Goal: Communication & Community: Answer question/provide support

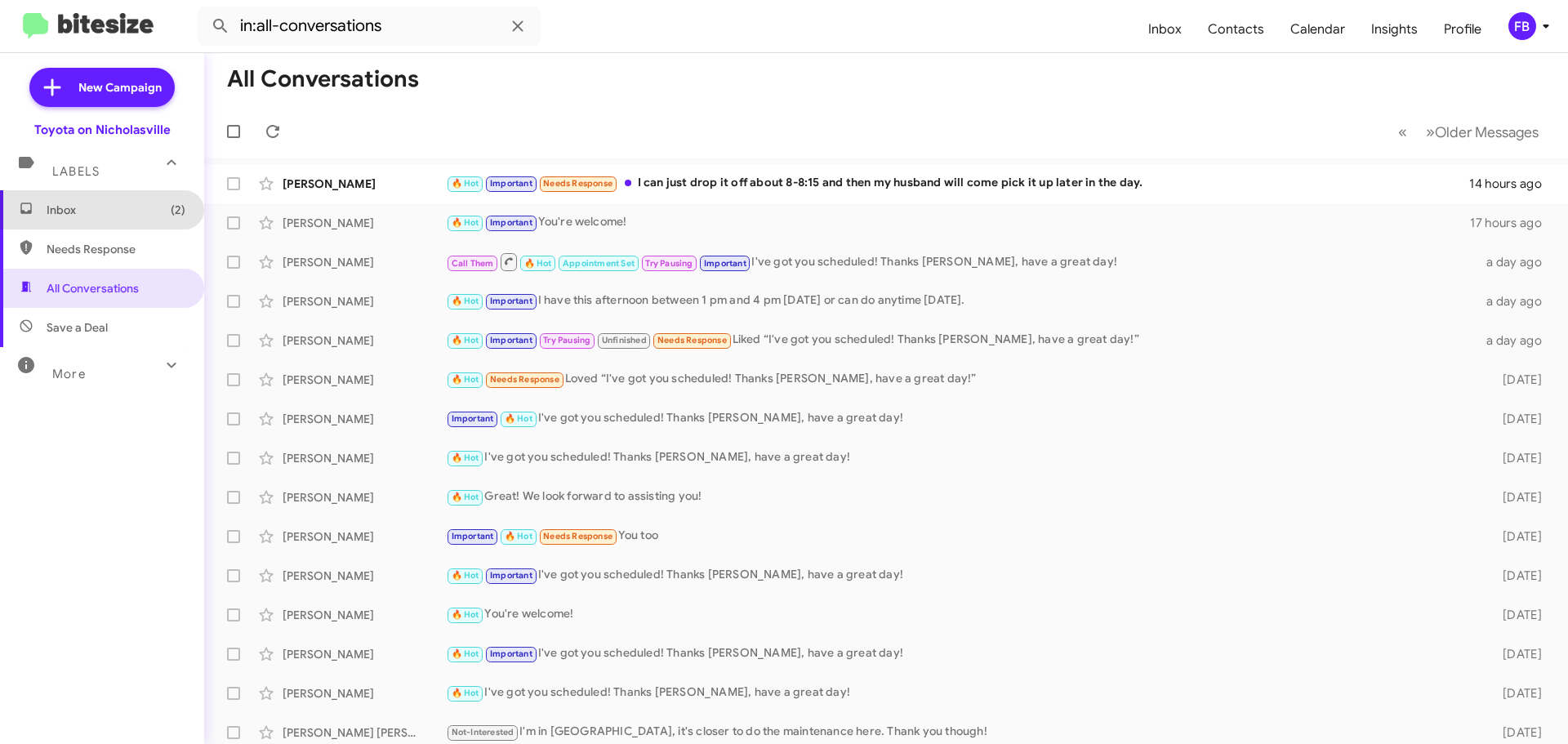
click at [171, 215] on span "(2)" at bounding box center [178, 209] width 15 height 16
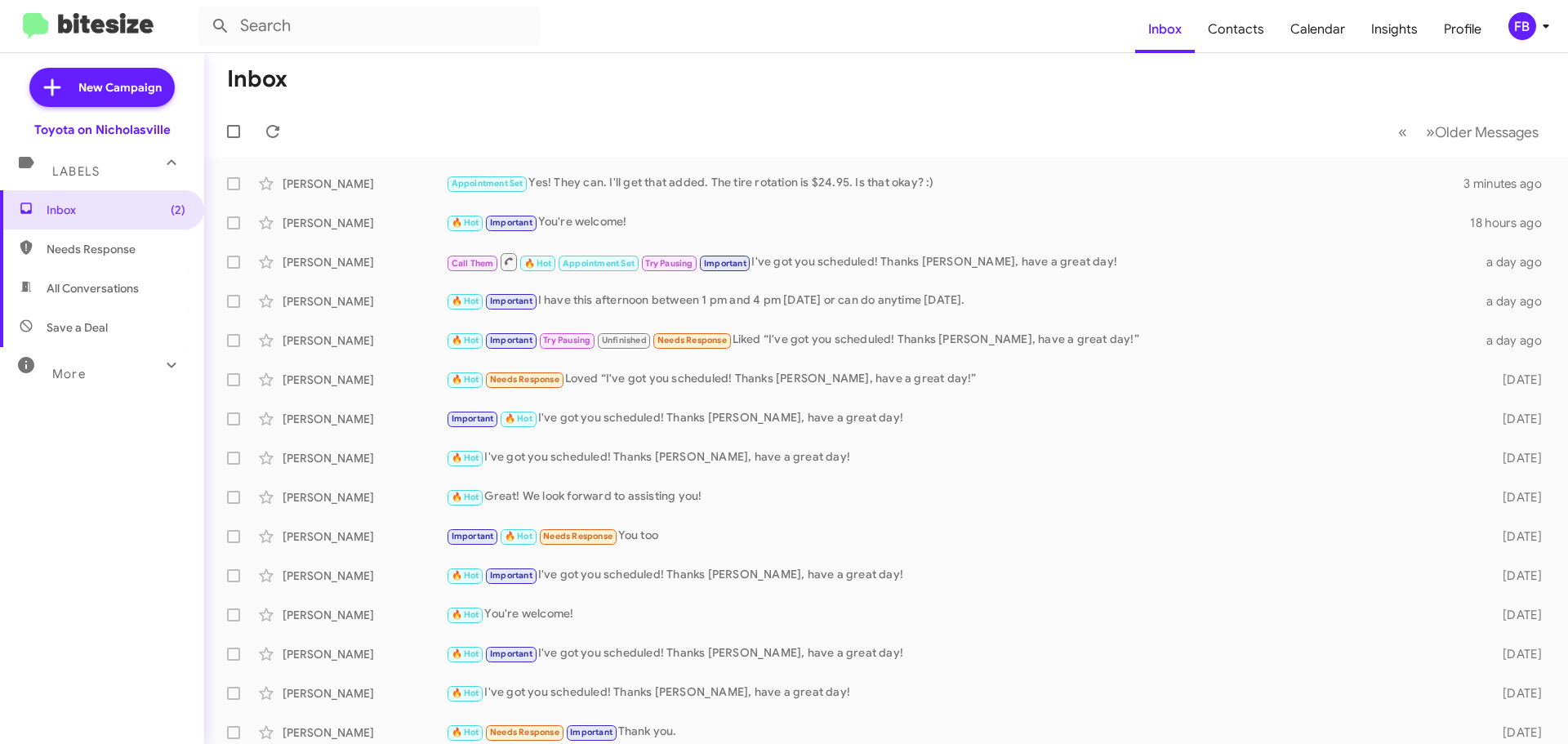
click at [71, 292] on span "All Conversations" at bounding box center [93, 288] width 92 height 16
type input "in:all-conversations"
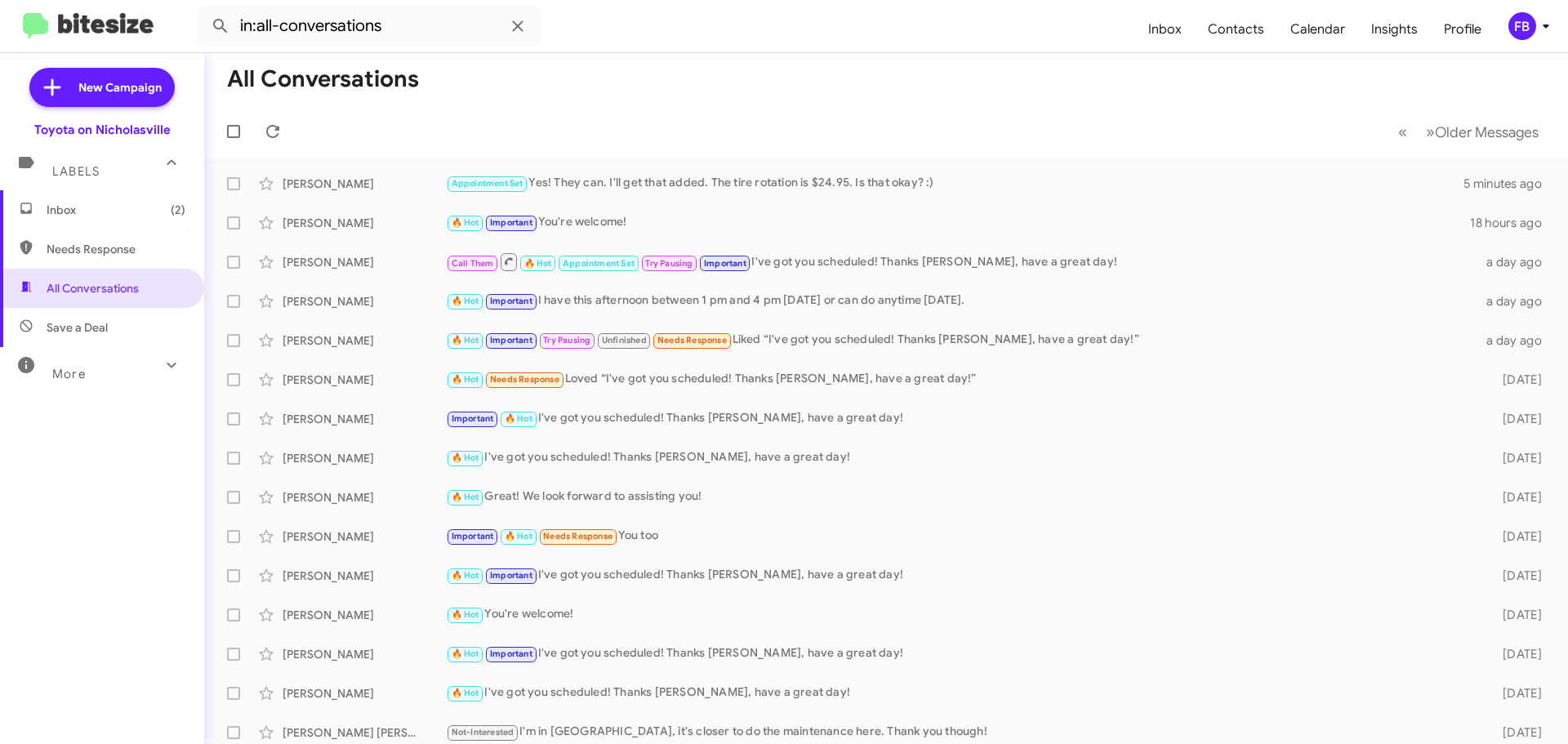
click at [113, 201] on span "Inbox (2)" at bounding box center [102, 210] width 204 height 39
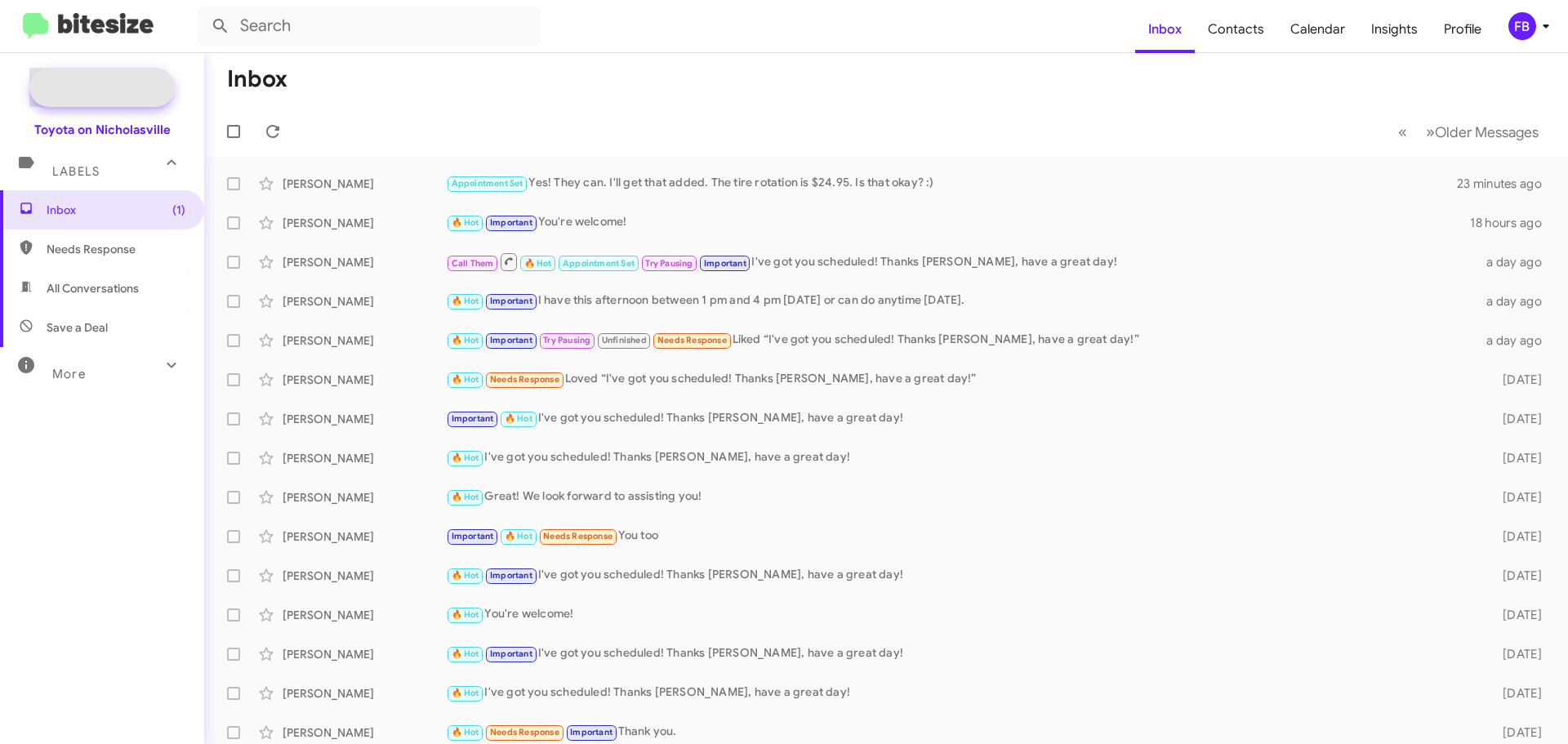
click at [103, 84] on span "New Campaign" at bounding box center [120, 87] width 84 height 16
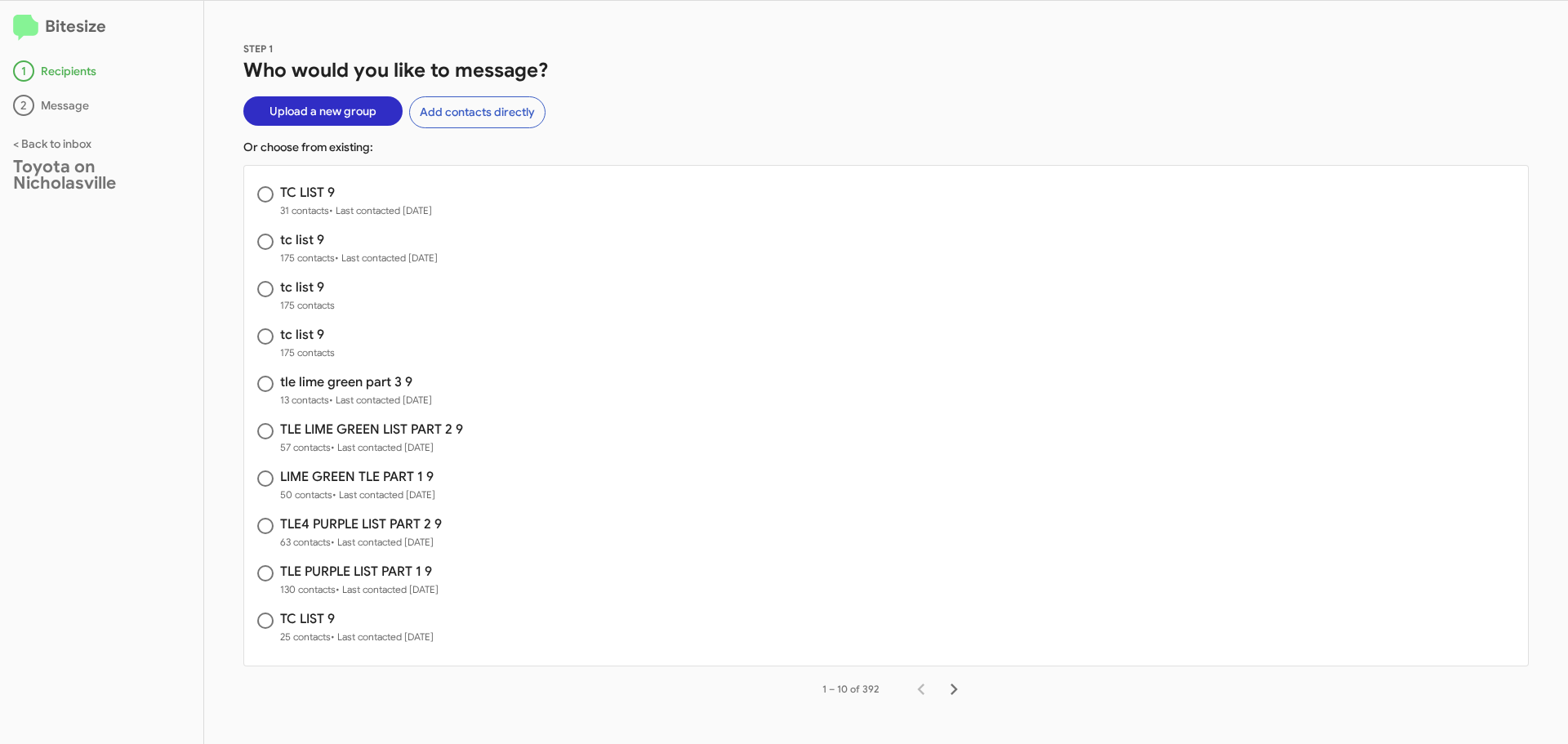
click at [349, 114] on span "Upload a new group" at bounding box center [323, 111] width 107 height 29
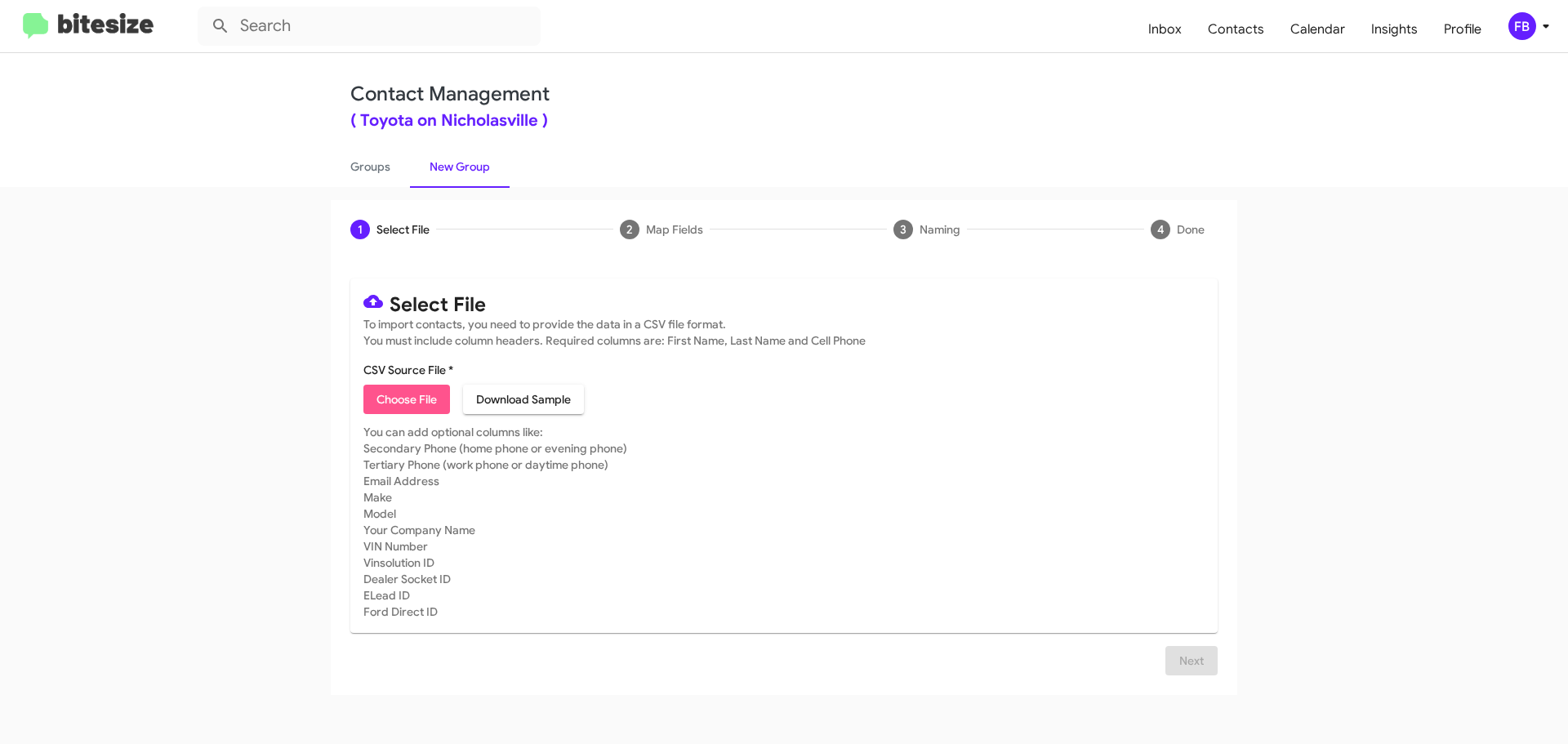
click at [401, 393] on span "Choose File" at bounding box center [407, 399] width 61 height 29
type input "TC LIST 9"
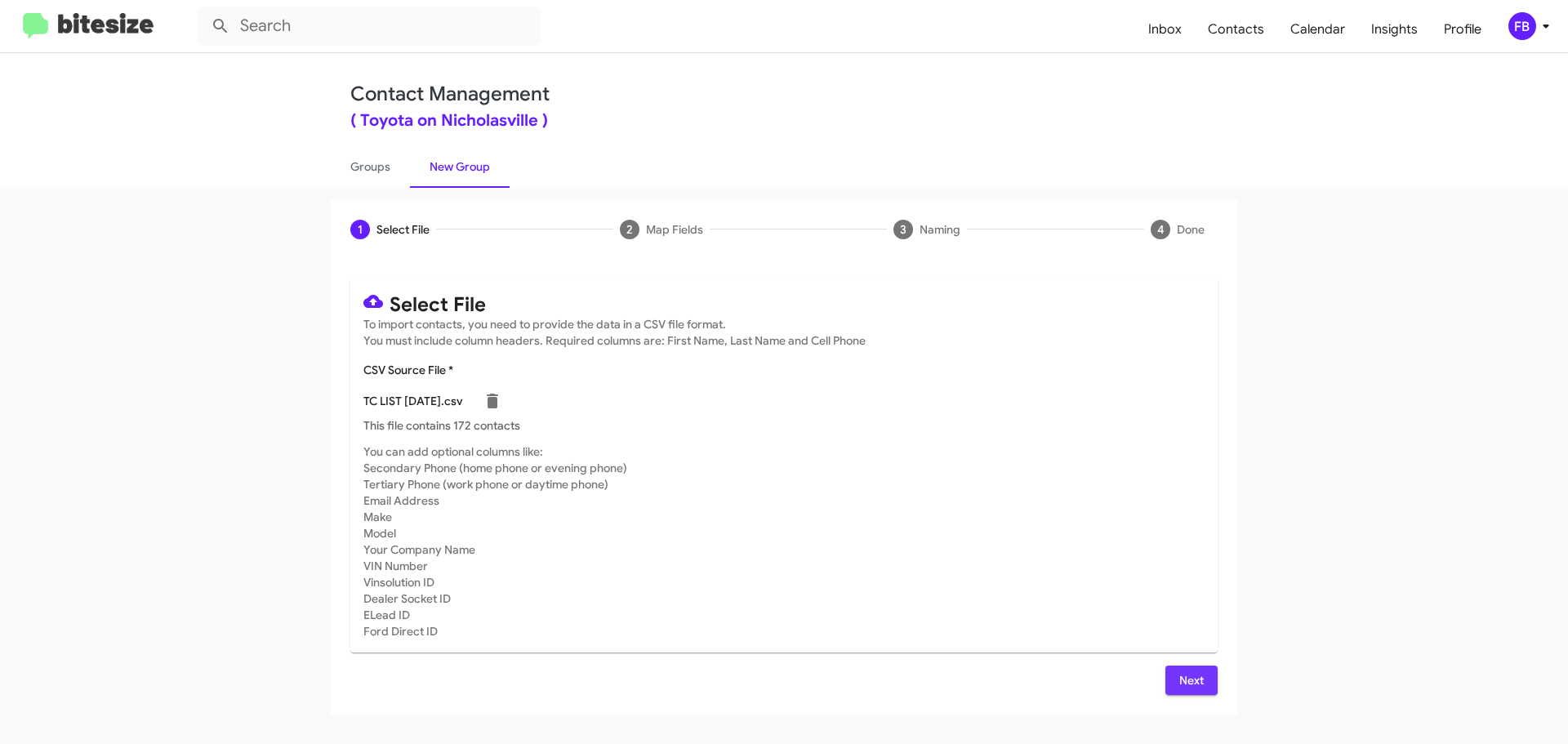
click at [1191, 685] on span "Next" at bounding box center [1191, 680] width 26 height 29
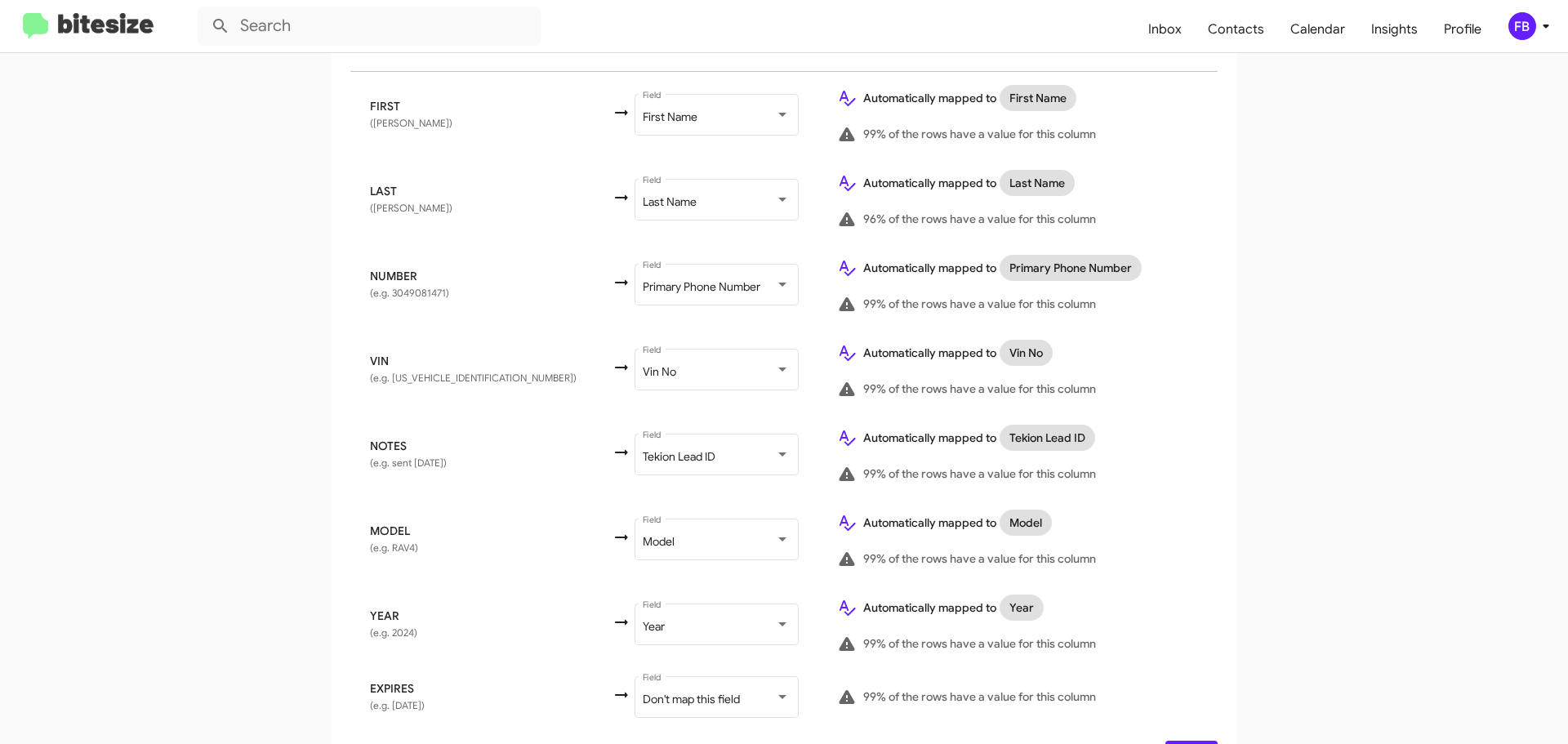
scroll to position [364, 0]
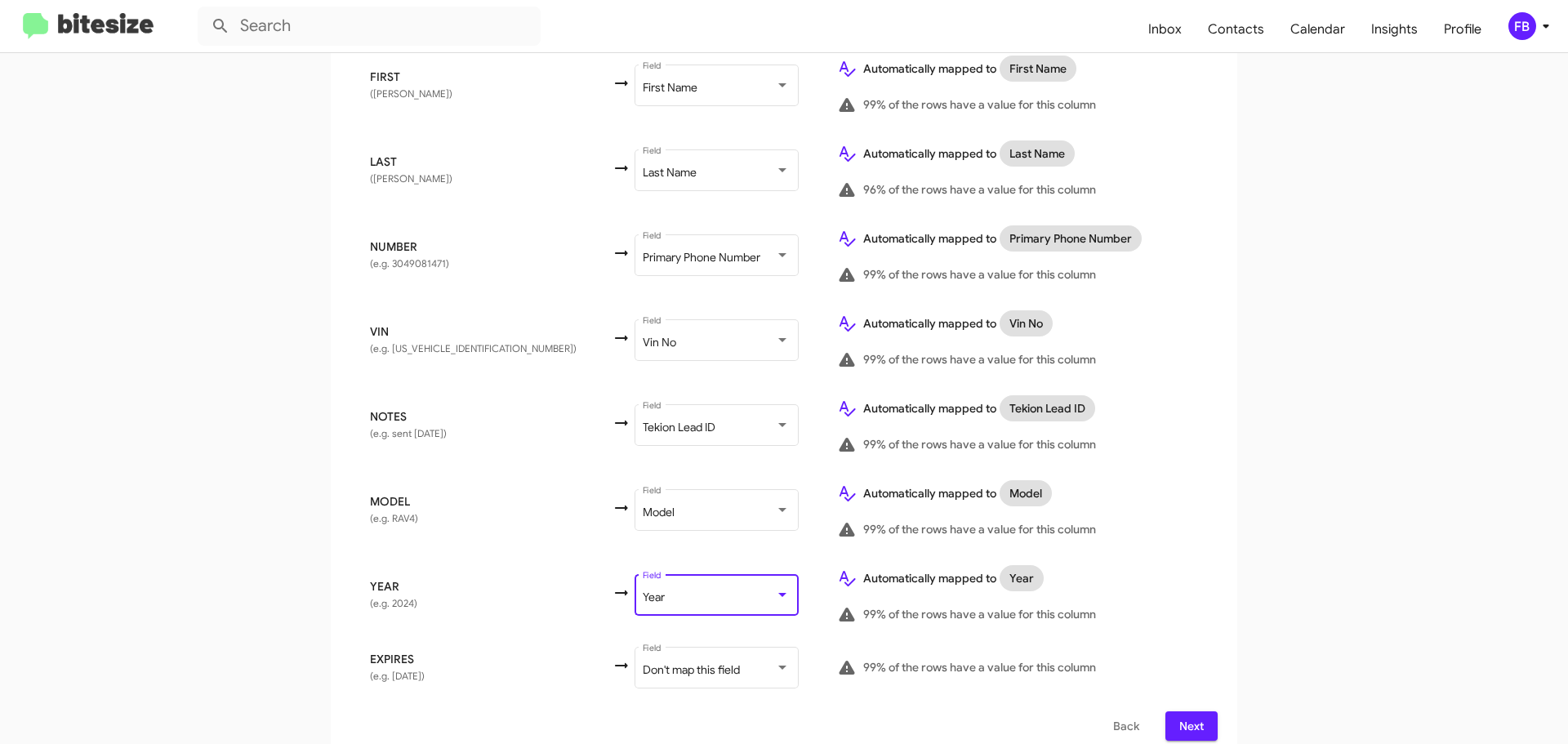
click at [673, 591] on div "Year" at bounding box center [709, 597] width 132 height 13
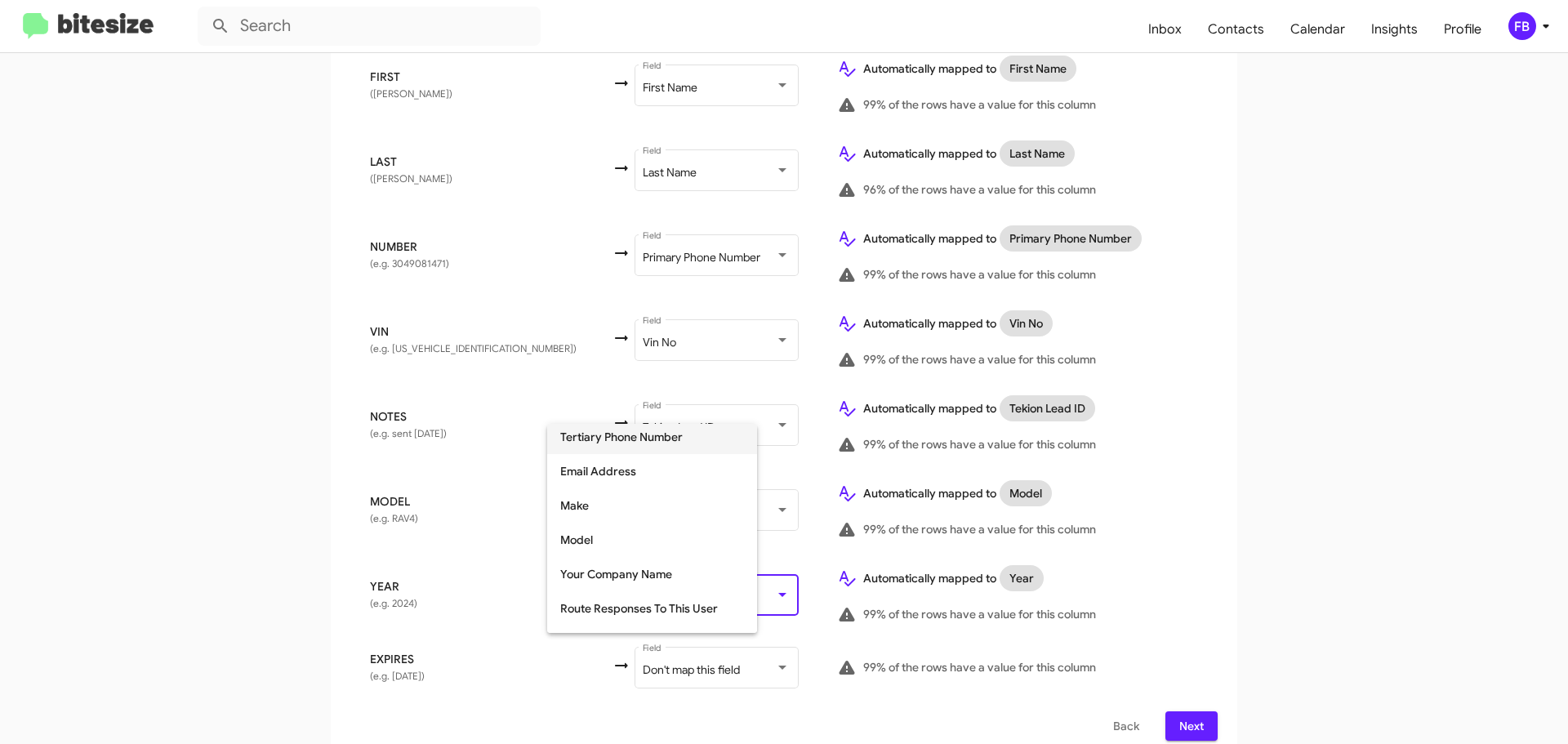
scroll to position [206, 0]
click at [629, 542] on span "Make" at bounding box center [652, 544] width 184 height 34
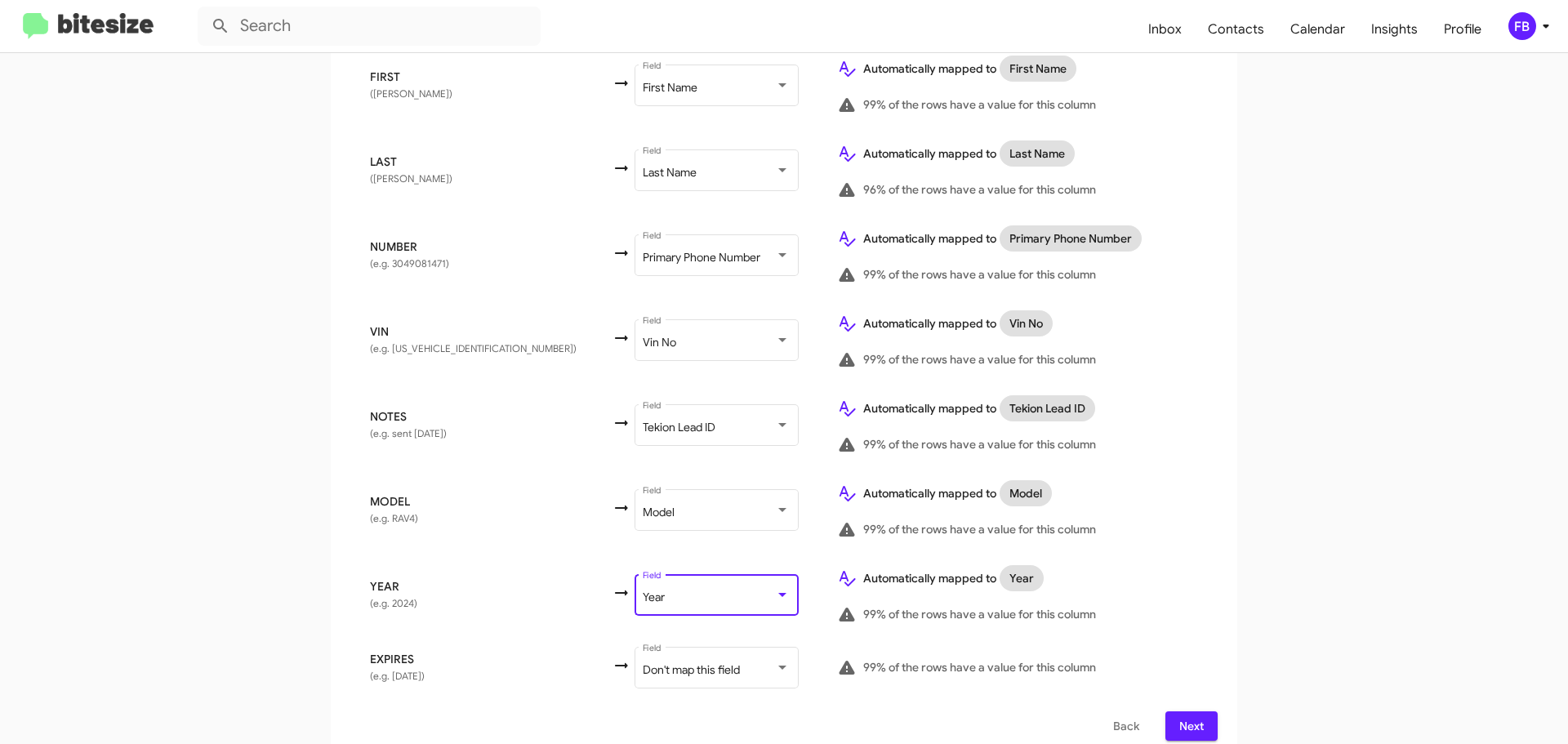
scroll to position [339, 0]
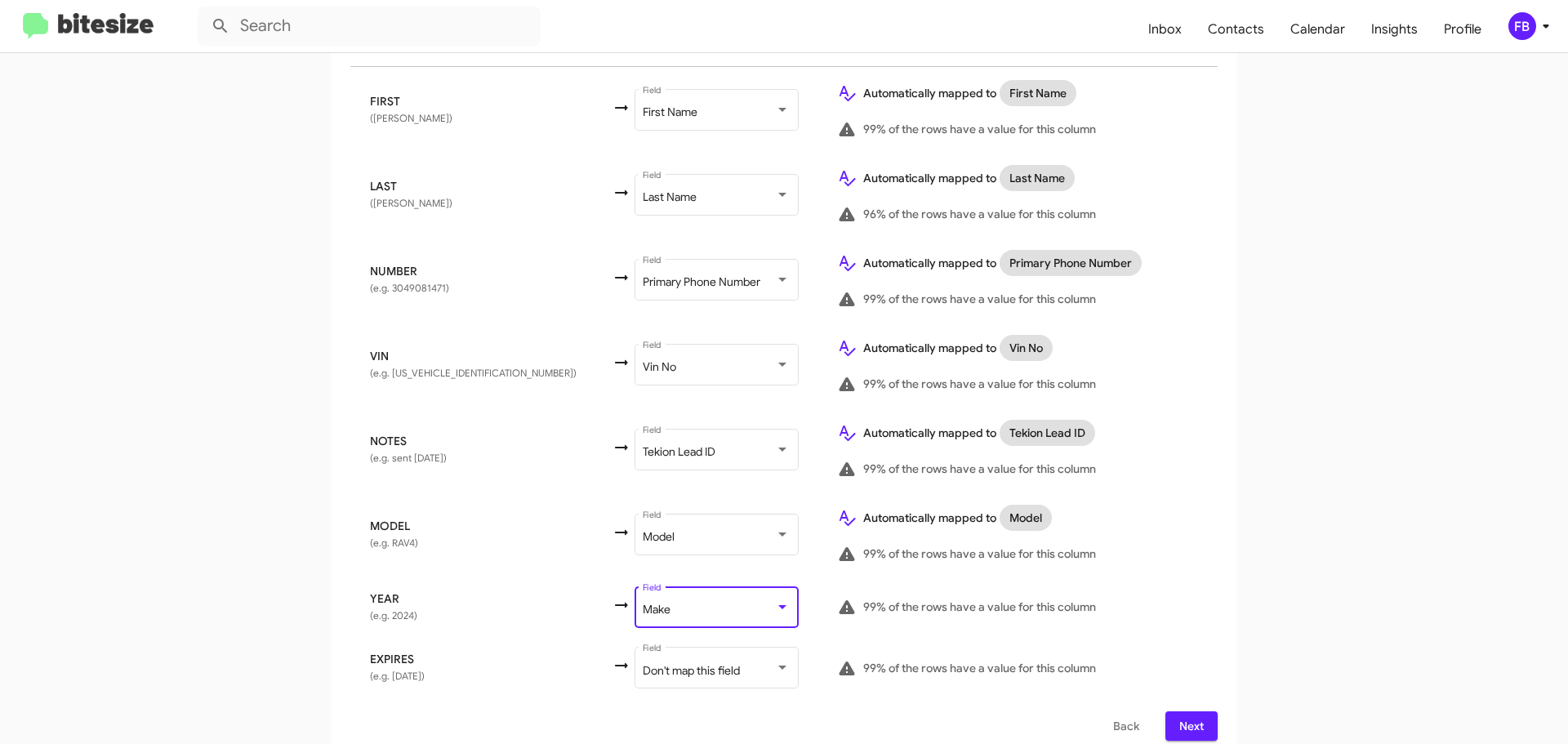
click at [1189, 712] on span "Next" at bounding box center [1191, 726] width 26 height 29
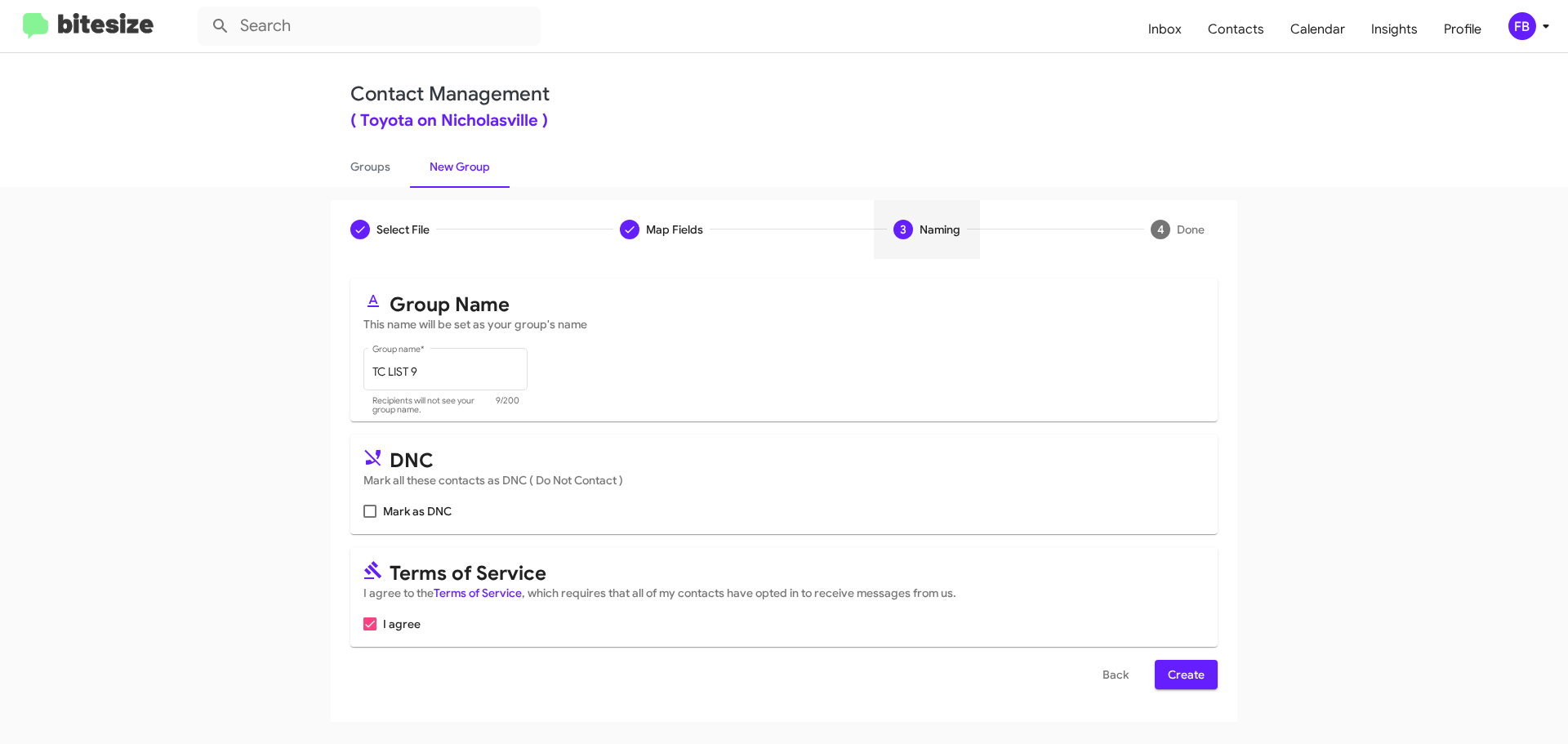
scroll to position [0, 0]
click at [1176, 687] on span "Create" at bounding box center [1185, 675] width 37 height 29
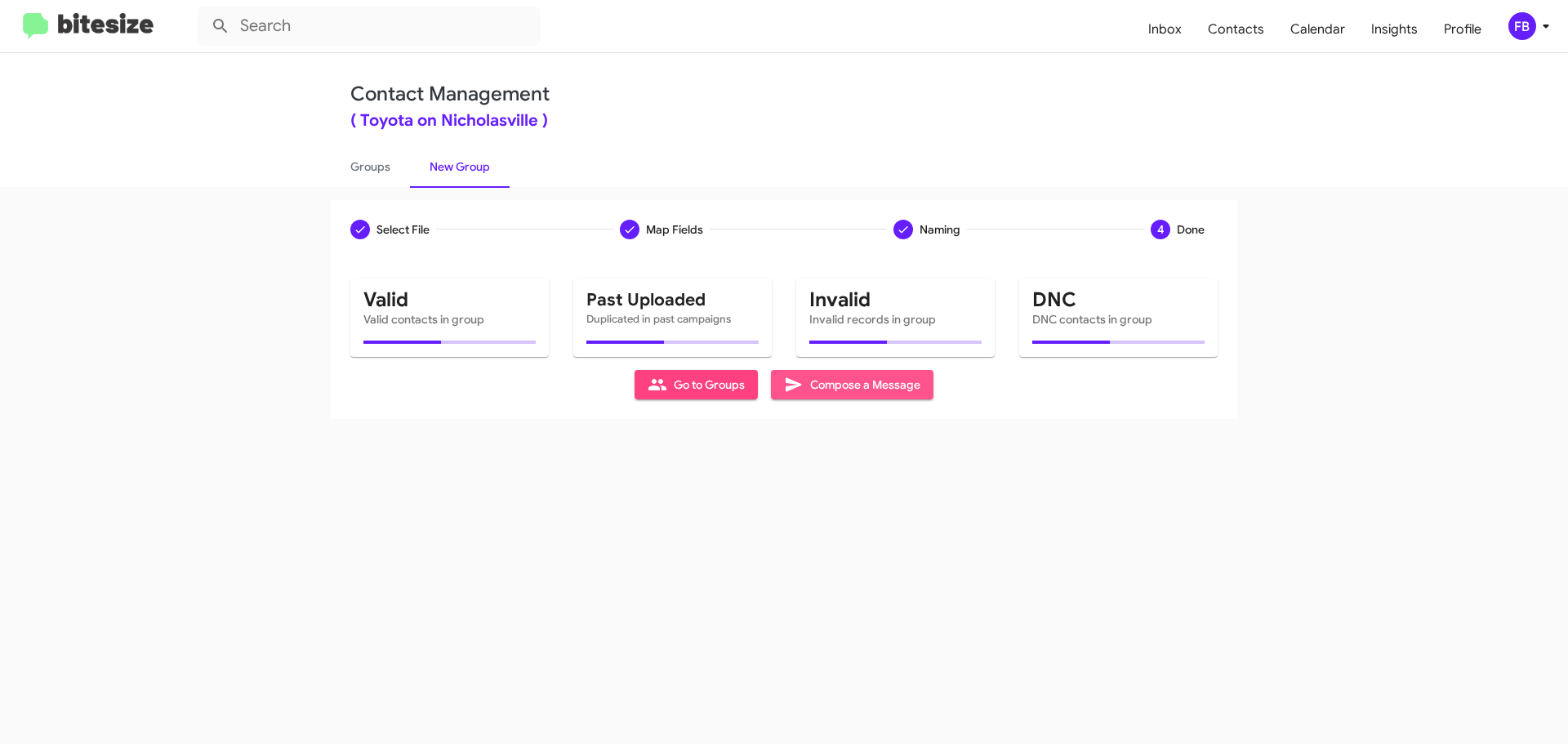
click at [845, 384] on span "Compose a Message" at bounding box center [852, 384] width 137 height 29
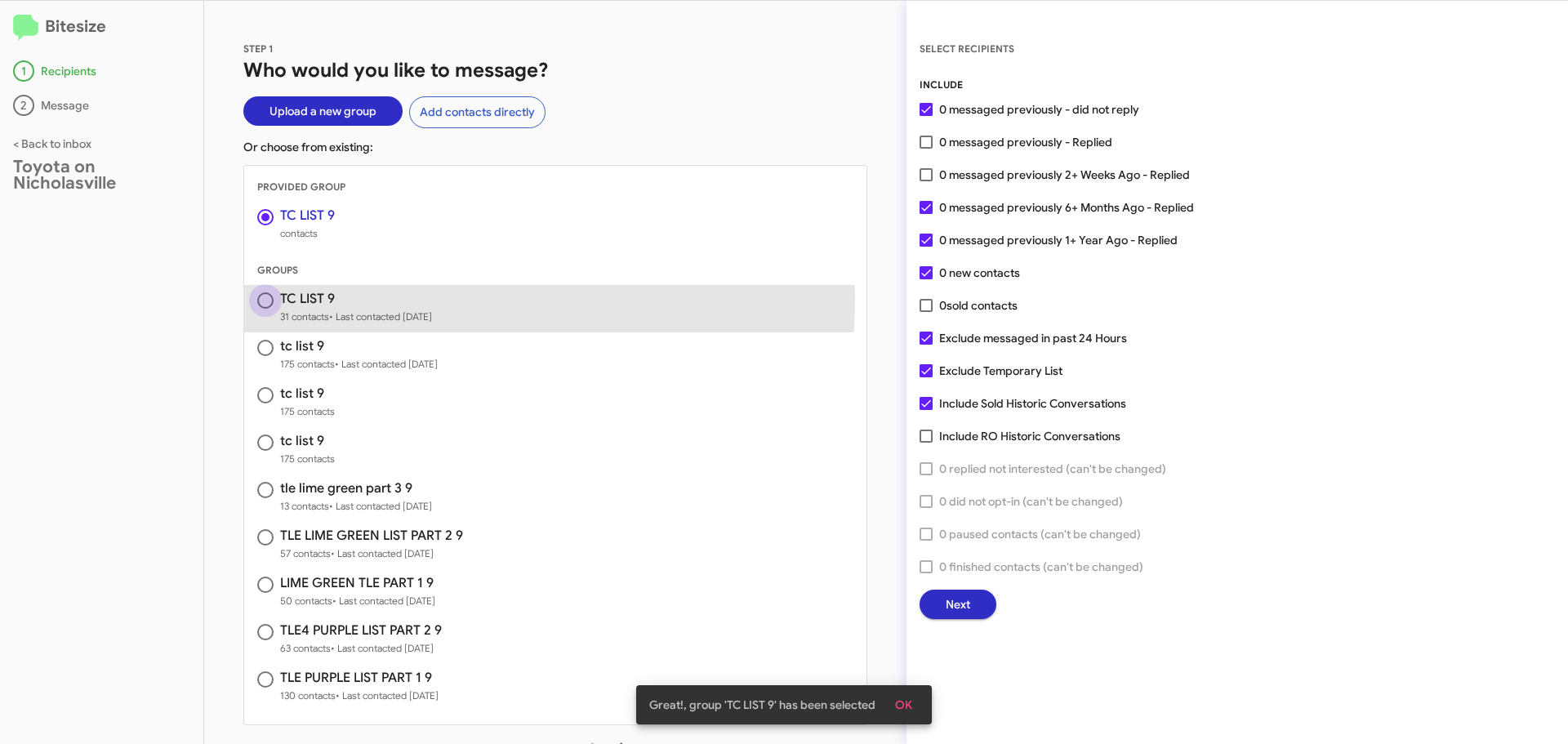
click at [262, 297] on span at bounding box center [265, 300] width 16 height 16
click at [262, 297] on input "radio" at bounding box center [265, 300] width 16 height 16
radio input "false"
radio input "true"
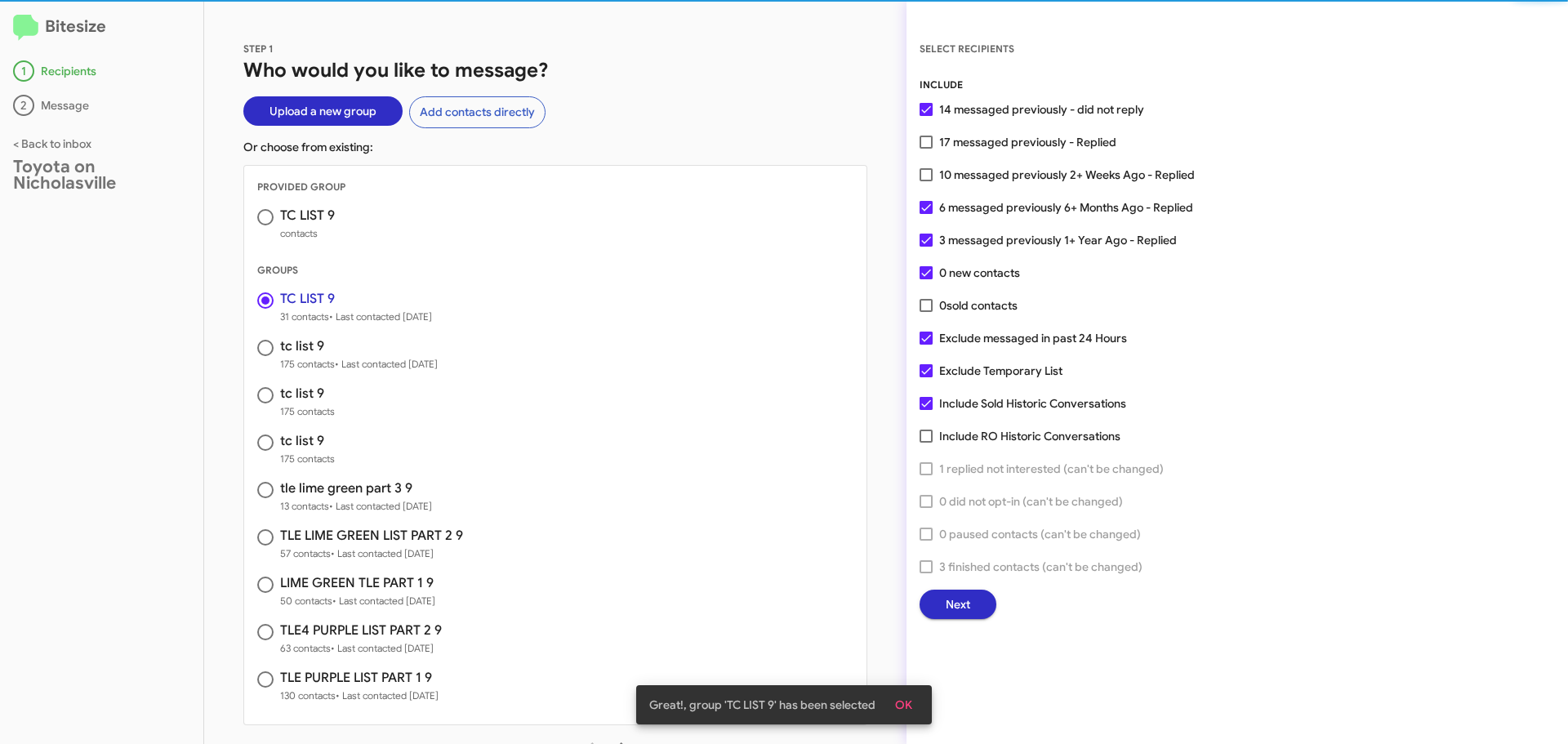
click at [261, 218] on span at bounding box center [265, 217] width 16 height 16
click at [261, 218] on input "radio" at bounding box center [265, 217] width 16 height 16
radio input "true"
radio input "false"
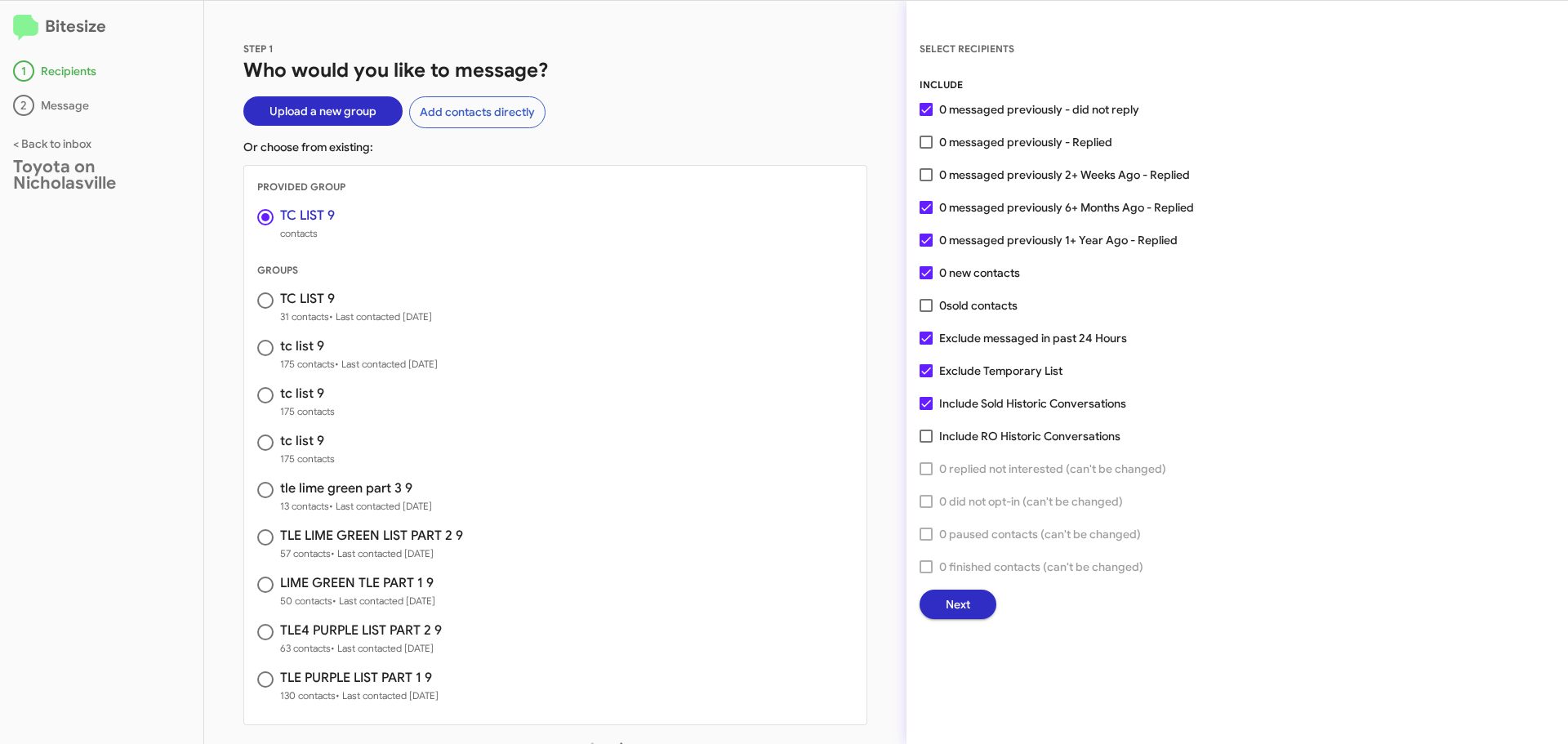
drag, startPoint x: 260, startPoint y: 304, endPoint x: 262, endPoint y: 278, distance: 26.1
click at [260, 304] on span at bounding box center [265, 300] width 16 height 16
click at [260, 304] on input "radio" at bounding box center [265, 300] width 16 height 16
radio input "false"
radio input "true"
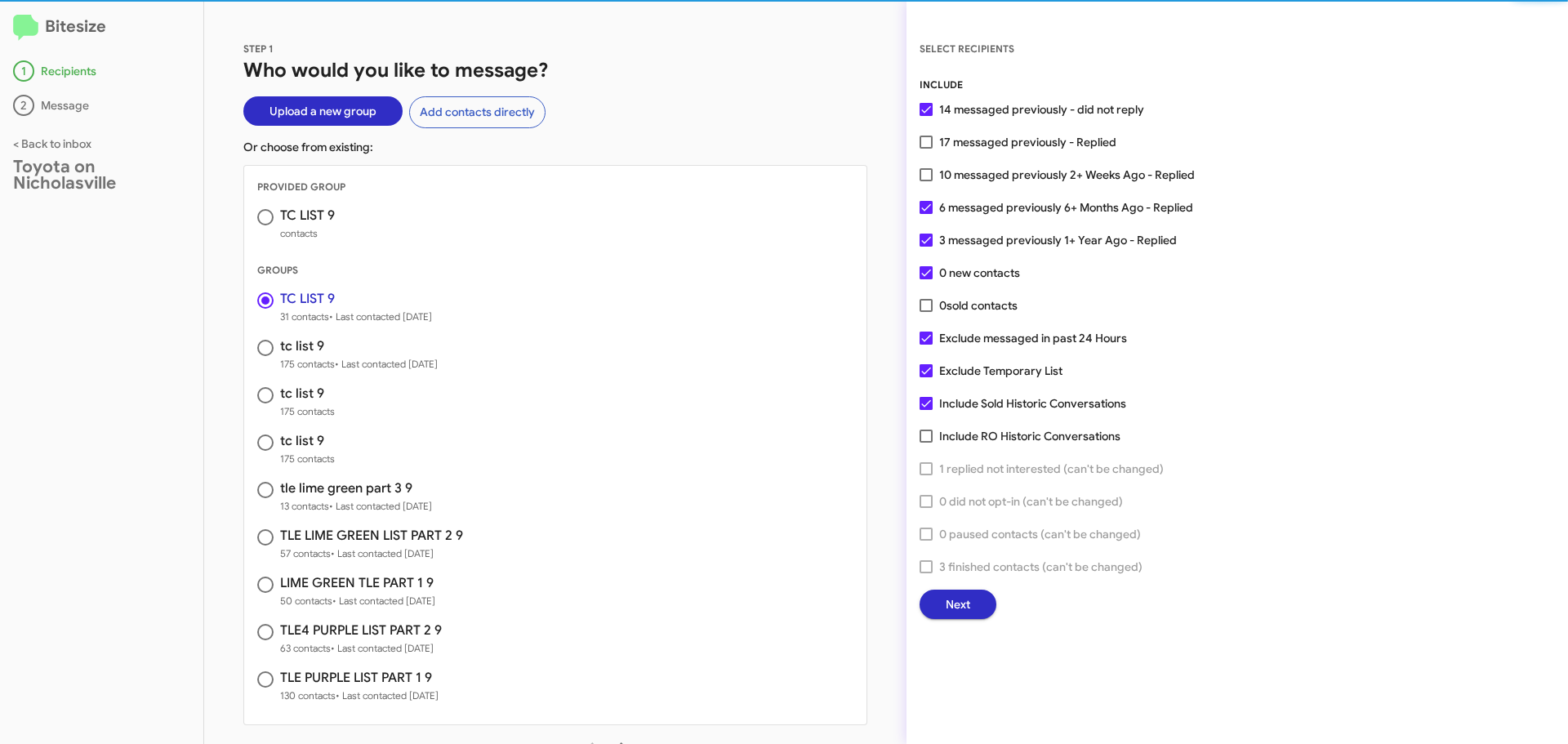
click at [271, 212] on span at bounding box center [265, 217] width 16 height 16
click at [271, 212] on input "radio" at bounding box center [265, 217] width 16 height 16
radio input "true"
radio input "false"
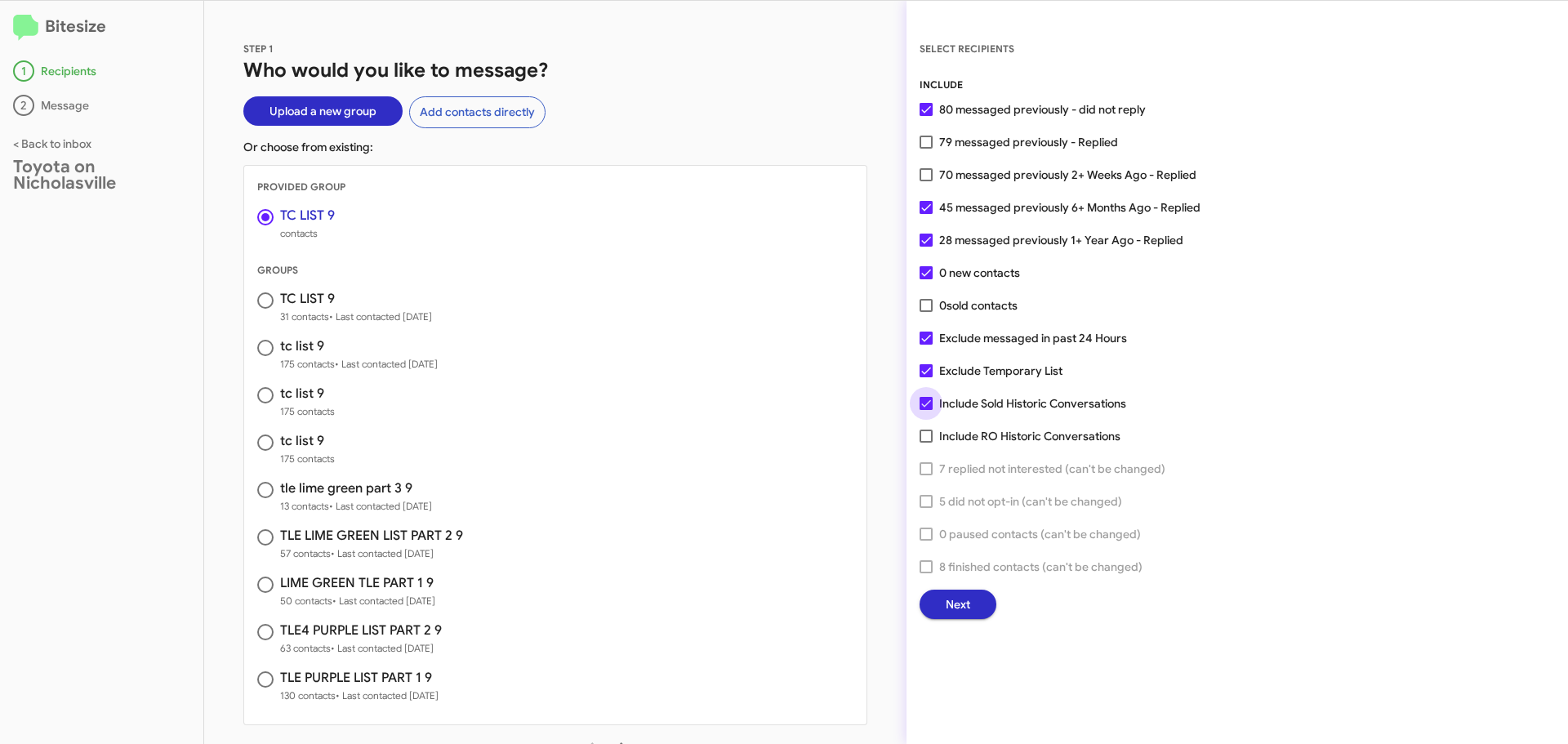
click at [933, 401] on label "Include Sold Historic Conversations" at bounding box center [1023, 403] width 207 height 20
click at [926, 410] on input "Include Sold Historic Conversations" at bounding box center [925, 410] width 1 height 1
checkbox input "false"
click at [926, 366] on span at bounding box center [926, 370] width 13 height 13
click at [926, 378] on input "Exclude Temporary List" at bounding box center [925, 378] width 1 height 1
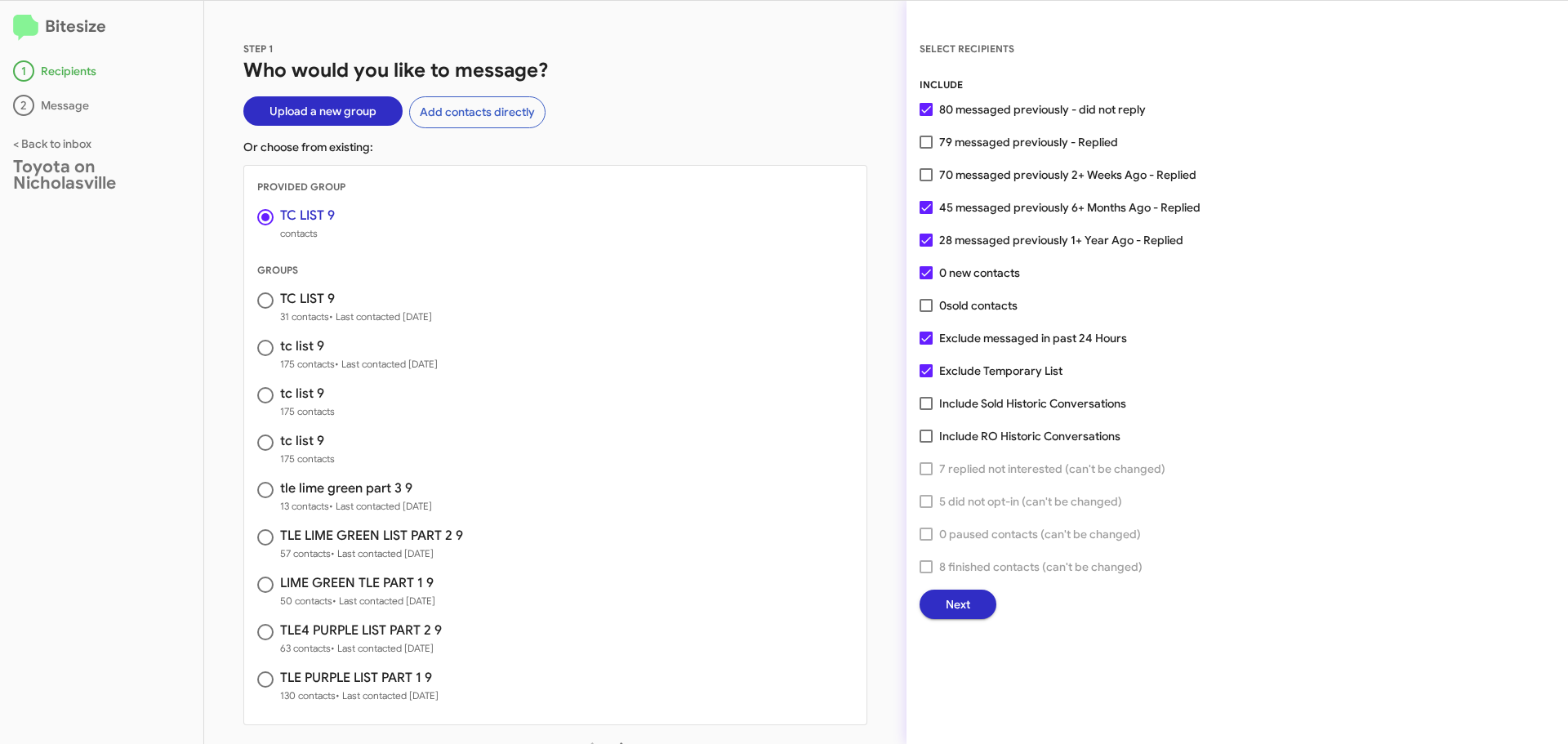
checkbox input "false"
click at [941, 603] on button "Next" at bounding box center [958, 604] width 77 height 29
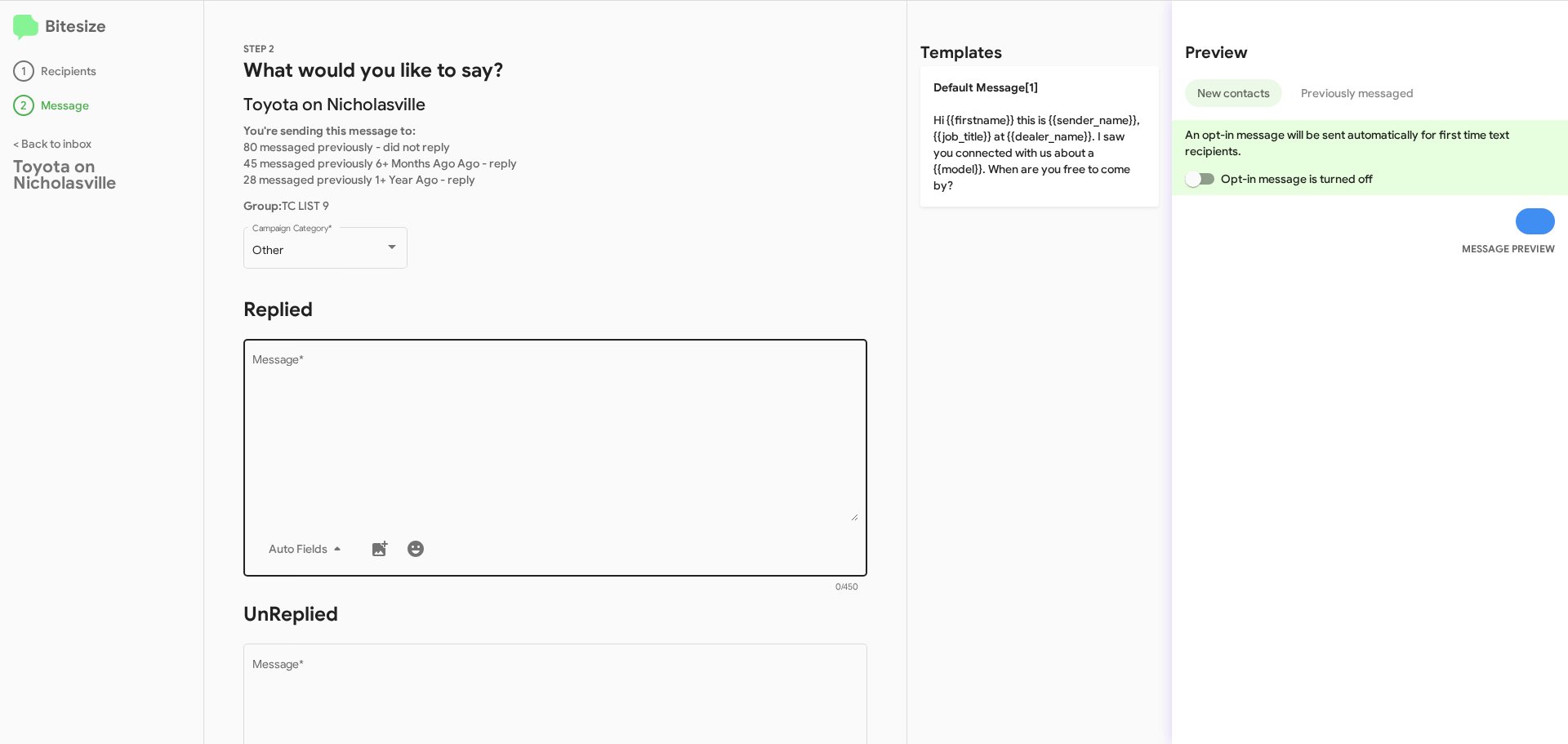
click at [427, 424] on textarea "Message *" at bounding box center [555, 437] width 606 height 167
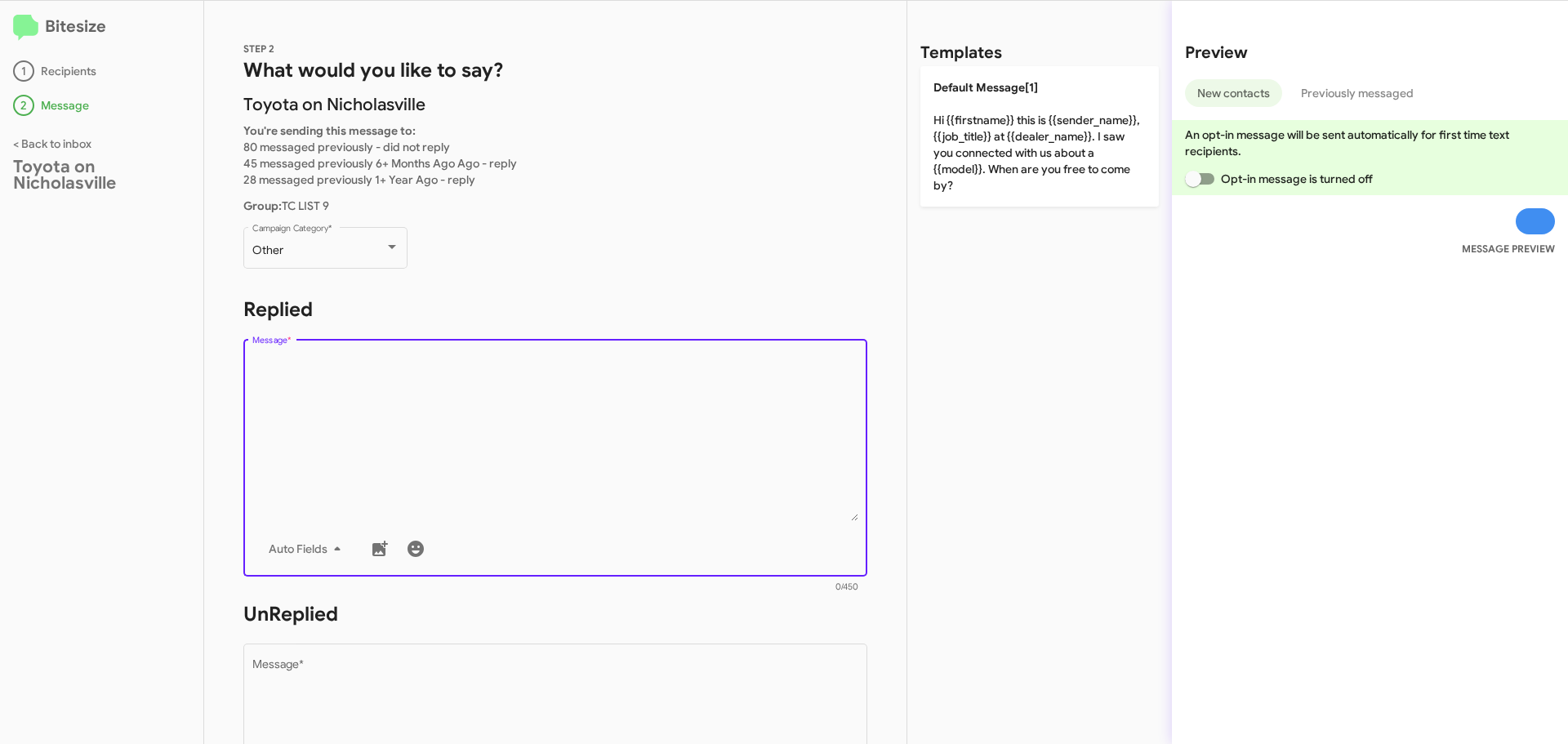
paste textarea "Hi {{firstname}}, this is Faith with Toyota on Nicholasville. Your {{make}} {{m…"
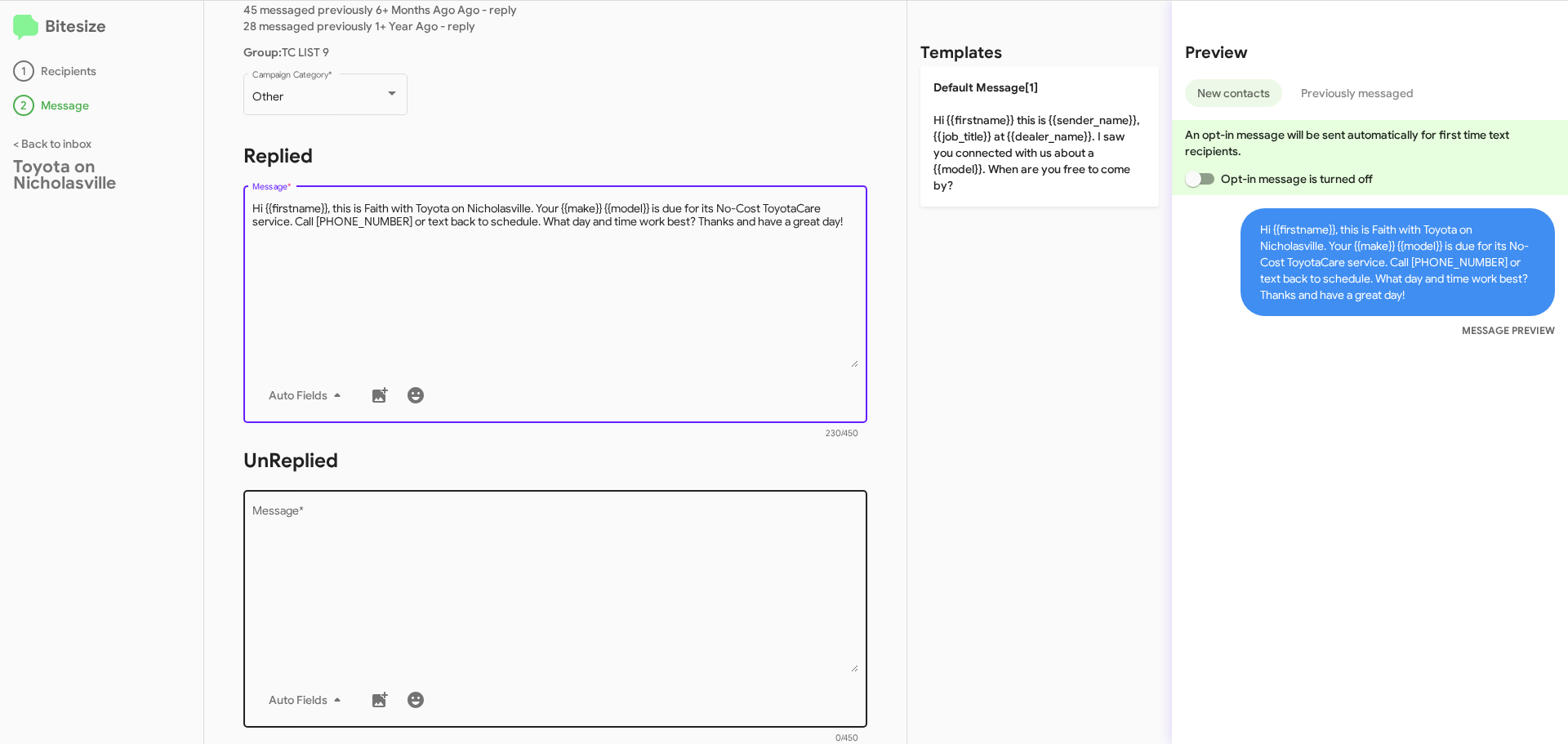
scroll to position [272, 0]
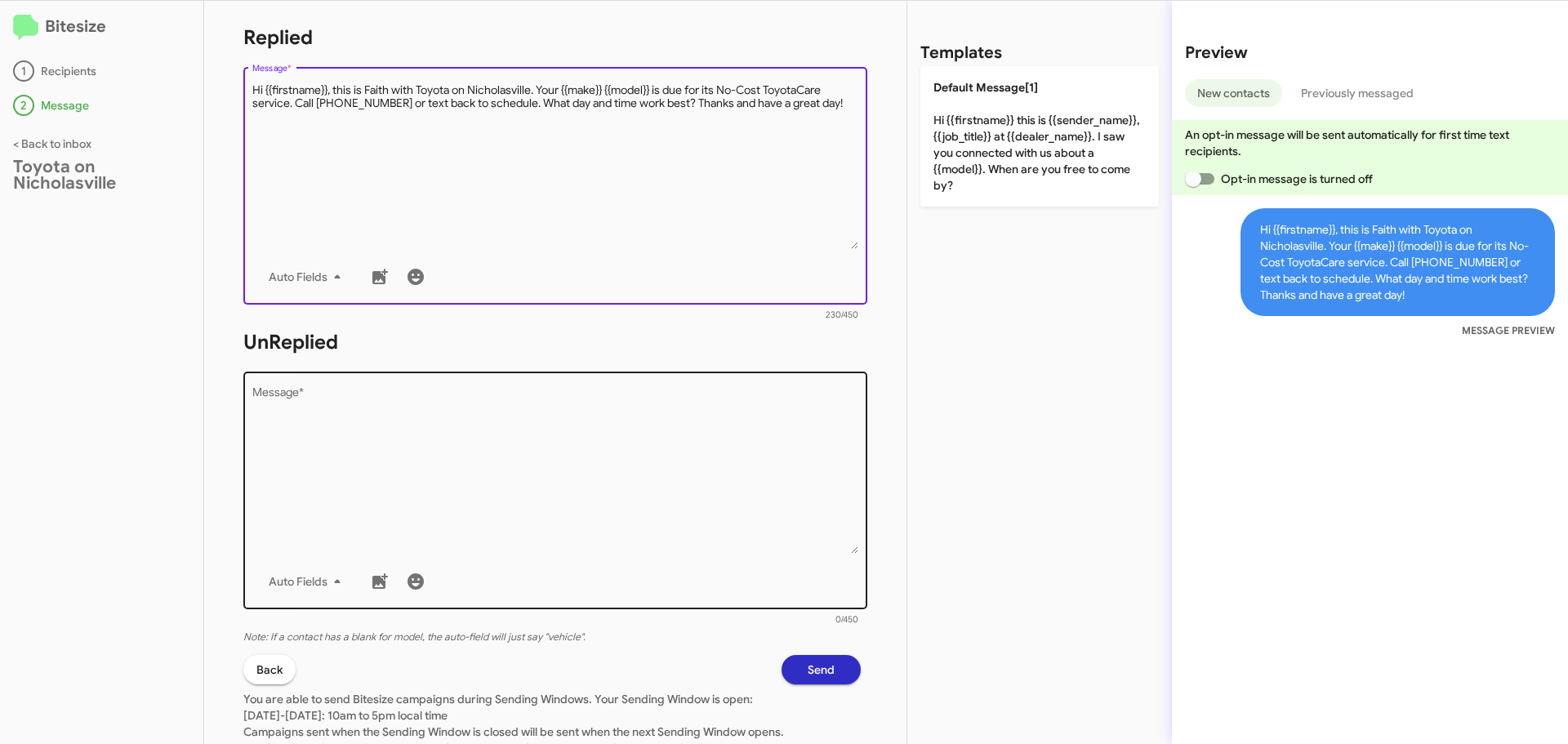
type textarea "Hi {{firstname}}, this is Faith with Toyota on Nicholasville. Your {{make}} {{m…"
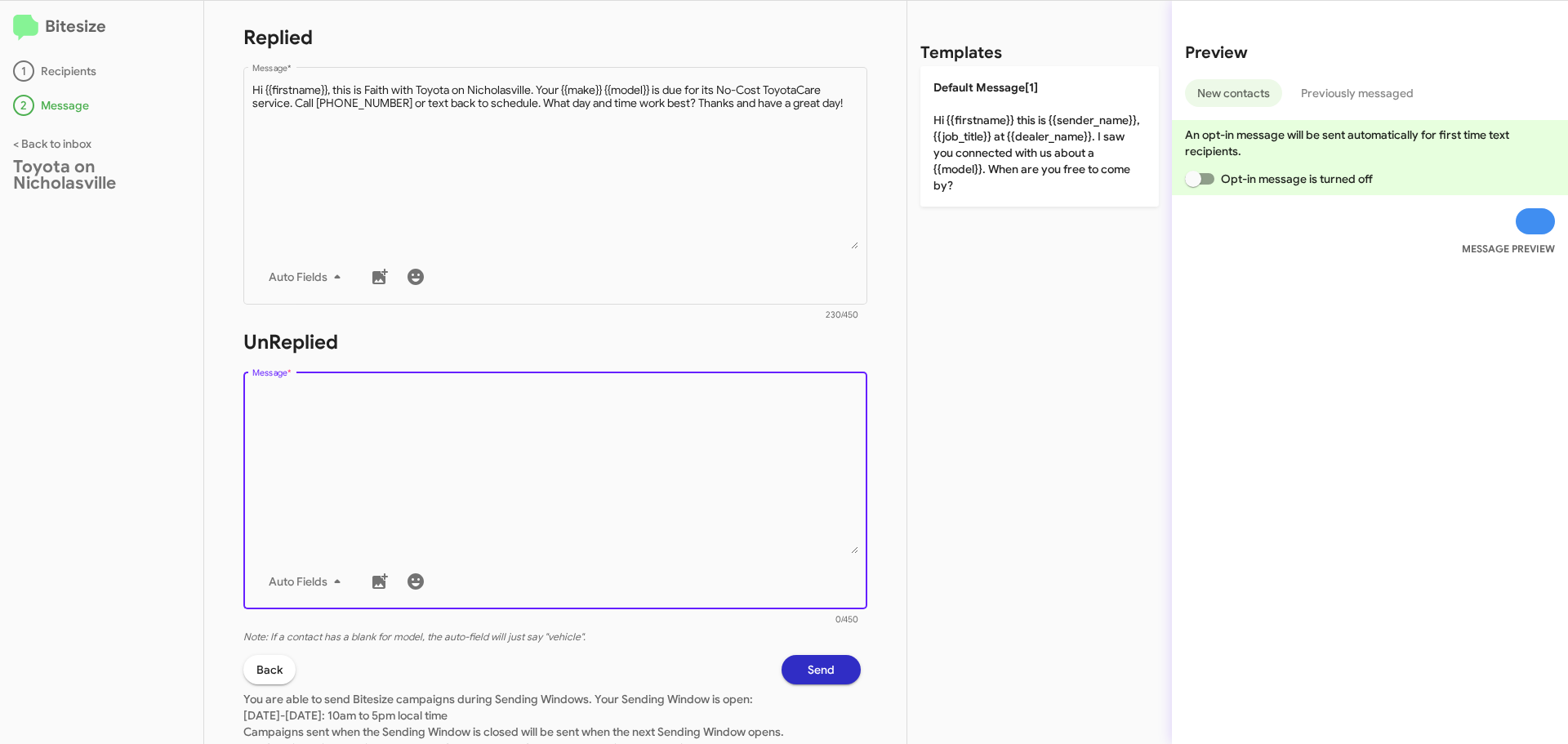
paste textarea "Hi {{firstname}}, this is Faith with Toyota on Nicholasville. Your {{make}} {{m…"
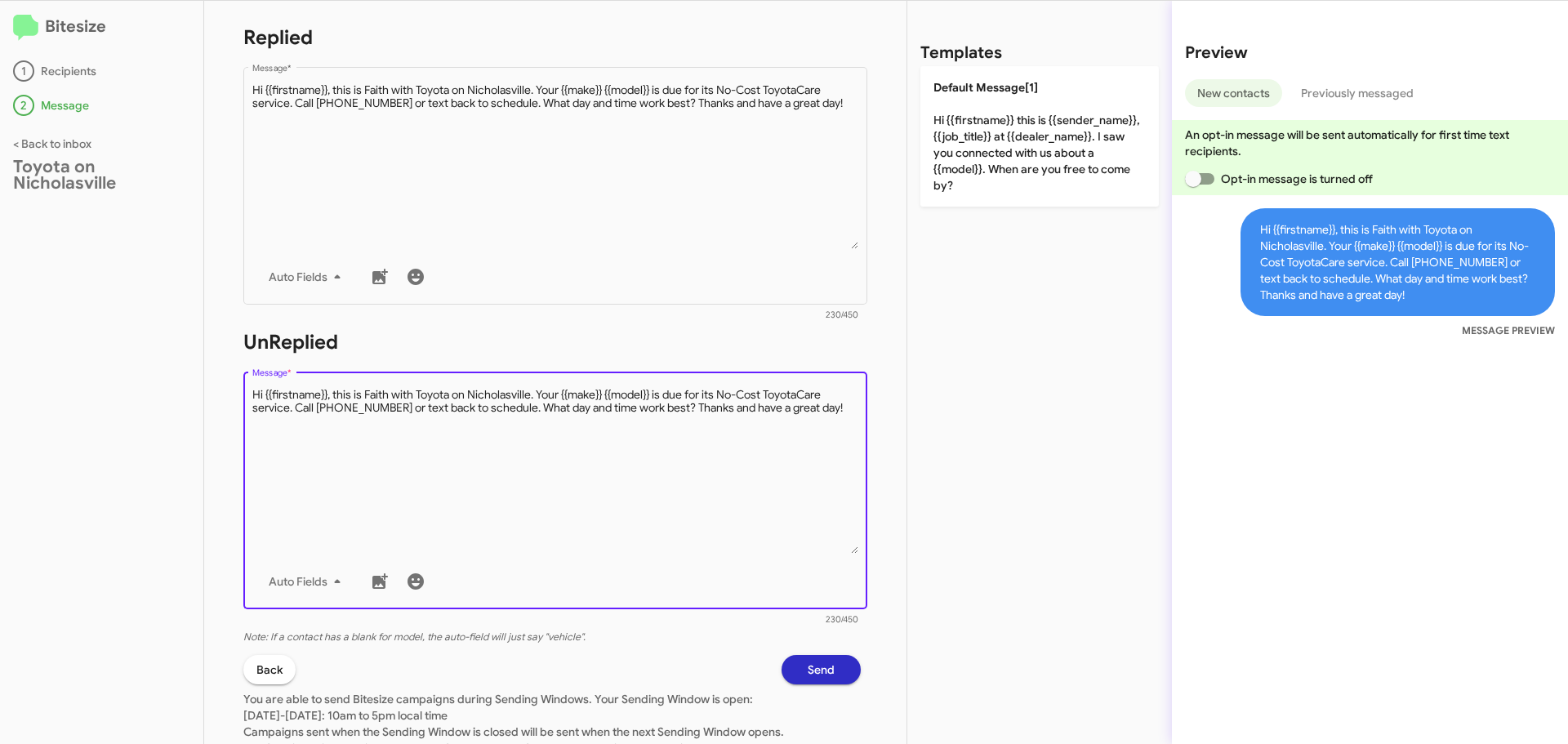
scroll to position [383, 0]
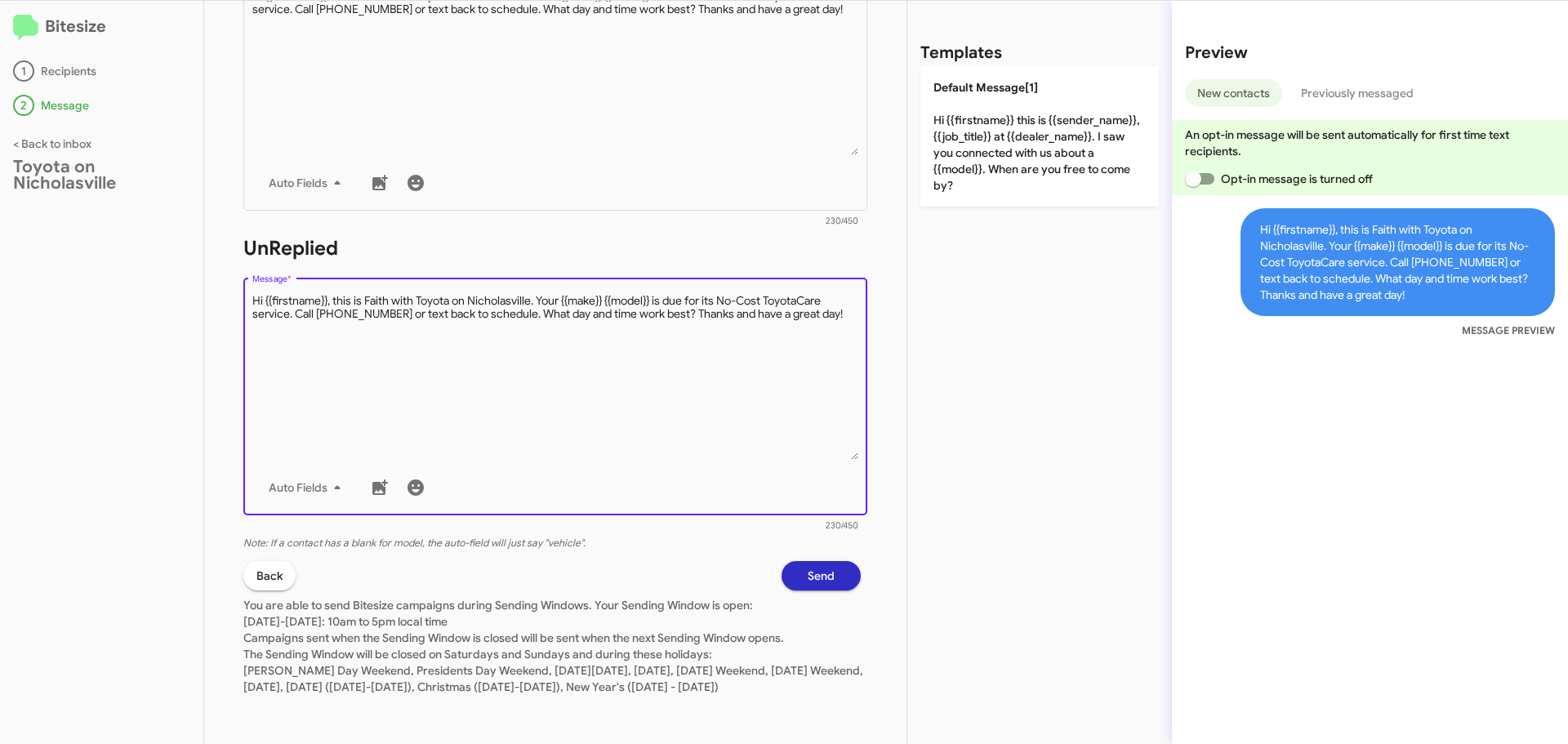
type textarea "Hi {{firstname}}, this is Faith with Toyota on Nicholasville. Your {{make}} {{m…"
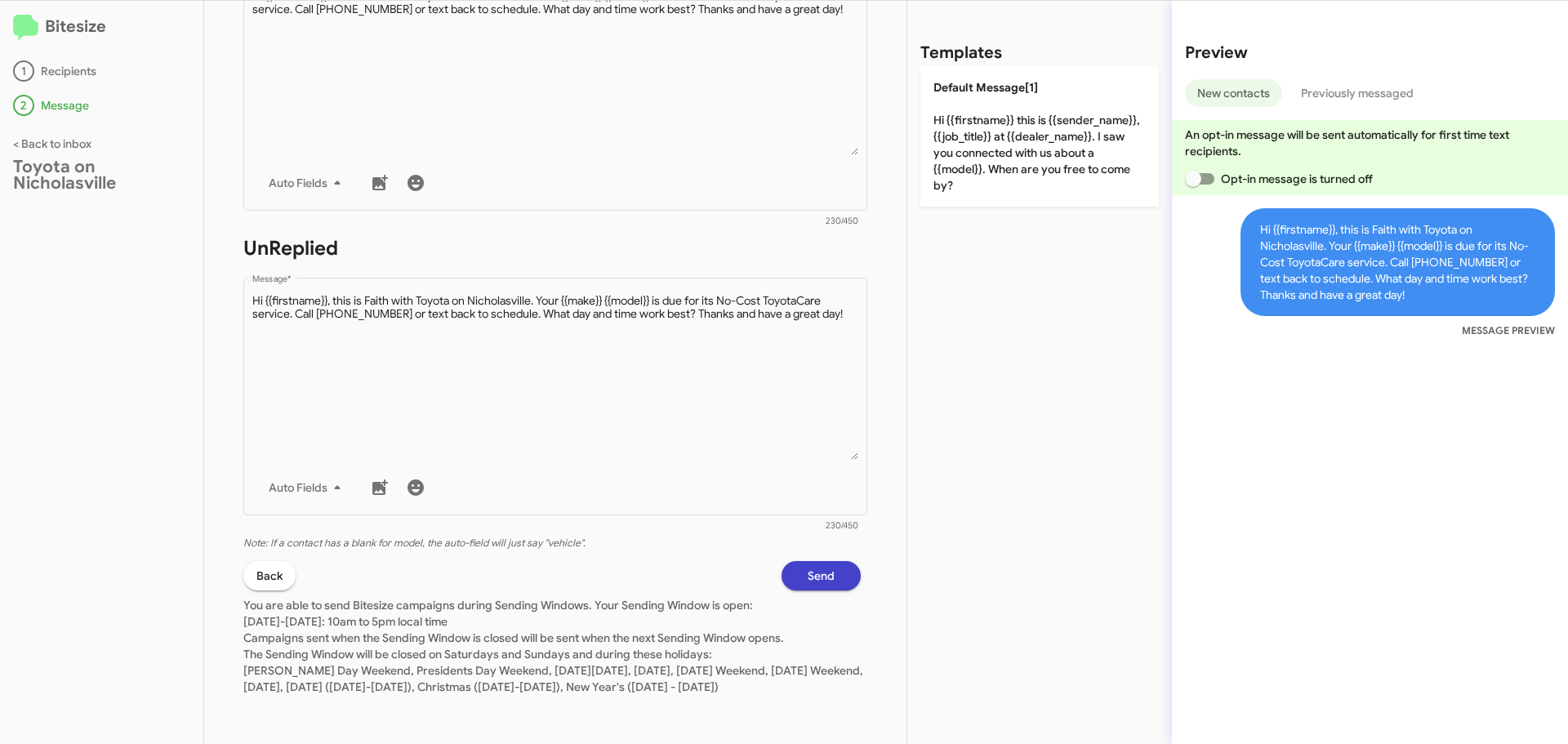
click at [822, 561] on button "Send" at bounding box center [821, 576] width 79 height 29
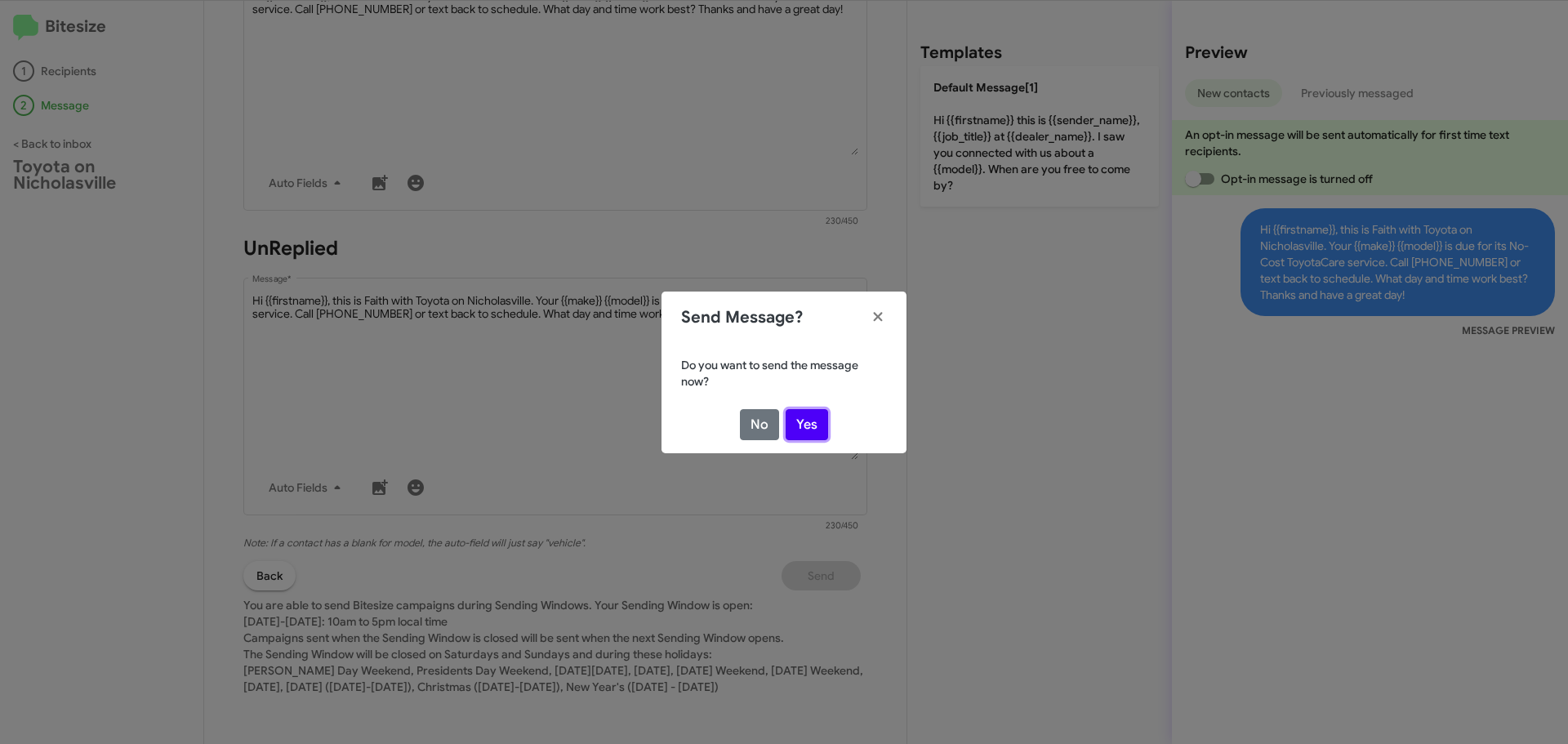
click at [803, 411] on button "Yes" at bounding box center [807, 425] width 43 height 31
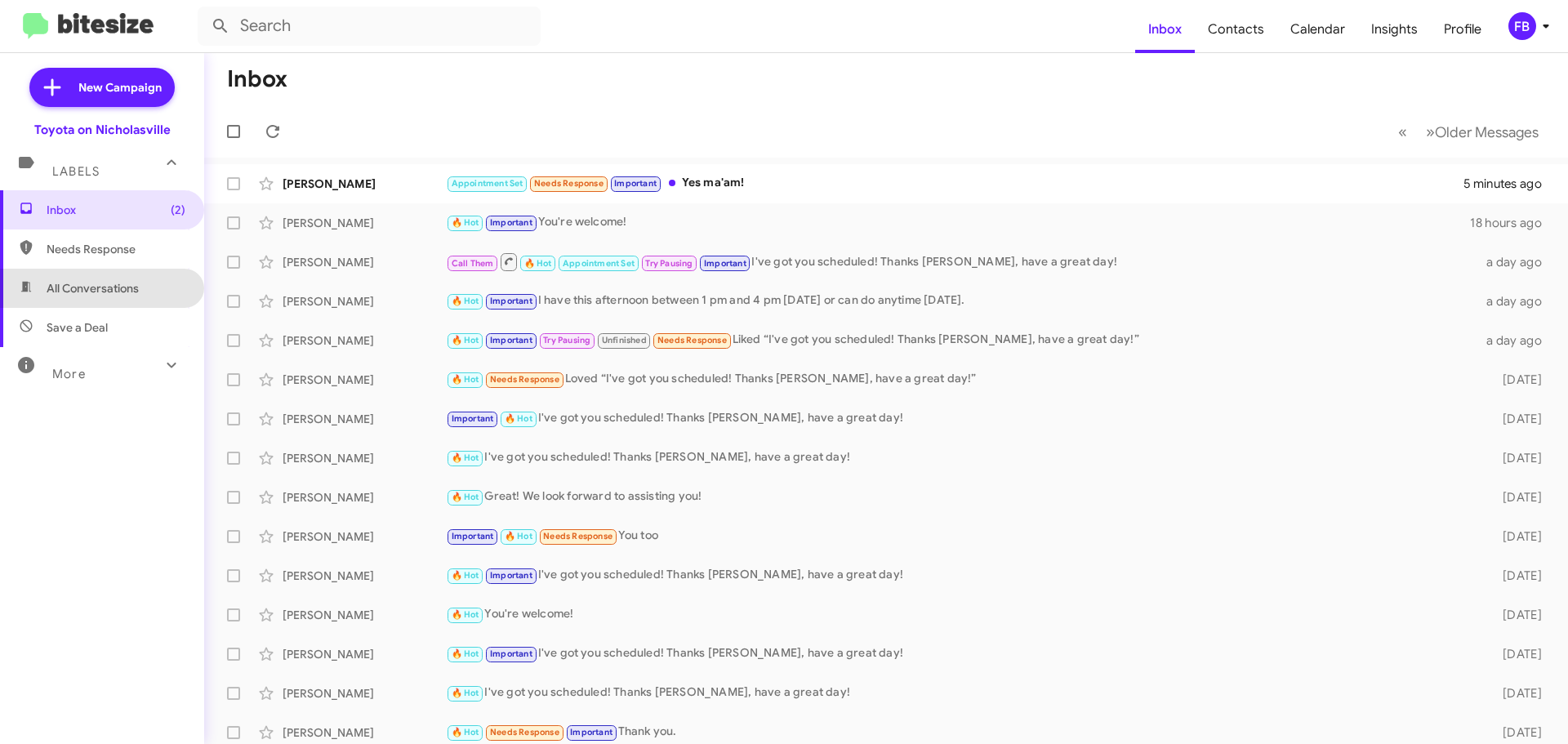
click at [108, 296] on span "All Conversations" at bounding box center [93, 288] width 92 height 16
type input "in:all-conversations"
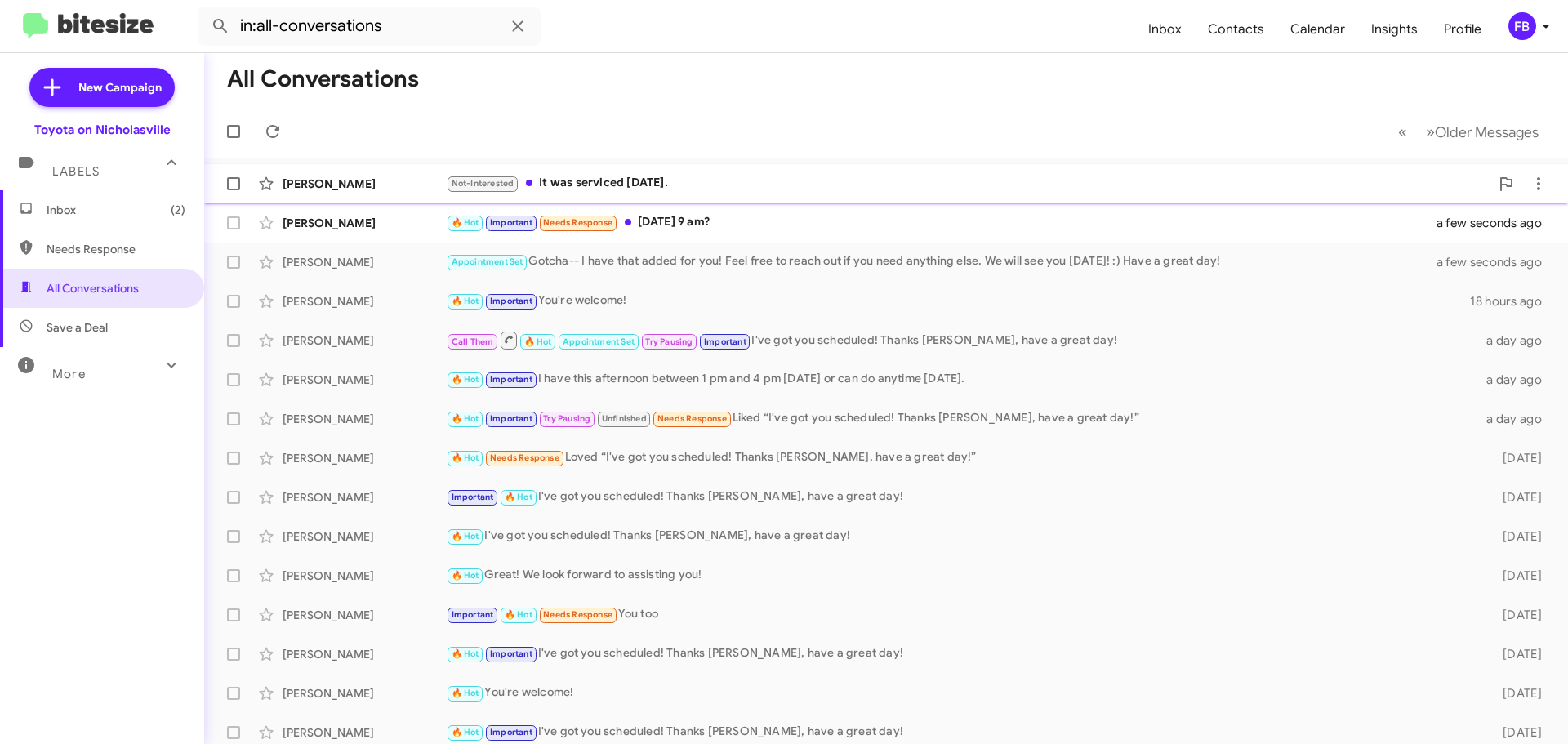
click at [743, 182] on div "Not-Interested It was serviced [DATE]." at bounding box center [968, 184] width 1044 height 19
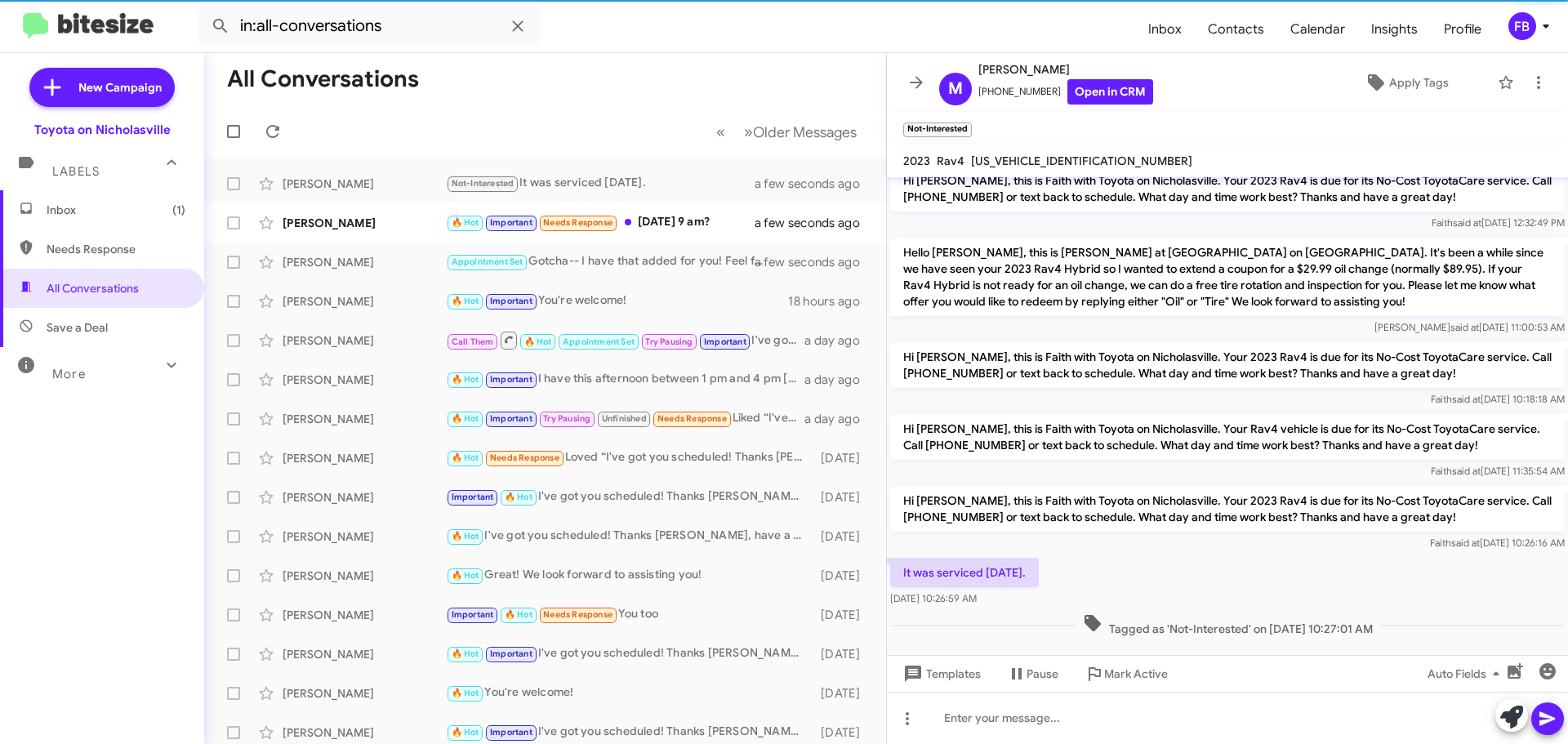
scroll to position [28, 0]
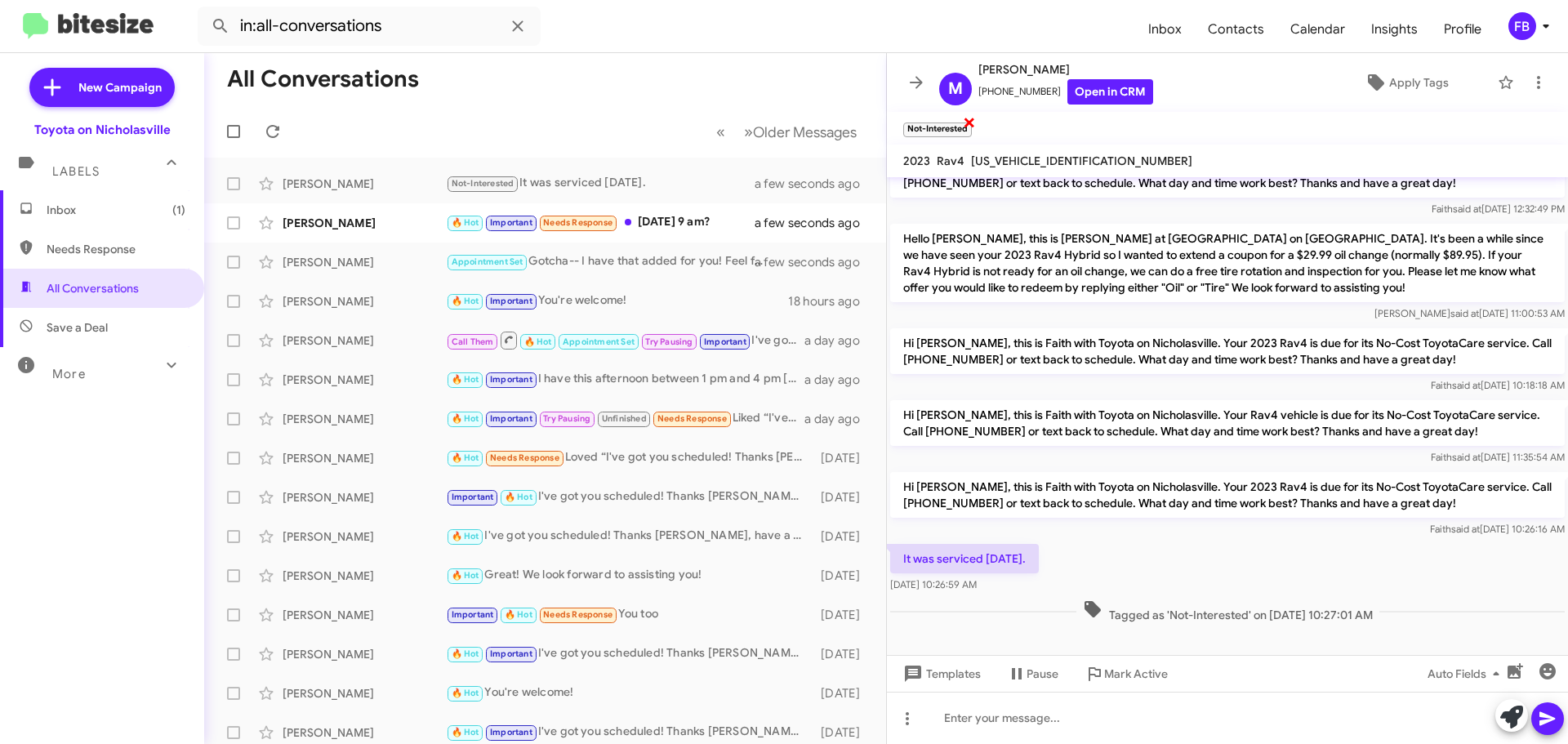
click at [972, 123] on span "×" at bounding box center [968, 121] width 13 height 20
click at [949, 671] on span "Templates" at bounding box center [940, 674] width 81 height 29
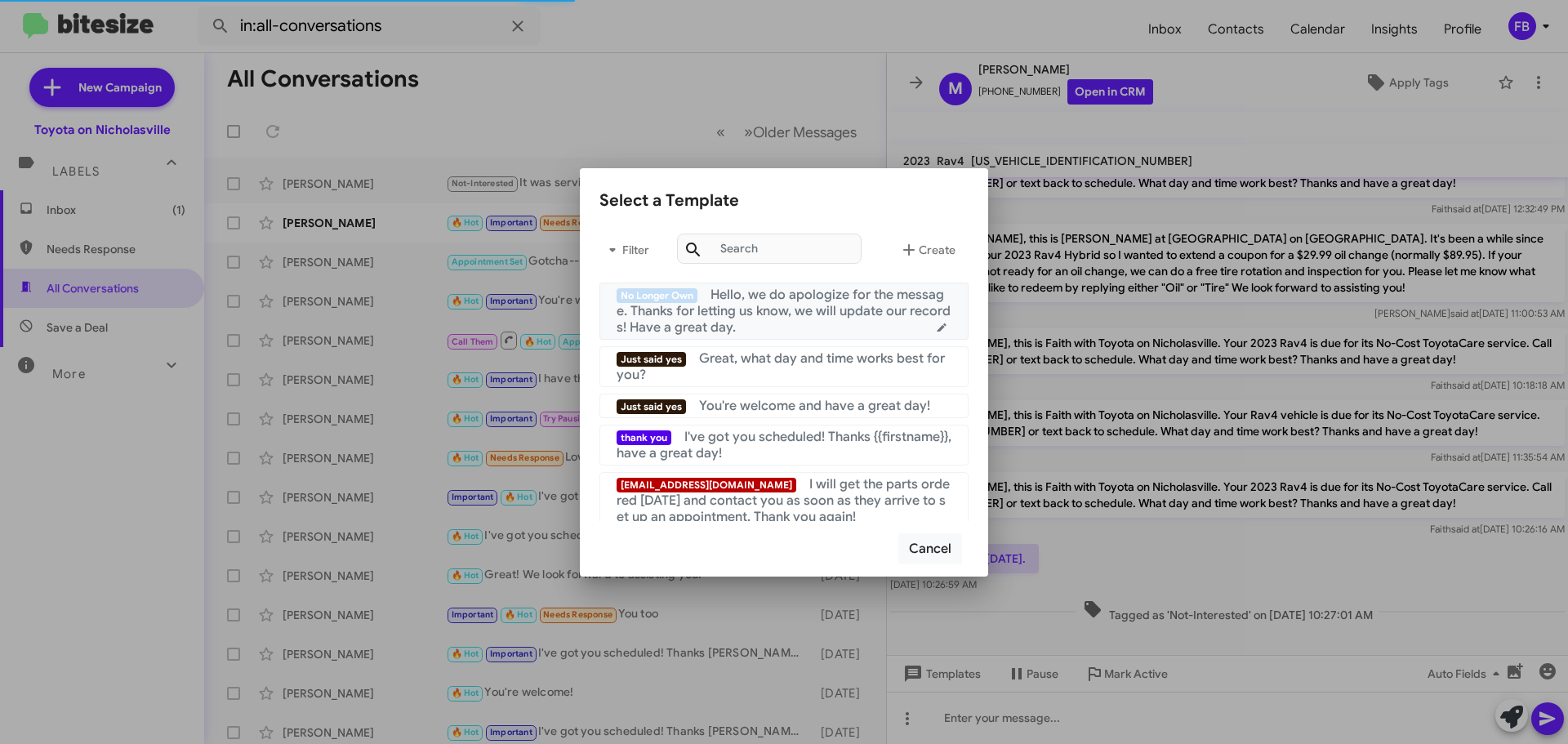
drag, startPoint x: 845, startPoint y: 315, endPoint x: 1187, endPoint y: 364, distance: 345.5
click at [844, 315] on span "Hello, we do apologize for the message. Thanks for letting us know, we will upd…" at bounding box center [783, 311] width 334 height 49
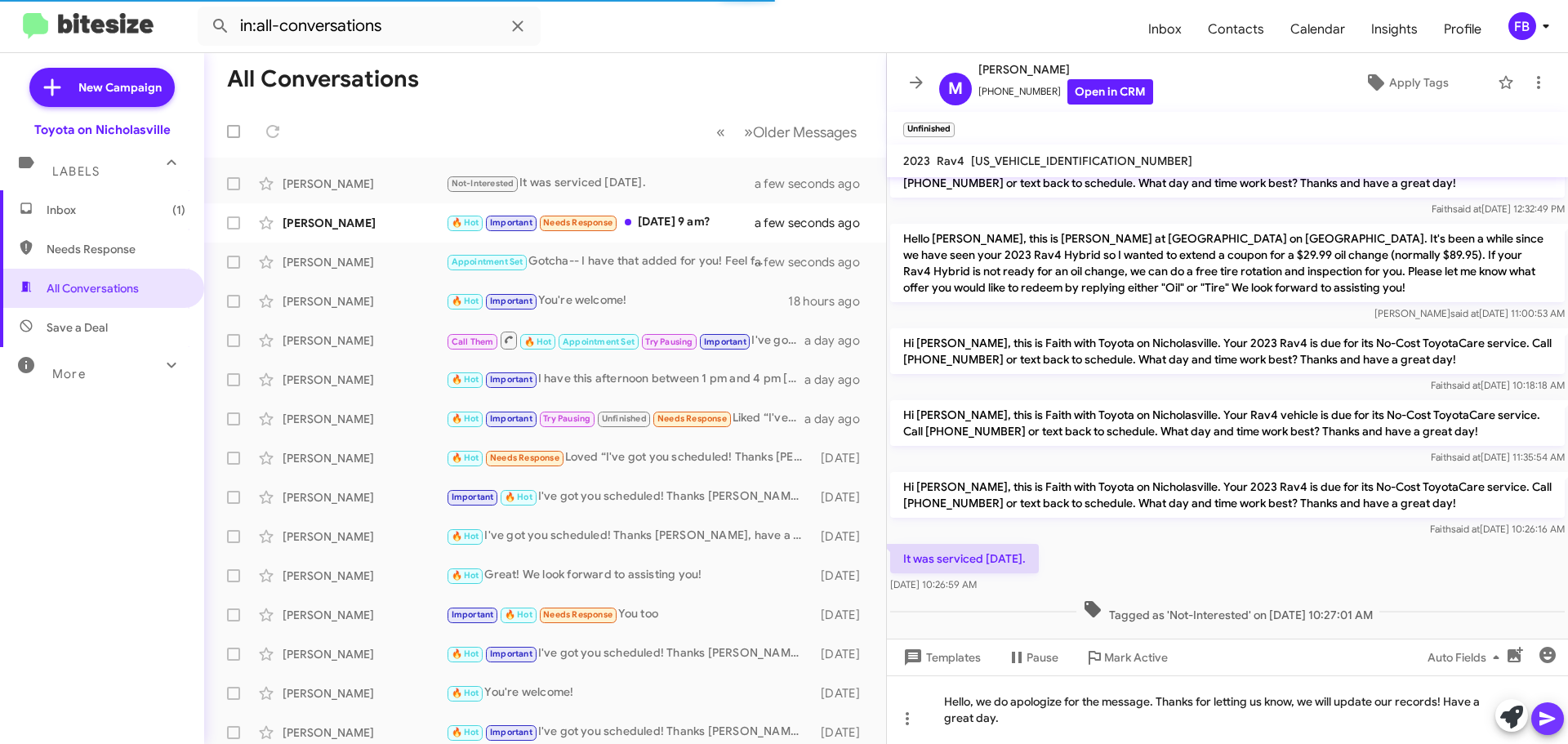
click at [1553, 729] on span at bounding box center [1548, 718] width 20 height 32
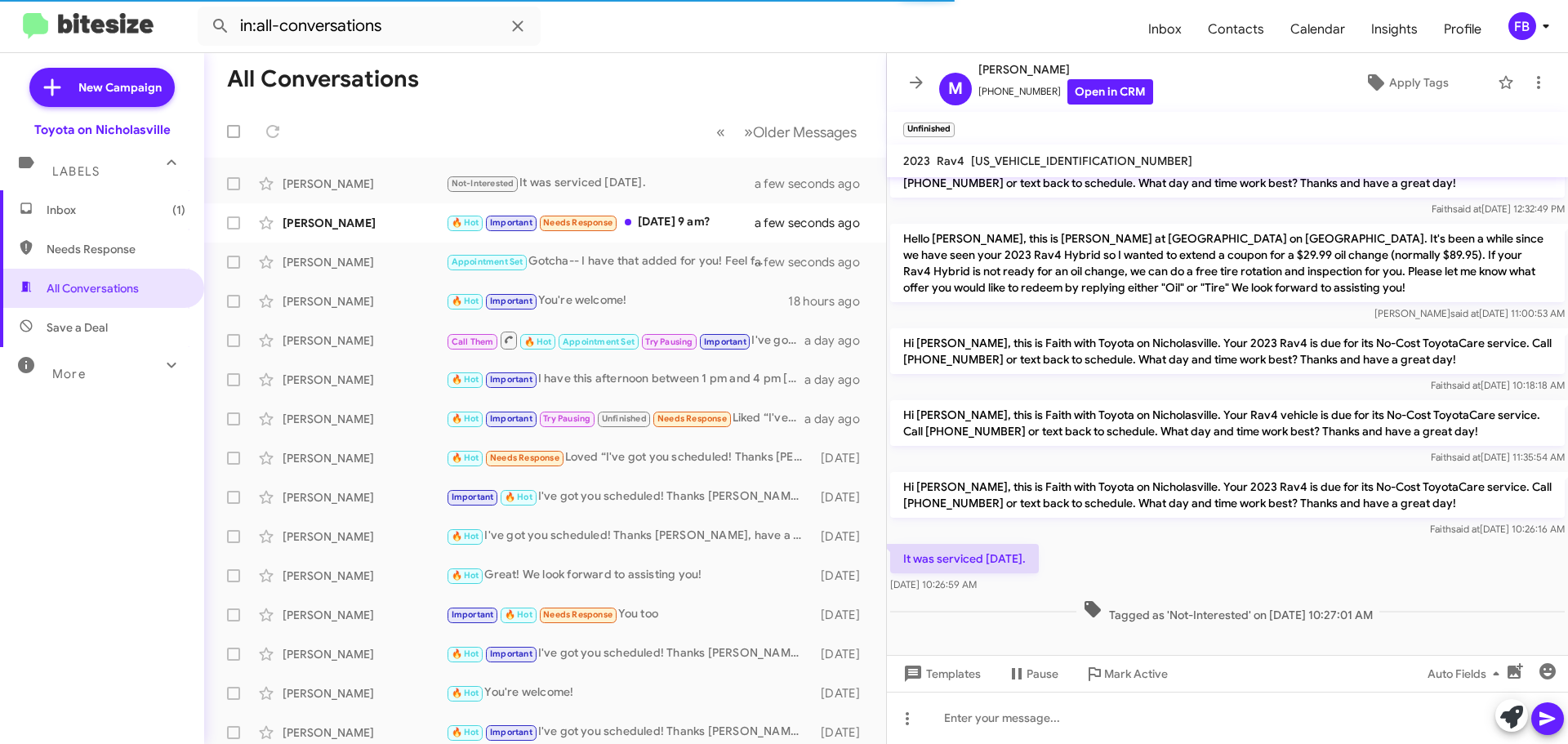
click at [1046, 157] on span "[US_VEHICLE_IDENTIFICATION_NUMBER]" at bounding box center [1081, 161] width 221 height 15
copy span "[US_VEHICLE_IDENTIFICATION_NUMBER]"
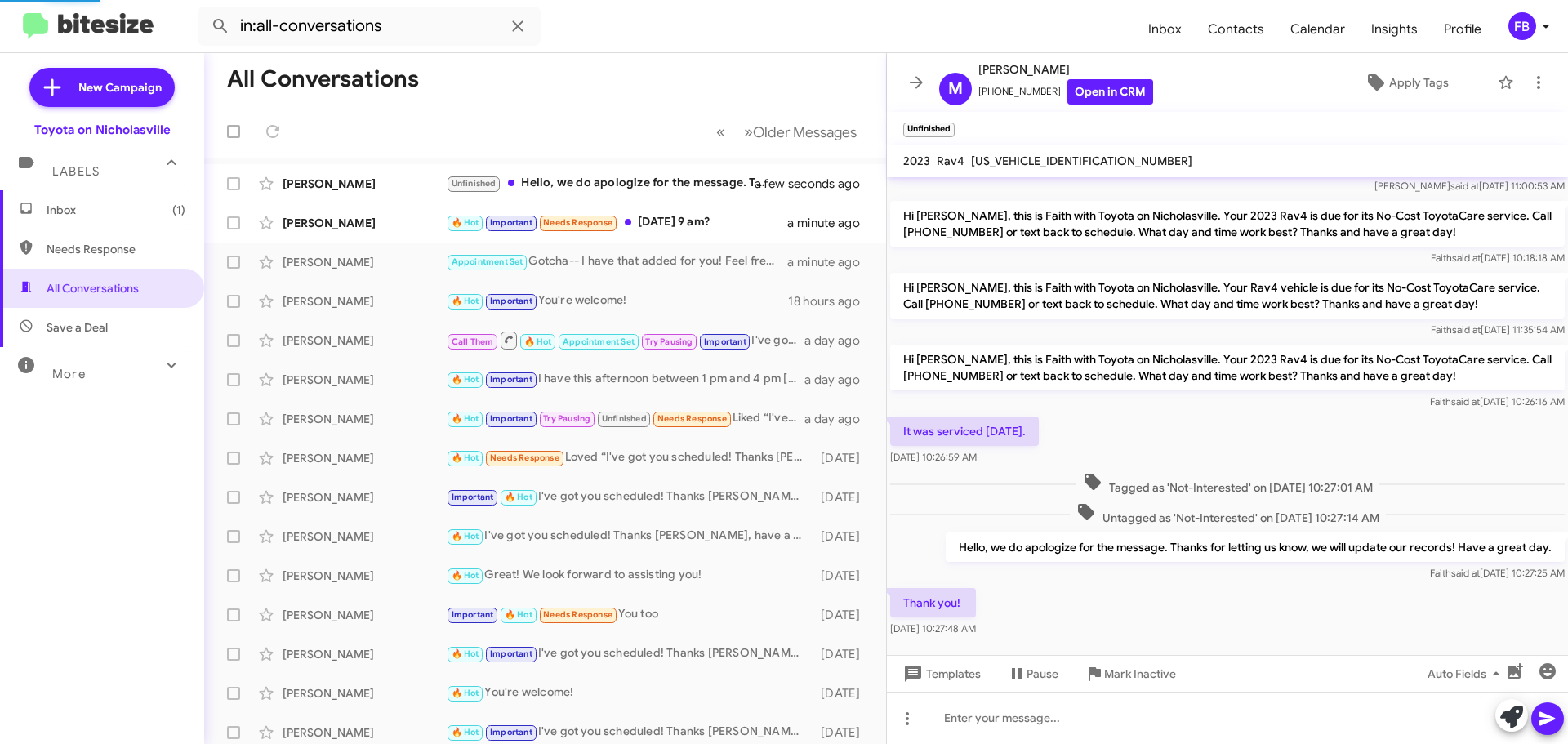
scroll to position [110, 0]
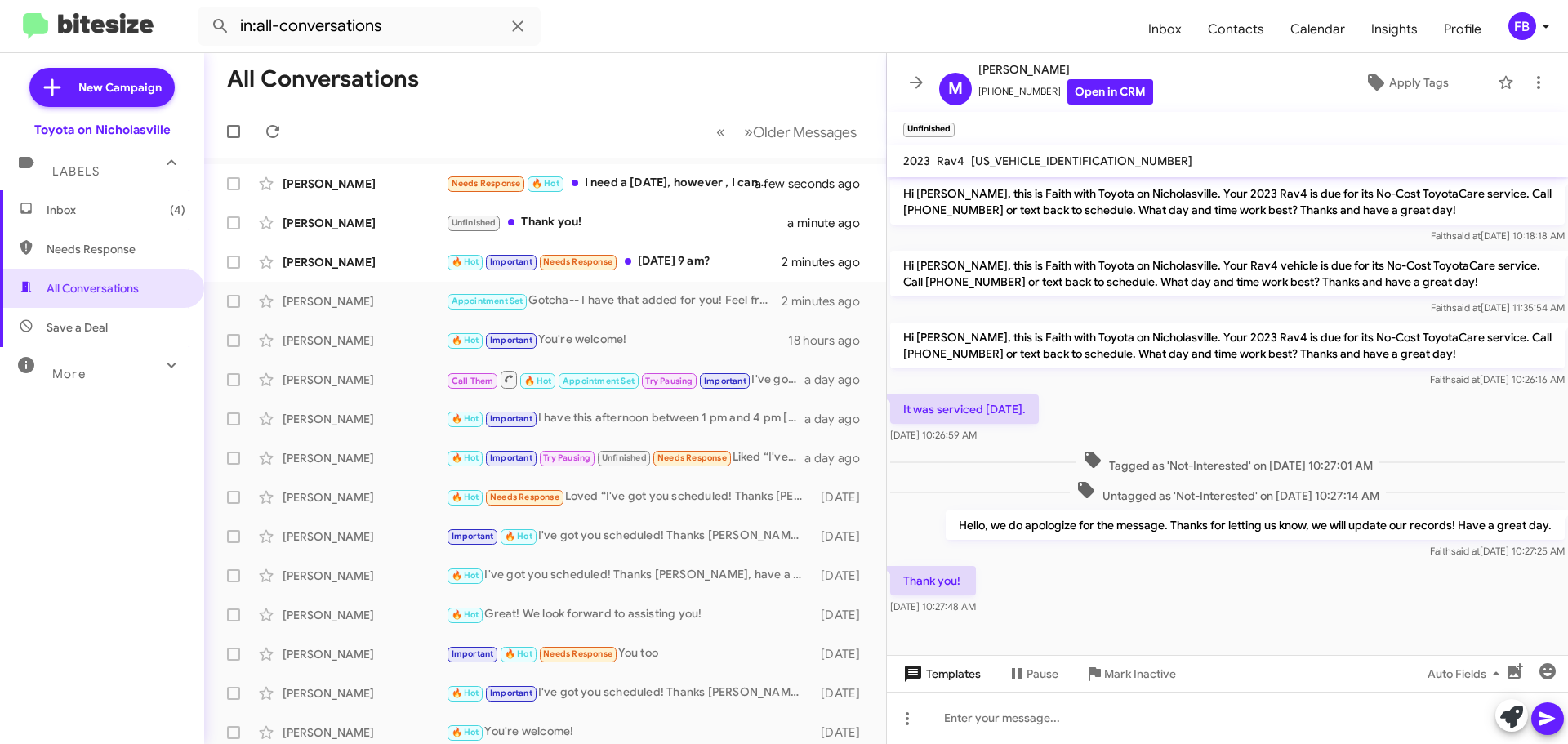
click at [957, 673] on span "Templates" at bounding box center [940, 674] width 81 height 29
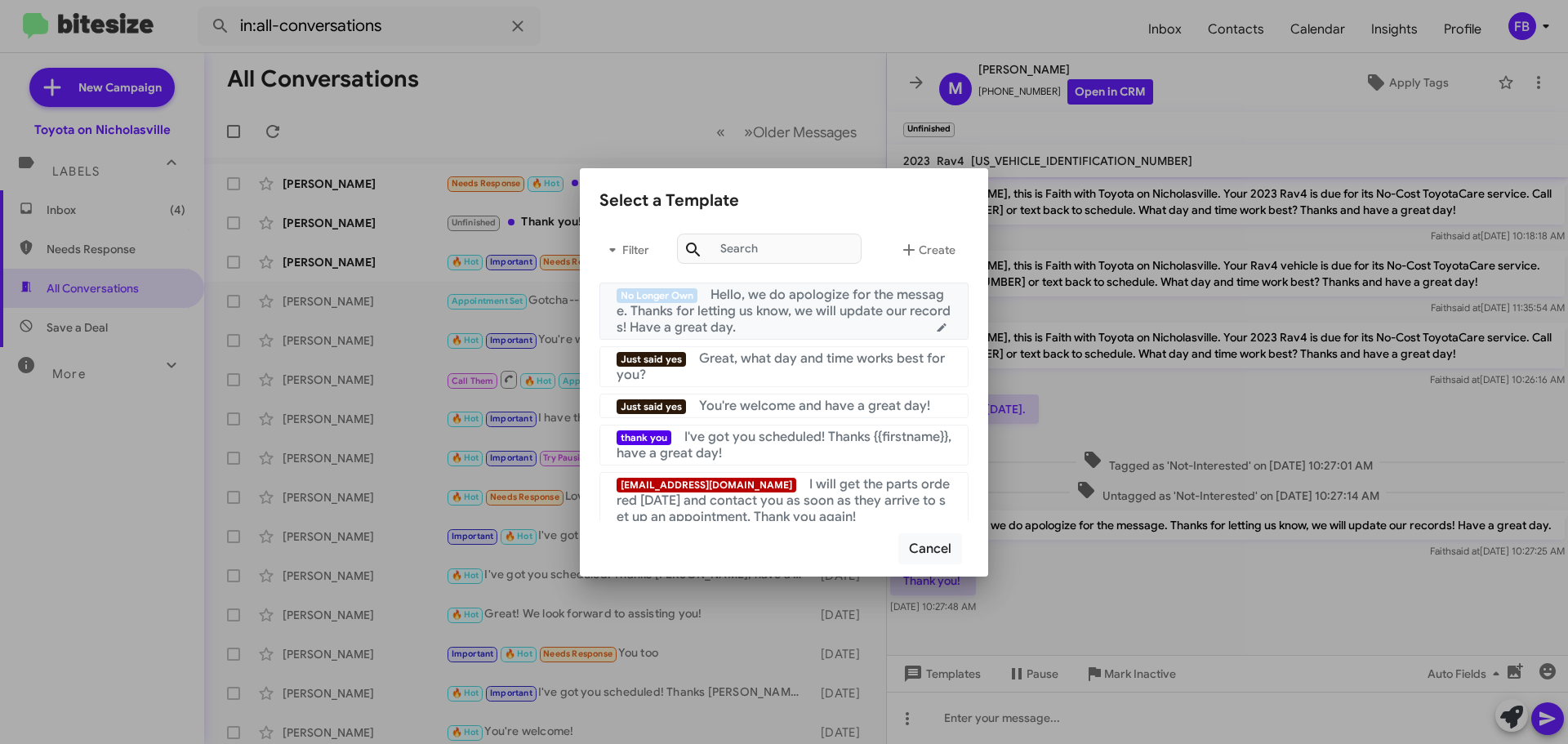
click at [792, 311] on span "Hello, we do apologize for the message. Thanks for letting us know, we will upd…" at bounding box center [783, 311] width 334 height 49
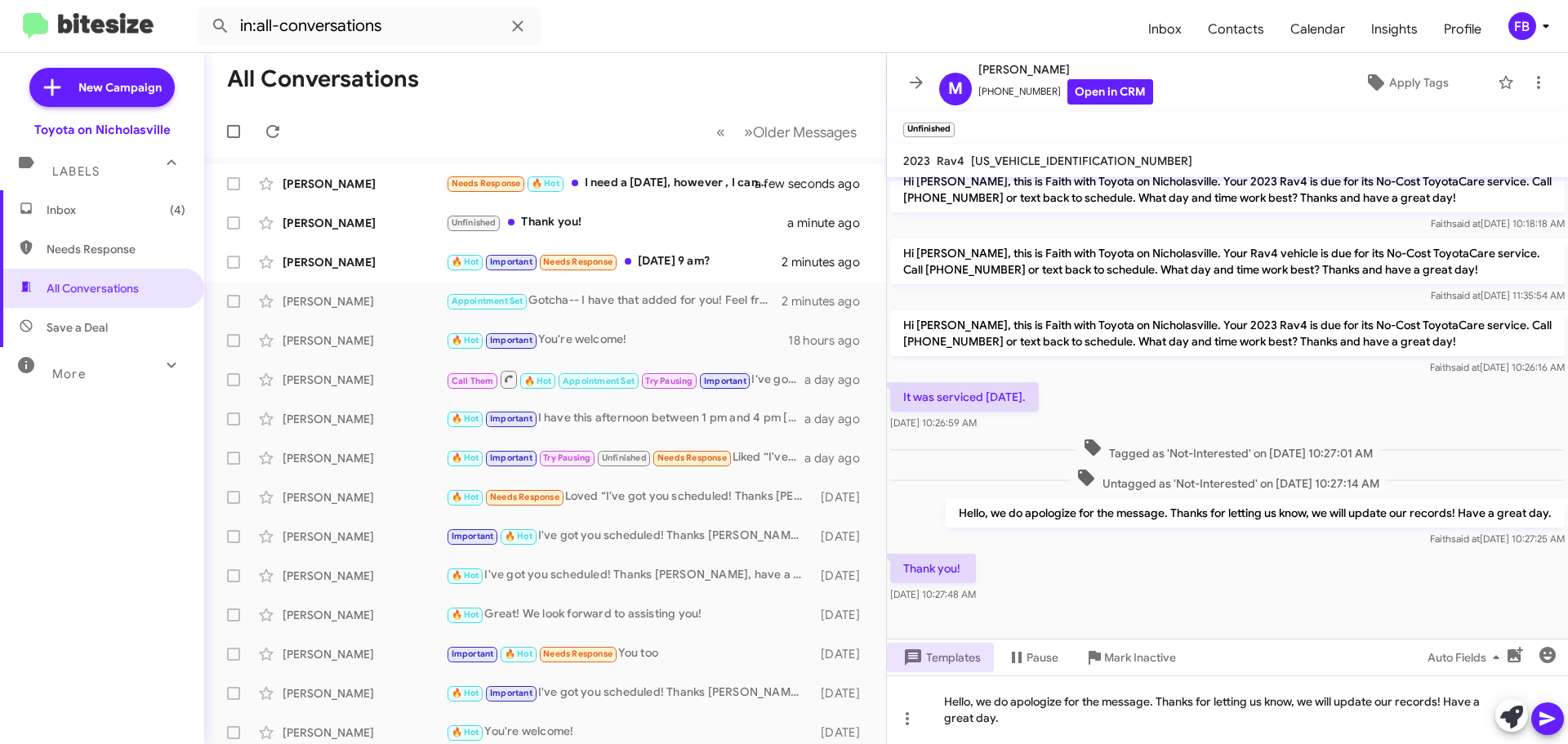
scroll to position [126, 0]
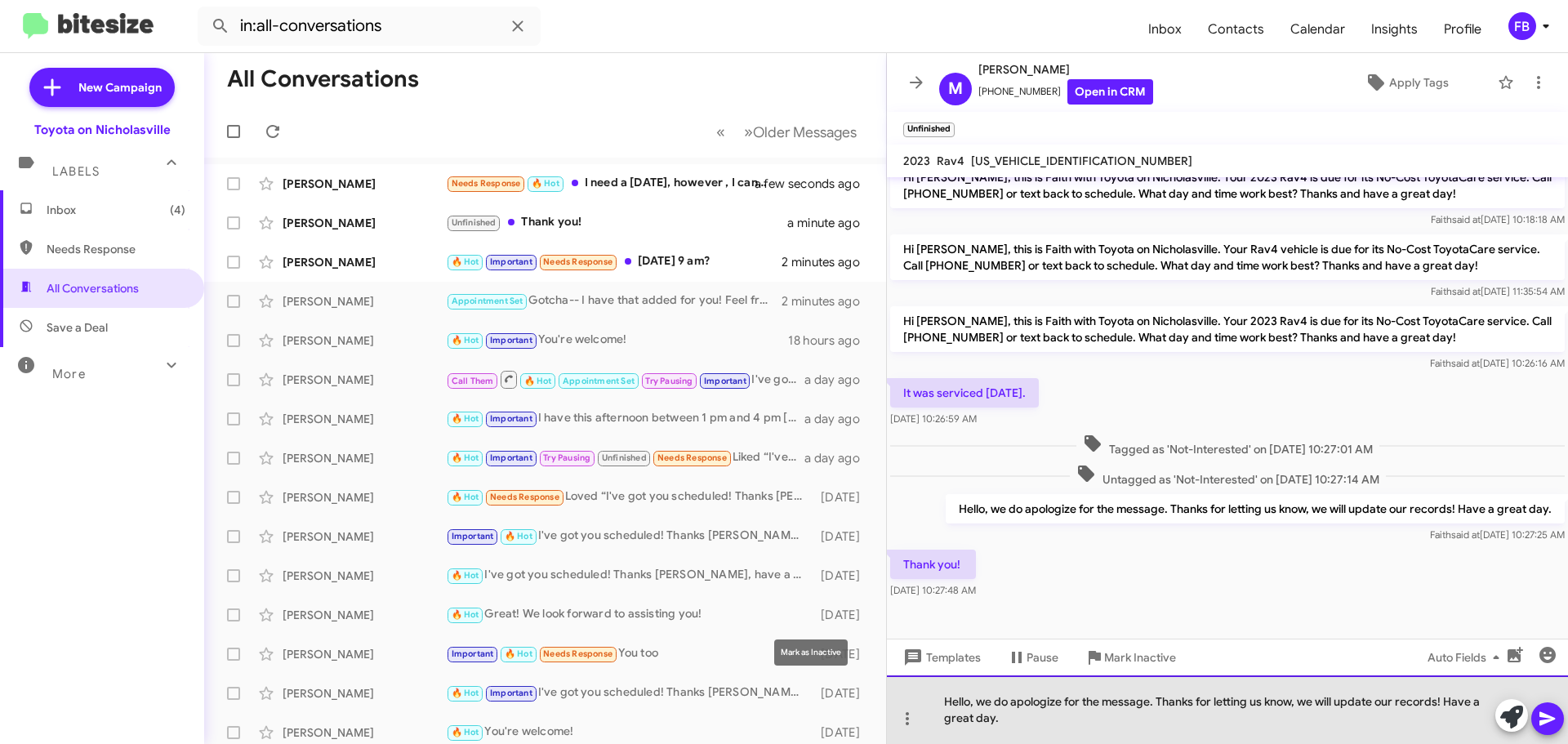
drag, startPoint x: 1050, startPoint y: 726, endPoint x: 816, endPoint y: 655, distance: 244.5
click at [816, 656] on body "in:all-conversations Inbox Contacts Calendar Insights Profile FB New Campaign T…" at bounding box center [784, 372] width 1568 height 744
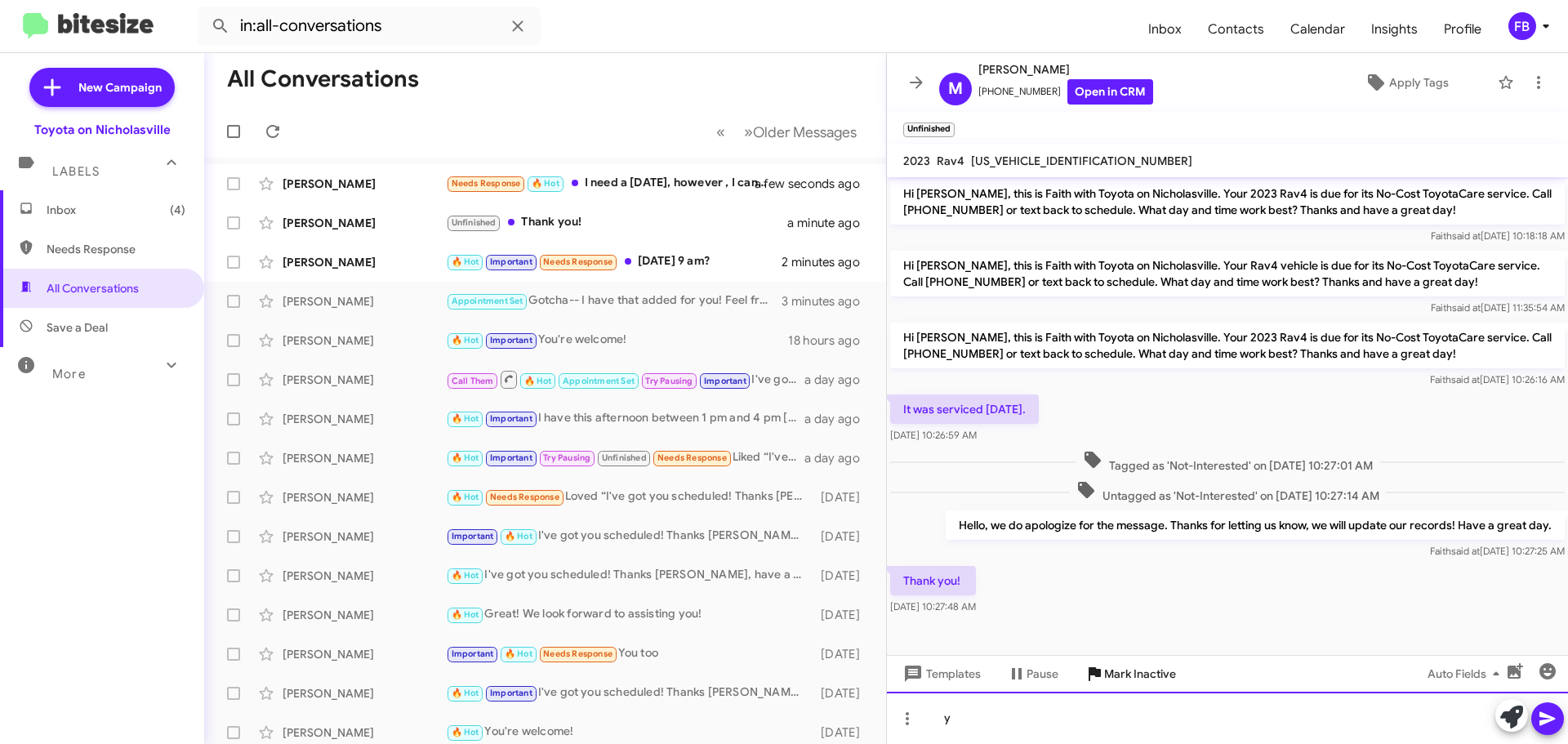
scroll to position [110, 0]
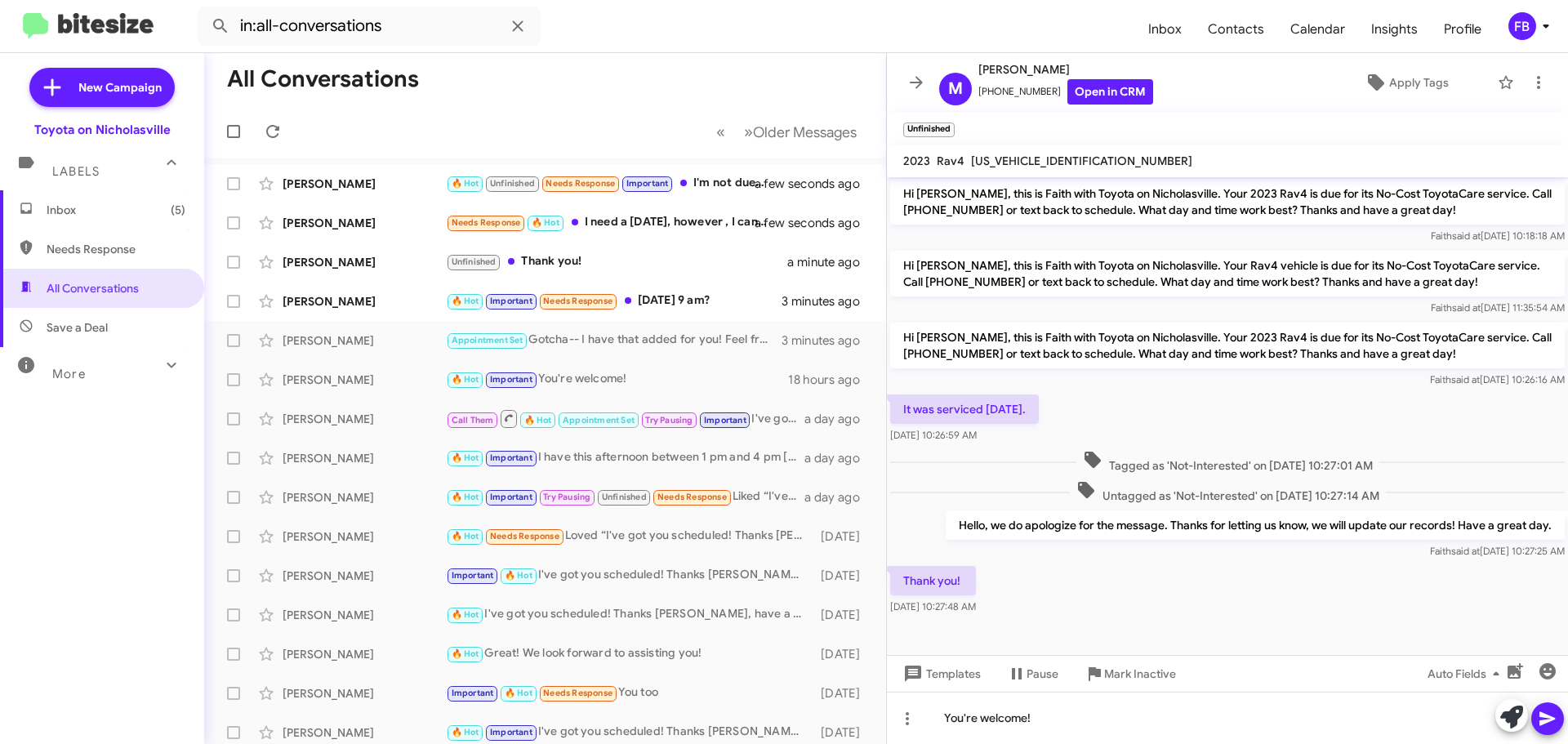
click at [1551, 713] on icon at bounding box center [1548, 718] width 20 height 20
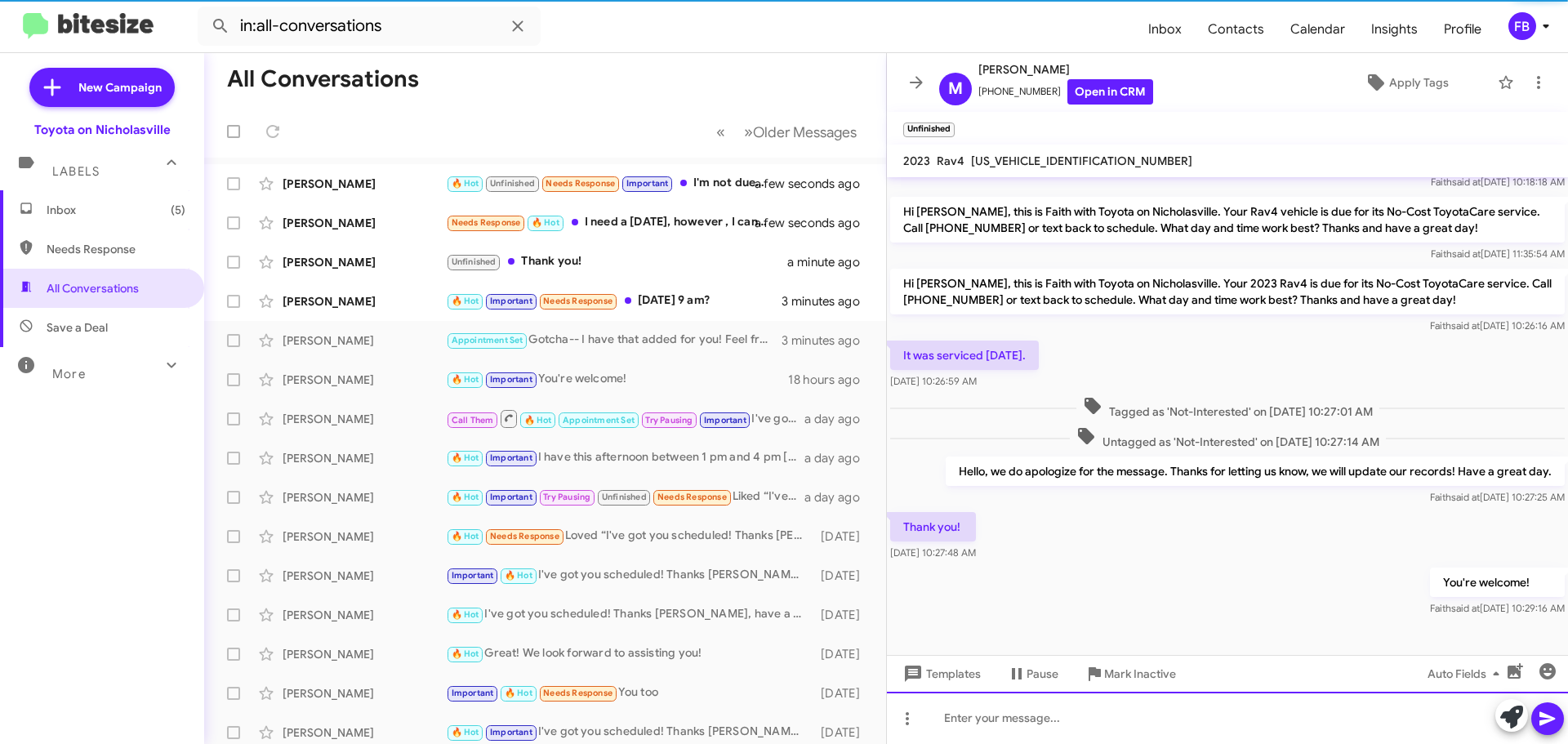
scroll to position [242, 0]
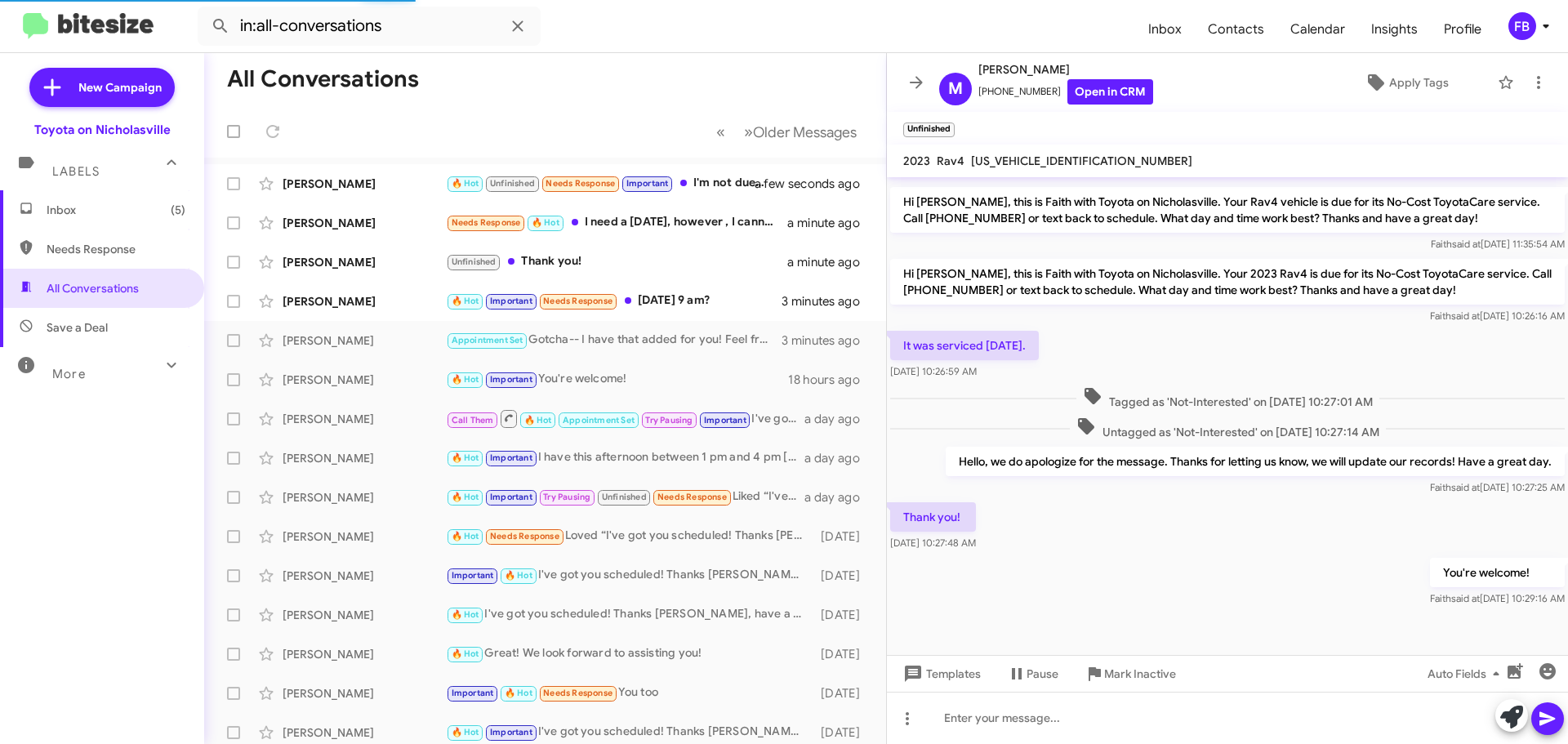
drag, startPoint x: 980, startPoint y: 351, endPoint x: 1097, endPoint y: 351, distance: 117.0
click at [1097, 351] on div "It was serviced [DATE]. [DATE] 10:26:59 AM" at bounding box center [1227, 354] width 682 height 56
click at [1135, 507] on div "Thank you! [DATE] 10:27:48 AM" at bounding box center [1227, 526] width 682 height 56
drag, startPoint x: 938, startPoint y: 463, endPoint x: 1562, endPoint y: 466, distance: 624.0
click at [1562, 466] on cdk-virtual-scroll-viewport "Hi [PERSON_NAME], this is Faith with Toyota on Nicholasville. Your 2023 Rav4 is…" at bounding box center [1227, 416] width 682 height 477
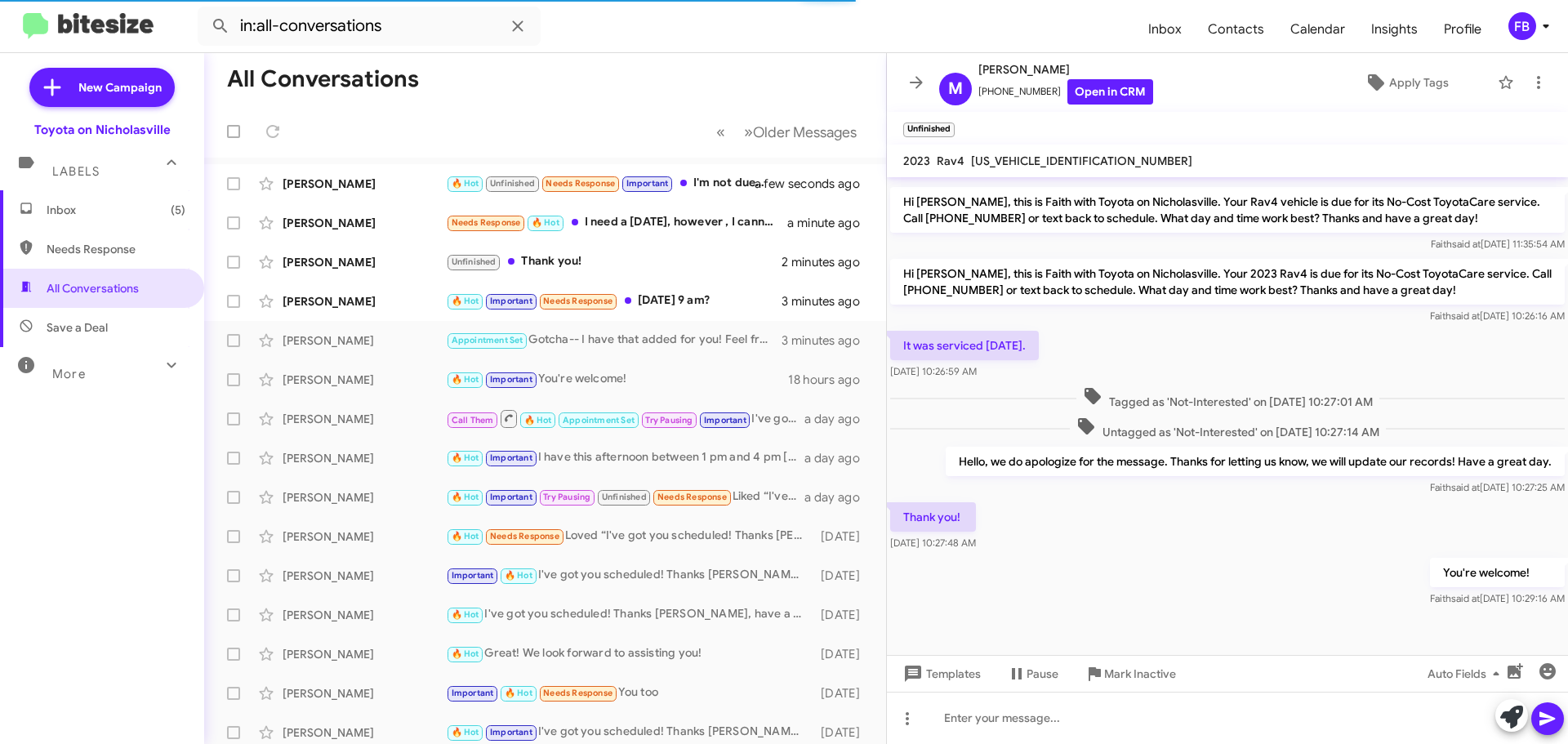
click at [1203, 585] on div "You're welcome! [PERSON_NAME] said at [DATE] 10:29:16 AM" at bounding box center [1227, 582] width 682 height 56
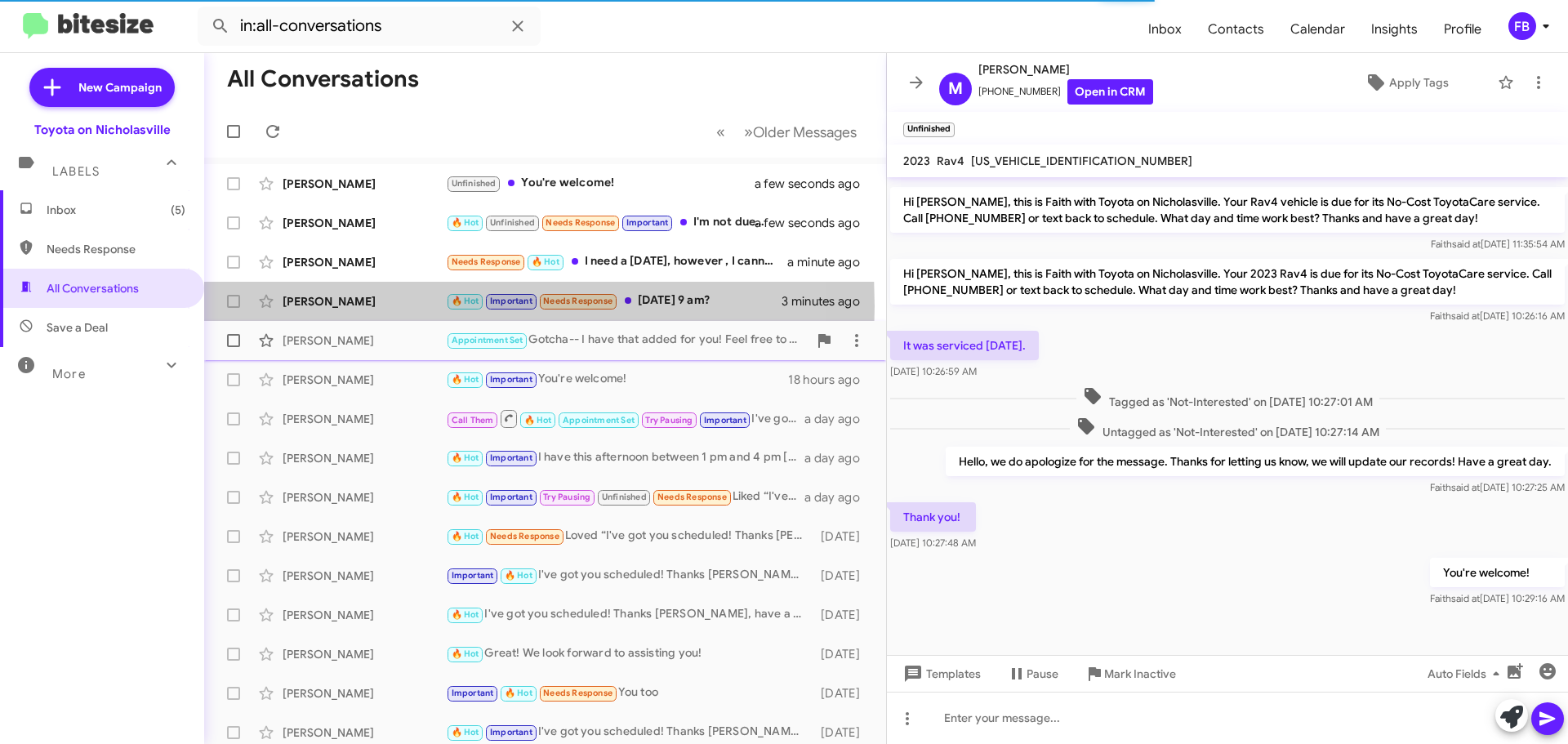
drag, startPoint x: 331, startPoint y: 307, endPoint x: 603, endPoint y: 345, distance: 274.6
click at [331, 308] on div "[PERSON_NAME]" at bounding box center [364, 301] width 163 height 16
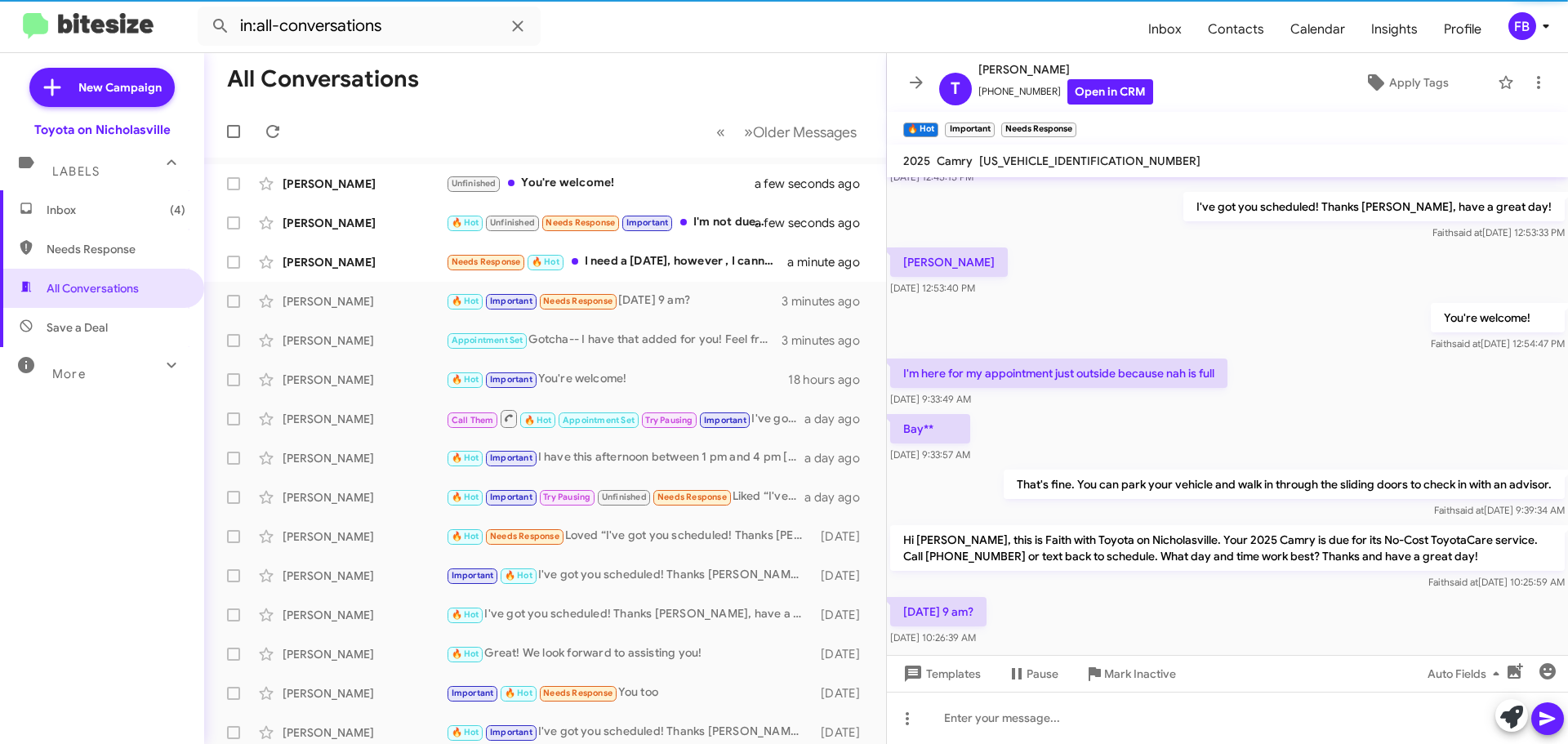
scroll to position [1237, 0]
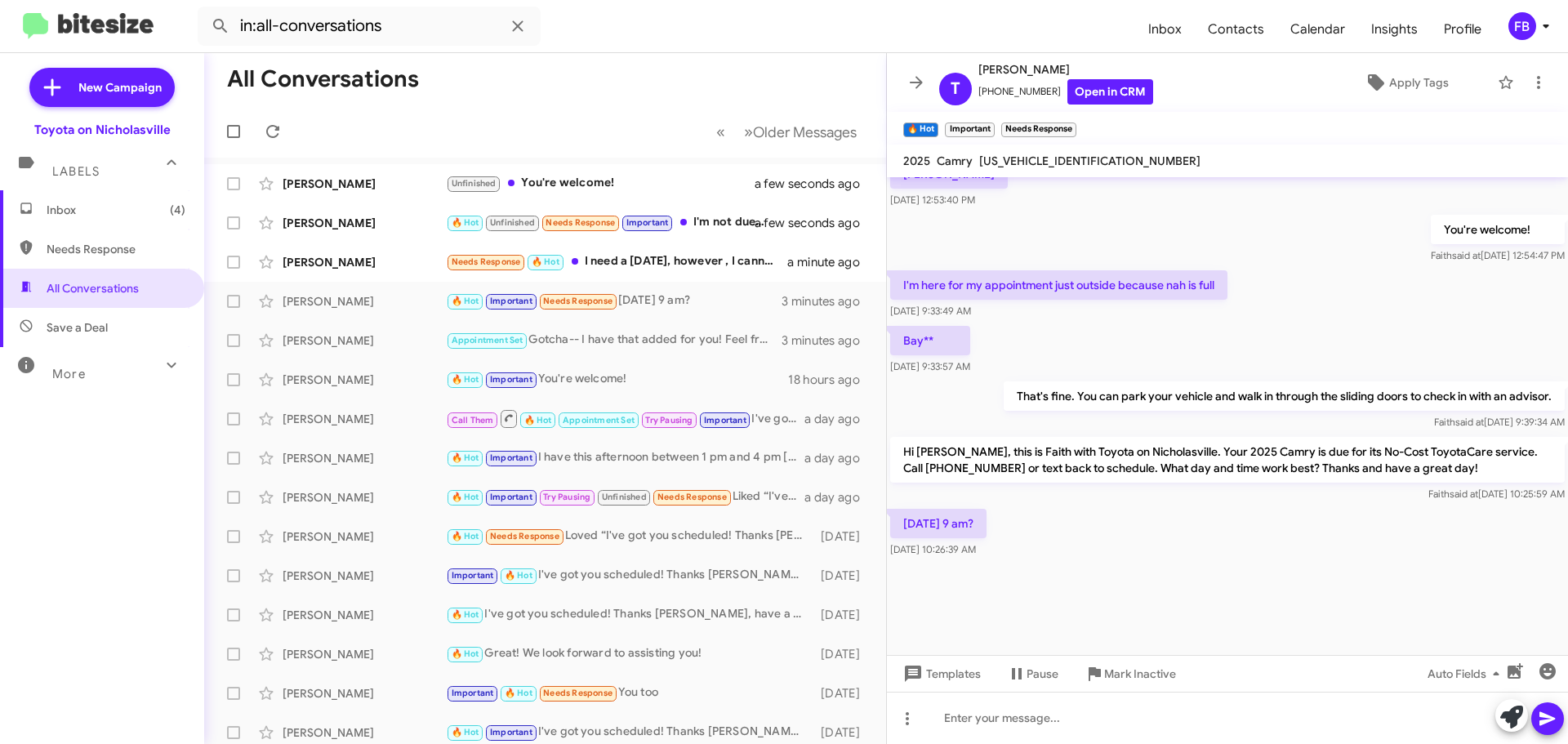
click at [1062, 161] on span "[US_VEHICLE_IDENTIFICATION_NUMBER]" at bounding box center [1090, 161] width 221 height 15
copy span "[US_VEHICLE_IDENTIFICATION_NUMBER]"
click at [946, 676] on span "Templates" at bounding box center [940, 674] width 81 height 29
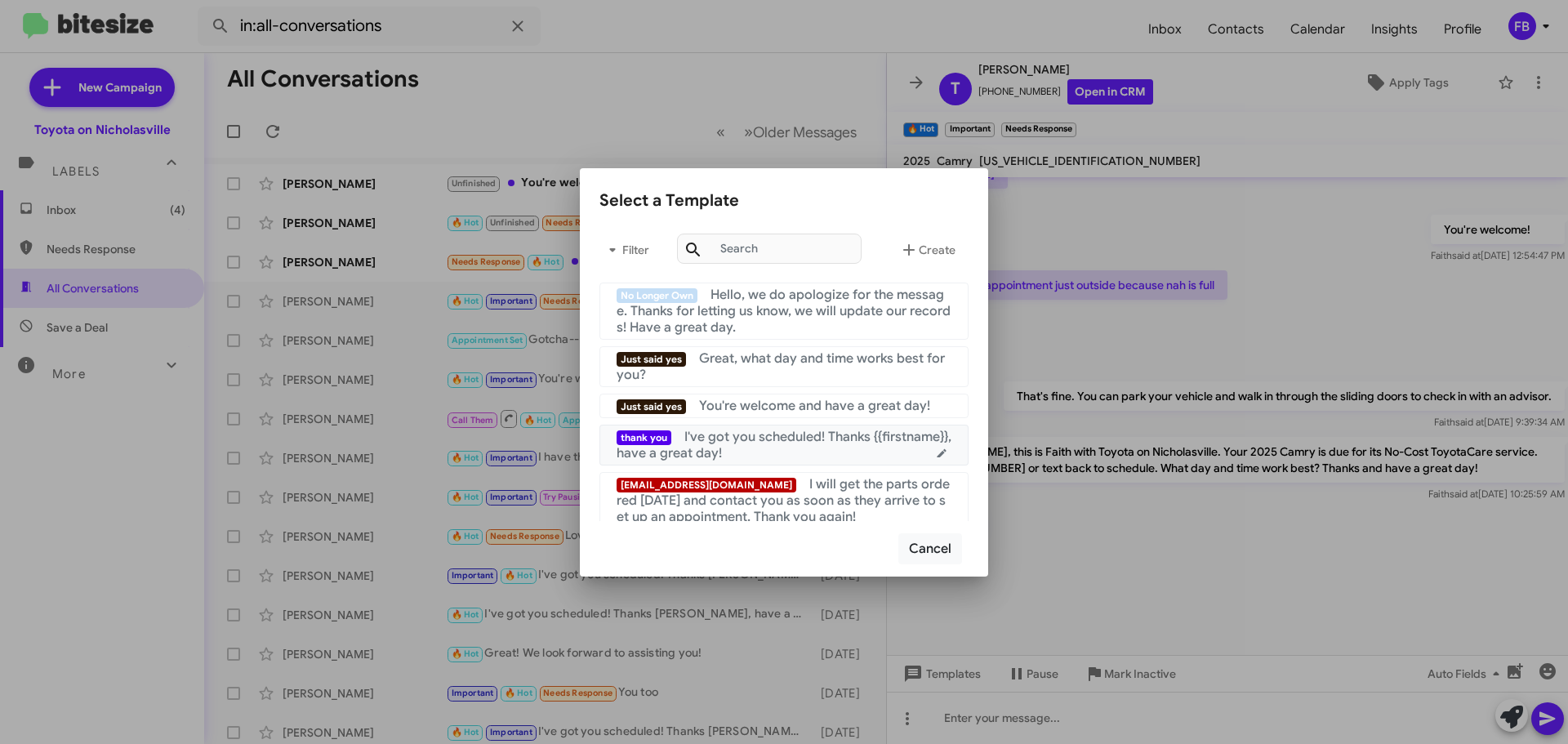
click at [779, 442] on span "I've got you scheduled! Thanks {{firstname}}, have a great day!" at bounding box center [784, 445] width 335 height 32
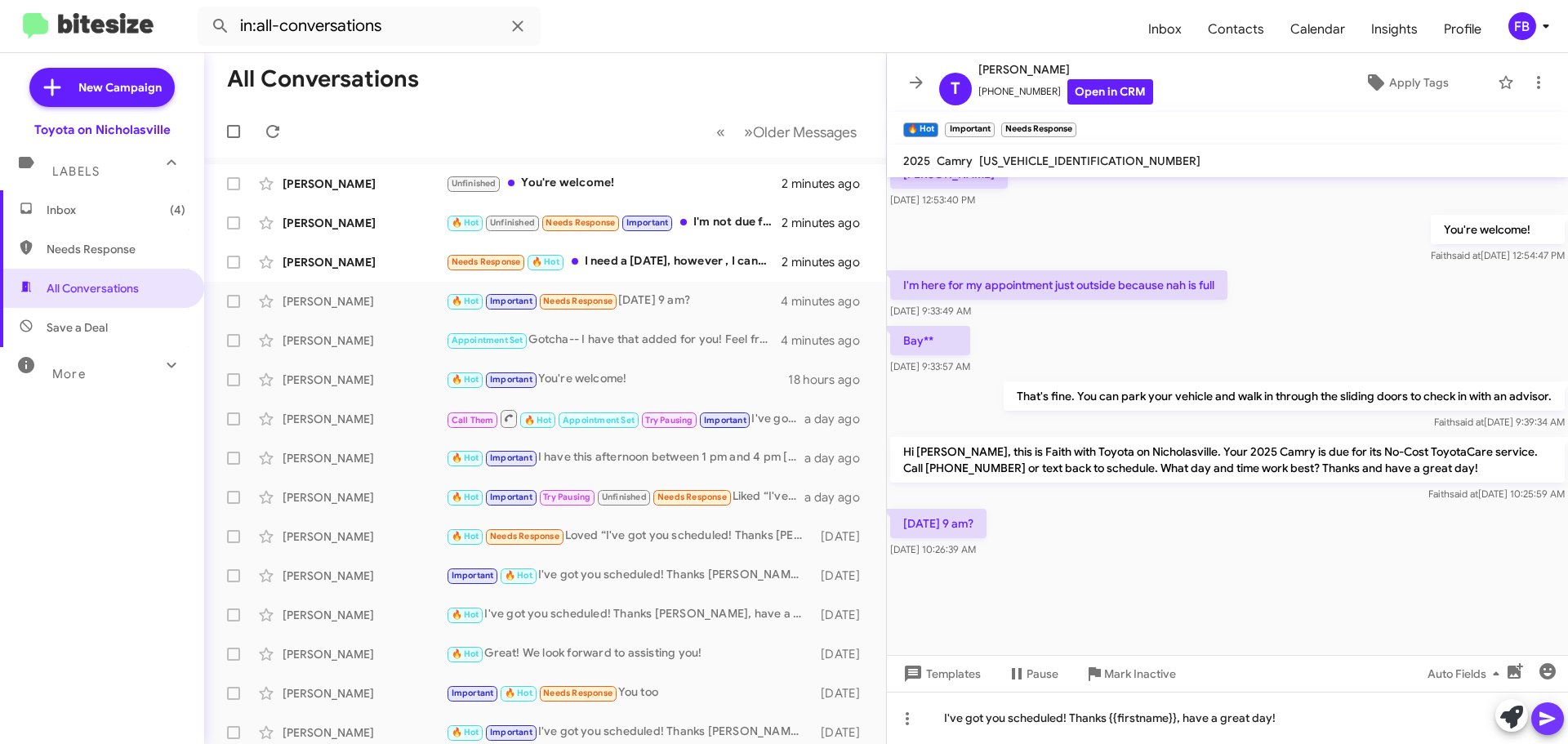
click at [1550, 715] on icon at bounding box center [1548, 718] width 20 height 20
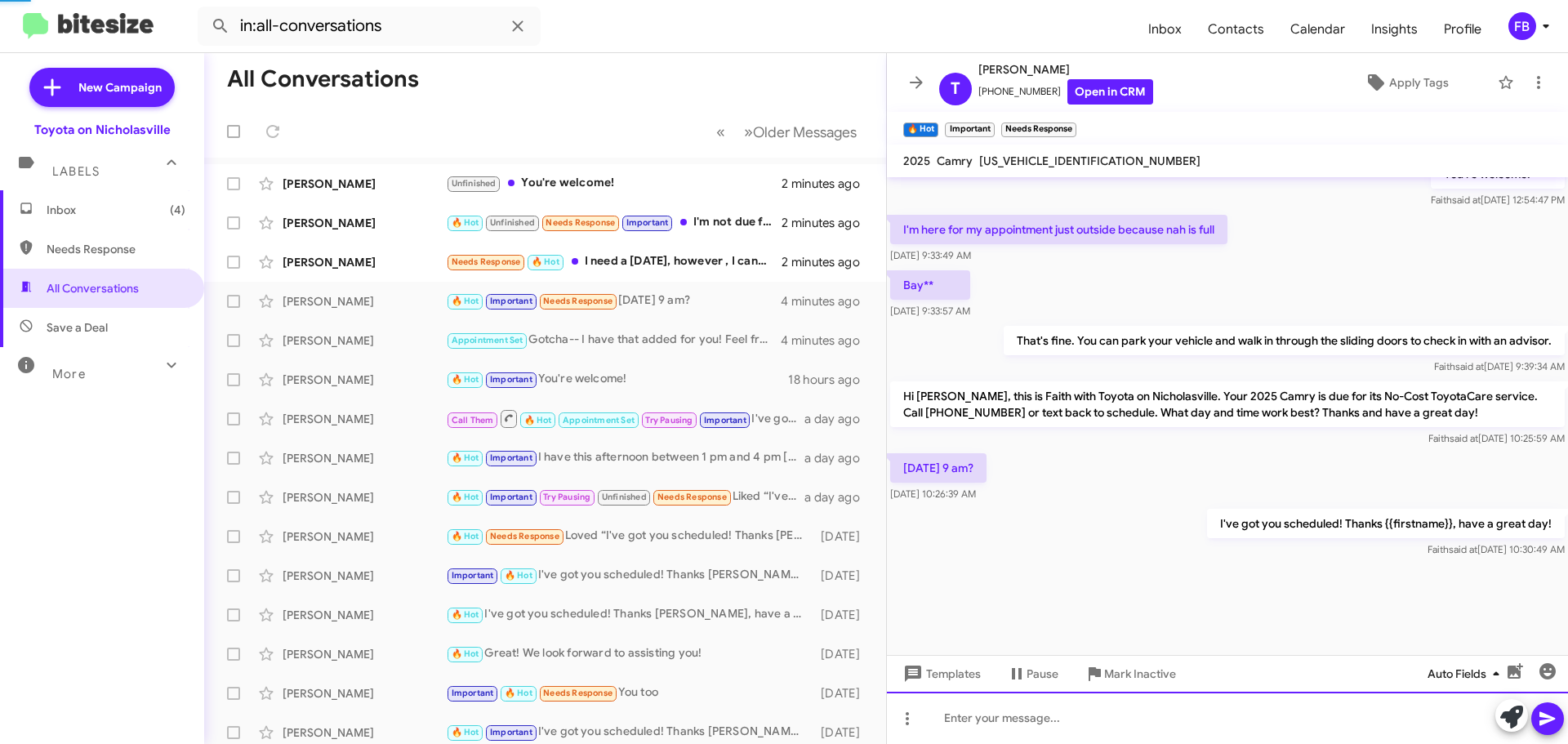
scroll to position [1297, 0]
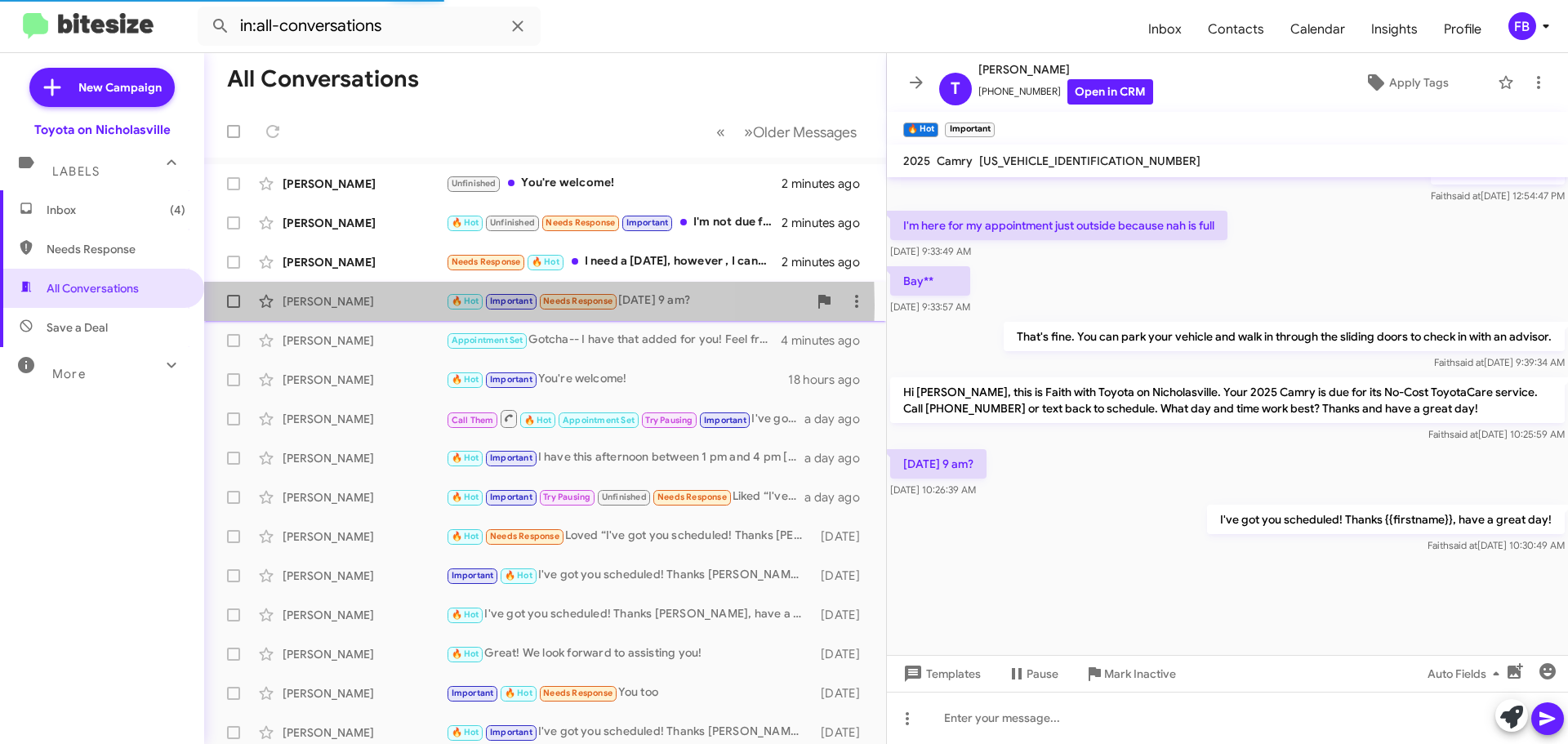
click at [389, 306] on div "[PERSON_NAME]" at bounding box center [364, 301] width 163 height 16
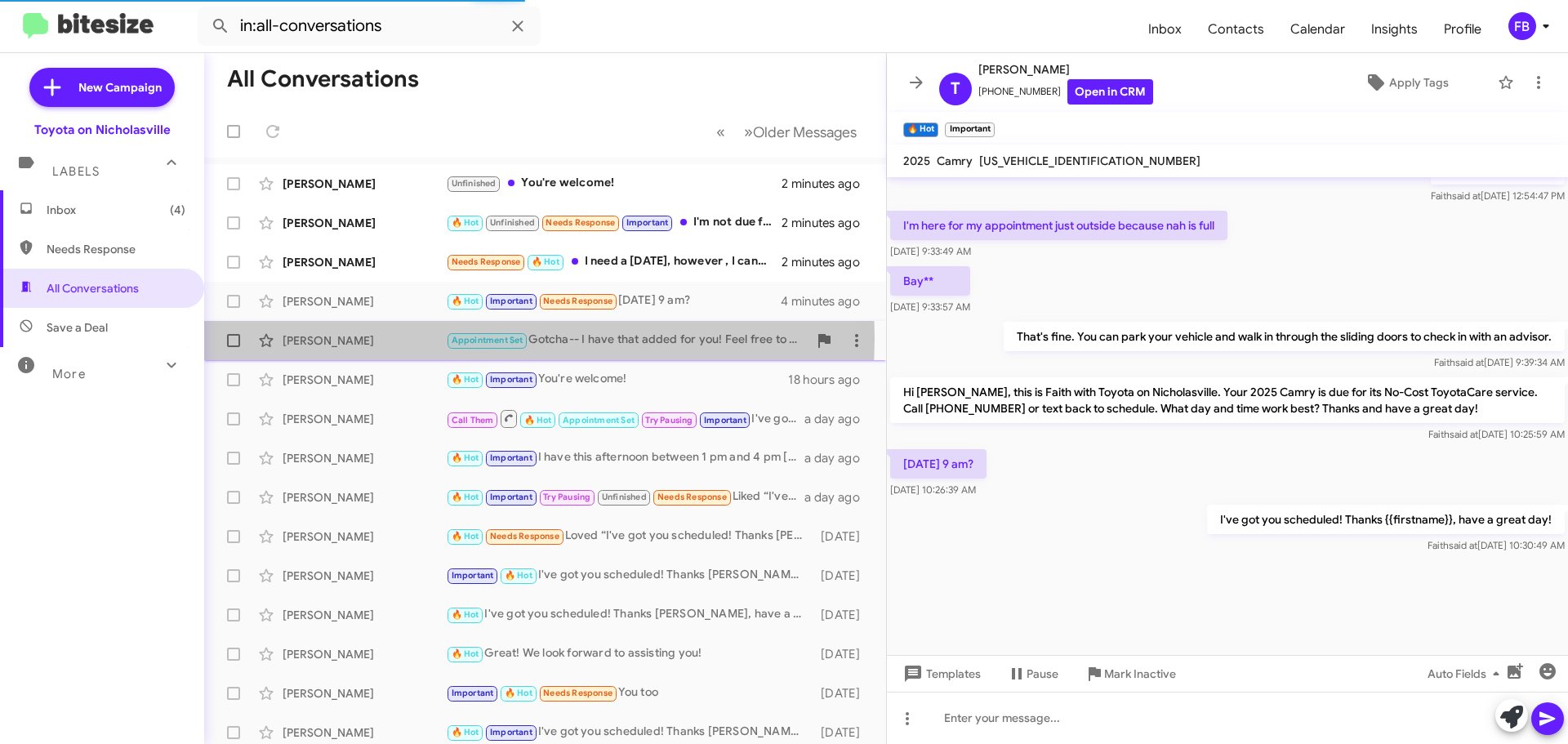
click at [348, 338] on div "[PERSON_NAME]" at bounding box center [364, 340] width 163 height 16
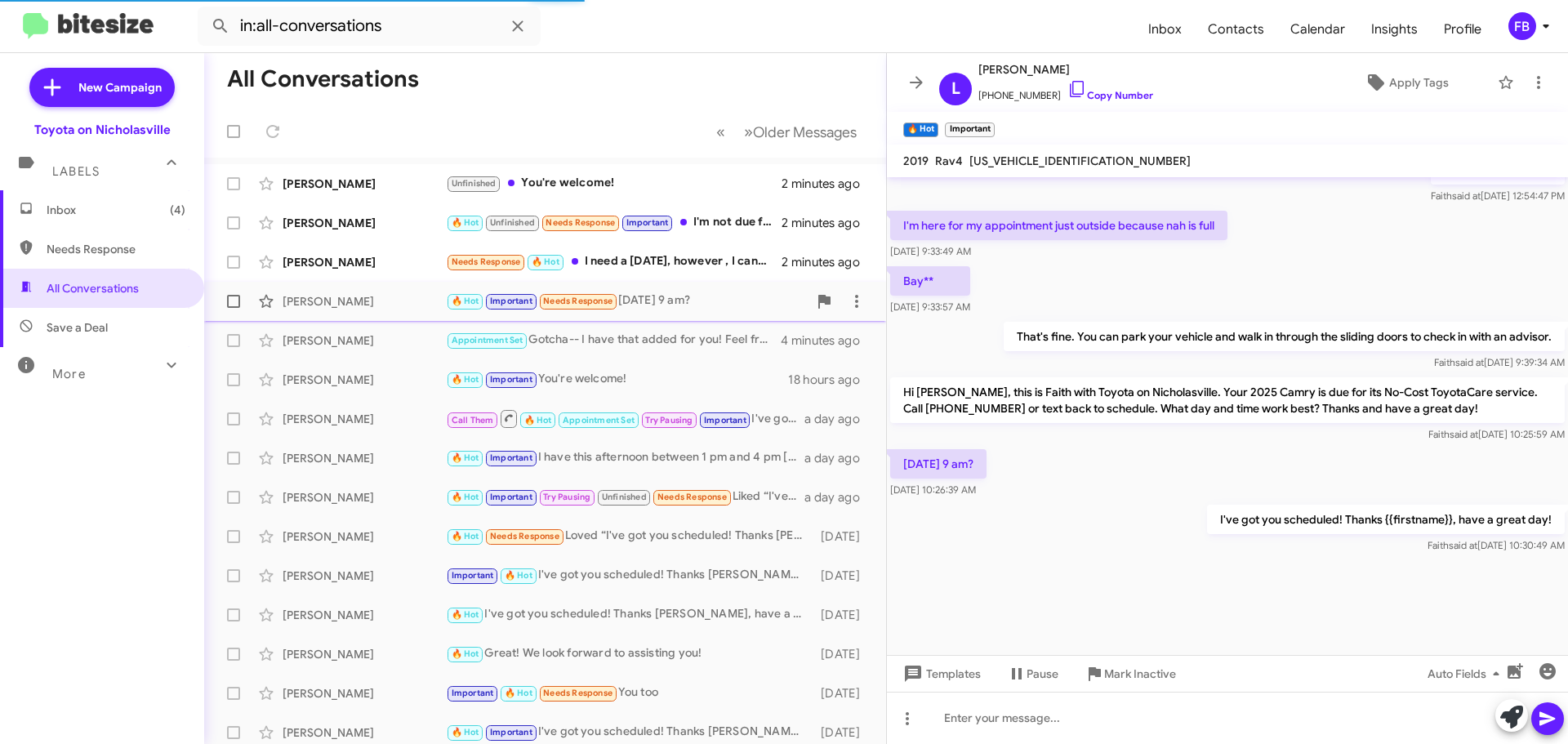
click at [341, 313] on div "[PERSON_NAME] 🔥 Hot Important Needs Response [DATE] 9 am? 4 minutes ago" at bounding box center [545, 302] width 656 height 32
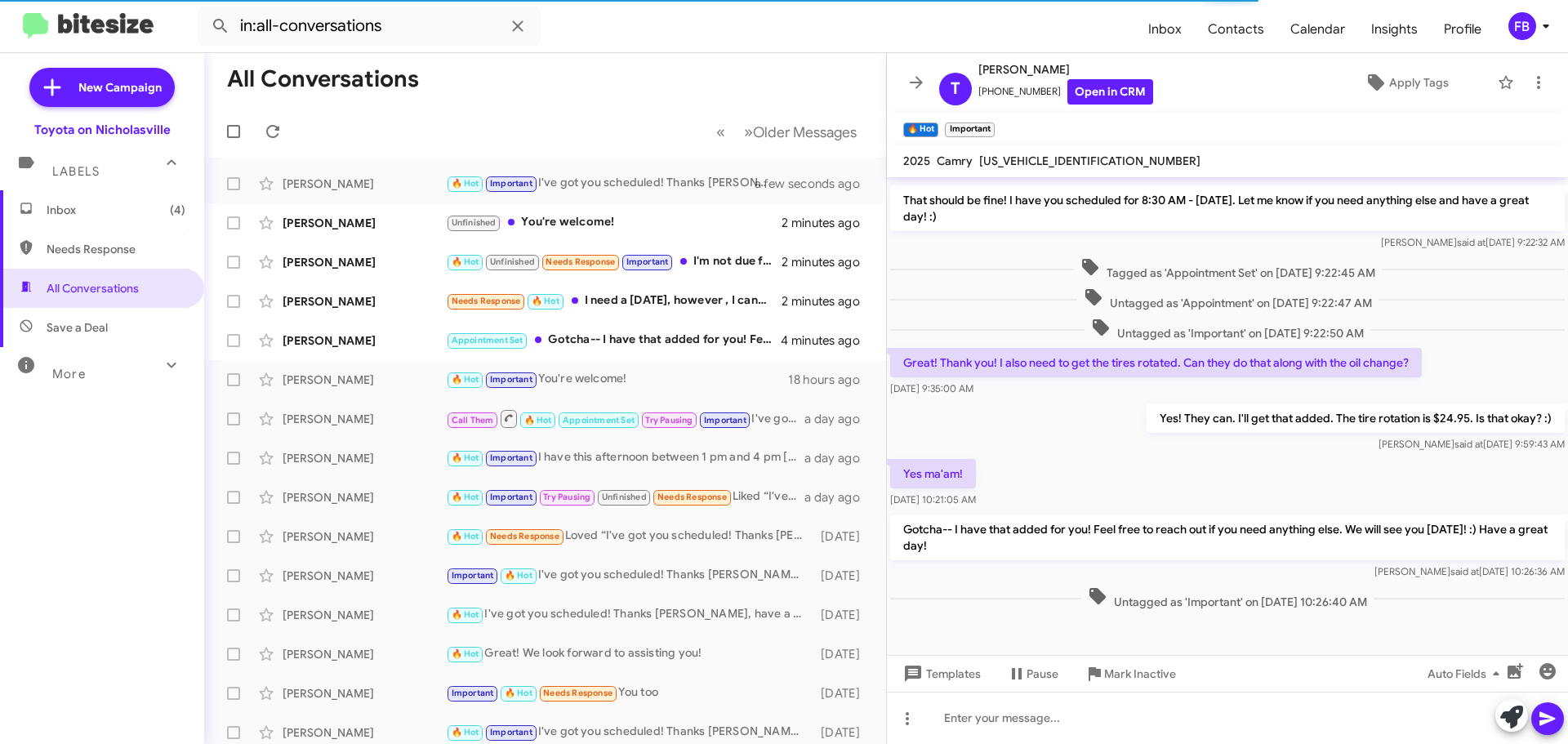
scroll to position [882, 0]
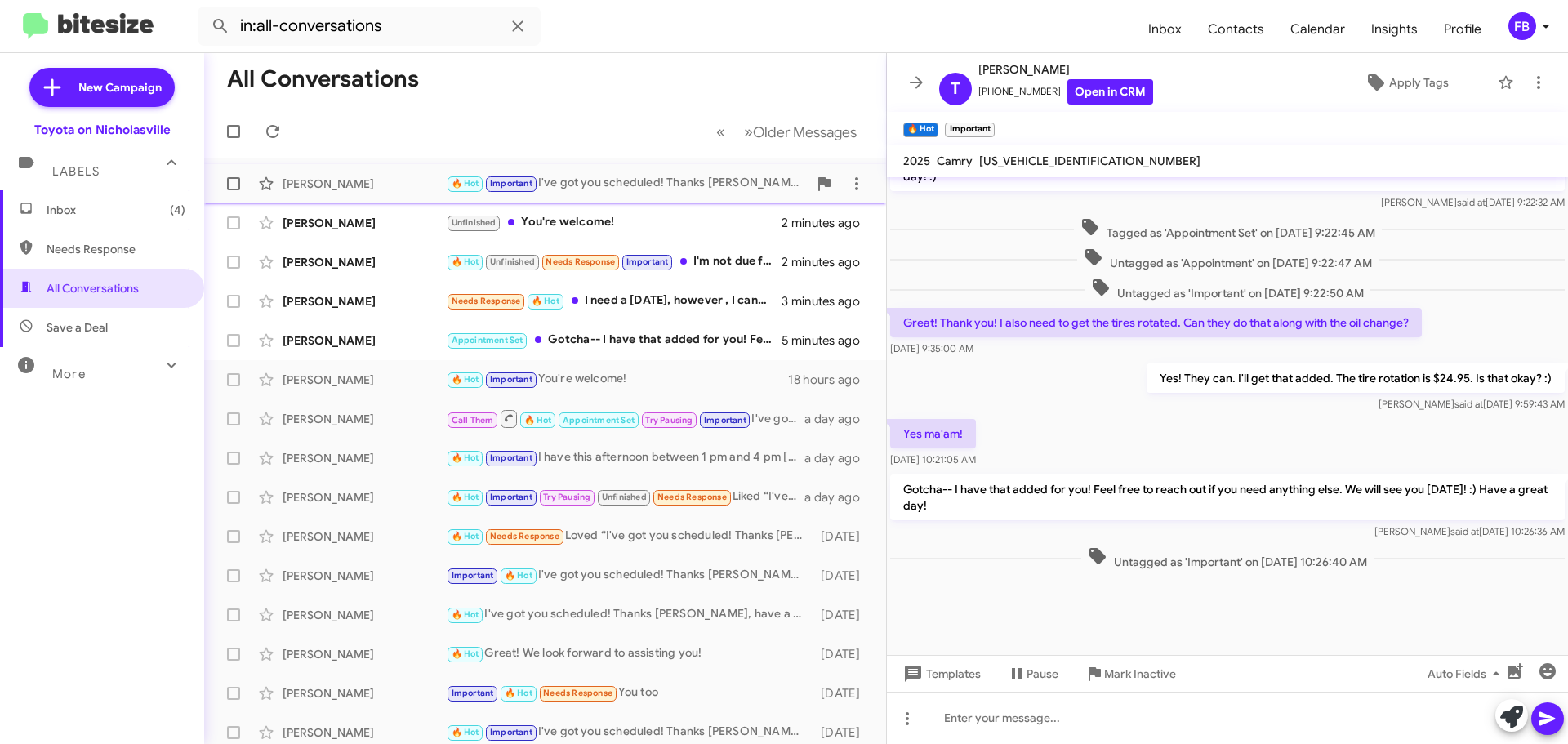
click at [354, 178] on div "[PERSON_NAME]" at bounding box center [364, 184] width 163 height 16
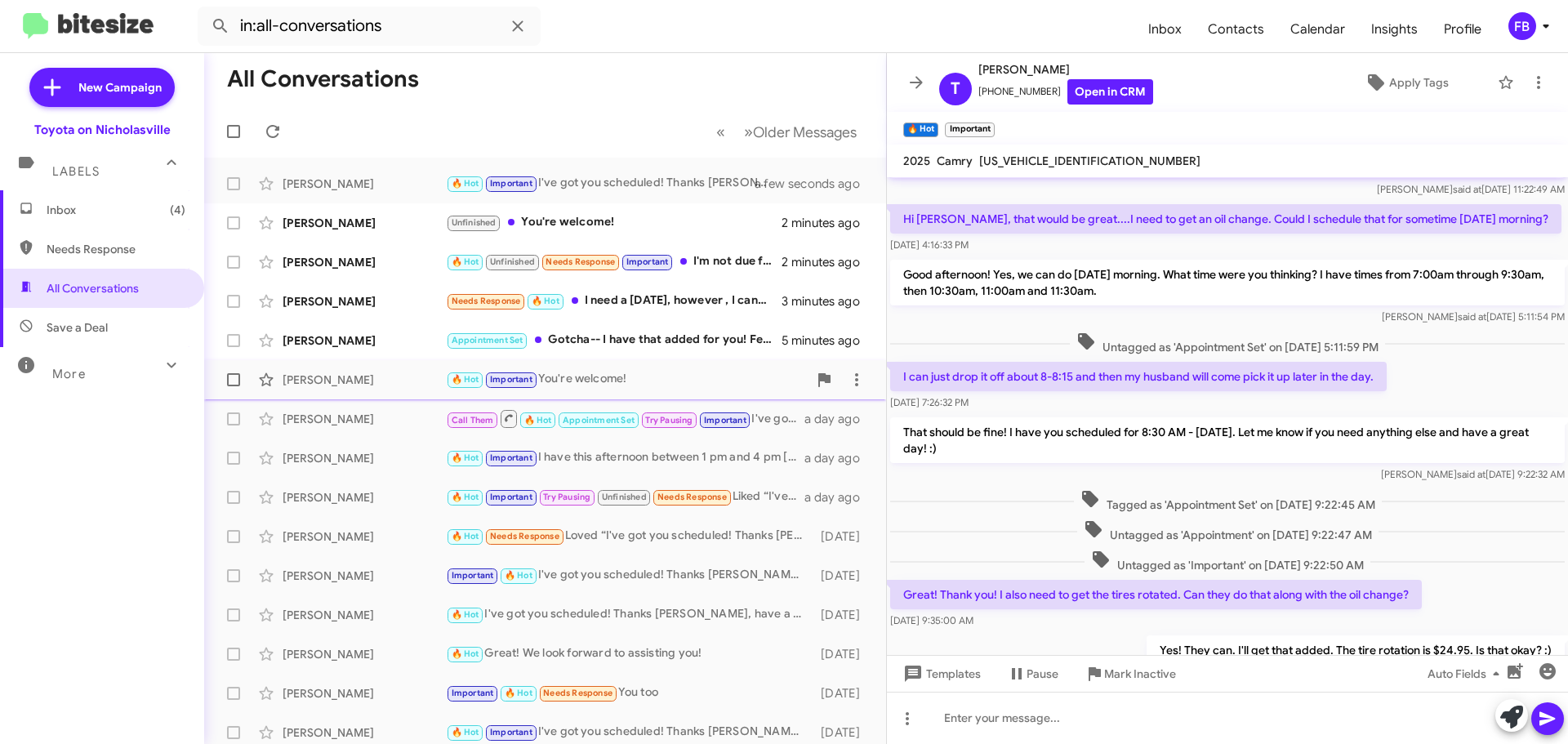
click at [305, 391] on div "[PERSON_NAME] 🔥 Hot Important You're welcome! 18 hours ago" at bounding box center [545, 380] width 656 height 32
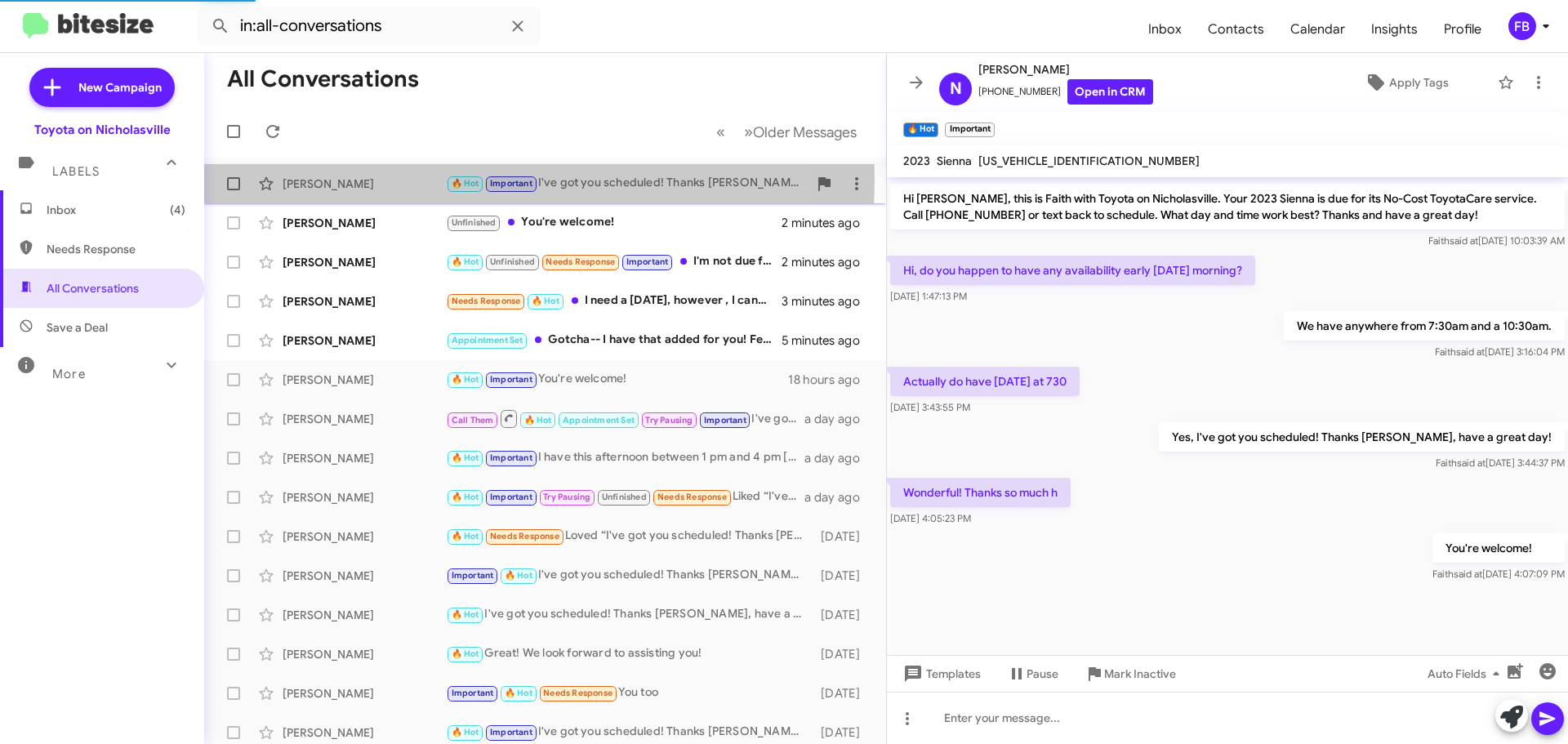
click at [321, 178] on div "[PERSON_NAME]" at bounding box center [364, 184] width 163 height 16
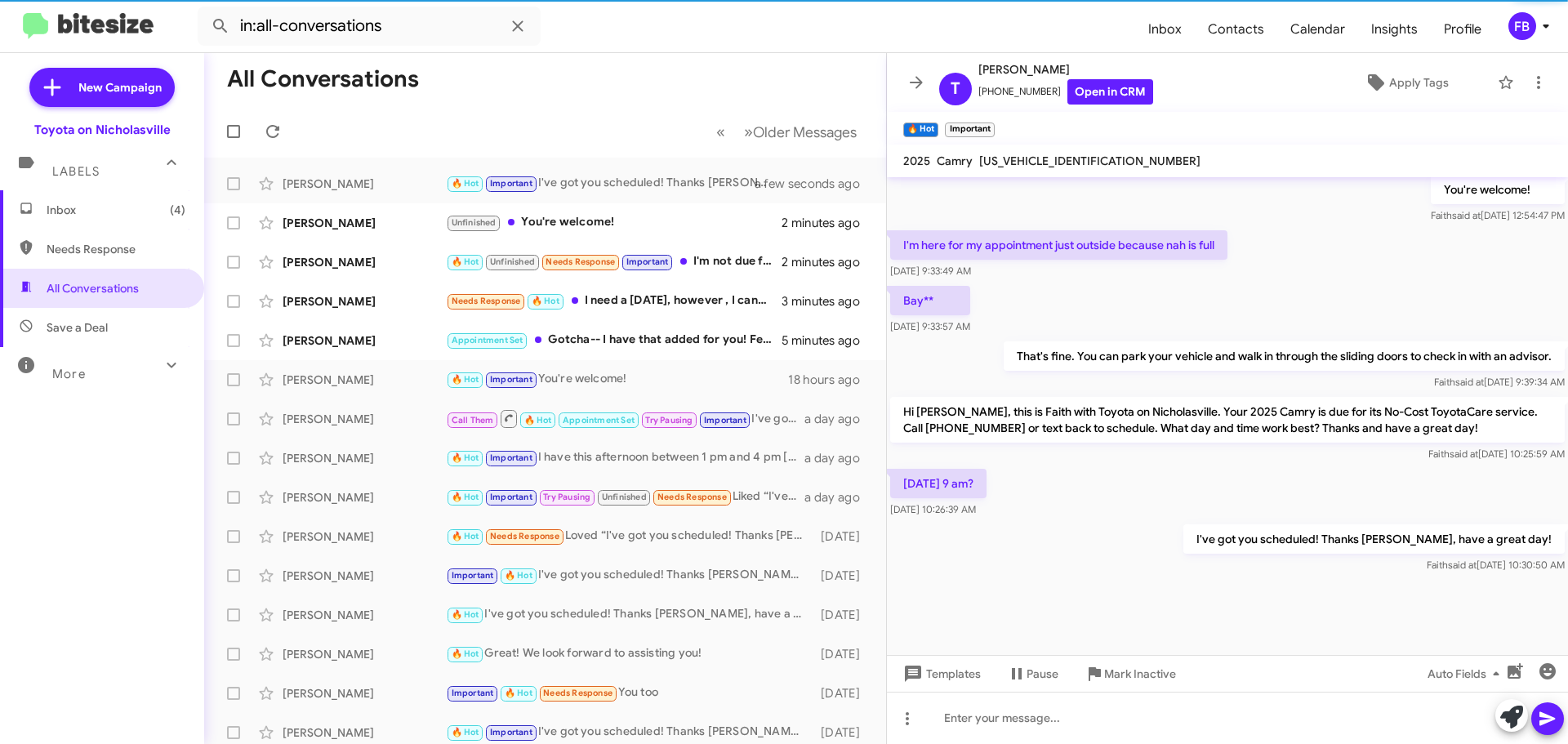
scroll to position [1297, 0]
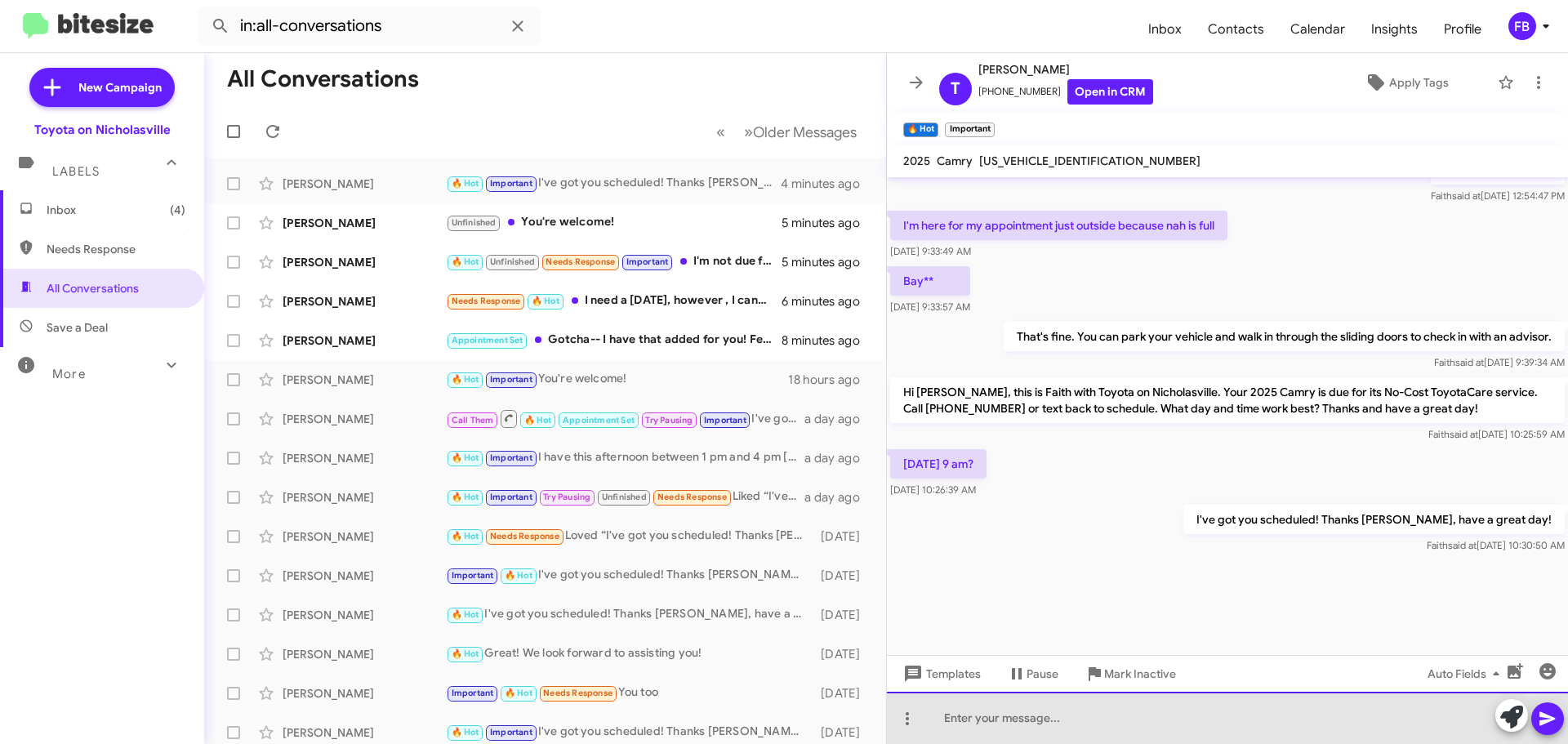
click at [1008, 717] on div at bounding box center [1227, 718] width 682 height 52
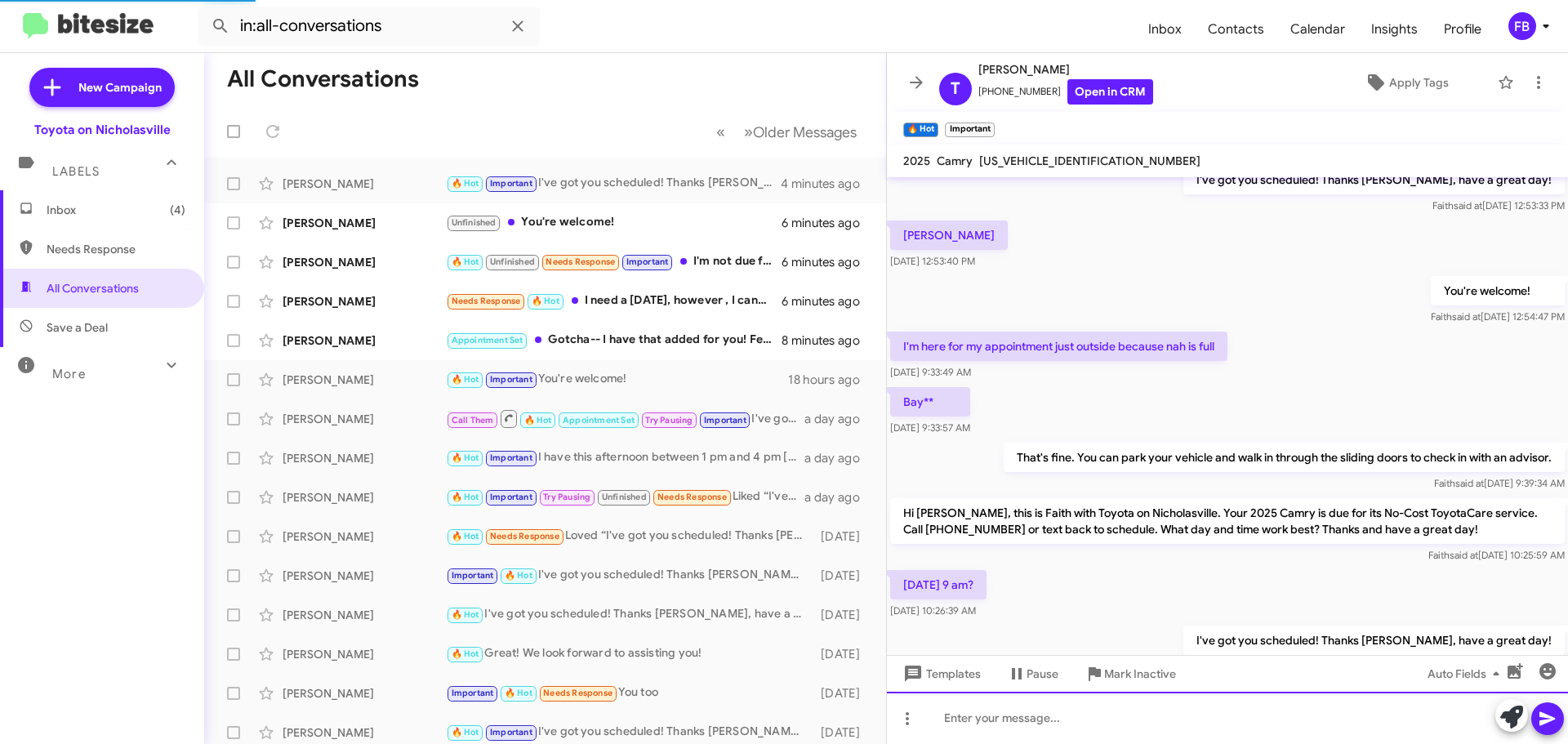
scroll to position [1356, 0]
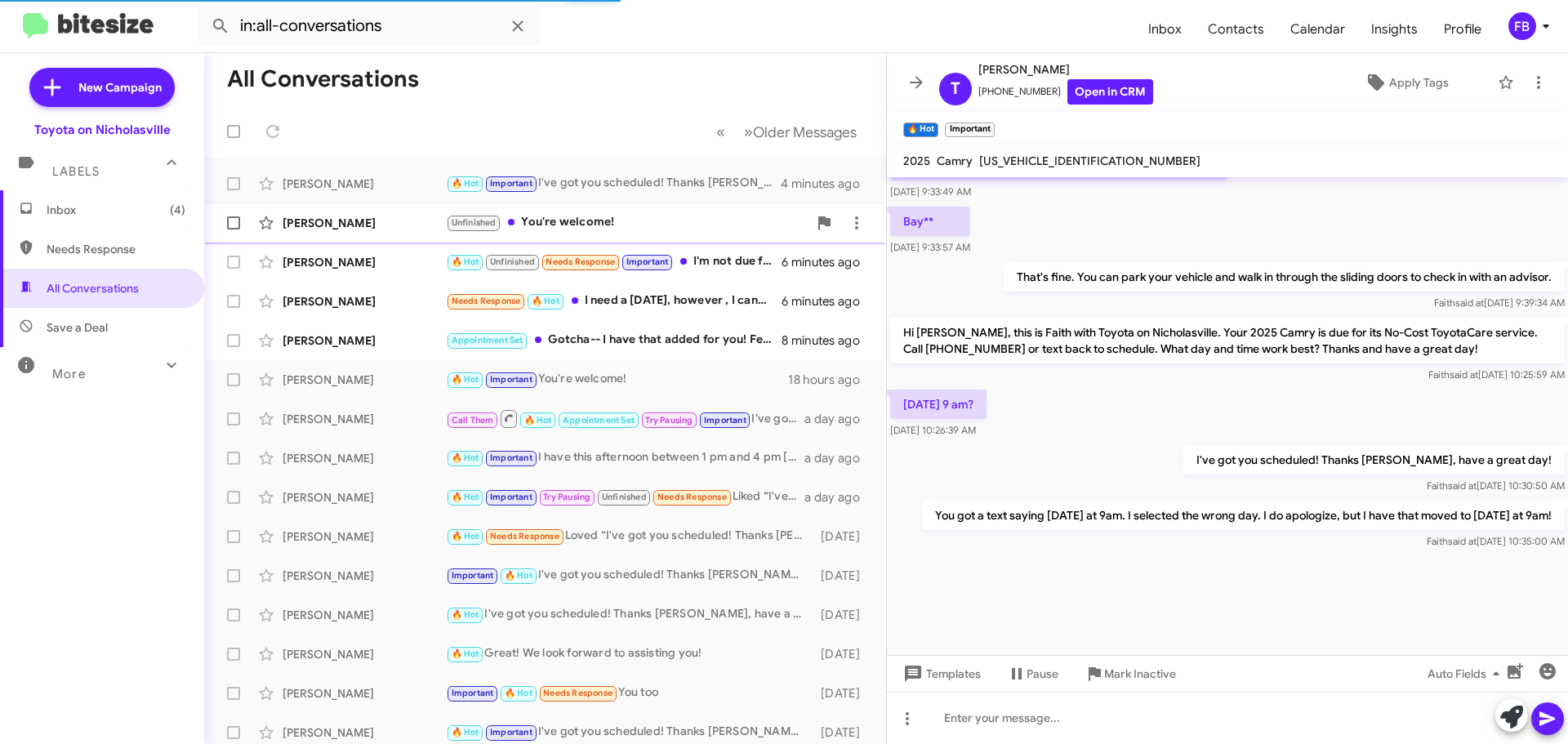
click at [337, 226] on div "[PERSON_NAME]" at bounding box center [364, 222] width 163 height 16
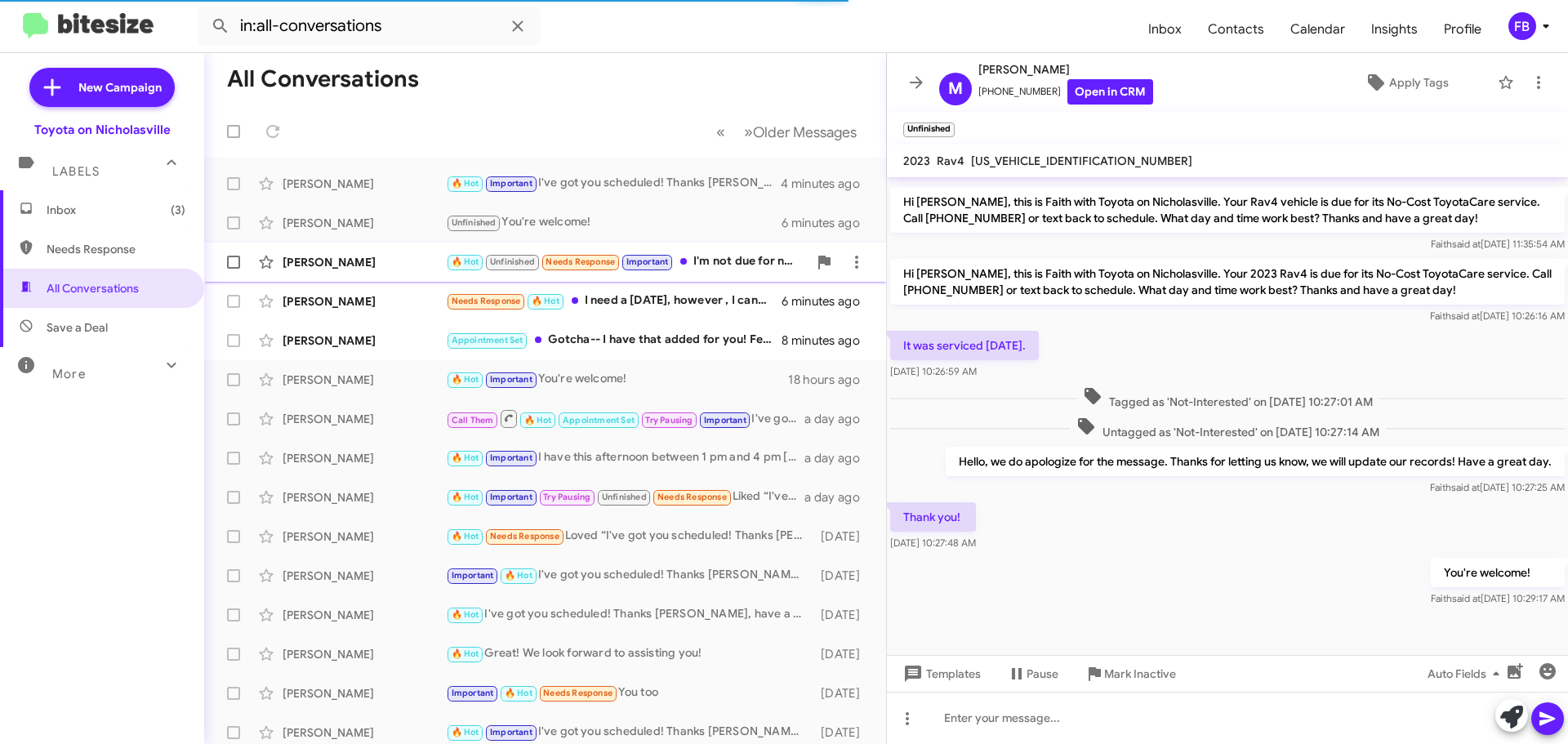
click at [347, 258] on div "[PERSON_NAME]" at bounding box center [364, 261] width 163 height 16
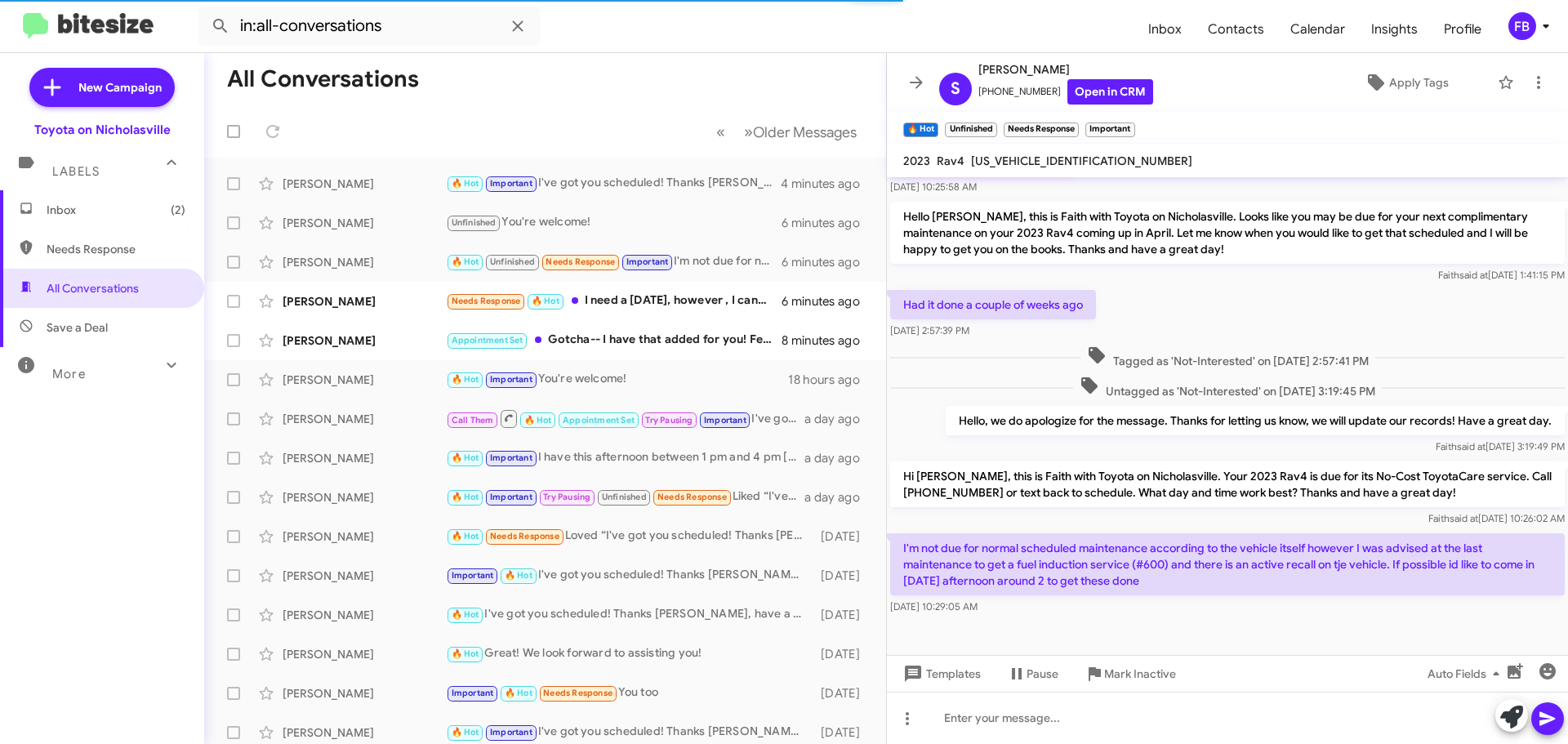
scroll to position [122, 0]
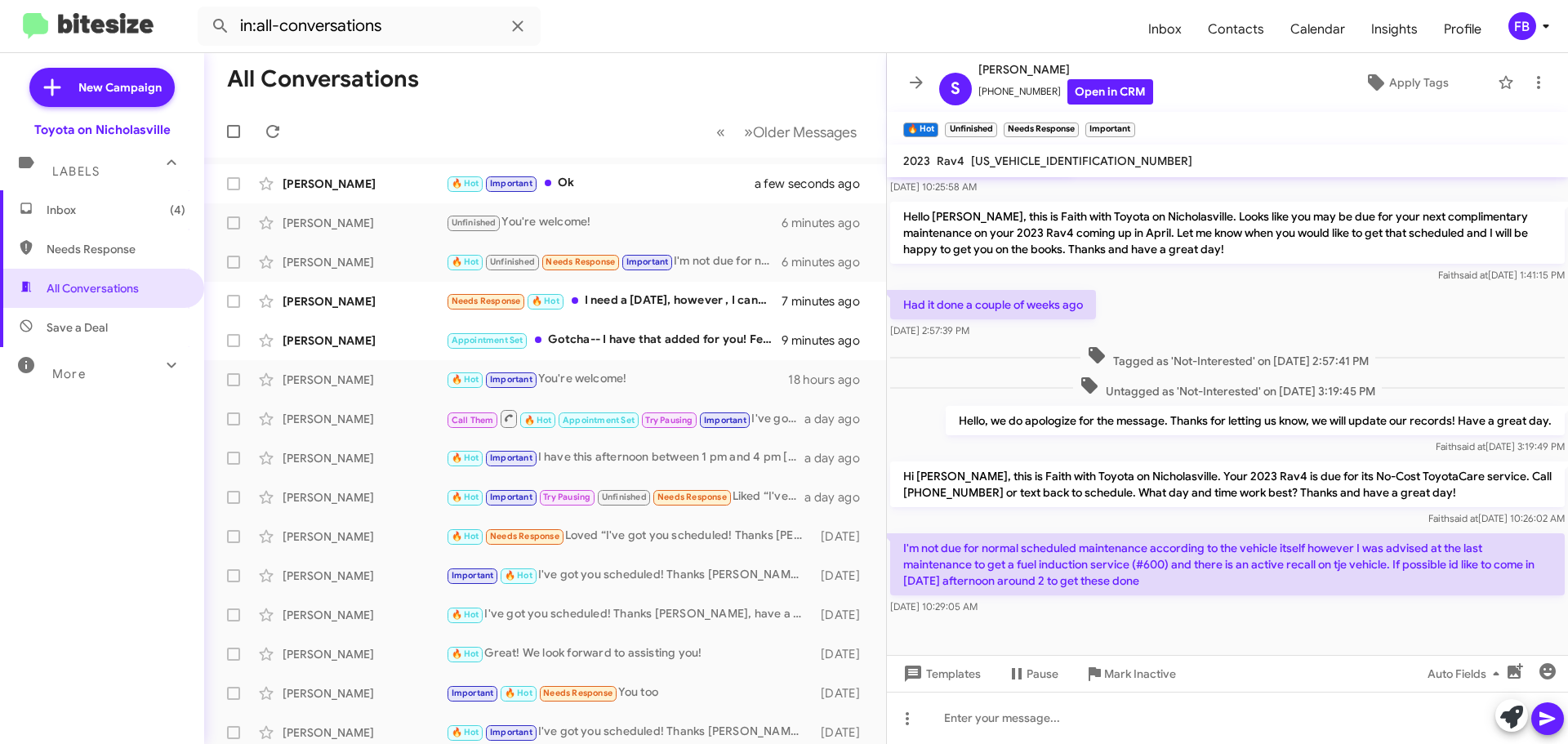
click at [1035, 156] on span "[US_VEHICLE_IDENTIFICATION_NUMBER]" at bounding box center [1081, 161] width 221 height 15
click at [1036, 155] on span "[US_VEHICLE_IDENTIFICATION_NUMBER]" at bounding box center [1081, 161] width 221 height 15
copy span "[US_VEHICLE_IDENTIFICATION_NUMBER]"
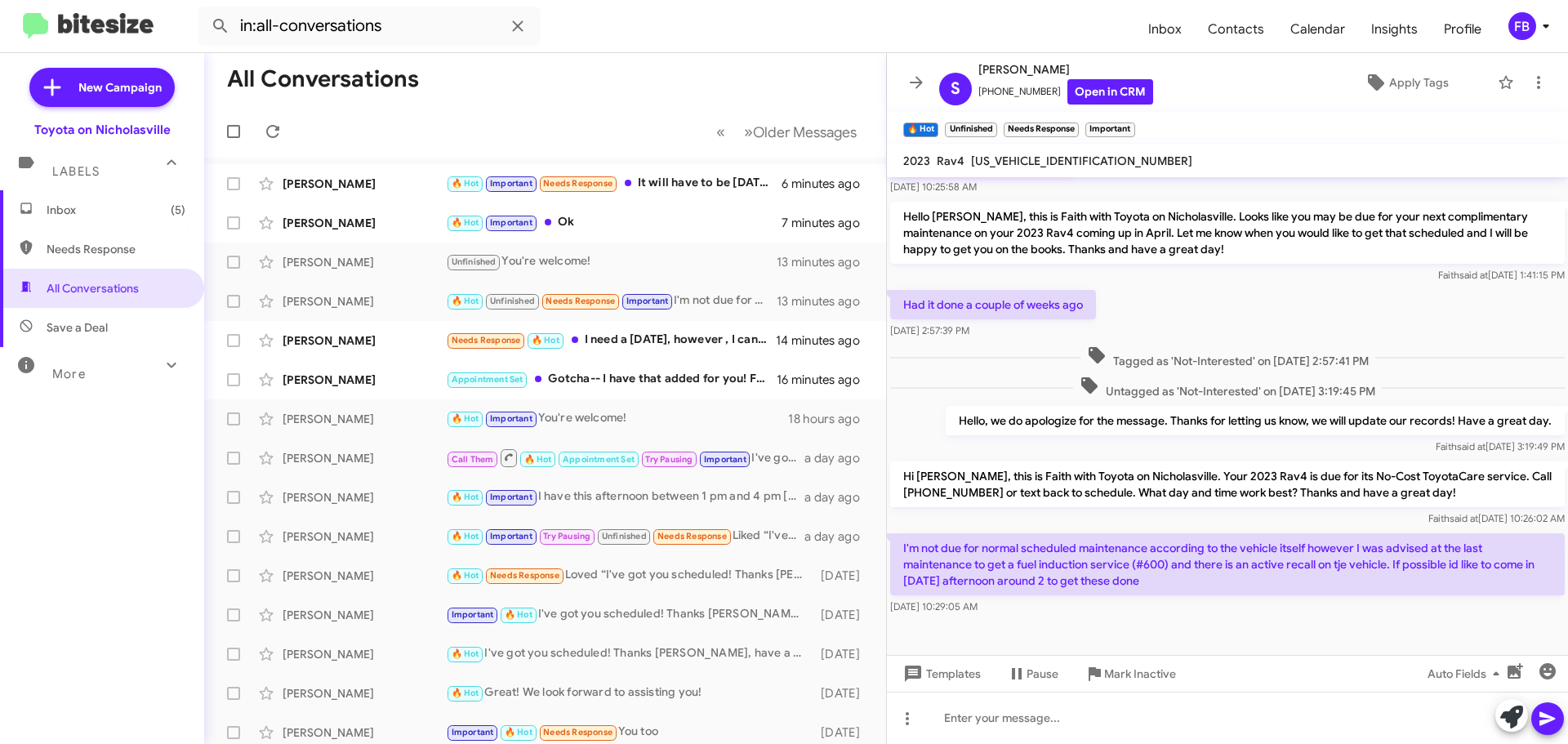
copy span "[US_VEHICLE_IDENTIFICATION_NUMBER]"
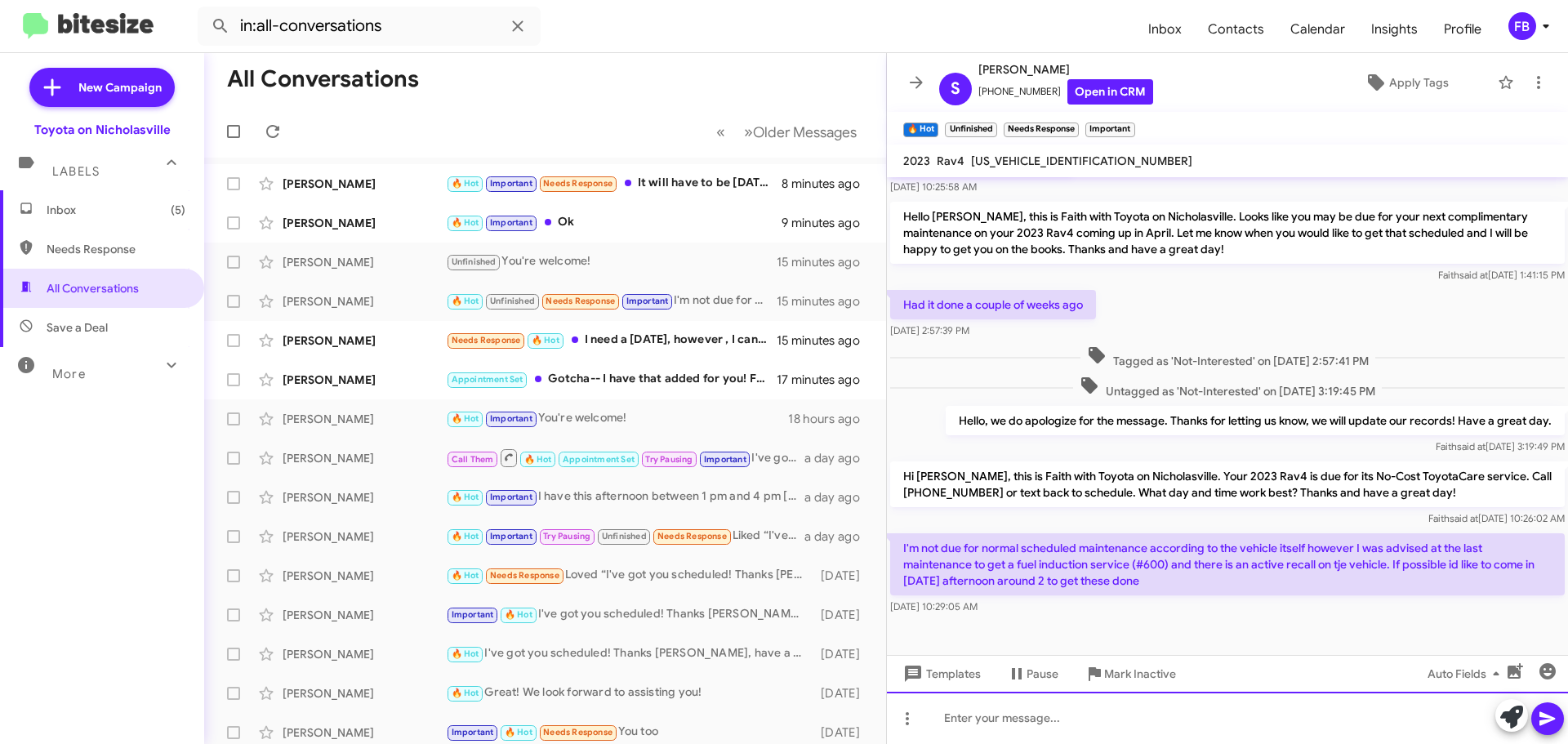
click at [978, 714] on div at bounding box center [1227, 718] width 682 height 52
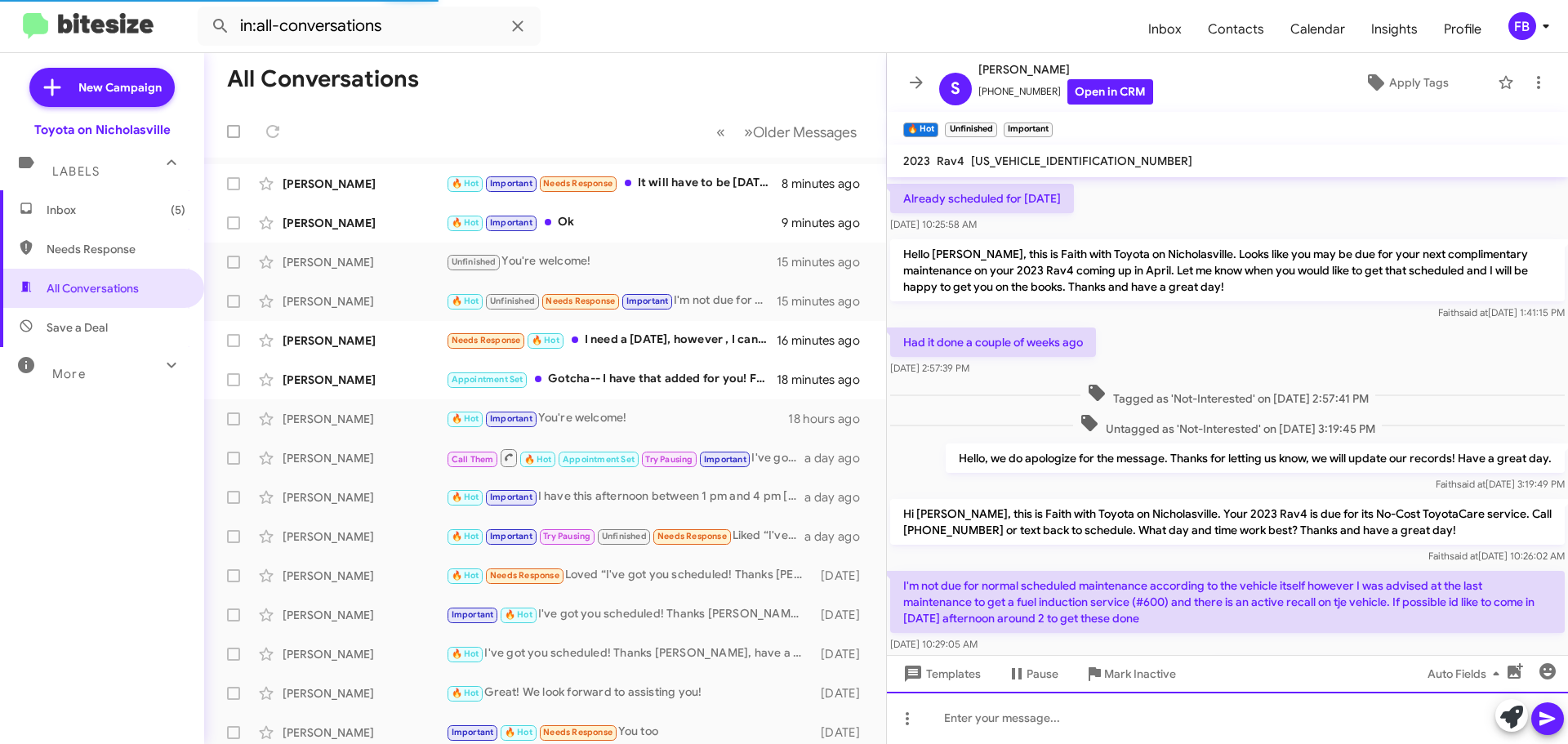
scroll to position [46, 0]
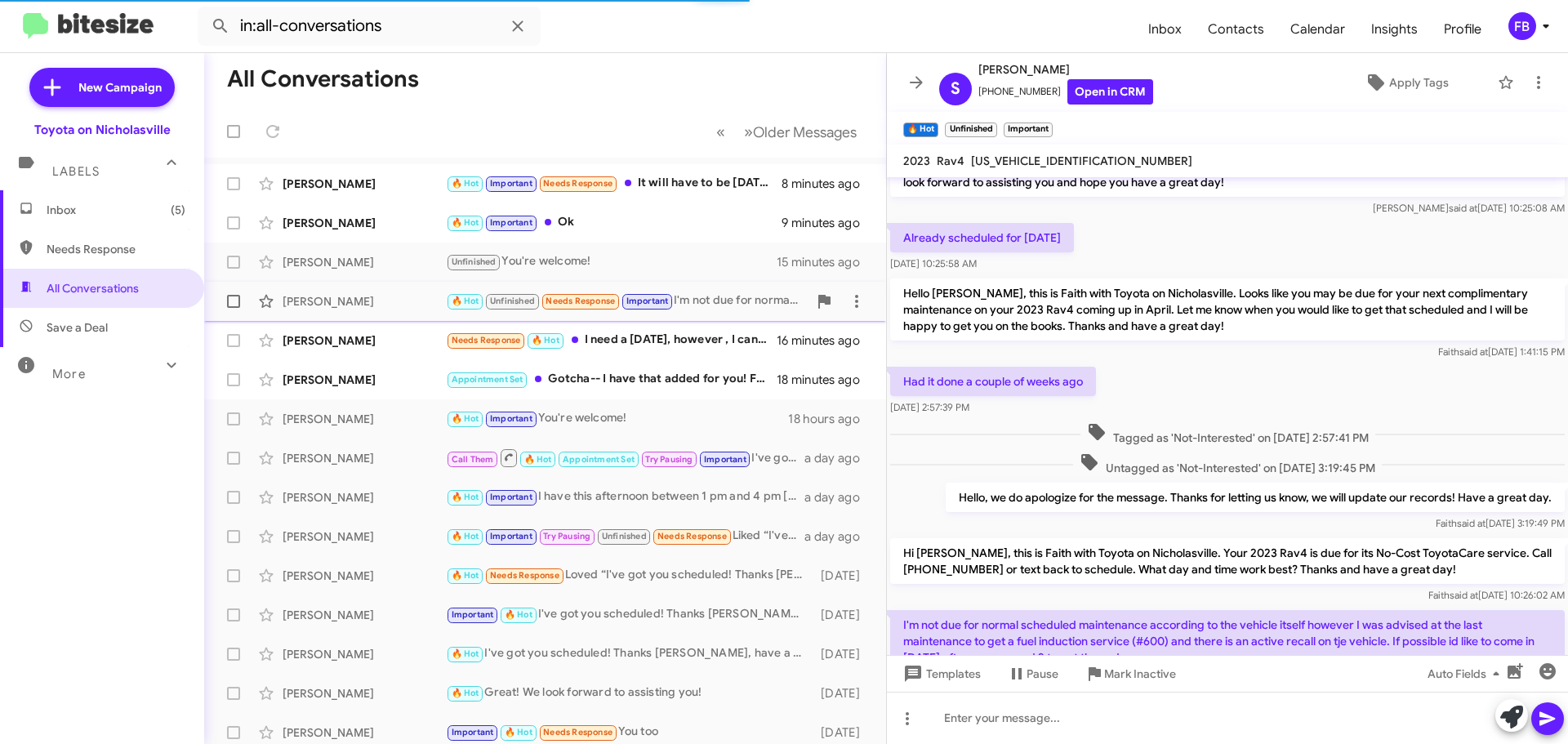
drag, startPoint x: 378, startPoint y: 220, endPoint x: 755, endPoint y: 300, distance: 385.4
click at [378, 220] on div "[PERSON_NAME]" at bounding box center [364, 222] width 163 height 16
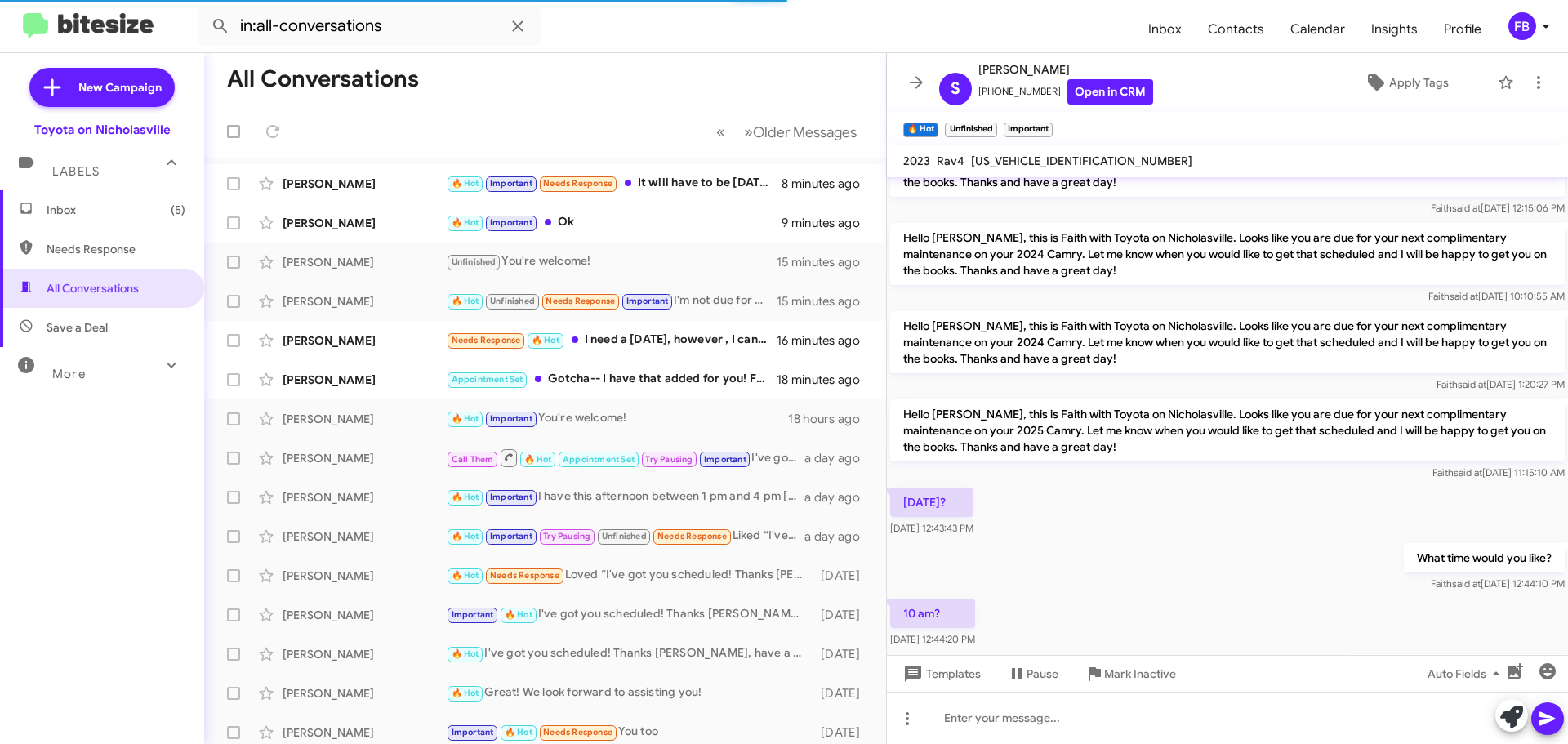
scroll to position [862, 0]
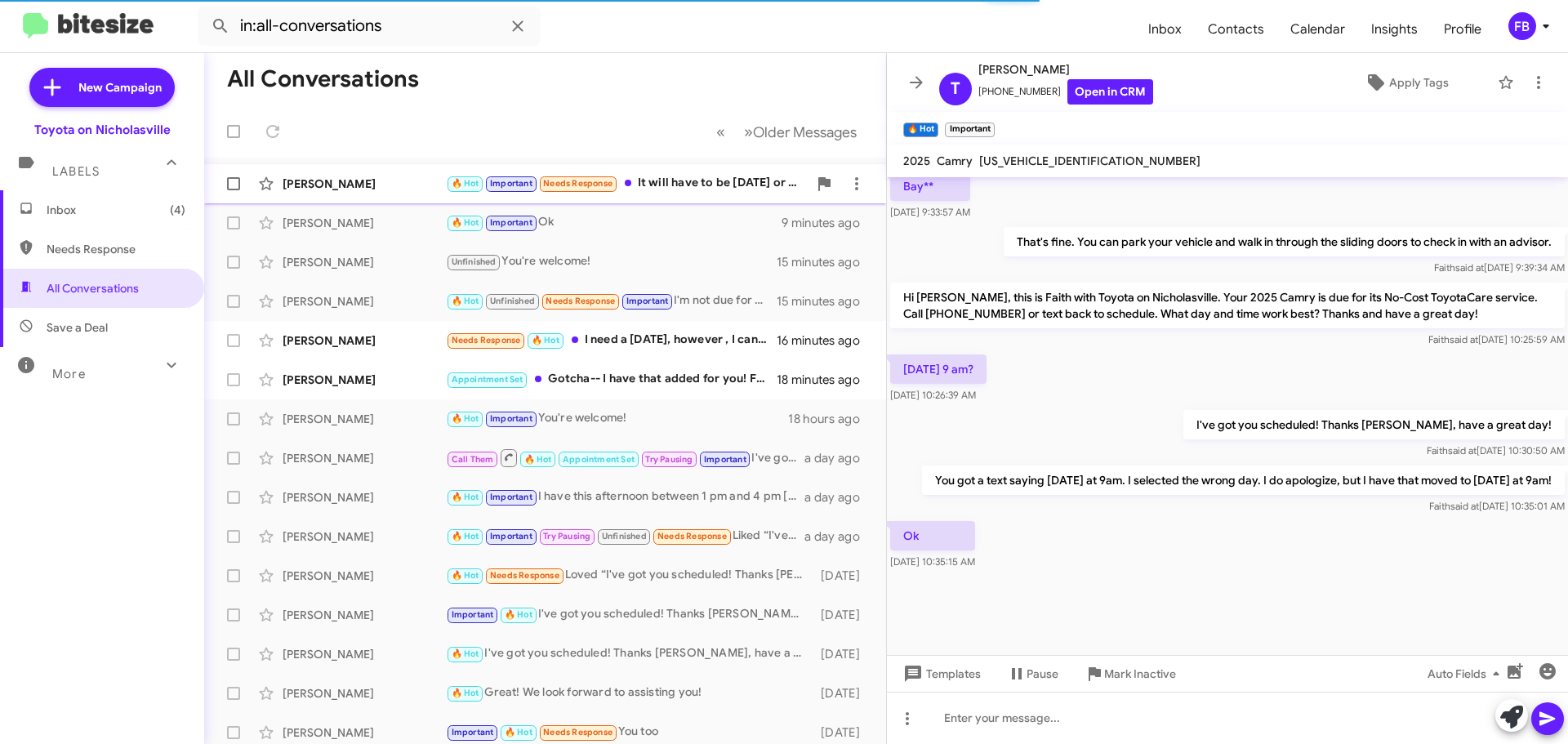
click at [364, 177] on div "[PERSON_NAME]" at bounding box center [364, 184] width 163 height 16
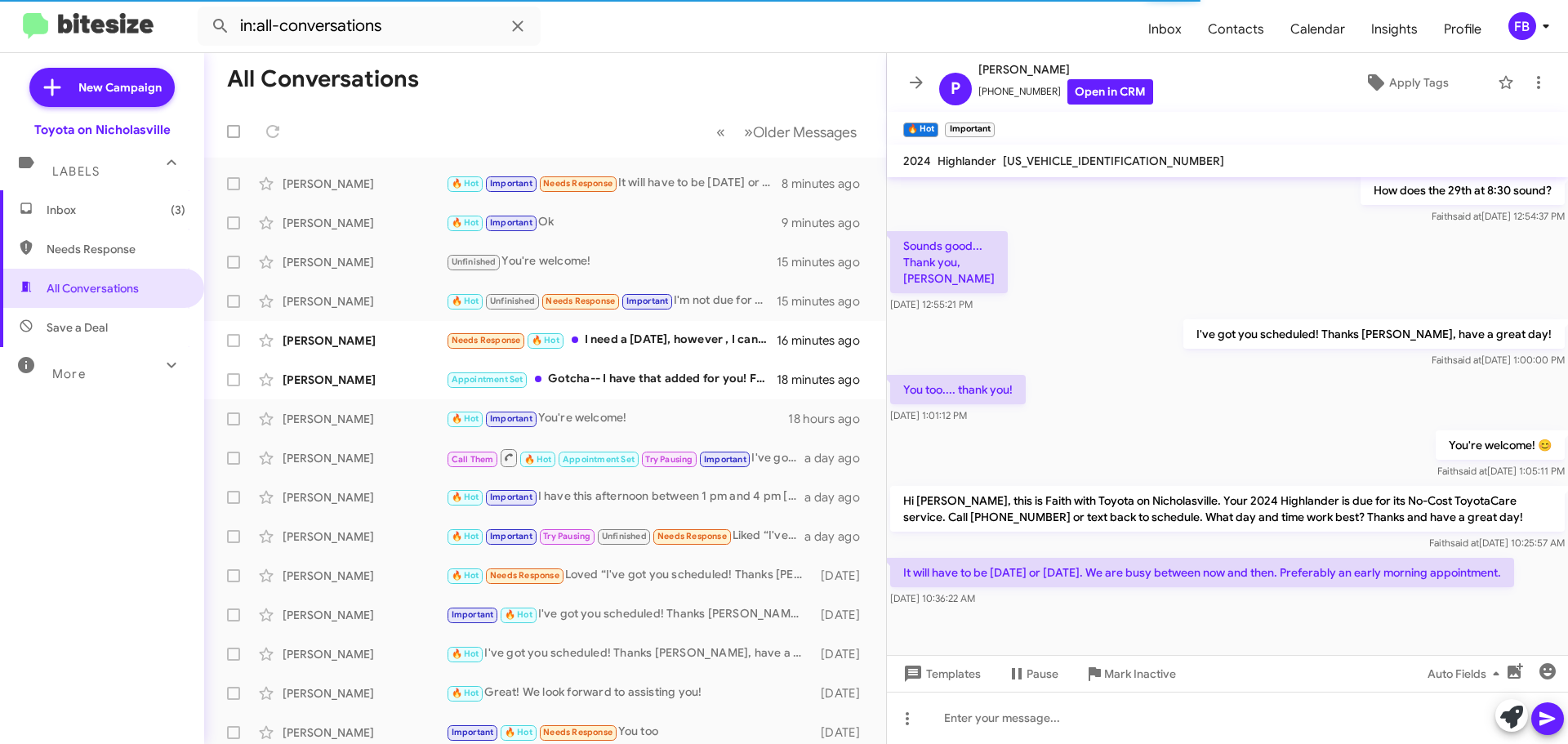
scroll to position [276, 0]
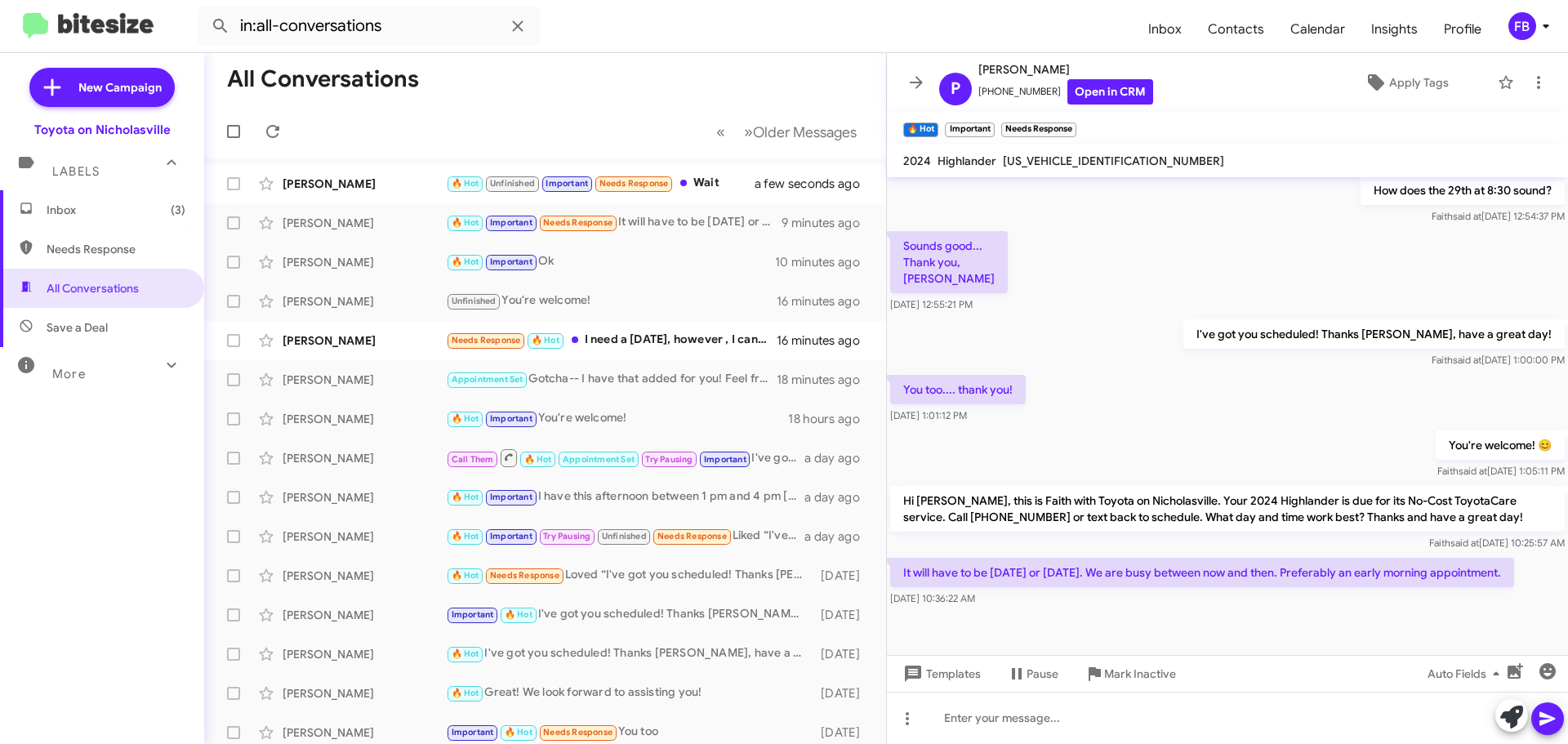
click at [1096, 159] on span "[US_VEHICLE_IDENTIFICATION_NUMBER]" at bounding box center [1113, 161] width 221 height 15
copy span "[US_VEHICLE_IDENTIFICATION_NUMBER]"
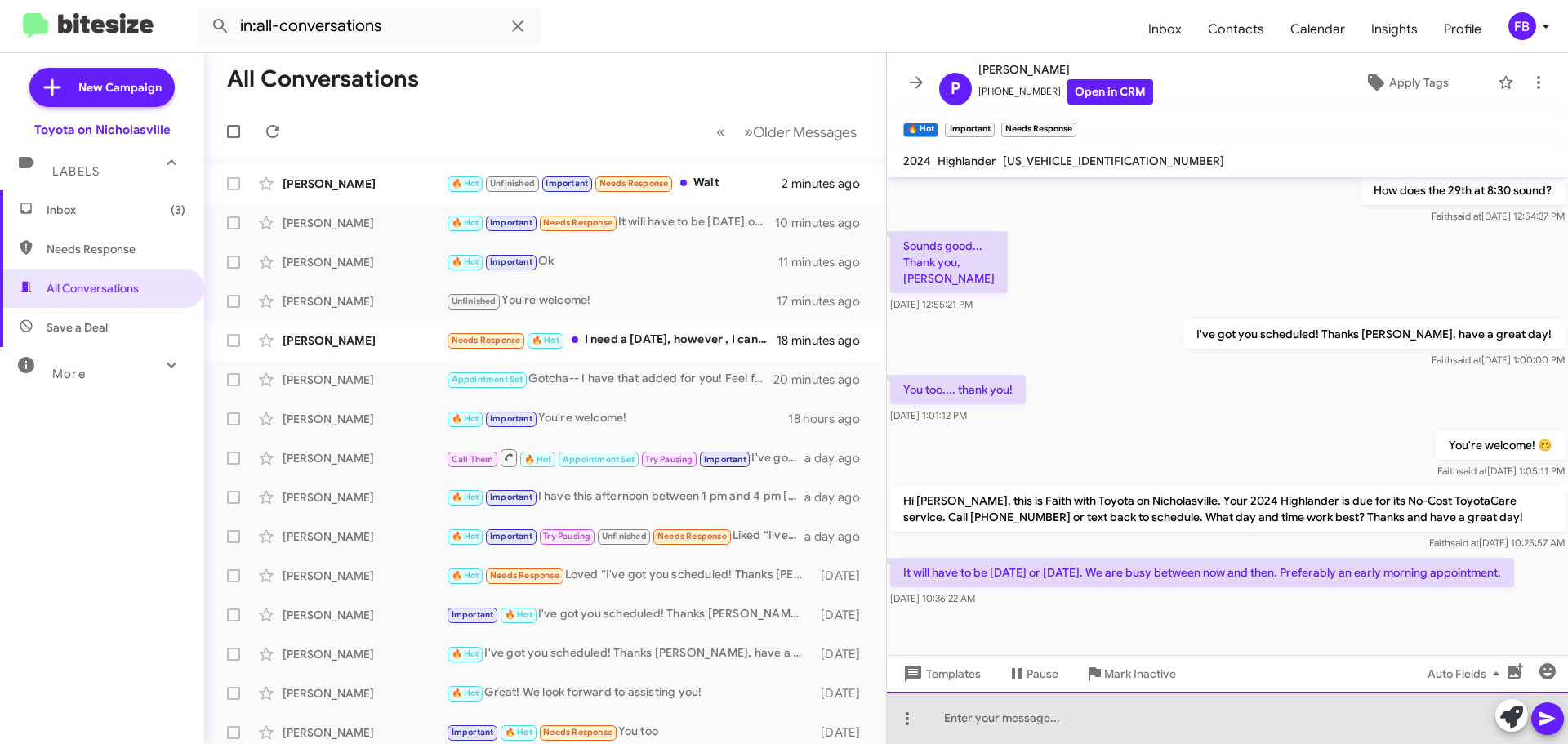
click at [961, 712] on div at bounding box center [1227, 718] width 682 height 52
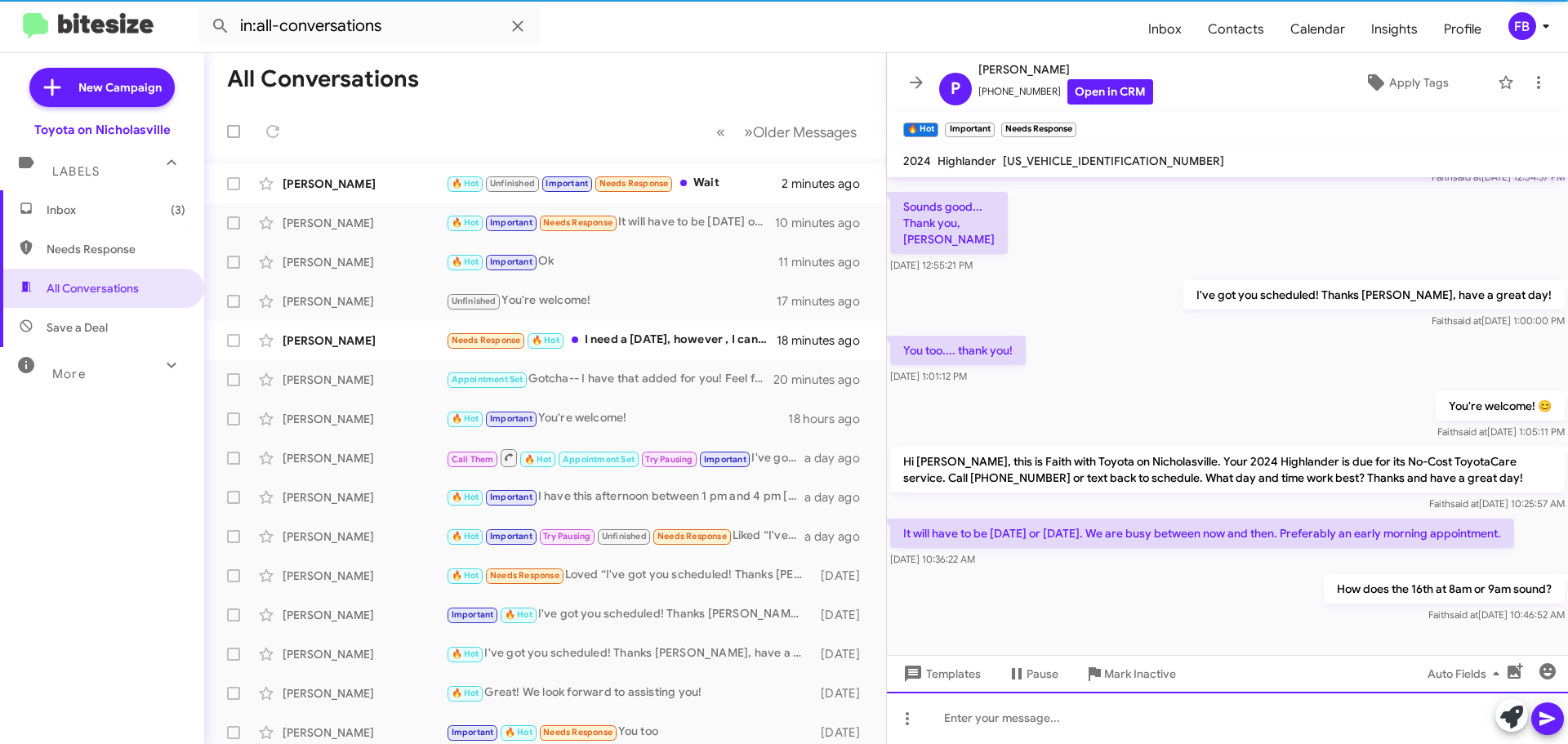
scroll to position [336, 0]
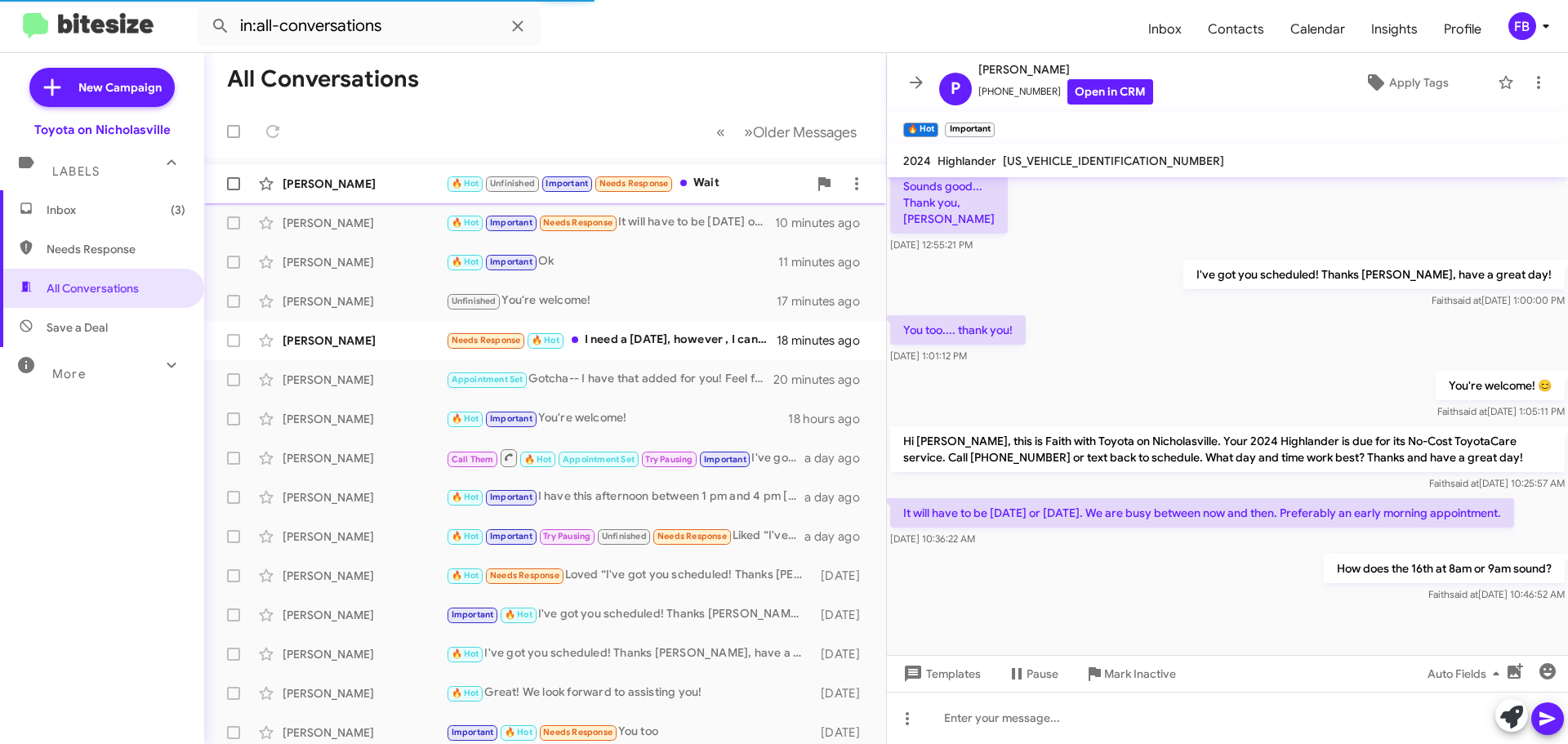
drag, startPoint x: 360, startPoint y: 183, endPoint x: 412, endPoint y: 201, distance: 55.0
click at [360, 183] on div "[PERSON_NAME]" at bounding box center [364, 184] width 163 height 16
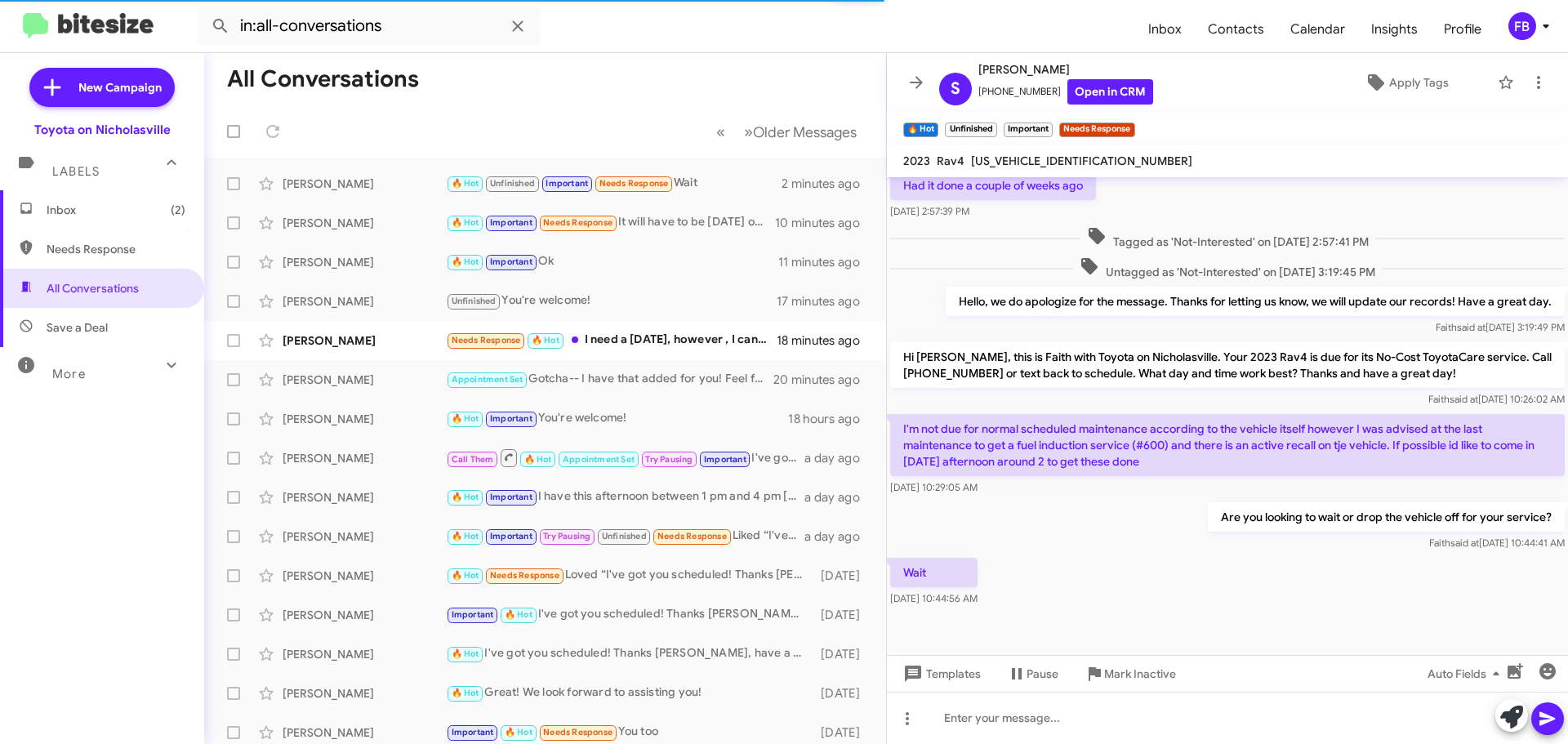
scroll to position [242, 0]
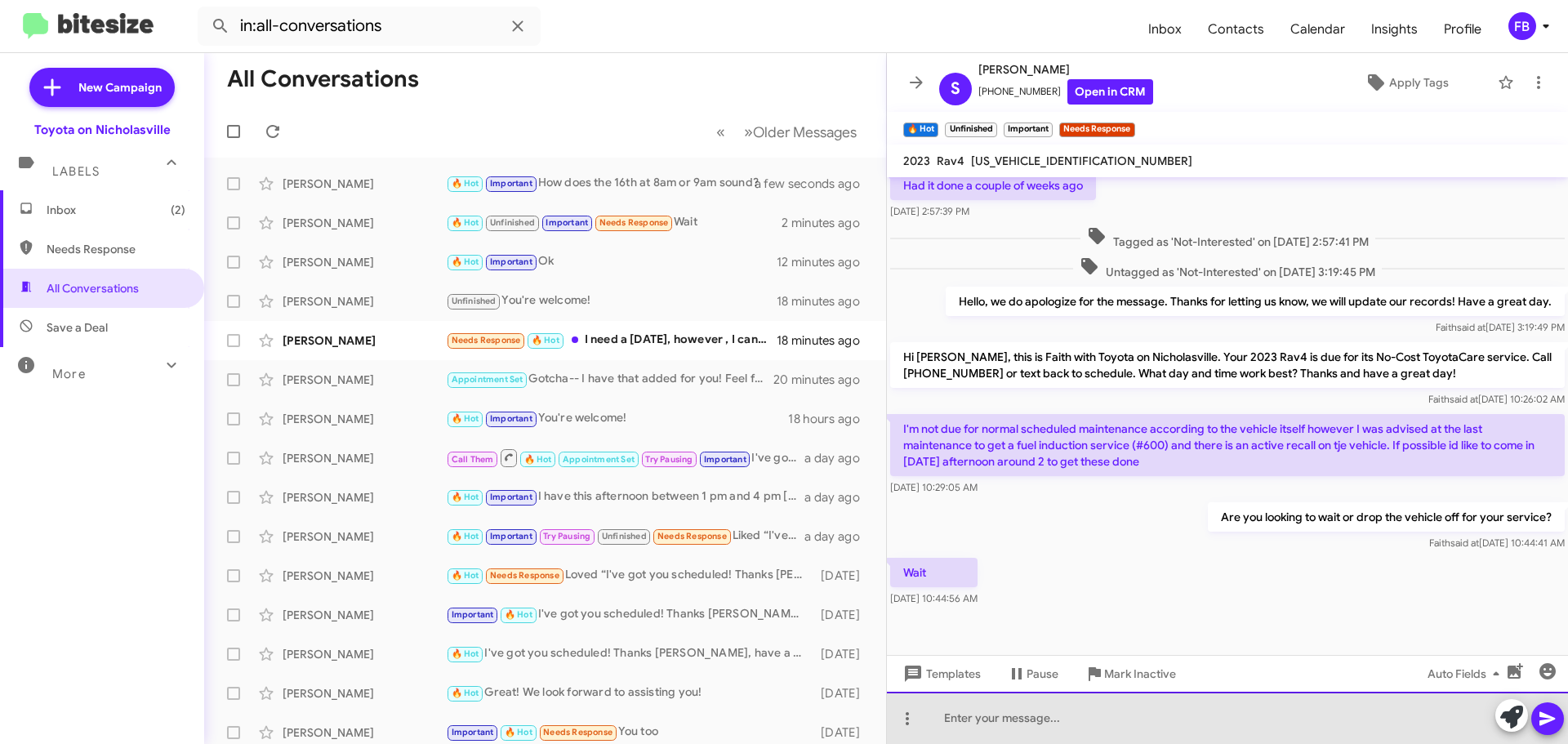
click at [980, 718] on div at bounding box center [1227, 718] width 682 height 52
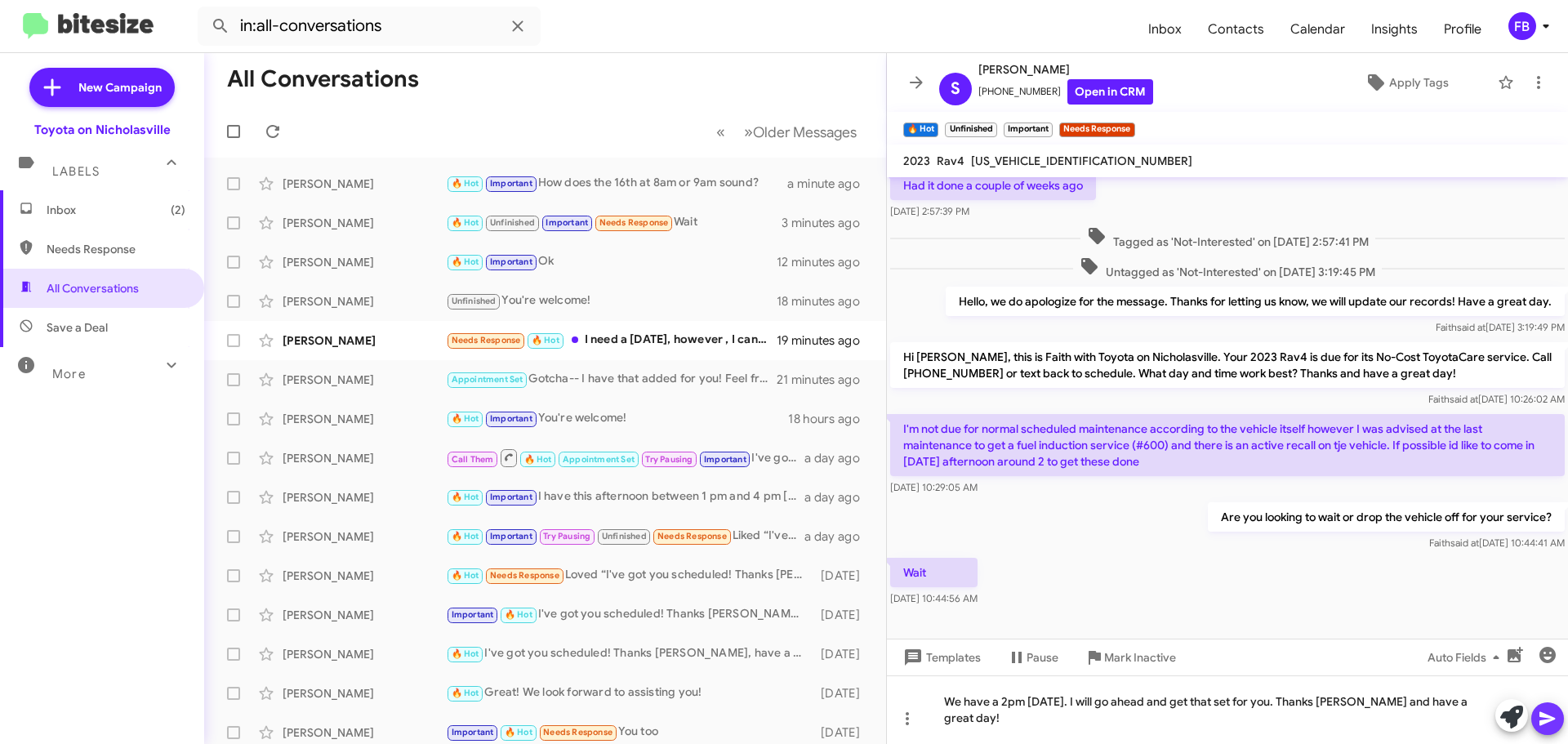
click at [1549, 712] on icon at bounding box center [1548, 718] width 20 height 20
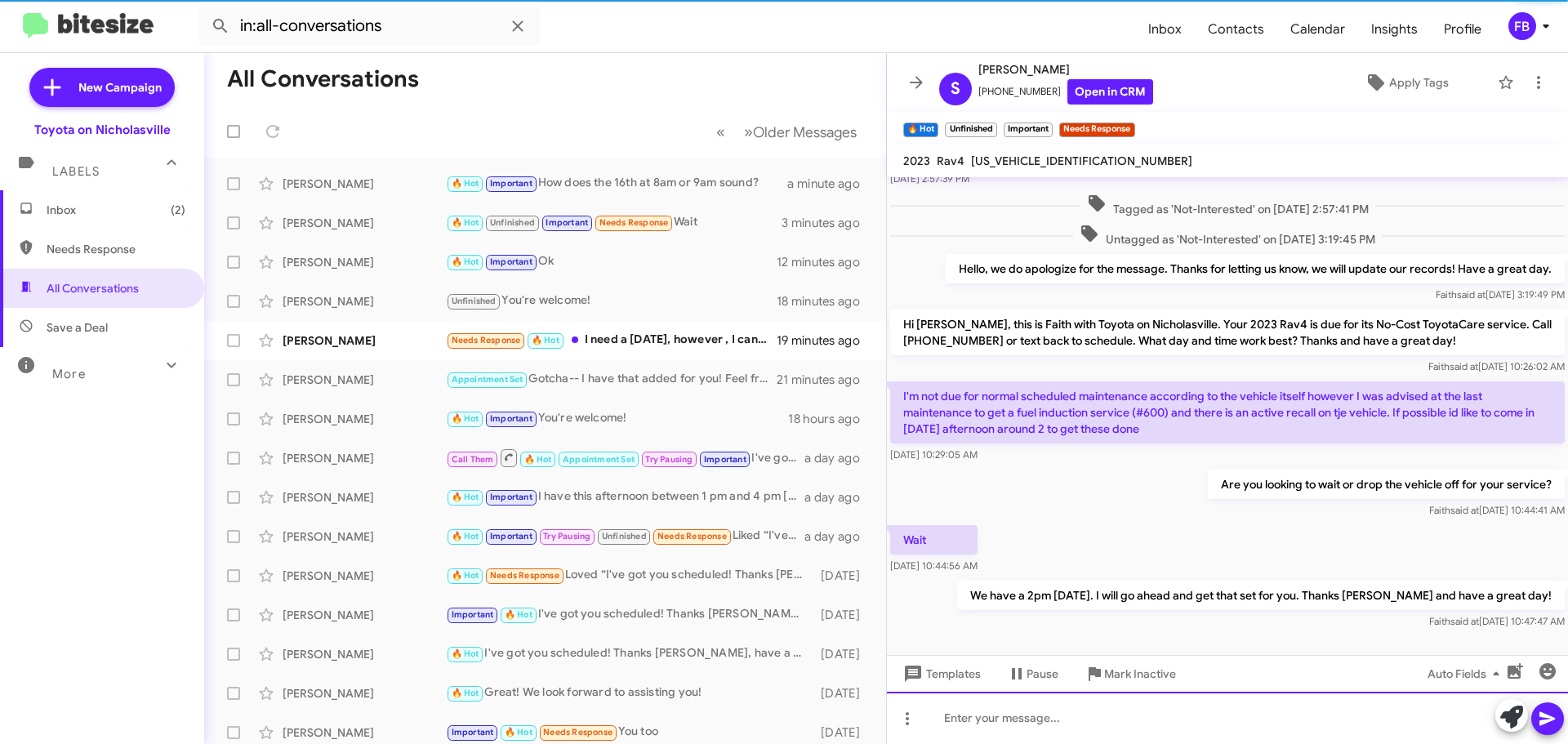
scroll to position [302, 0]
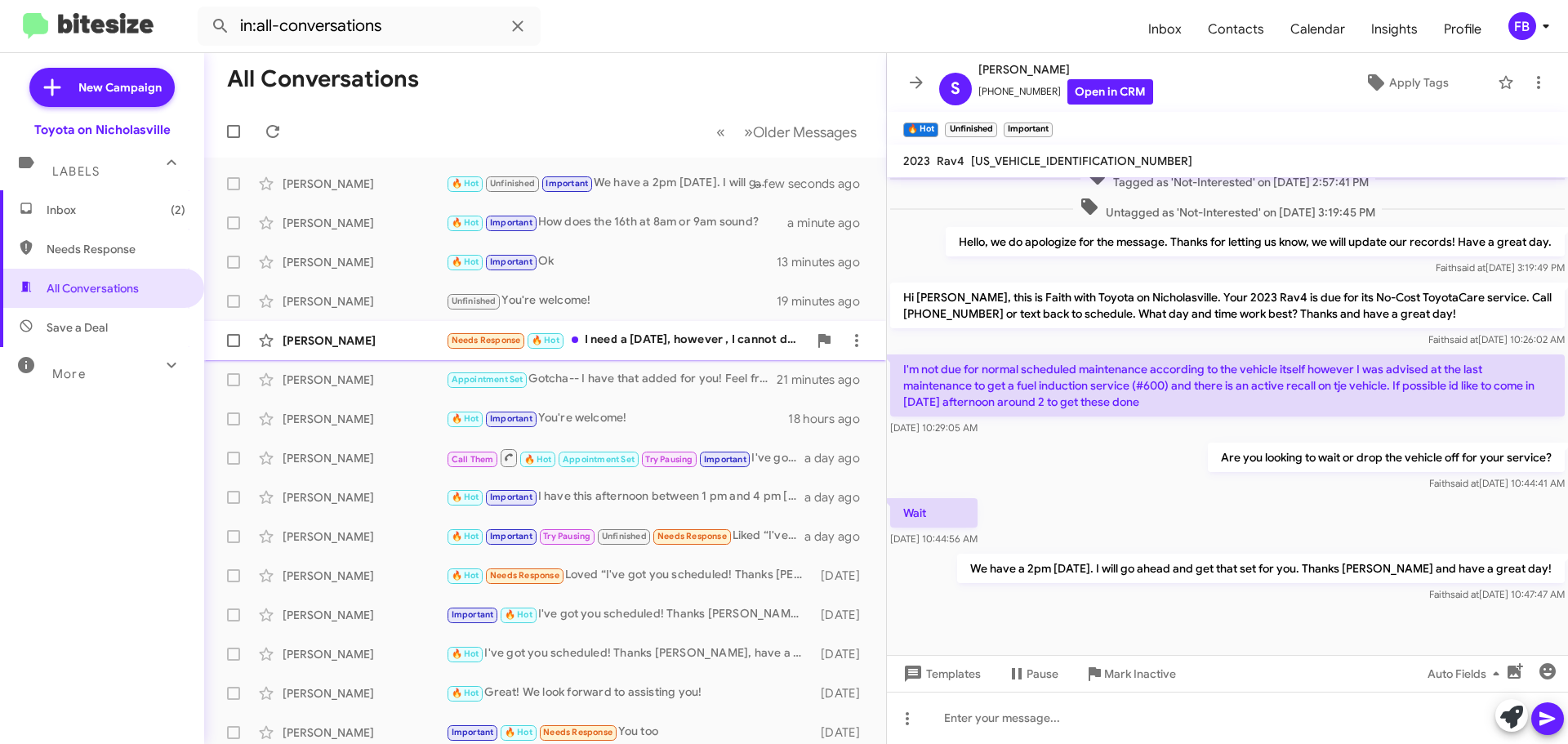
click at [343, 345] on div "[PERSON_NAME]" at bounding box center [364, 340] width 163 height 16
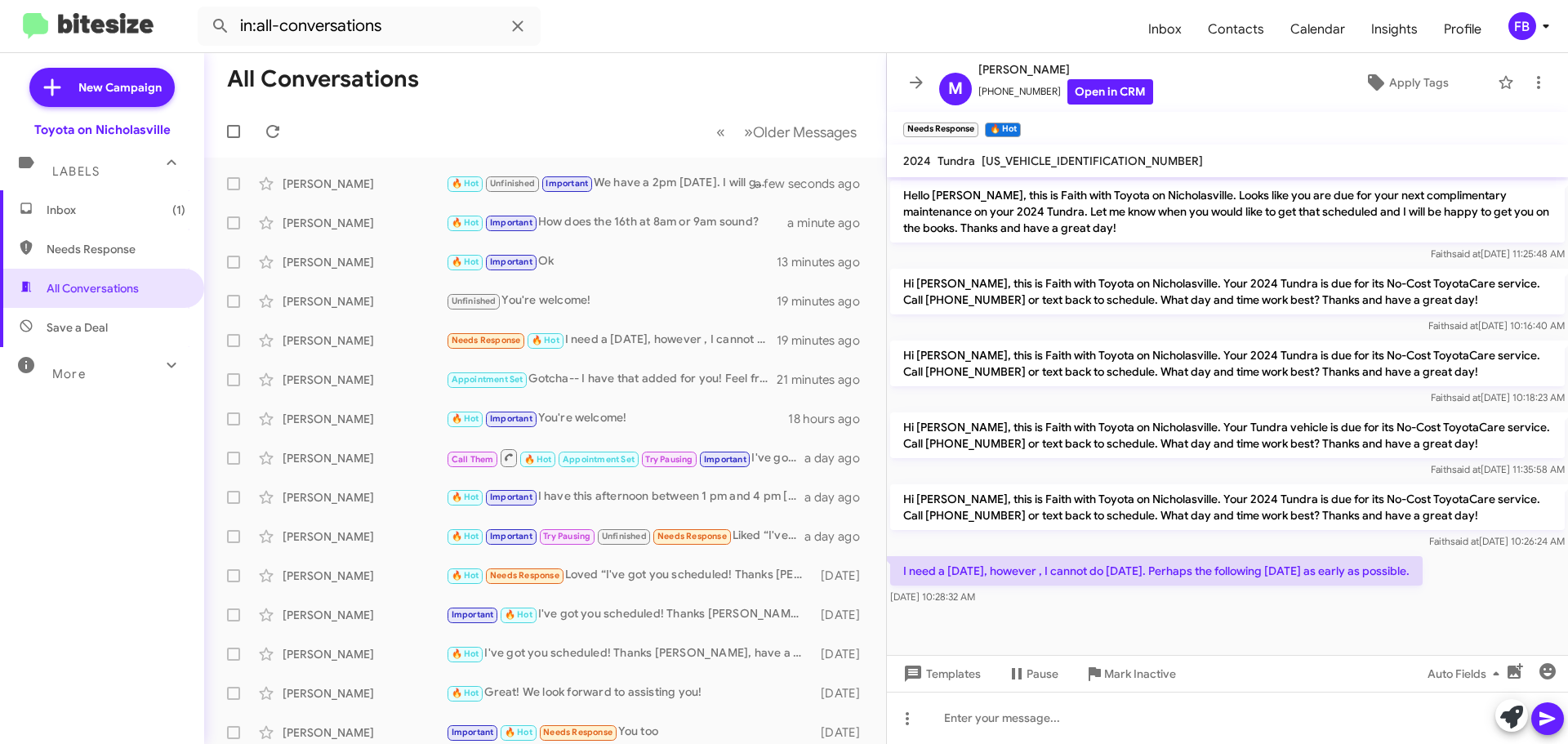
click at [1036, 162] on span "[US_VEHICLE_IDENTIFICATION_NUMBER]" at bounding box center [1091, 161] width 221 height 15
copy span "[US_VEHICLE_IDENTIFICATION_NUMBER]"
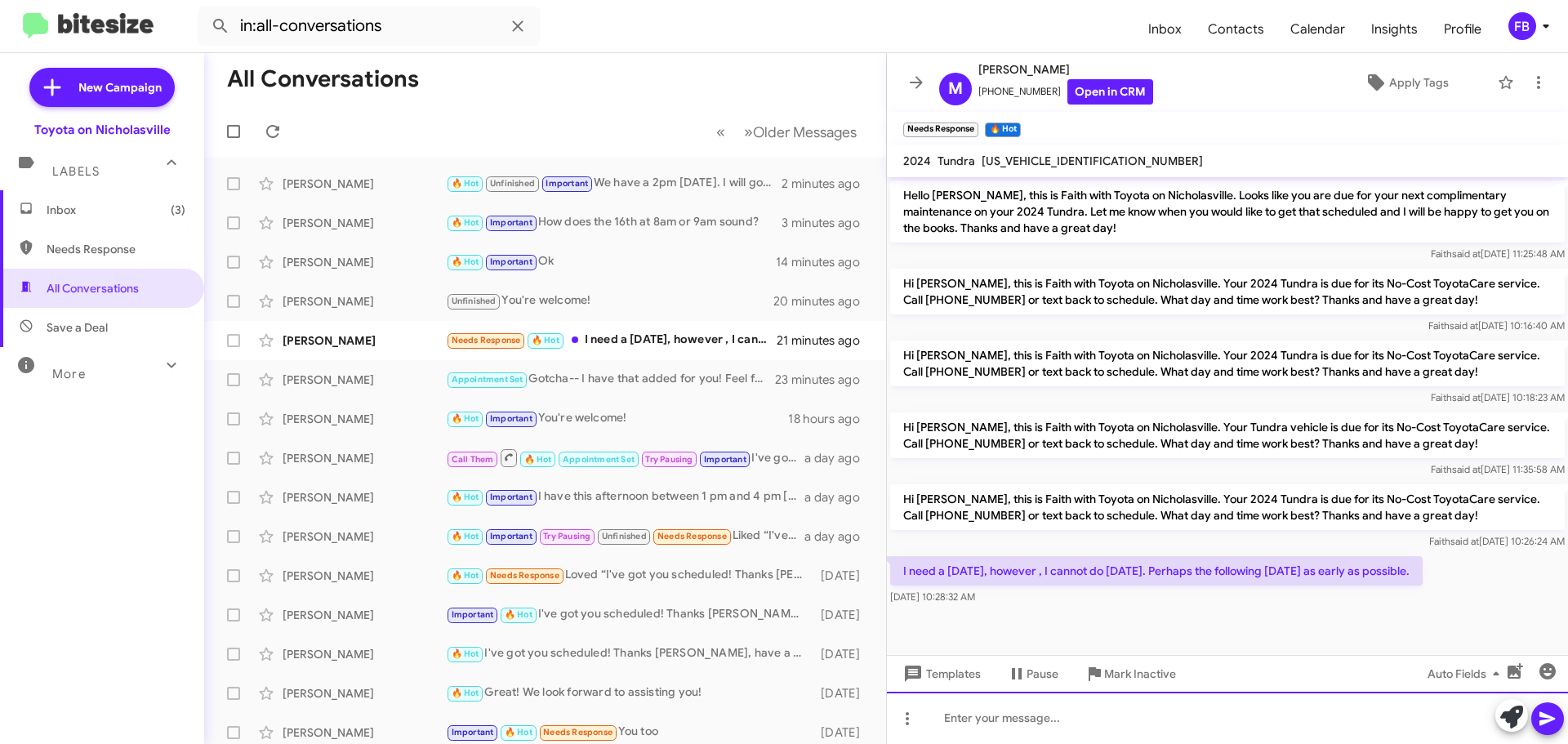
click at [980, 718] on div at bounding box center [1227, 718] width 682 height 52
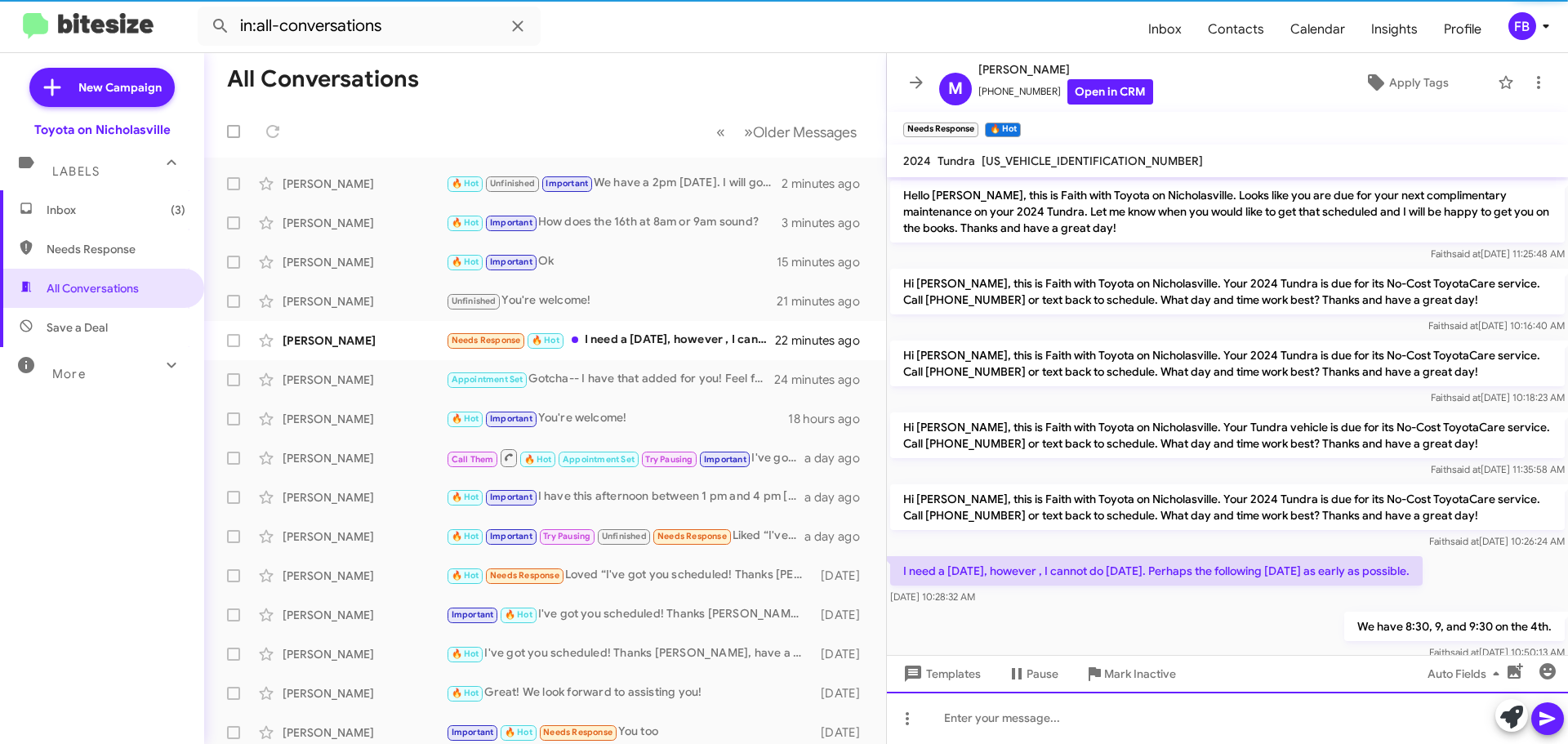
scroll to position [38, 0]
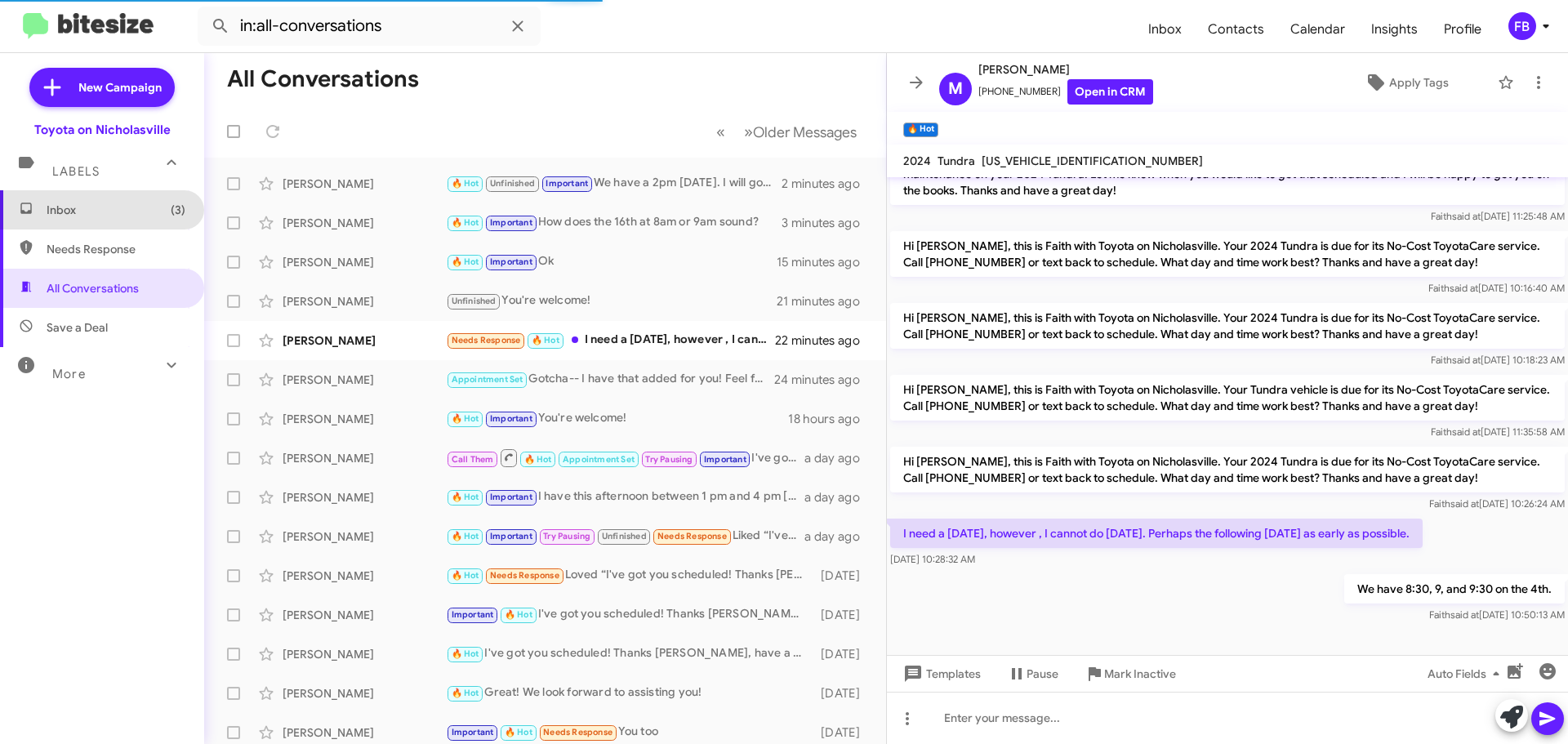
click at [145, 211] on span "Inbox (3)" at bounding box center [116, 209] width 139 height 16
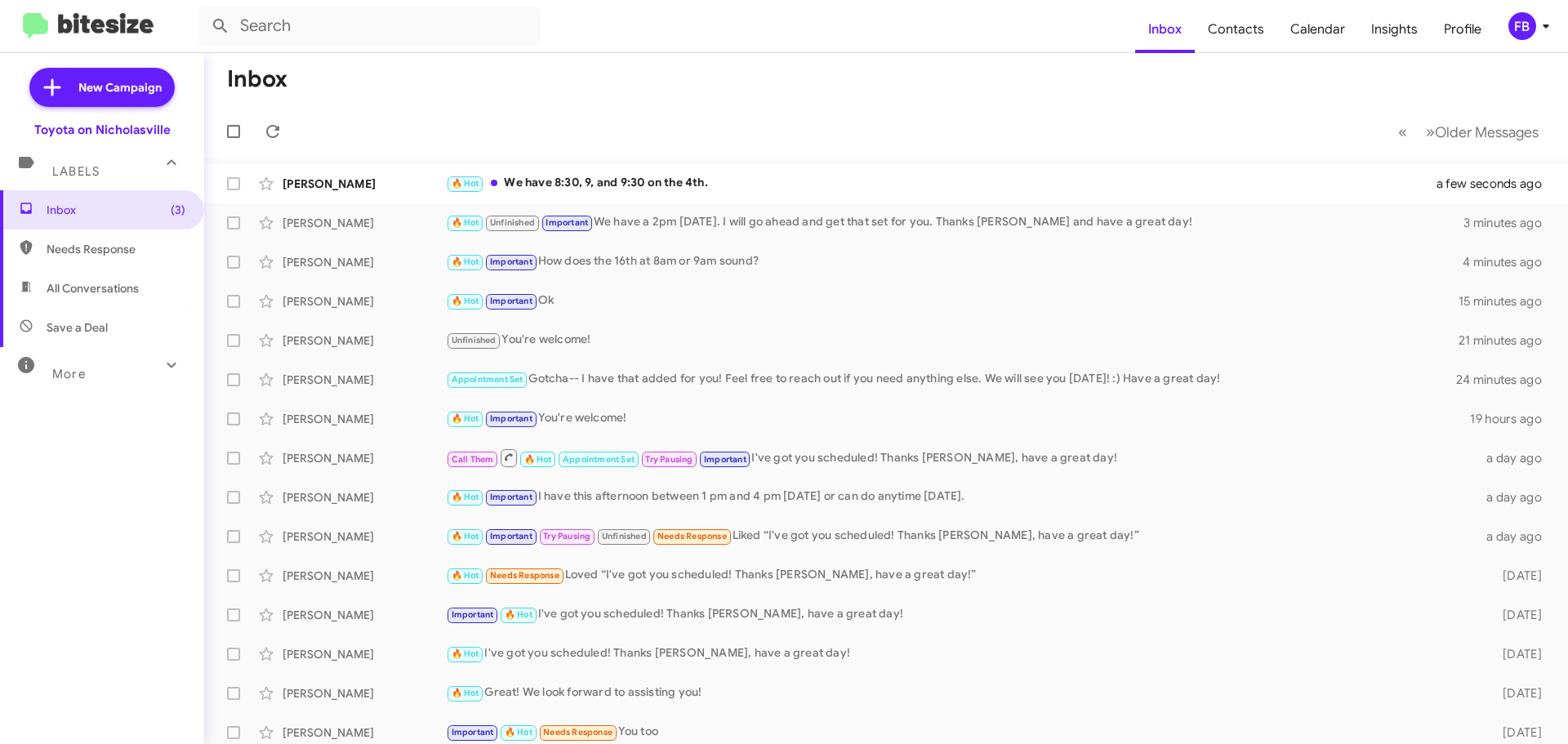
click at [125, 296] on span "All Conversations" at bounding box center [93, 288] width 92 height 16
type input "in:all-conversations"
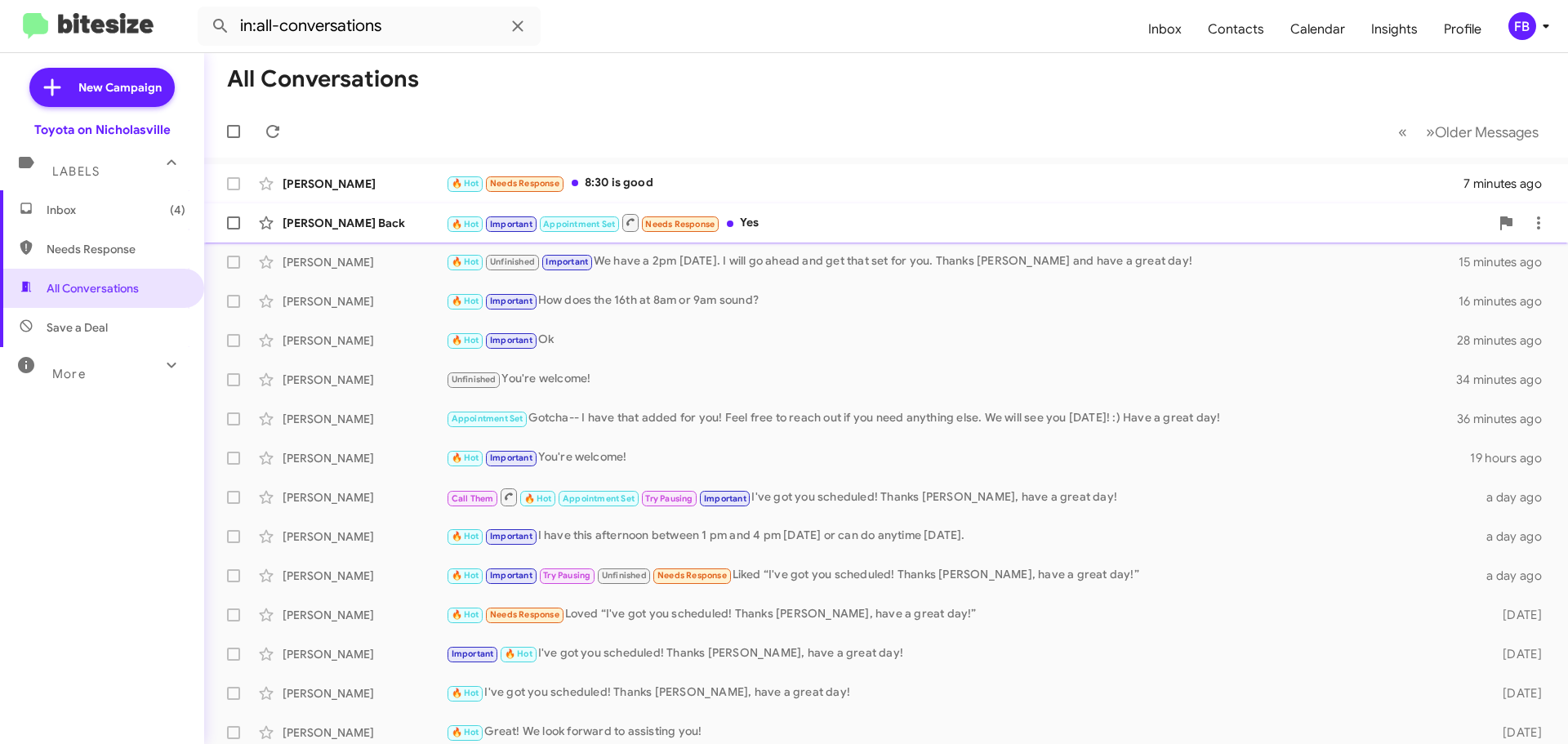
click at [823, 231] on div "🔥 Hot Important Appointment Set Needs Response Yes" at bounding box center [968, 223] width 1044 height 21
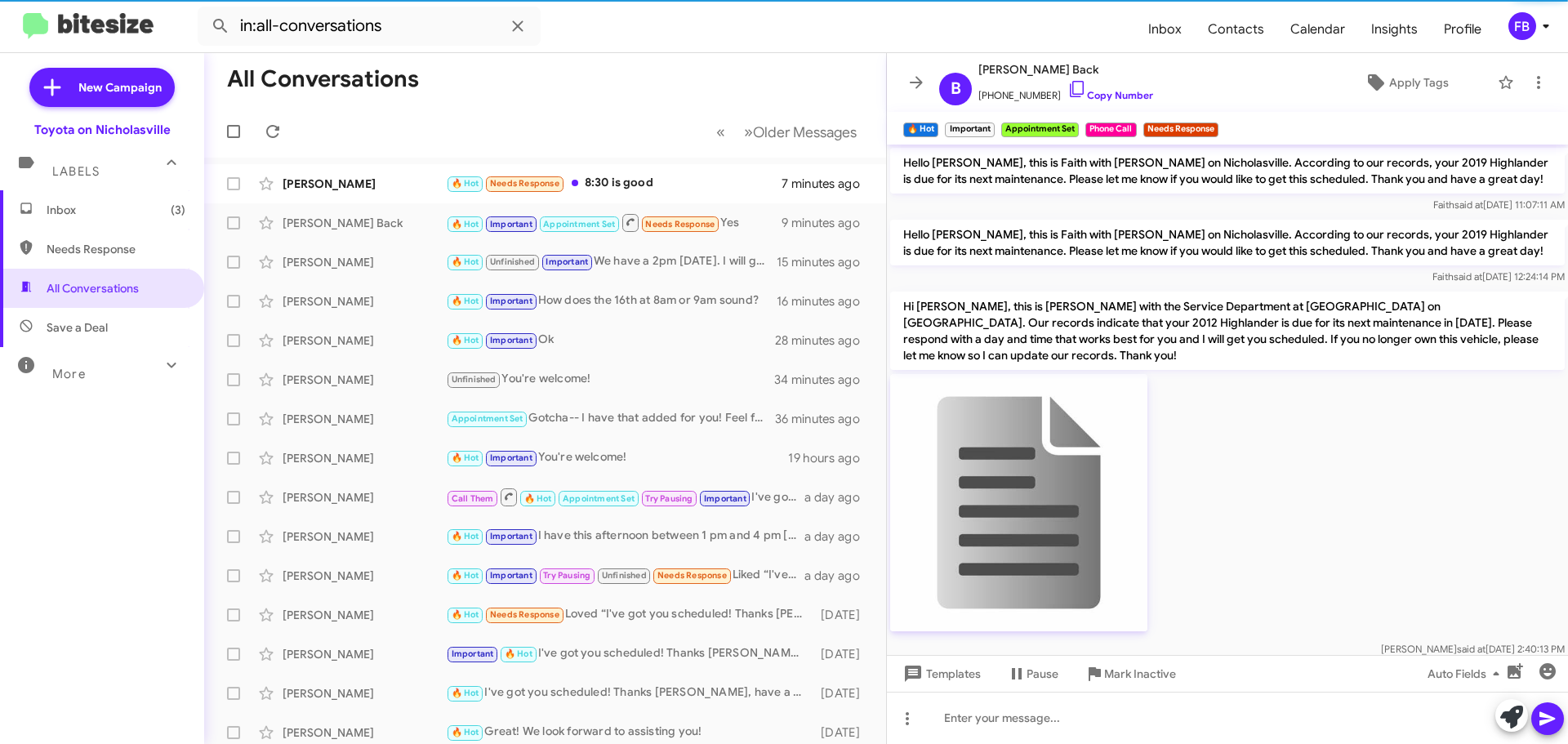
scroll to position [2031, 0]
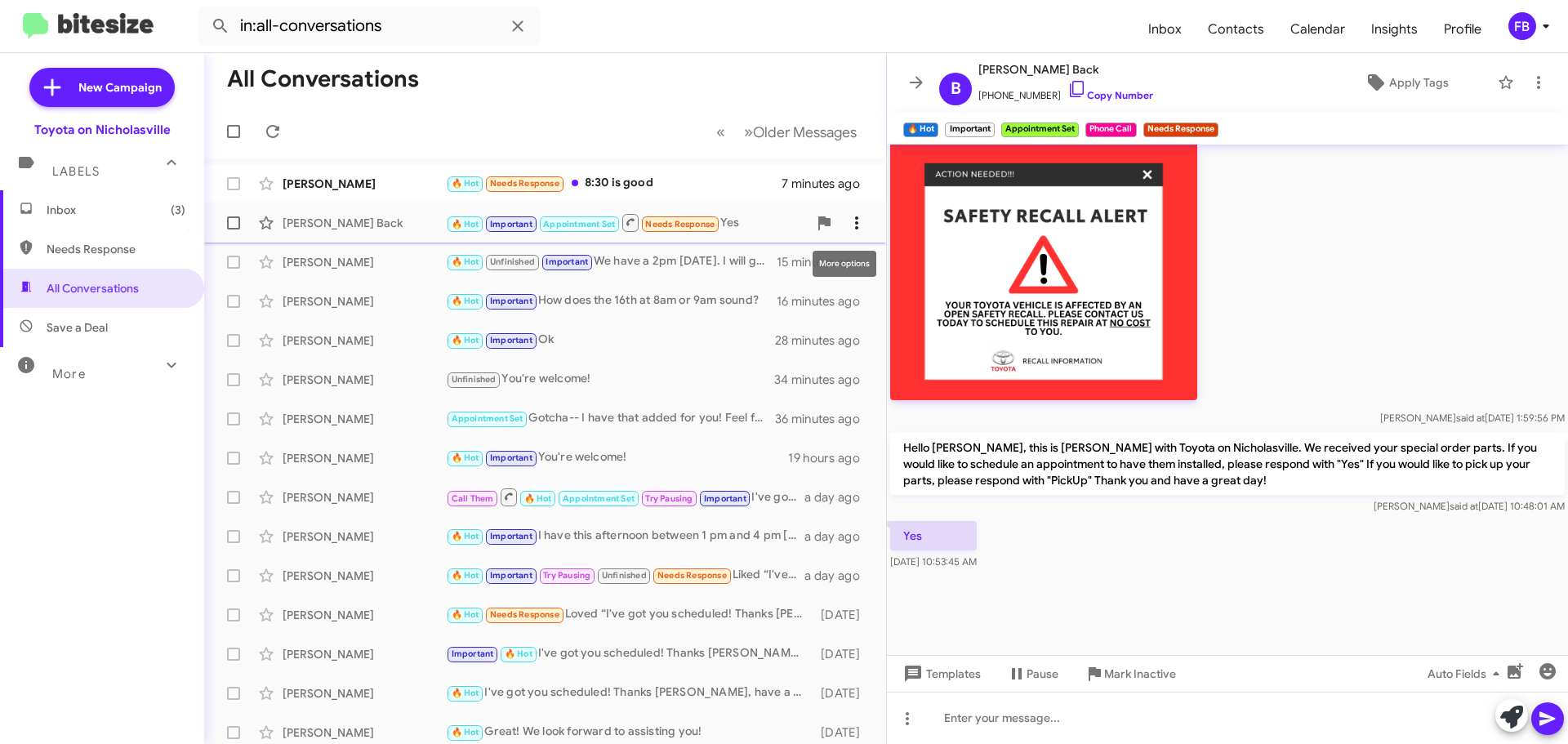
click at [849, 221] on icon at bounding box center [857, 223] width 20 height 20
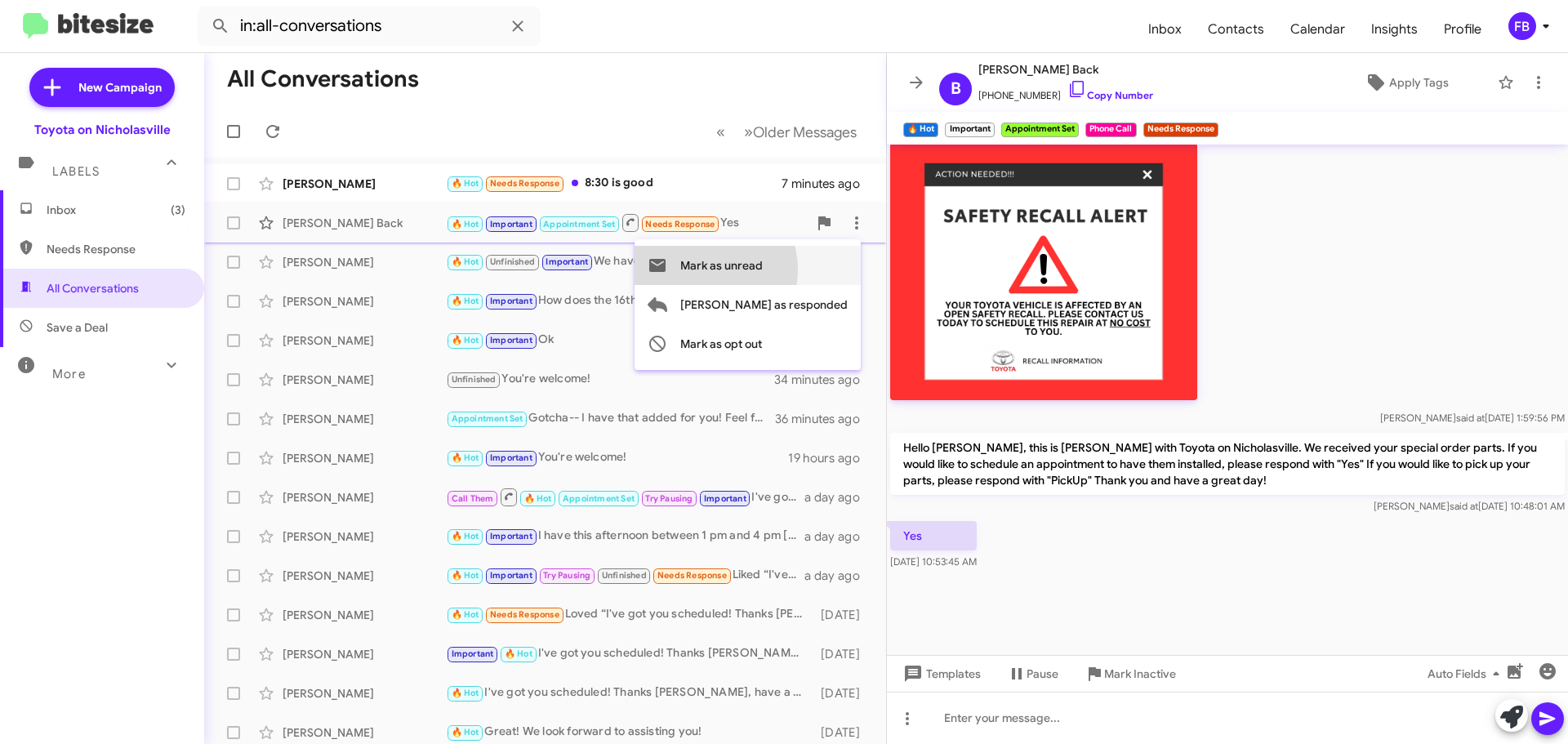
click at [763, 270] on span "Mark as unread" at bounding box center [722, 266] width 83 height 39
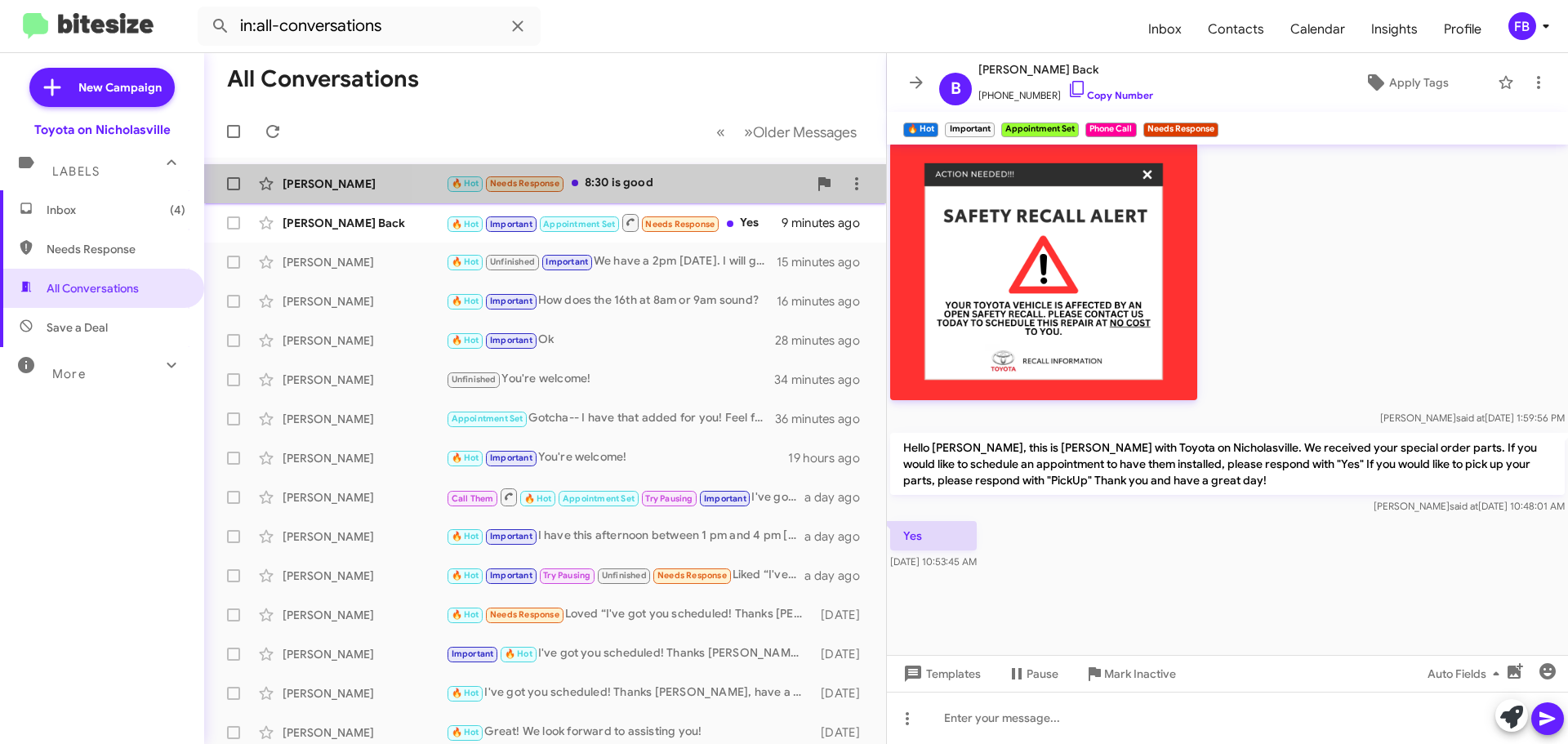
click at [646, 178] on div "🔥 Hot Needs Response 8:30 is good" at bounding box center [627, 184] width 362 height 19
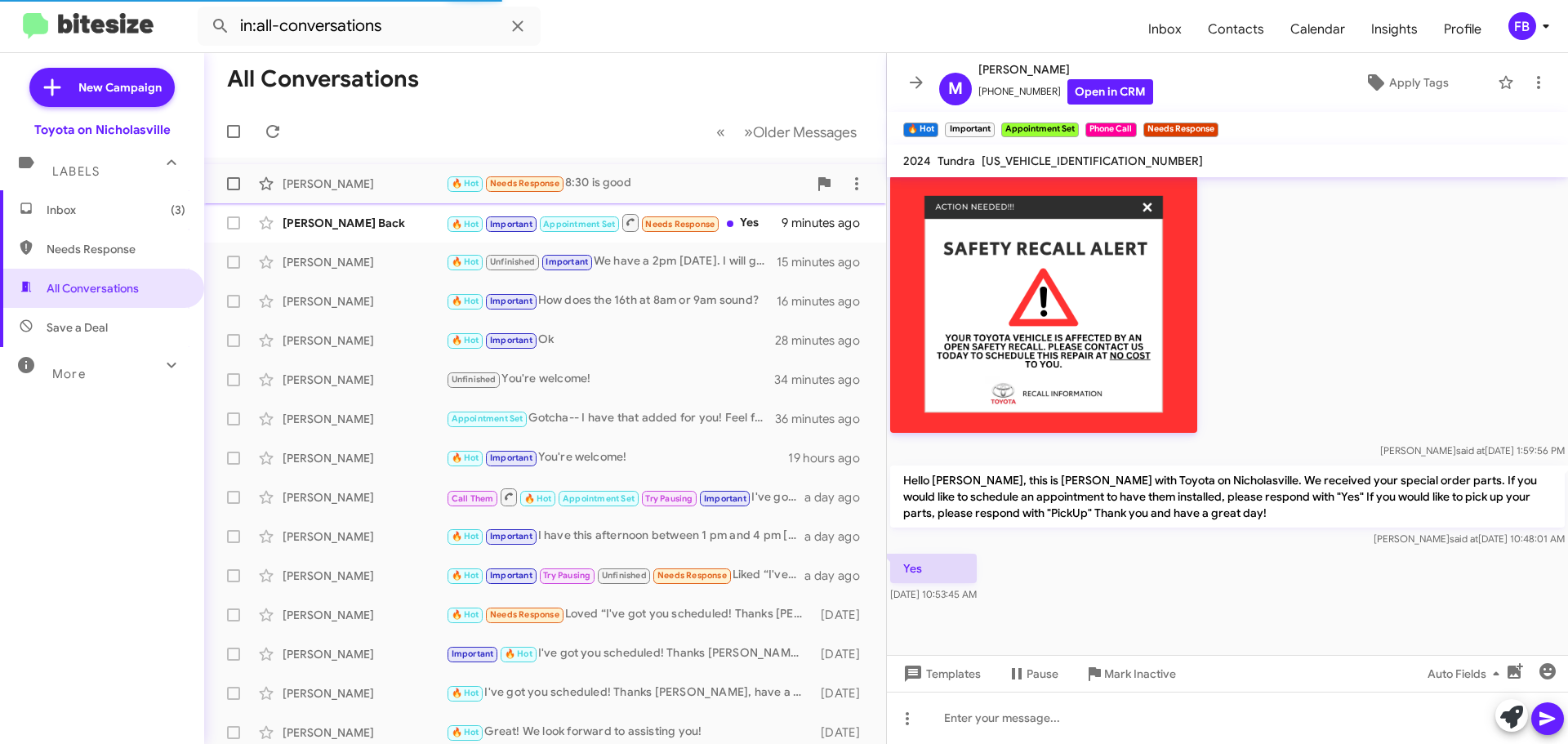
click at [349, 190] on div "[PERSON_NAME]" at bounding box center [364, 184] width 163 height 16
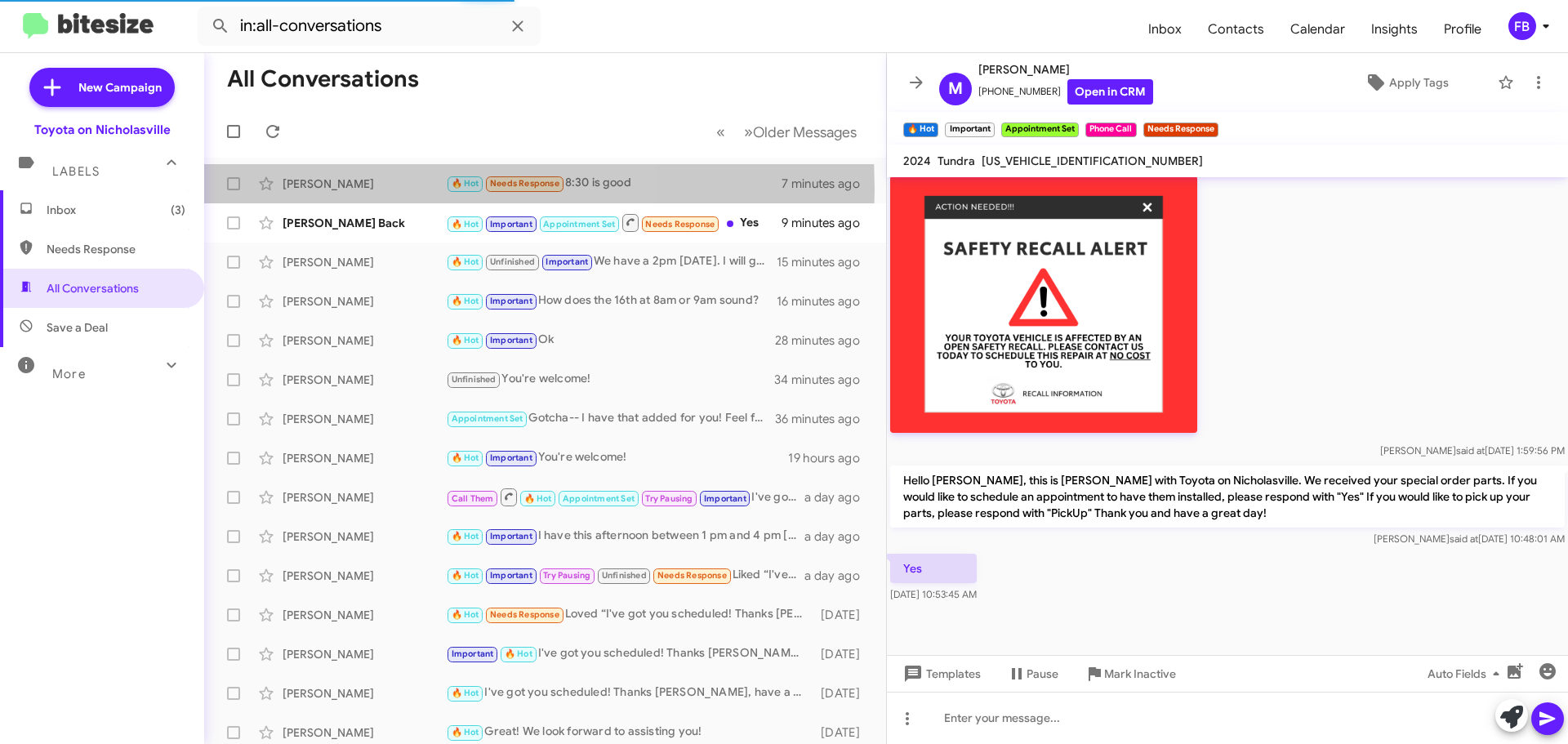
scroll to position [97, 0]
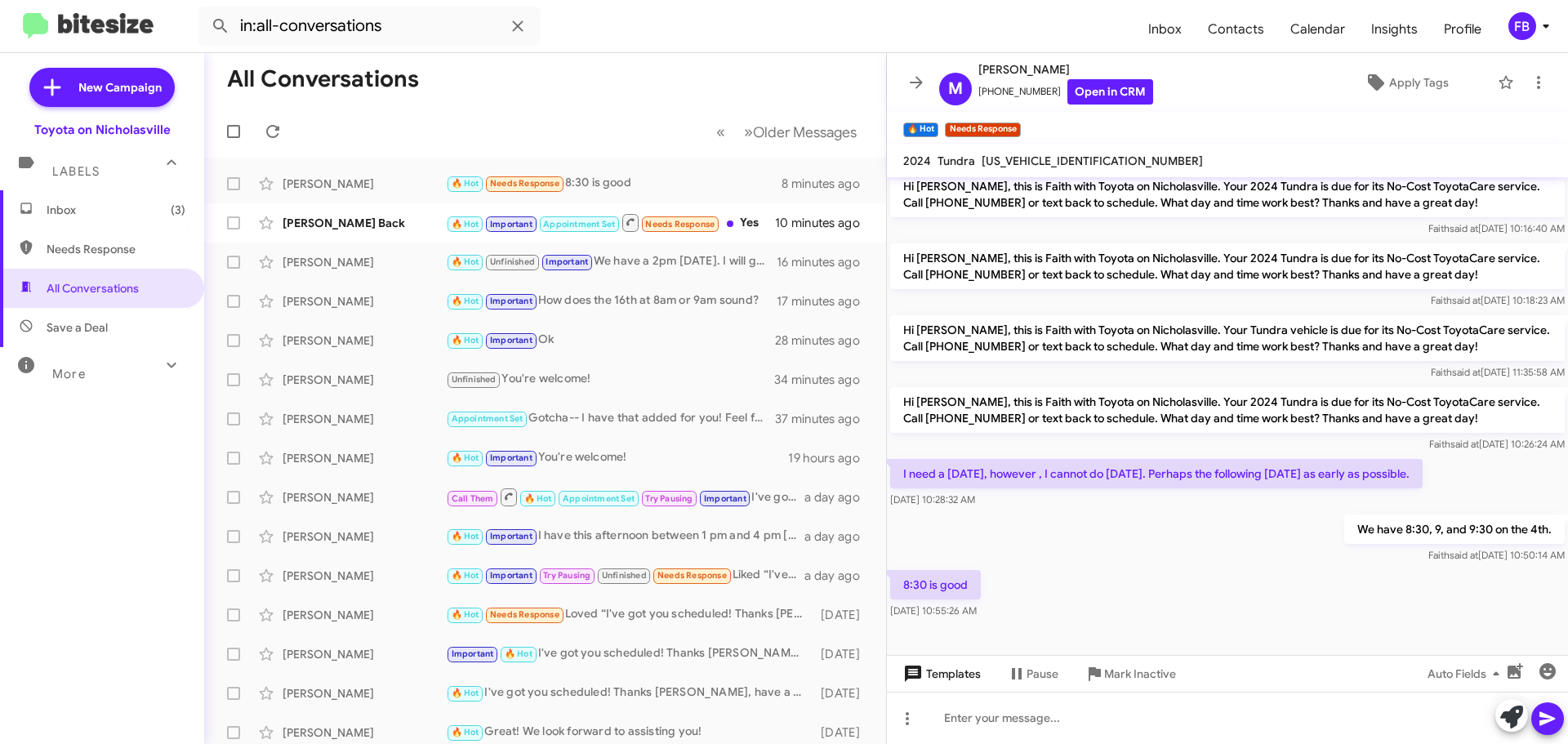
click at [941, 675] on span "Templates" at bounding box center [940, 674] width 81 height 29
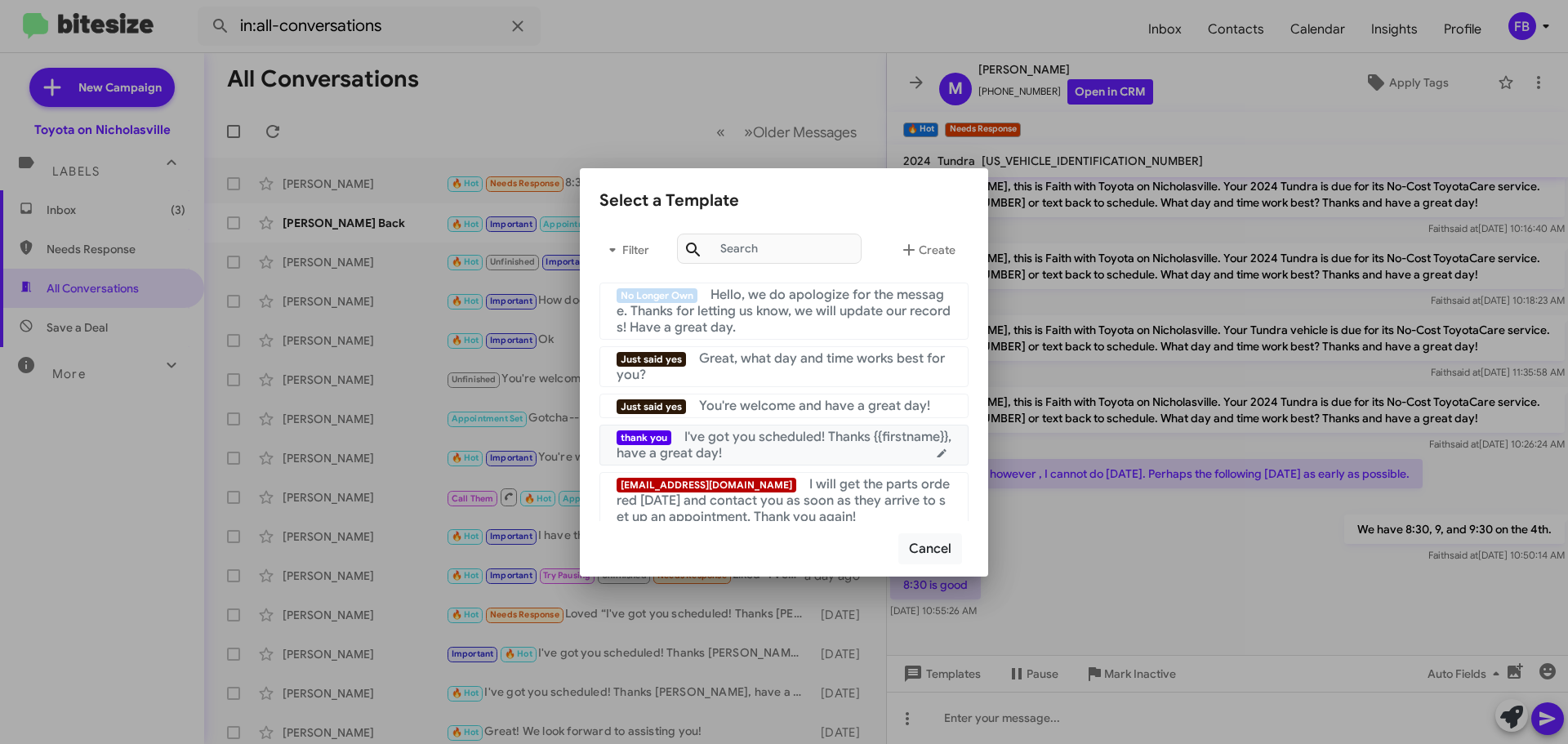
click at [793, 437] on span "I've got you scheduled! Thanks {{firstname}}, have a great day!" at bounding box center [784, 445] width 335 height 32
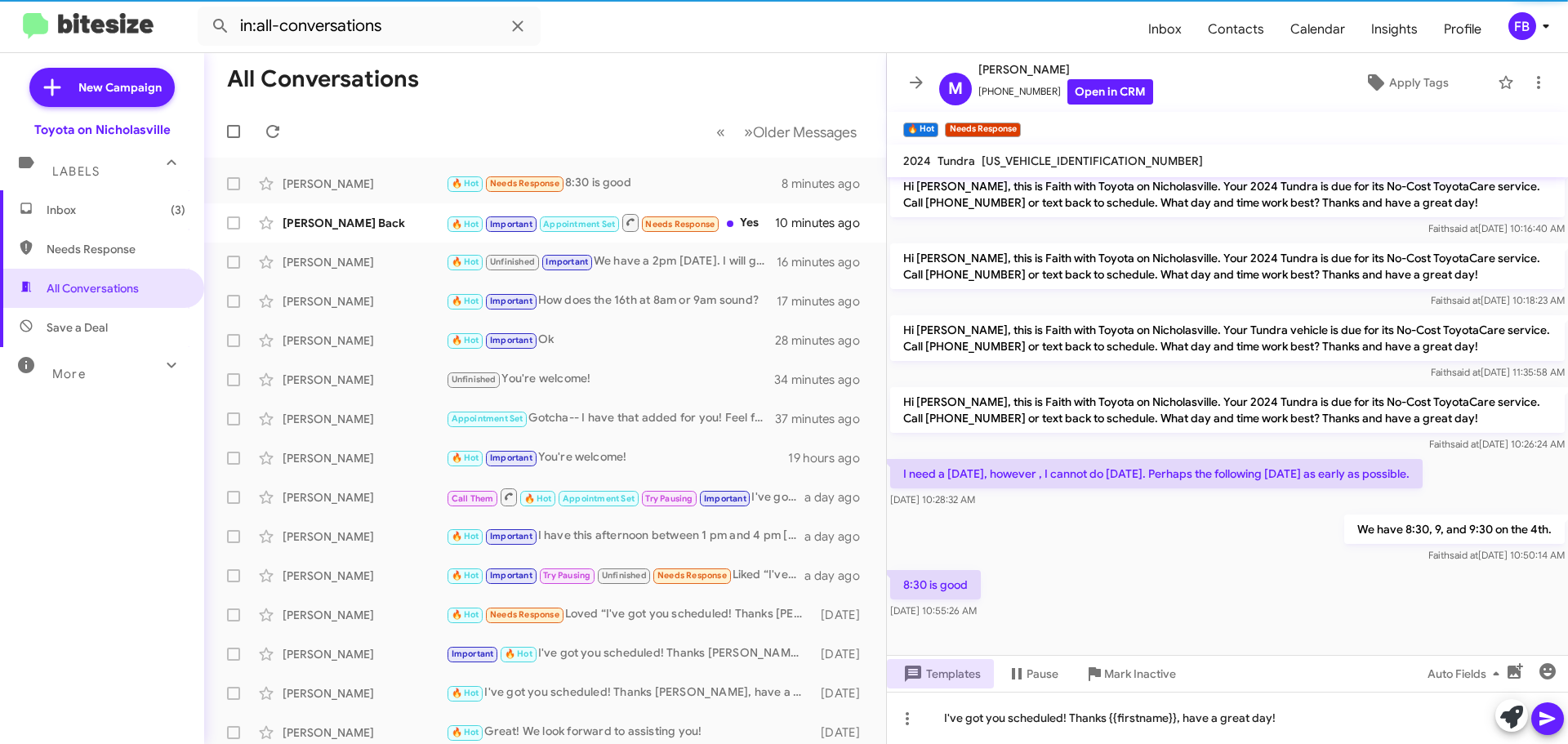
click at [1546, 720] on icon at bounding box center [1548, 719] width 15 height 14
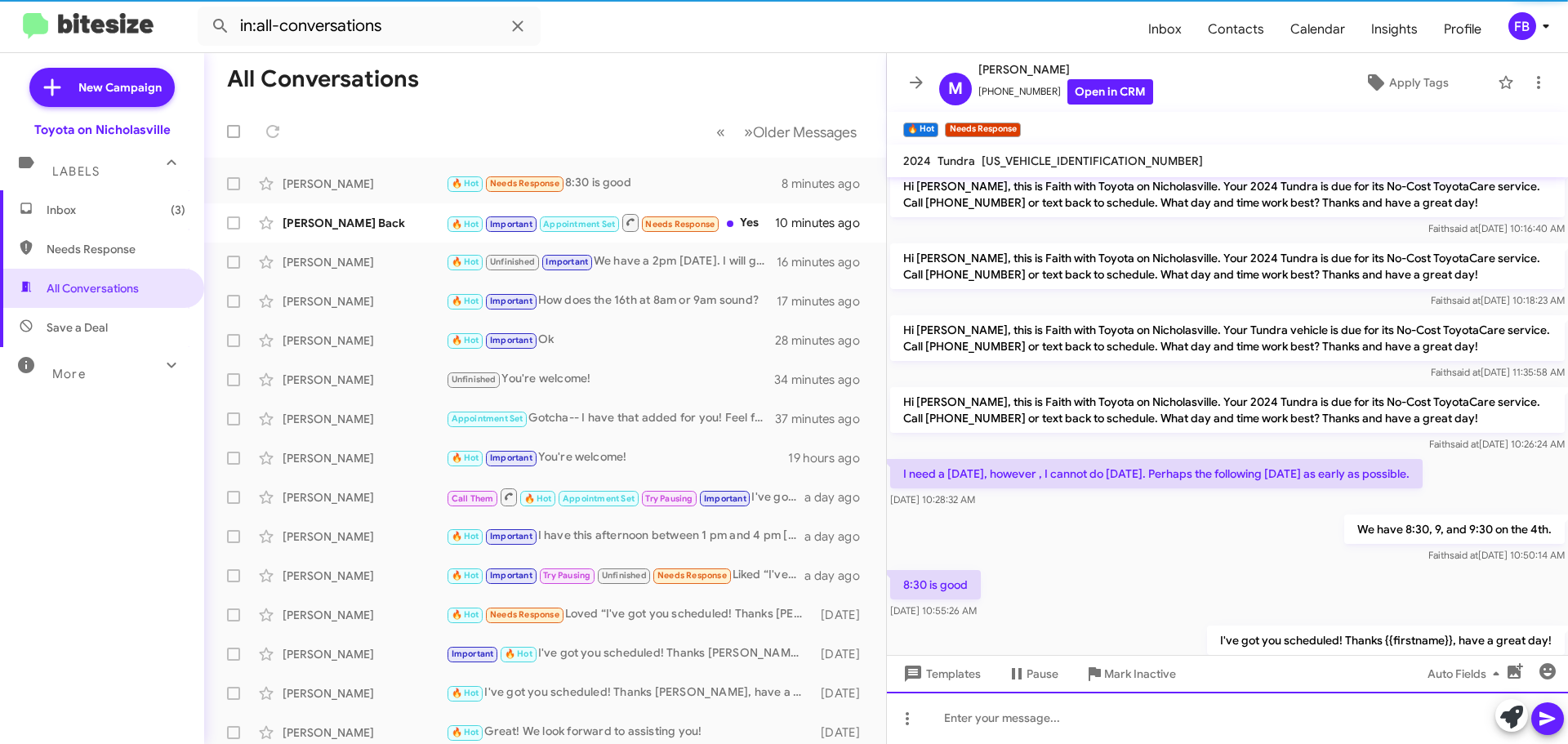
scroll to position [0, 0]
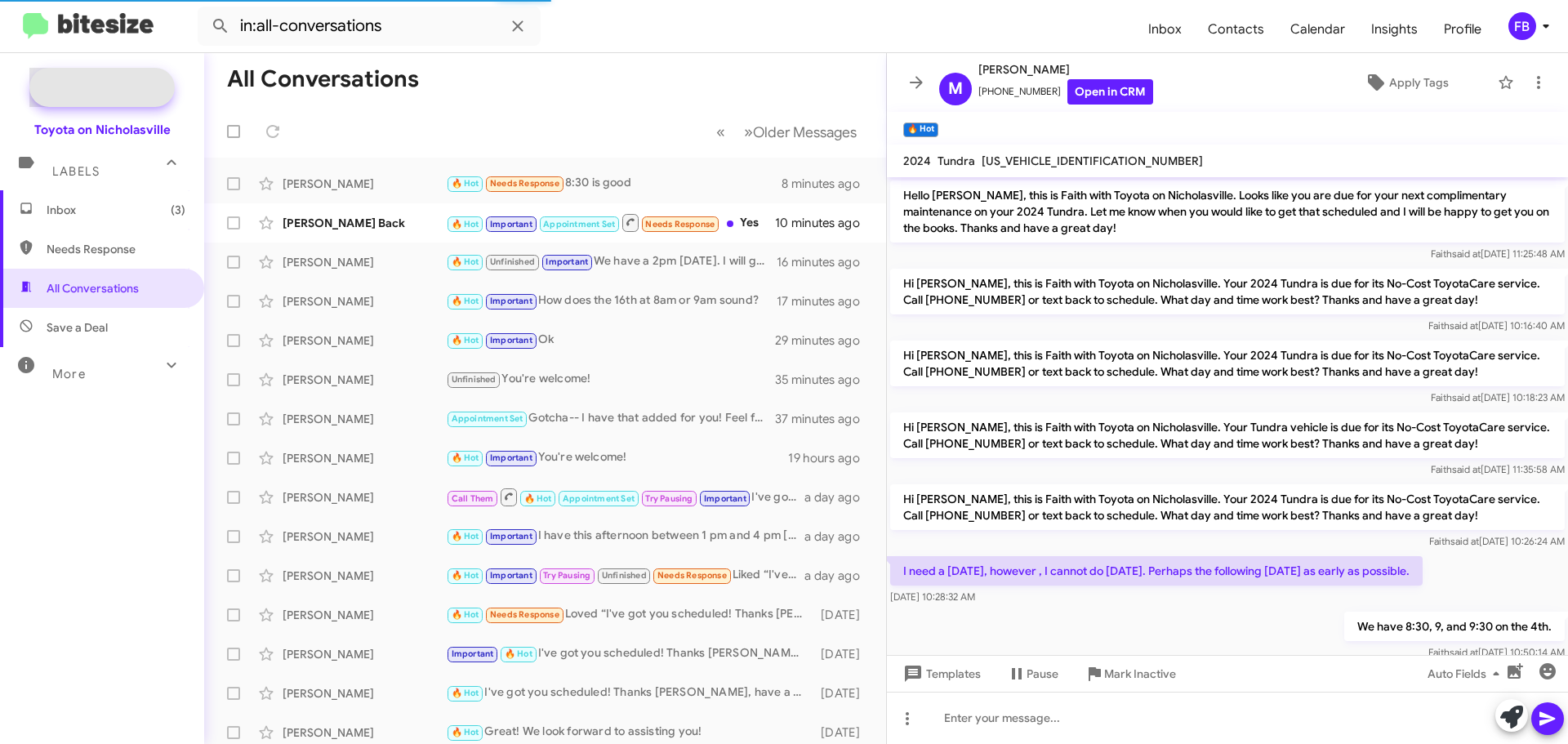
click at [124, 98] on span "New Campaign" at bounding box center [102, 87] width 145 height 39
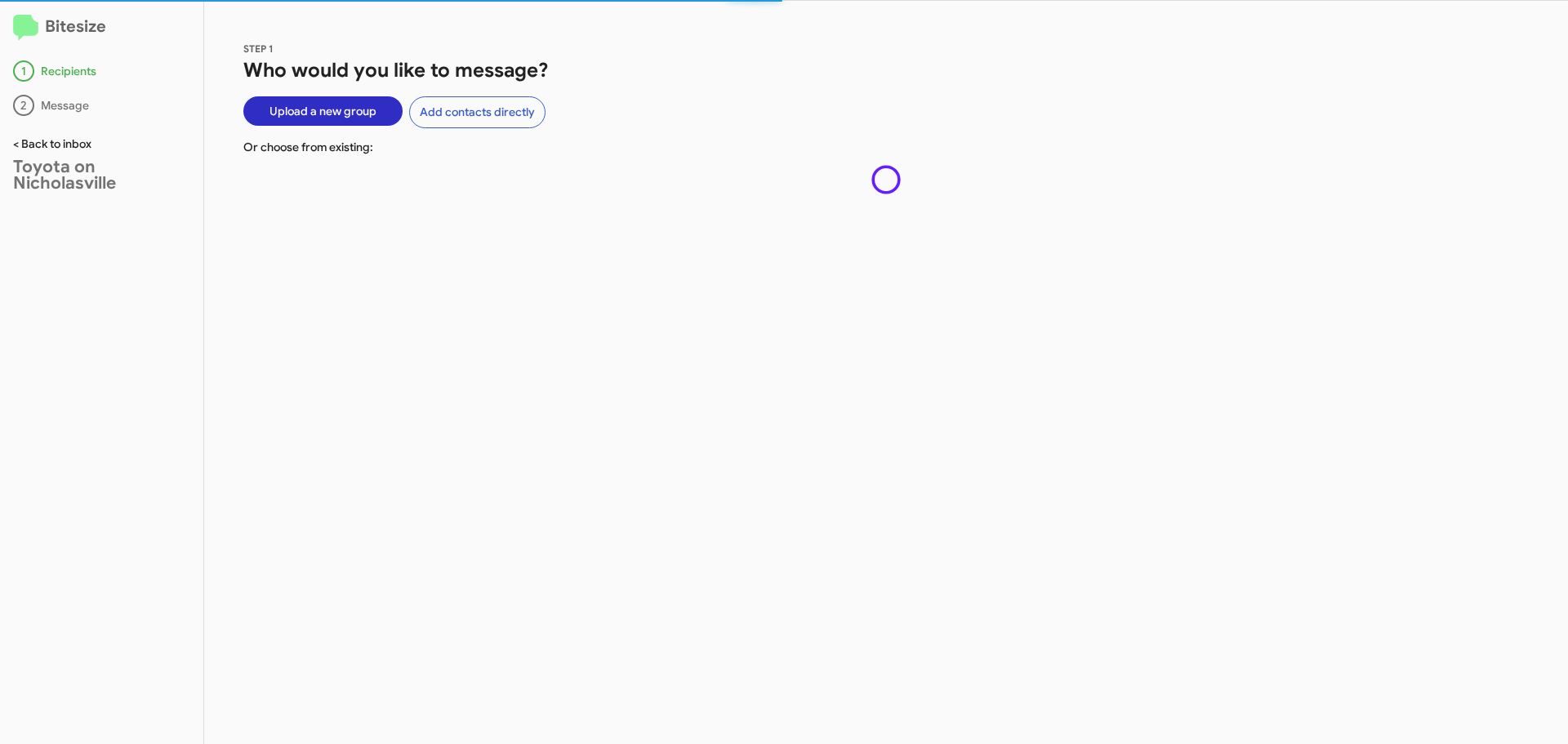
click at [56, 144] on link "< Back to inbox" at bounding box center [52, 144] width 79 height 15
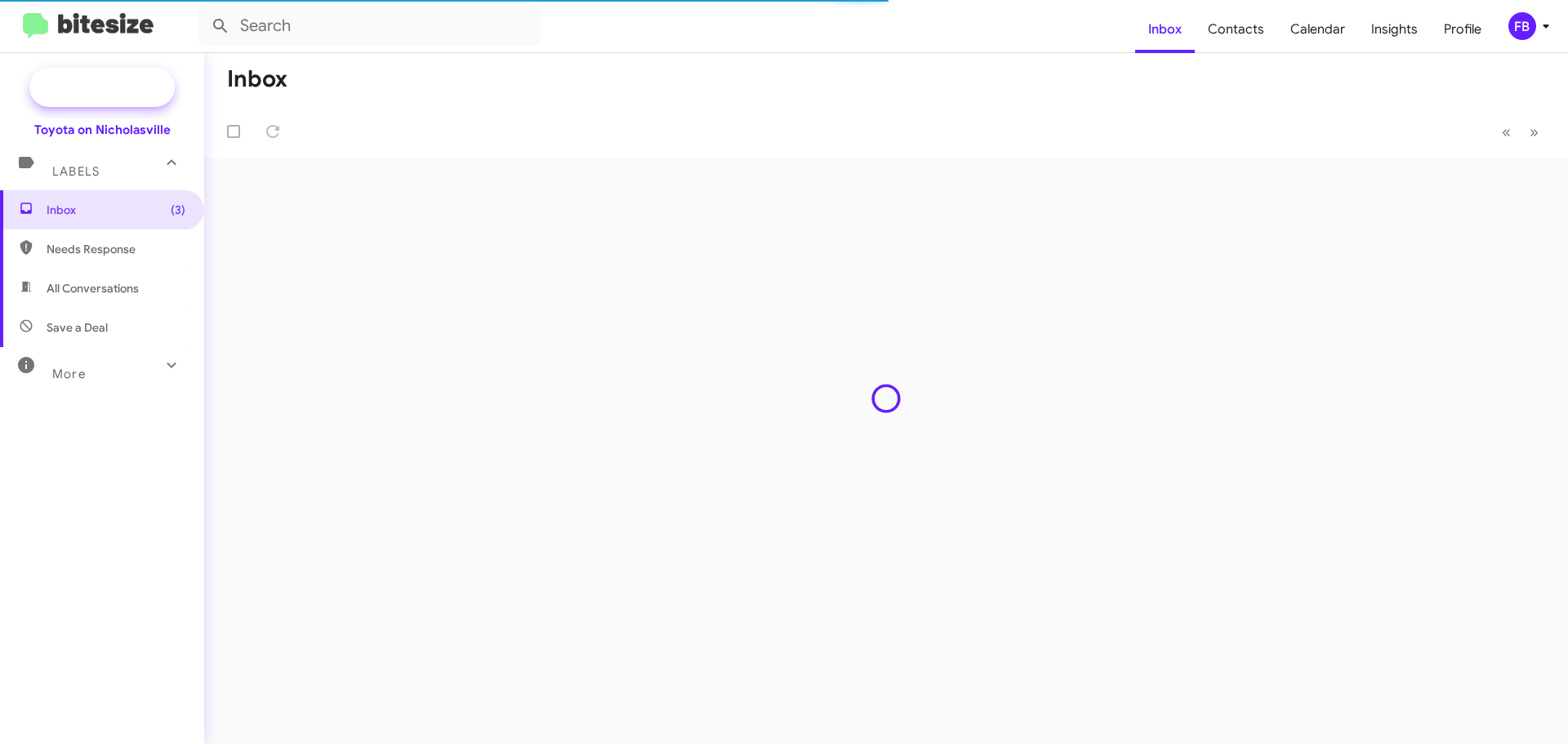
click at [132, 77] on span "New Campaign" at bounding box center [102, 87] width 145 height 39
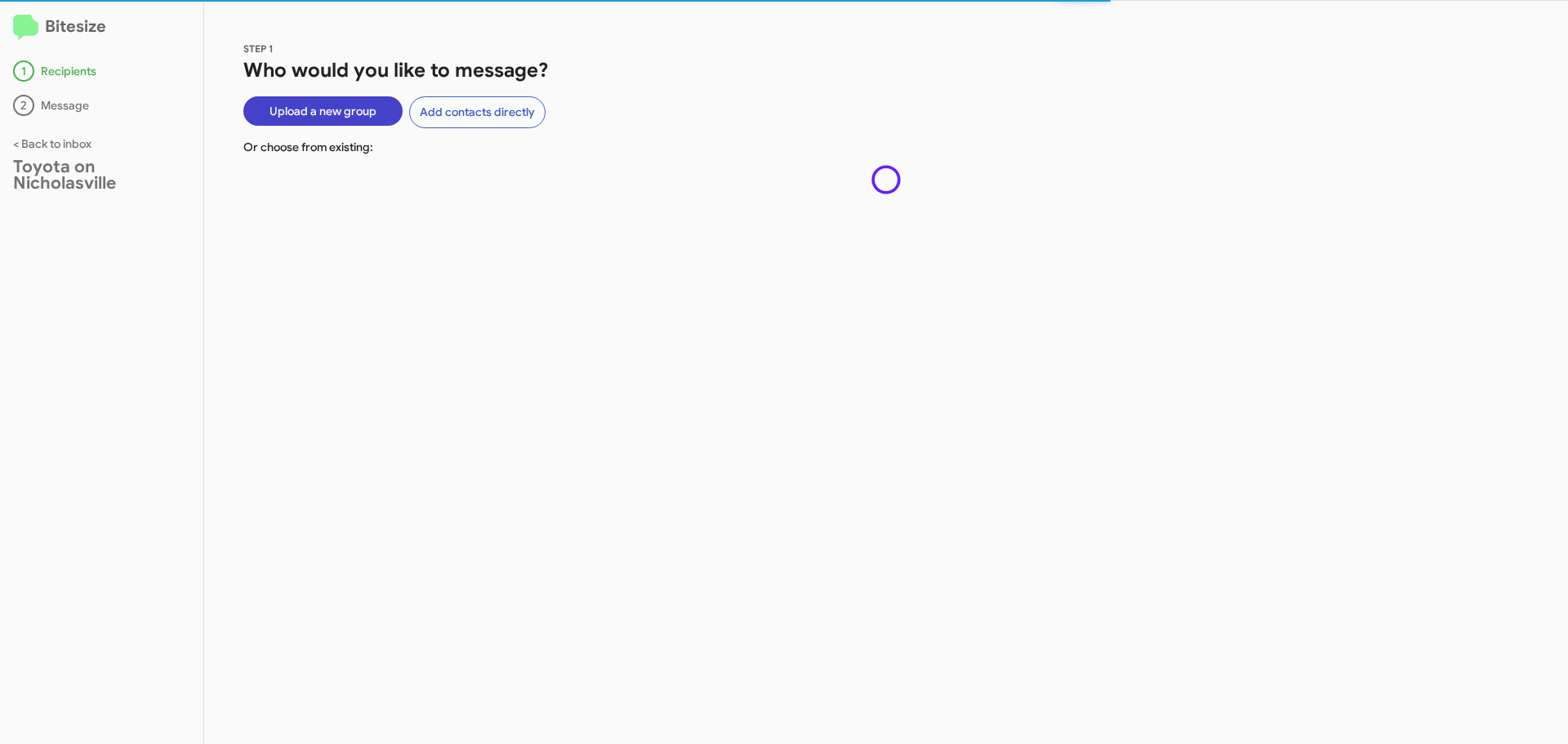
click at [312, 114] on span "Upload a new group" at bounding box center [323, 111] width 107 height 29
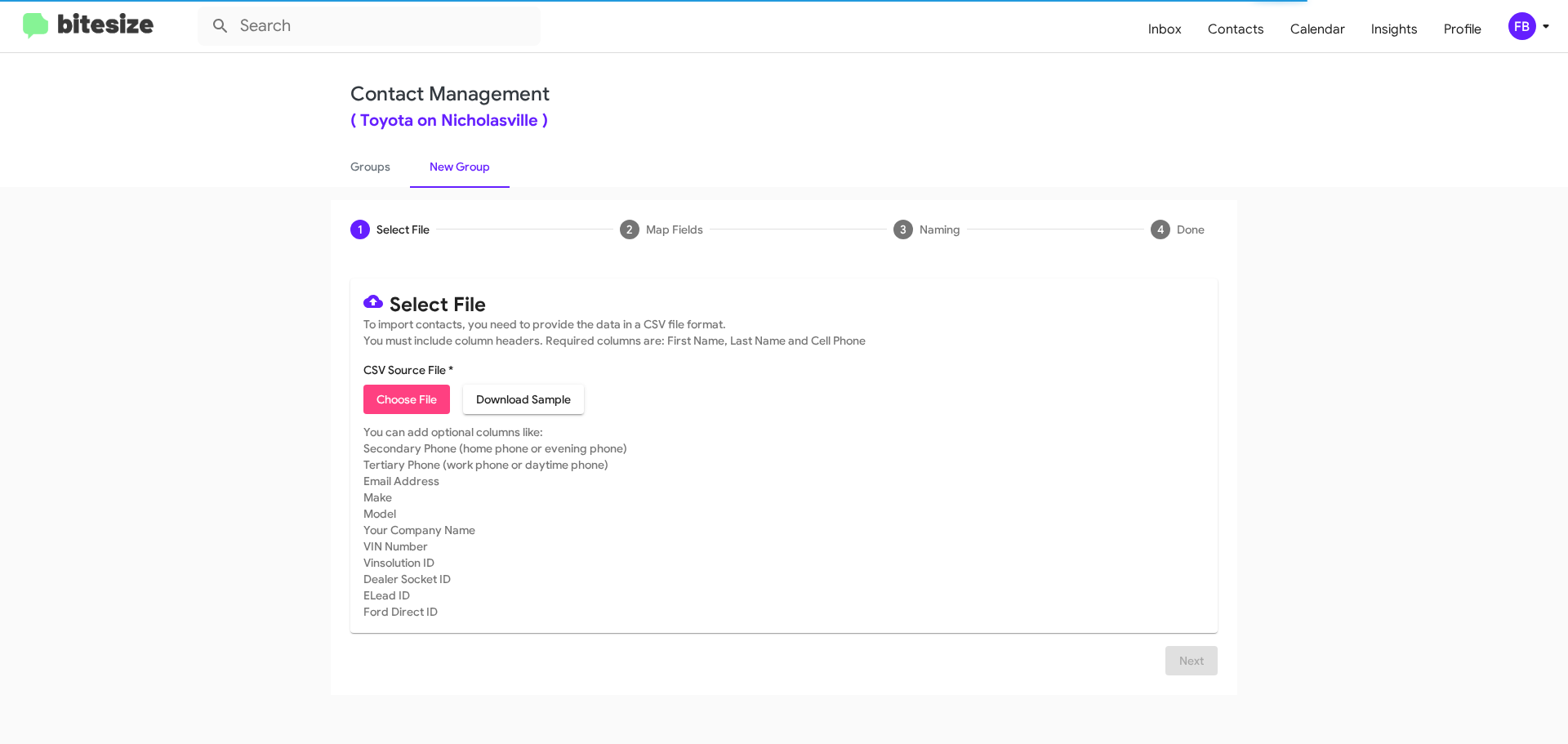
click at [401, 407] on span "Choose File" at bounding box center [407, 399] width 61 height 29
type input "tc list 9"
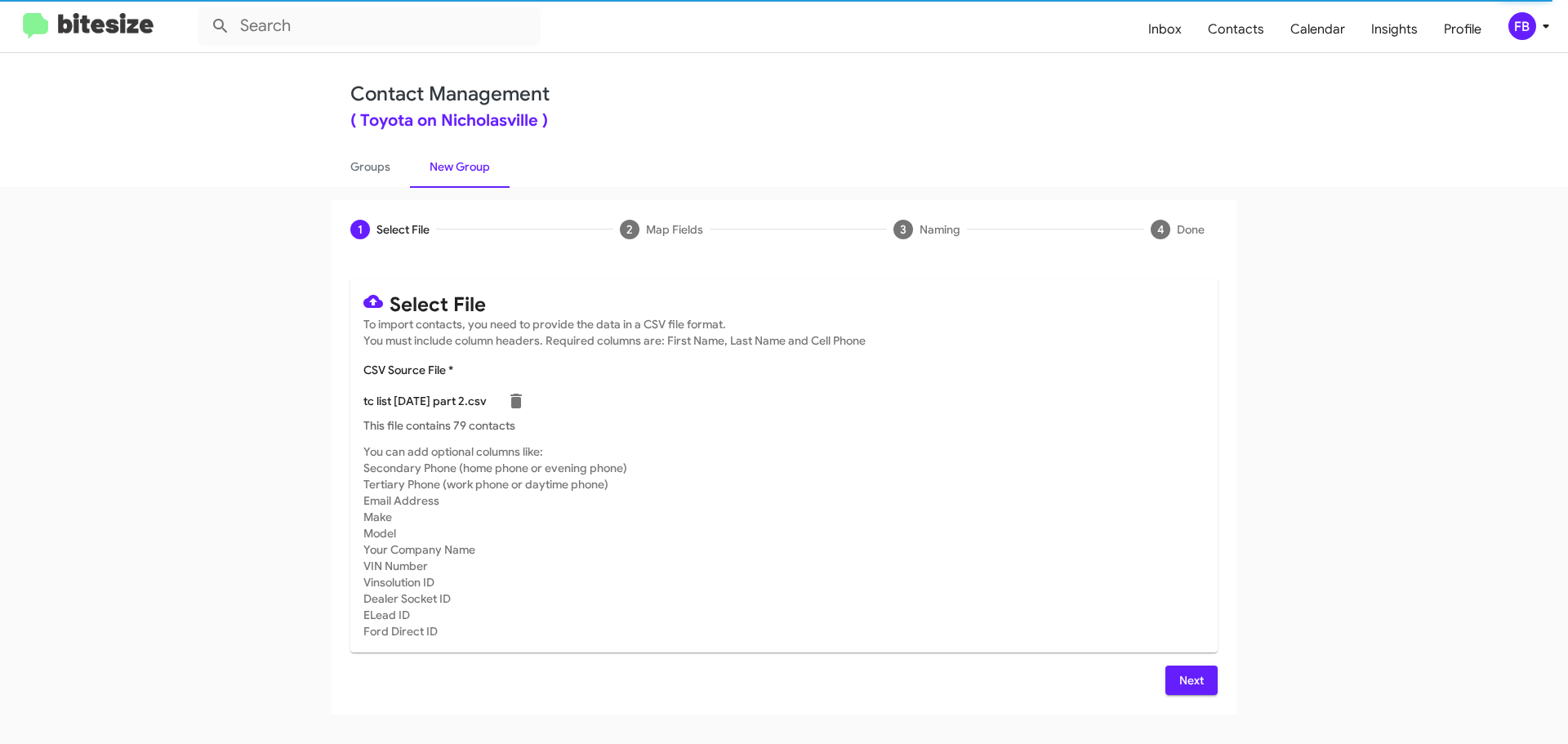
click at [1198, 682] on span "Next" at bounding box center [1191, 680] width 26 height 29
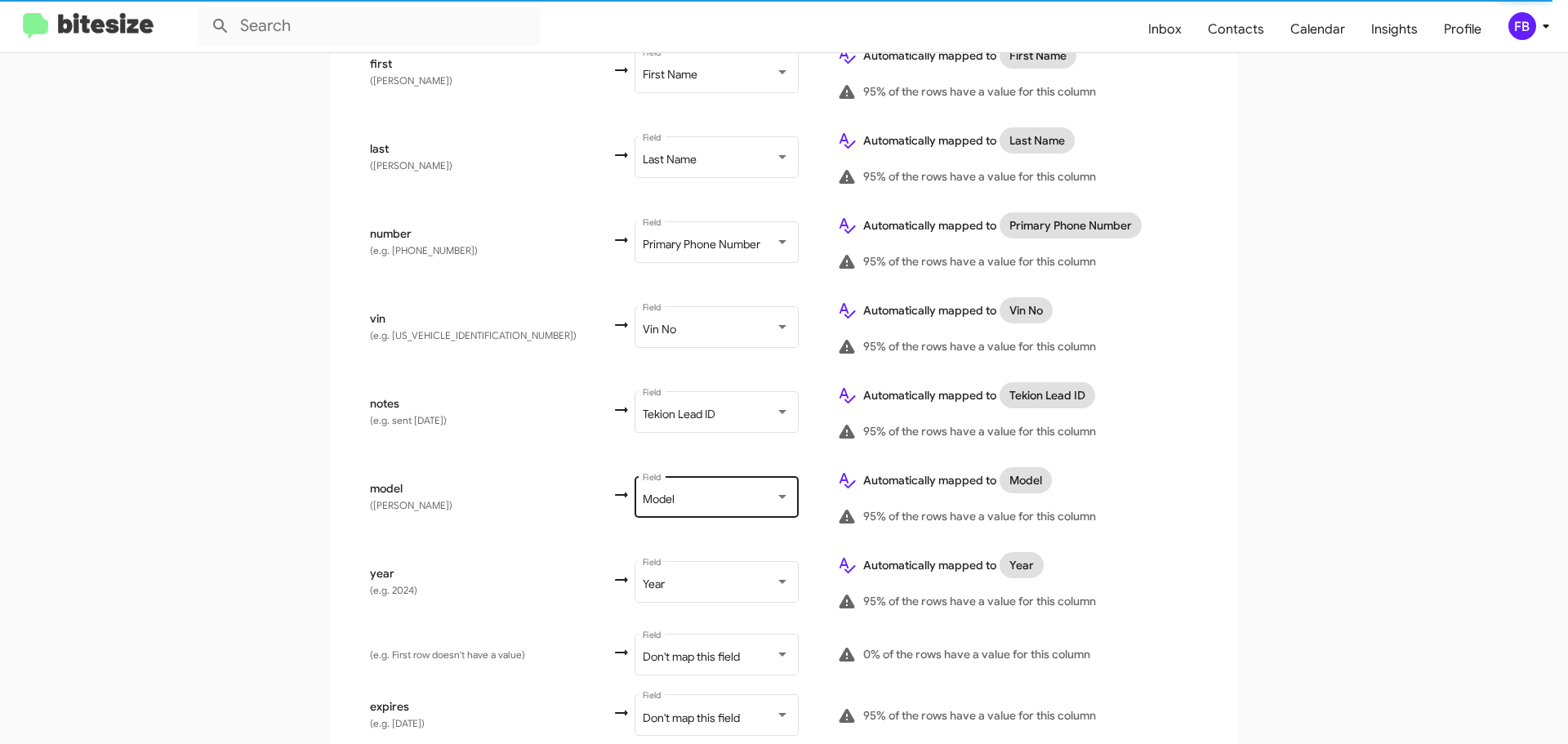
scroll to position [408, 0]
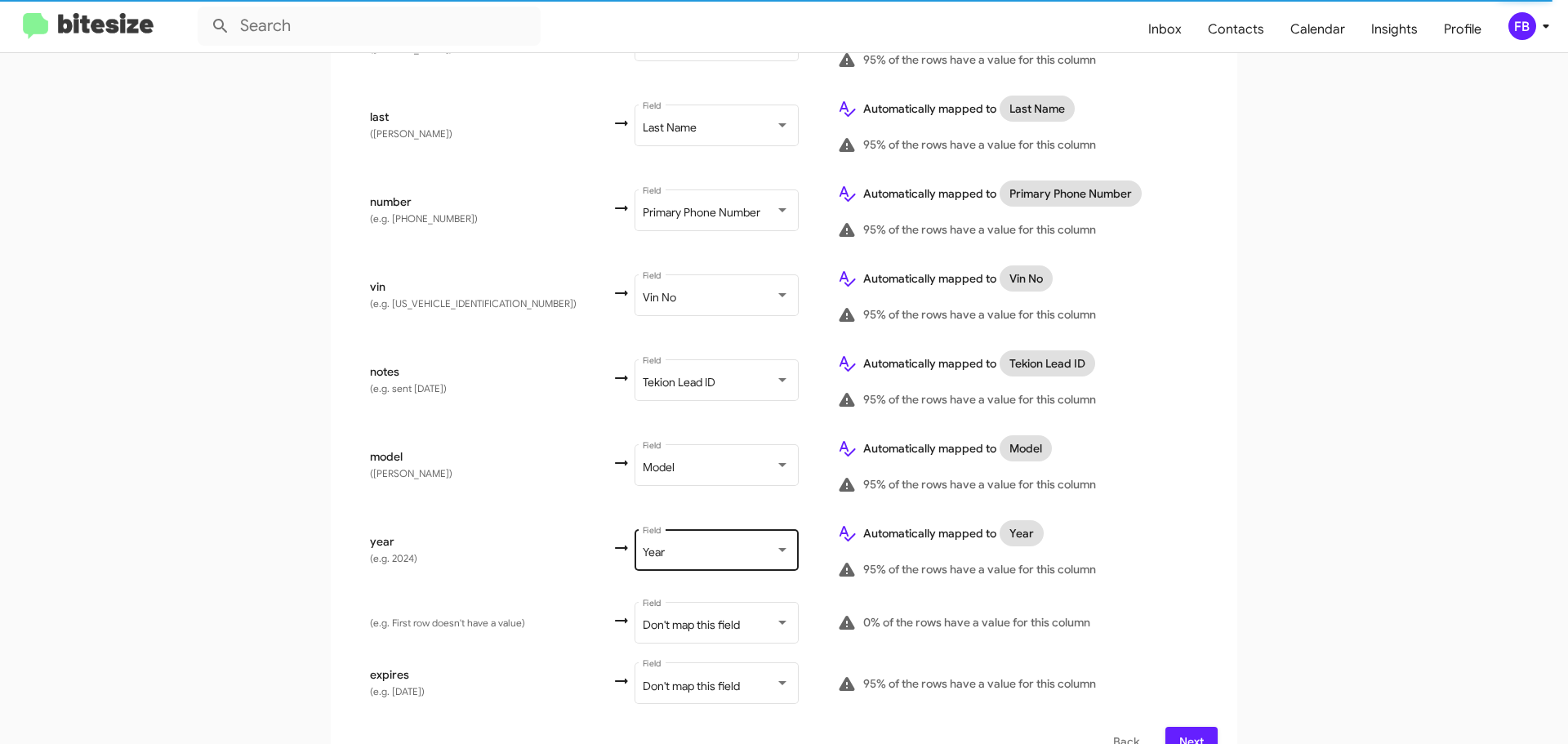
click at [698, 547] on div "Year" at bounding box center [709, 553] width 132 height 13
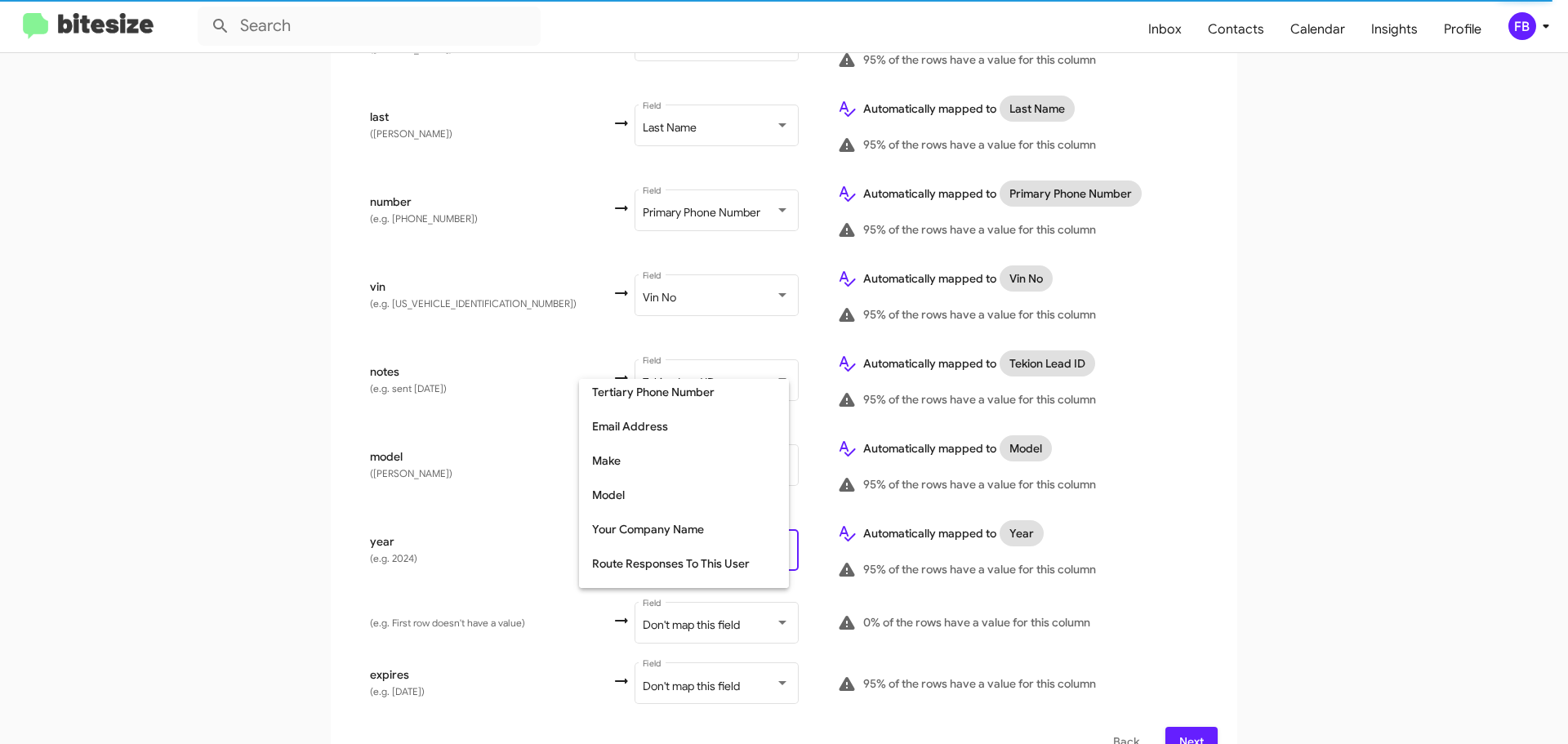
scroll to position [206, 0]
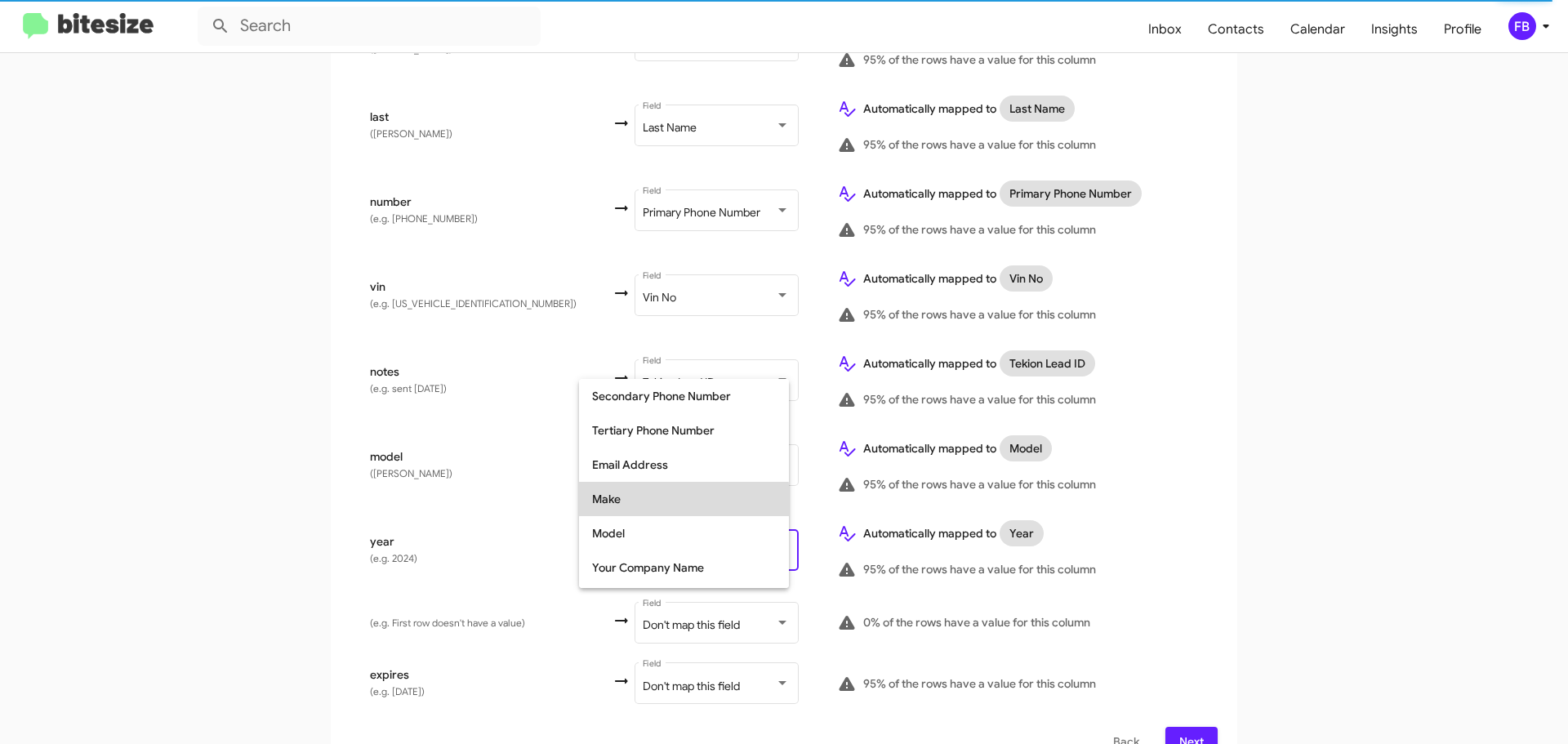
click at [652, 505] on span "Make" at bounding box center [683, 499] width 184 height 34
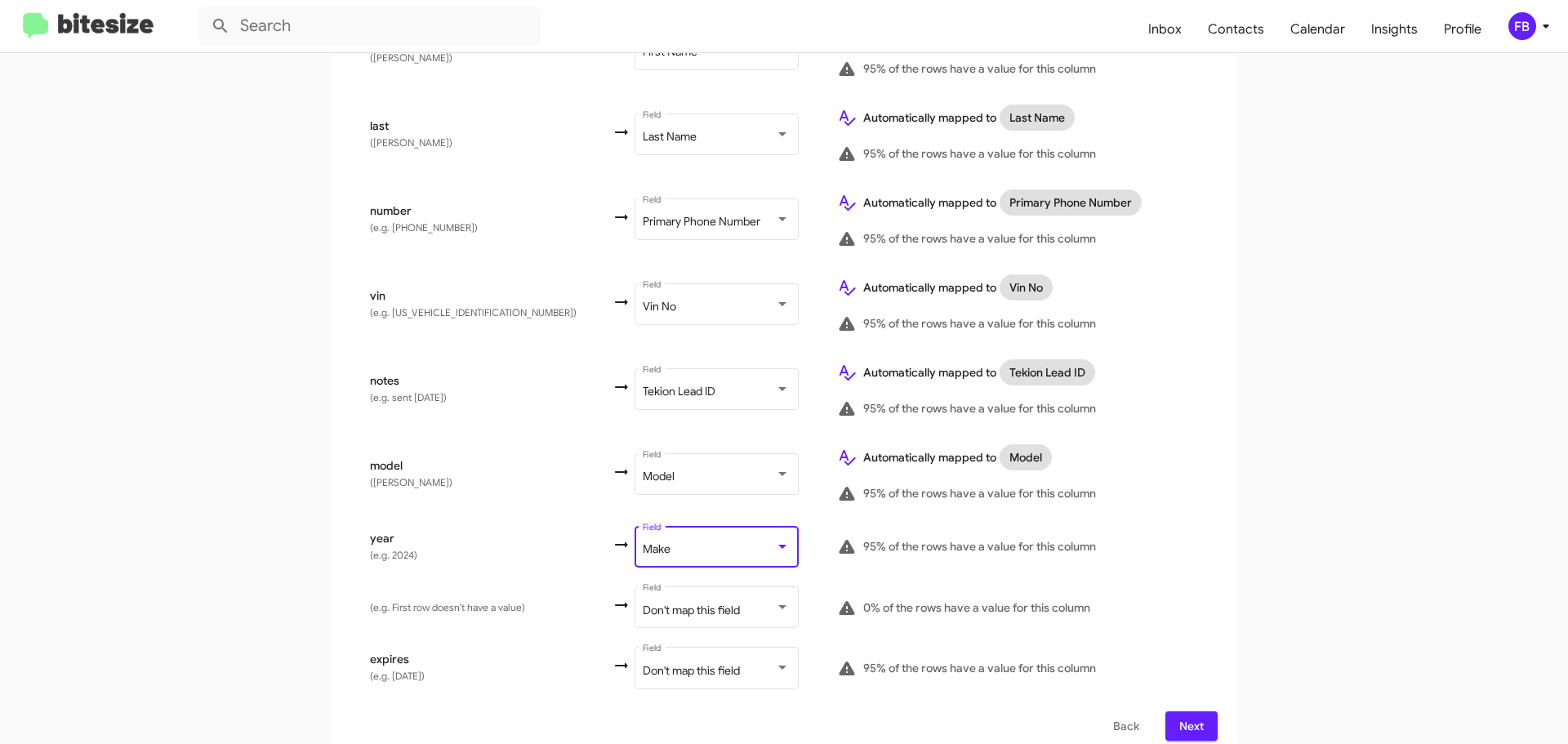
click at [1183, 715] on span "Next" at bounding box center [1191, 726] width 26 height 29
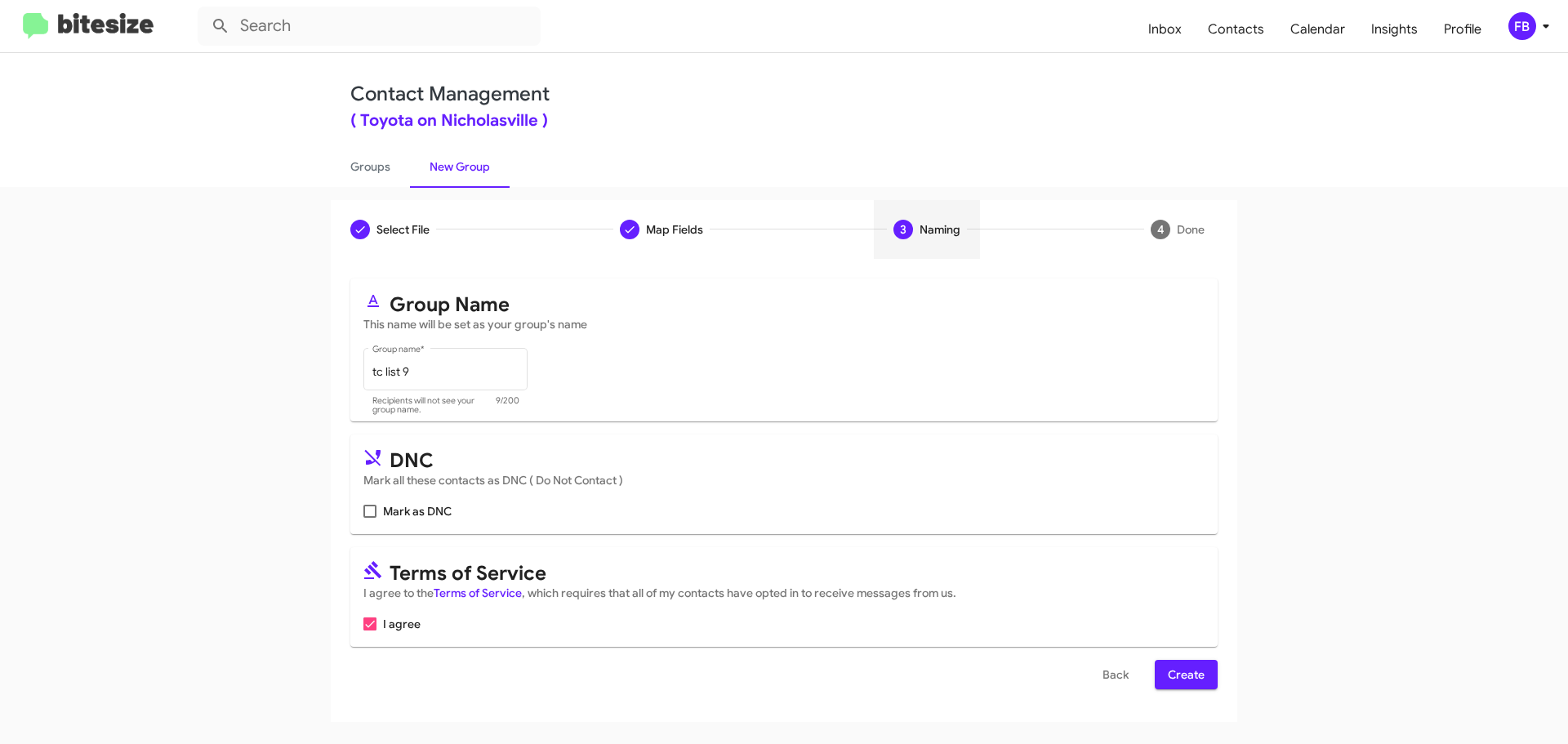
scroll to position [0, 0]
click at [1182, 682] on span "Create" at bounding box center [1185, 675] width 37 height 29
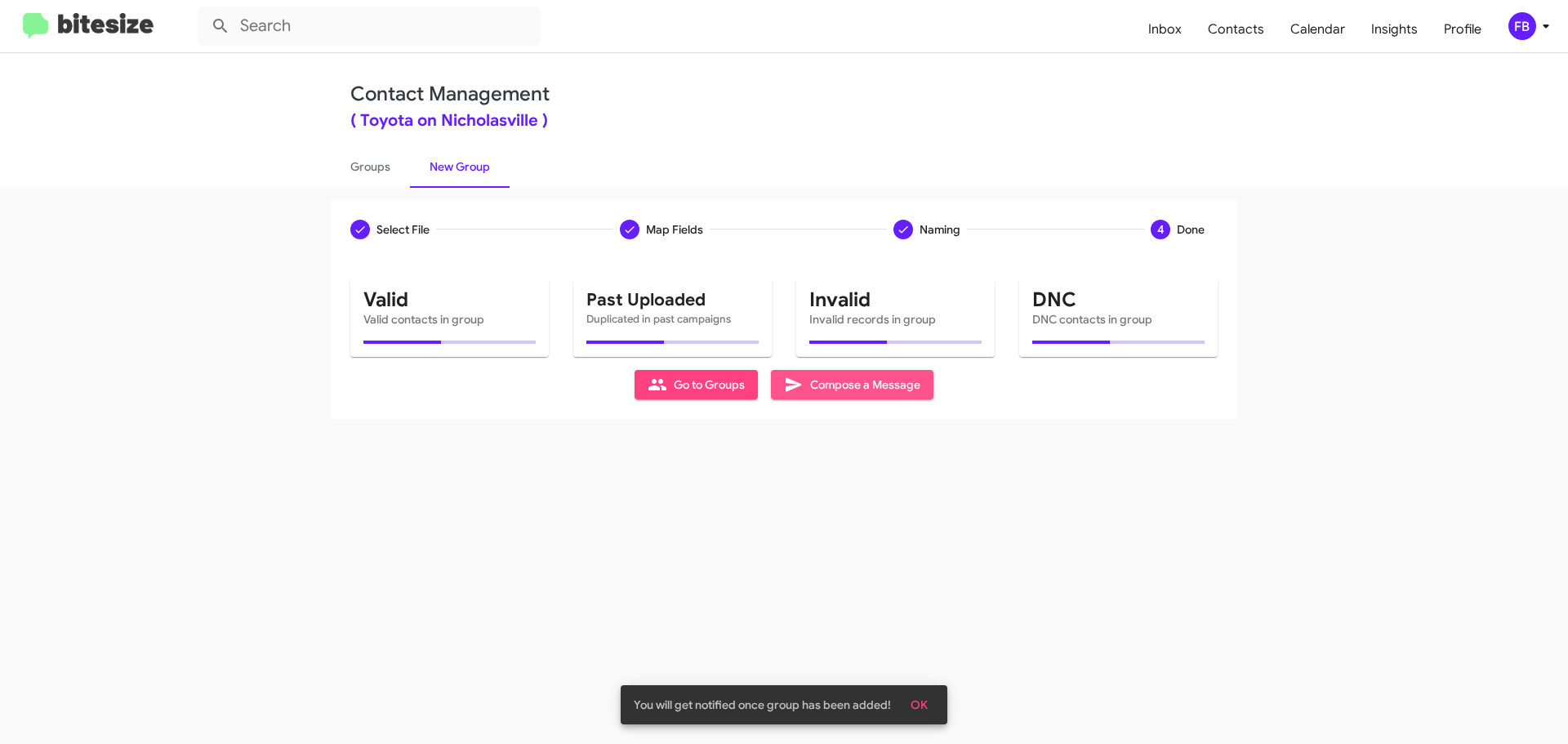
click at [921, 386] on button "Compose a Message" at bounding box center [852, 384] width 162 height 29
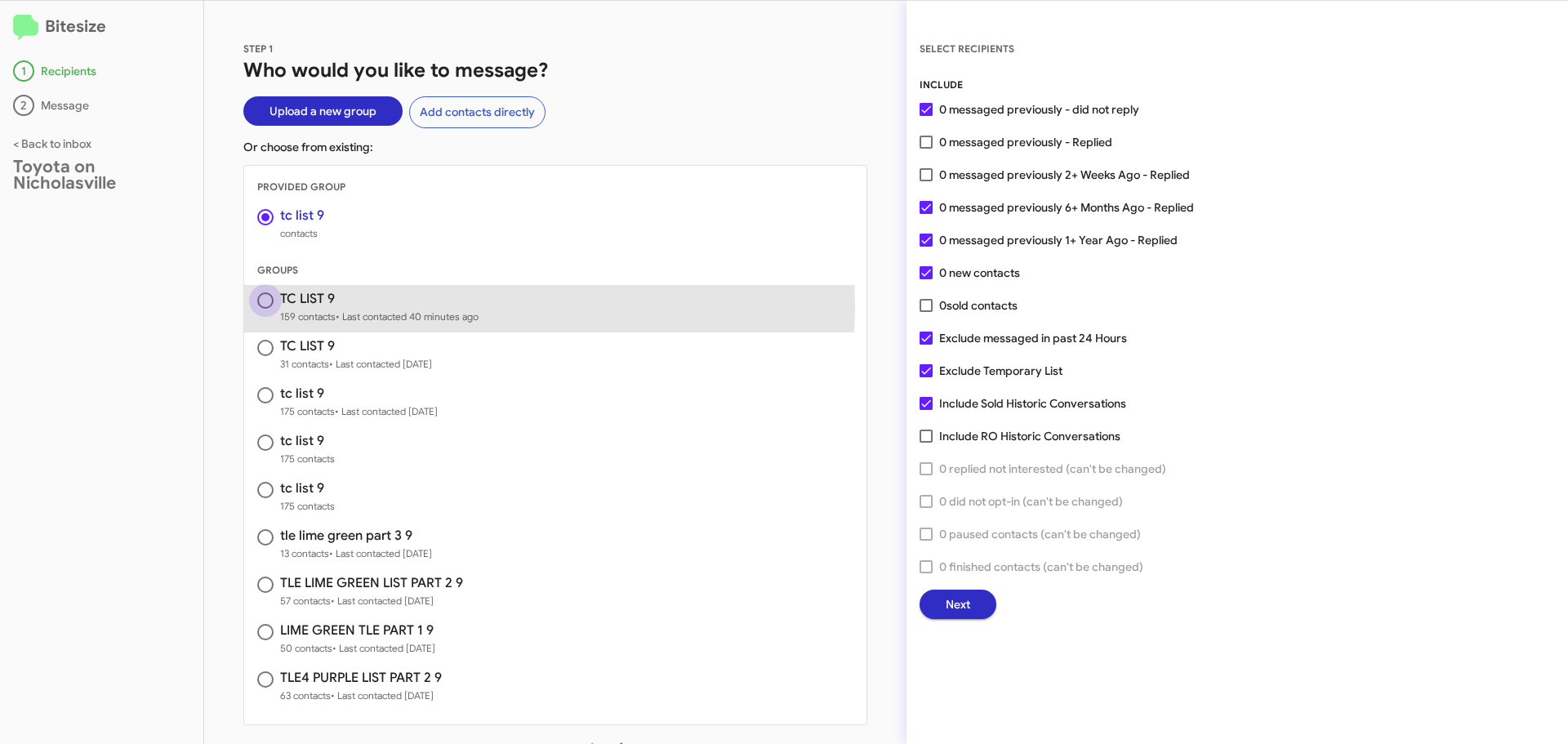
click at [266, 304] on span at bounding box center [265, 300] width 16 height 16
click at [266, 304] on input "radio" at bounding box center [265, 300] width 16 height 16
radio input "false"
radio input "true"
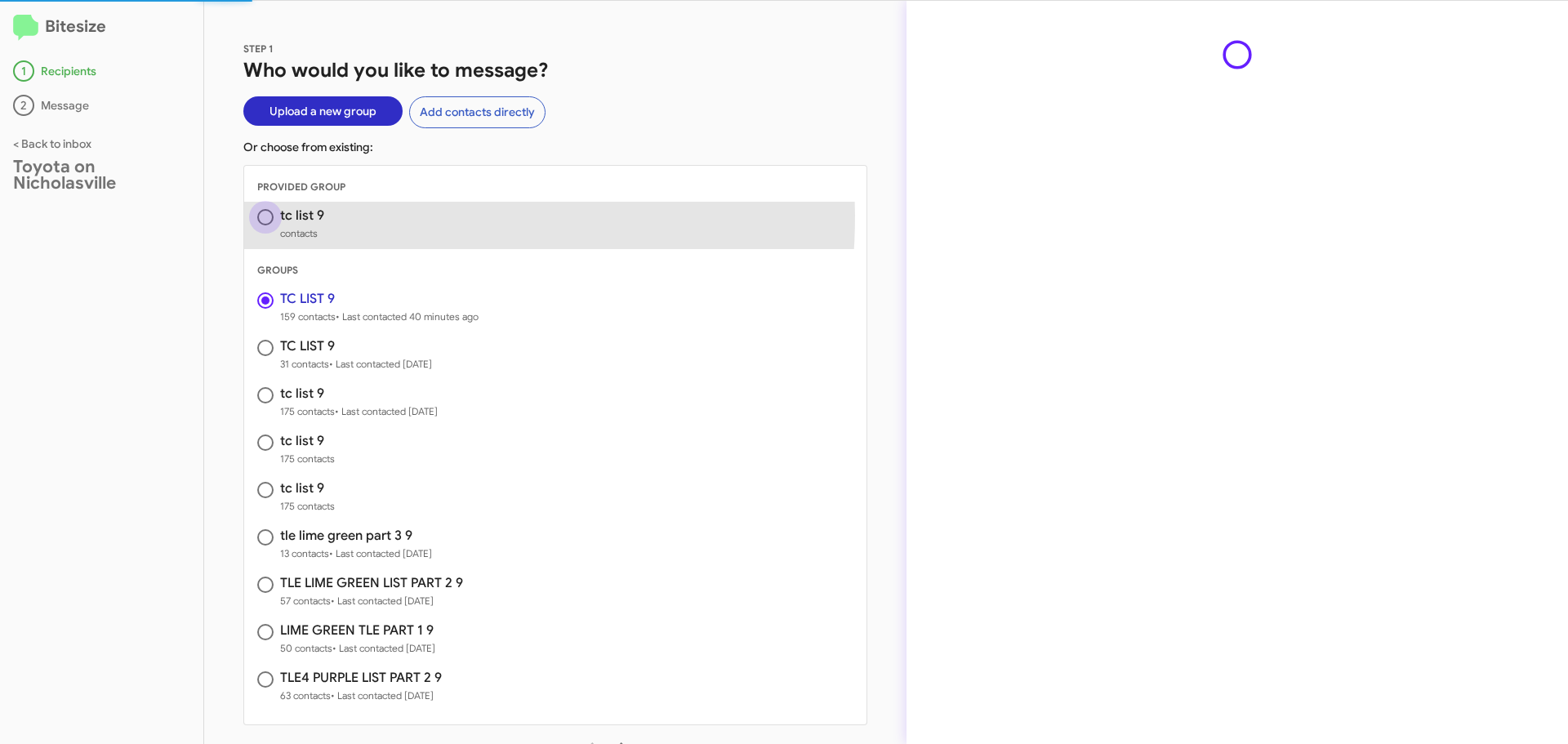
click at [258, 214] on span at bounding box center [265, 217] width 16 height 16
click at [258, 214] on input "radio" at bounding box center [265, 217] width 16 height 16
radio input "true"
radio input "false"
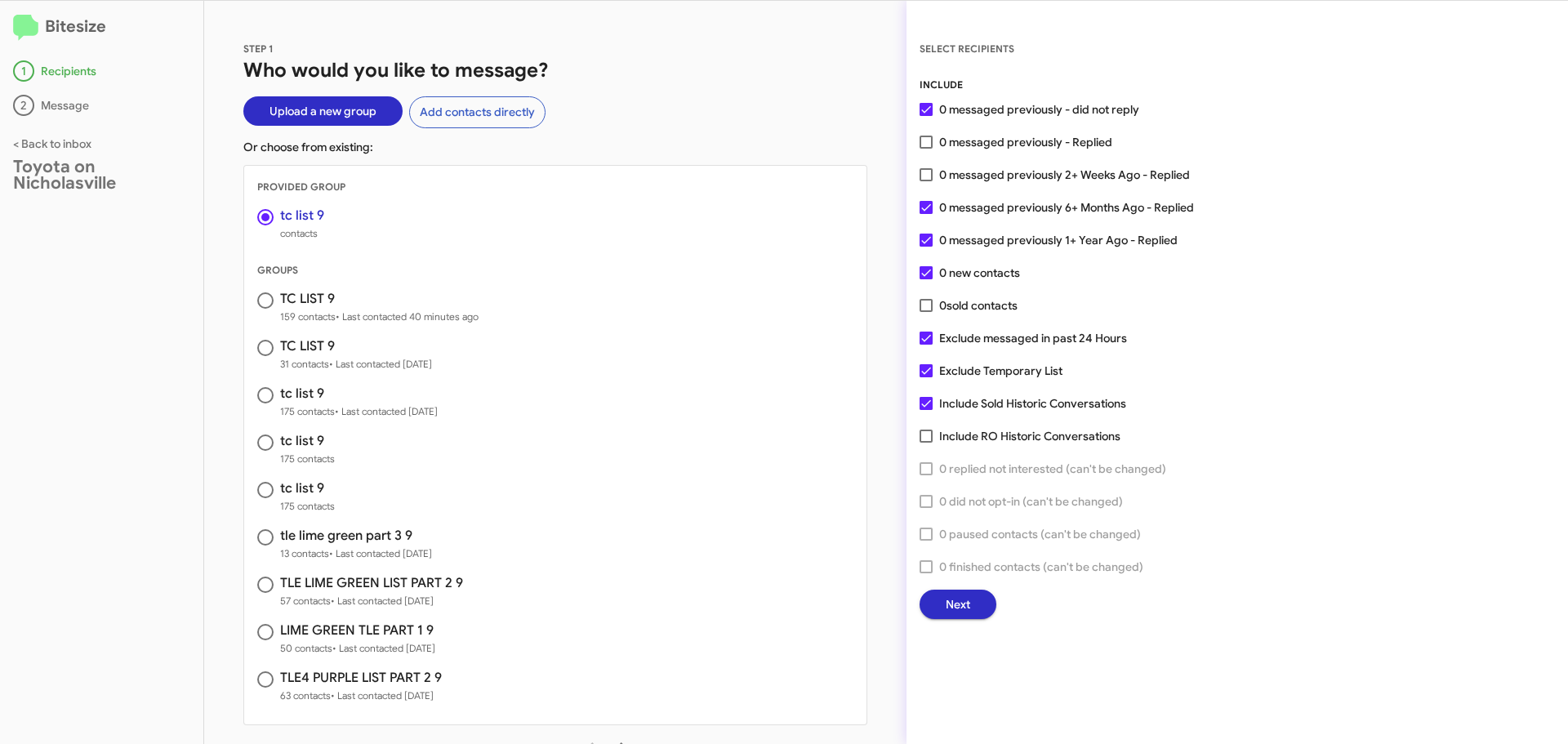
click at [258, 303] on span at bounding box center [265, 300] width 16 height 16
click at [258, 303] on input "radio" at bounding box center [265, 300] width 16 height 16
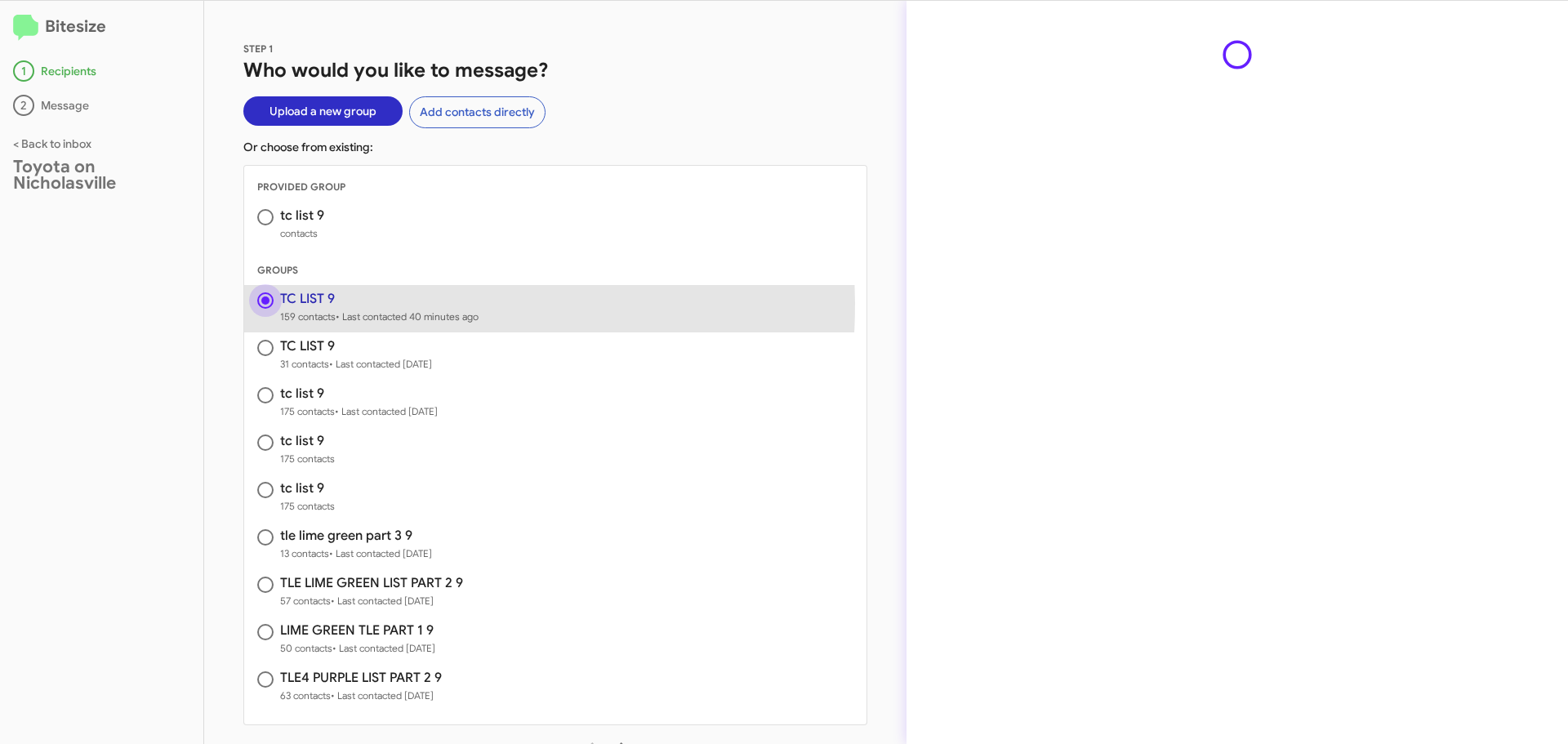
radio input "false"
radio input "true"
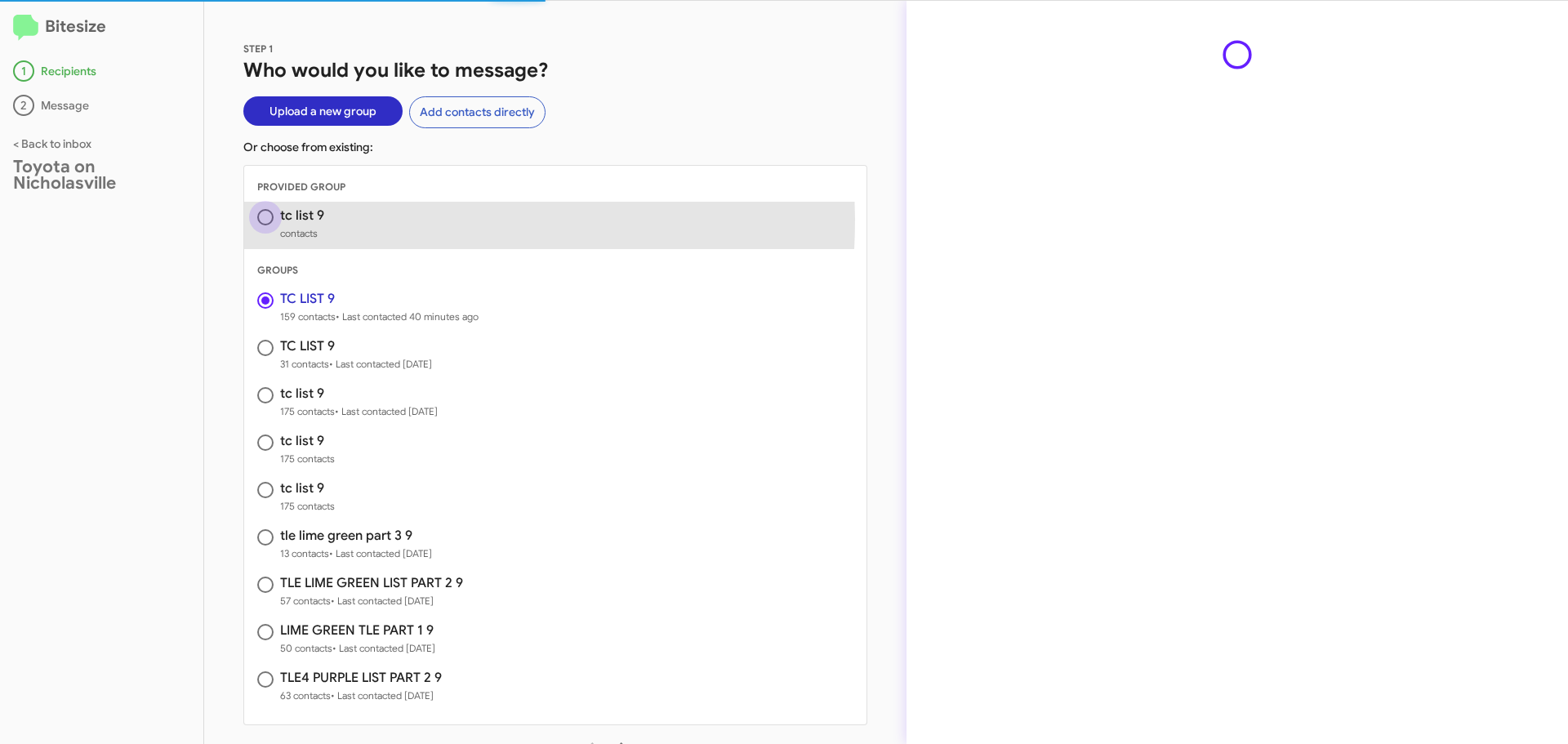
click at [262, 219] on span at bounding box center [265, 217] width 16 height 16
click at [262, 219] on input "radio" at bounding box center [265, 217] width 16 height 16
radio input "true"
radio input "false"
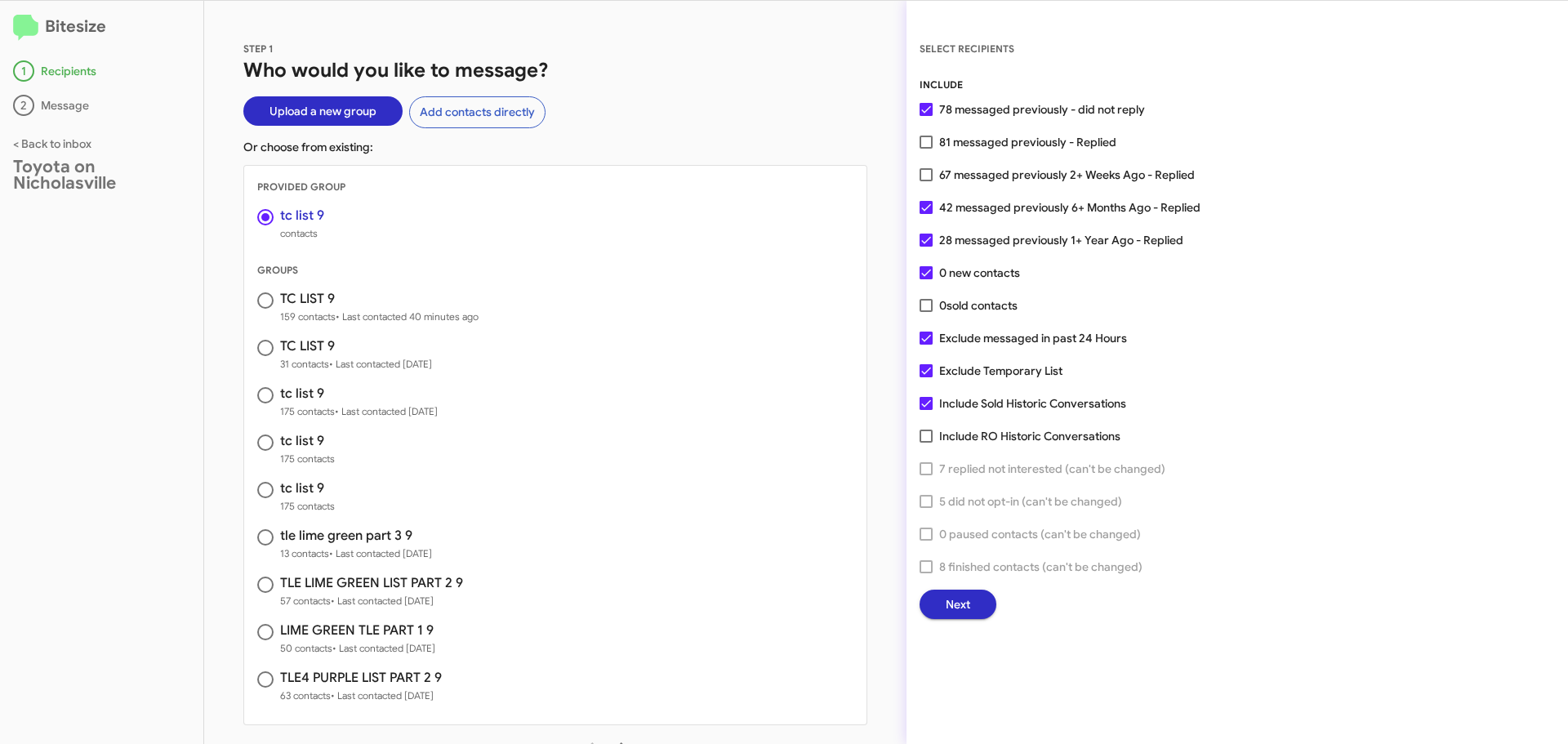
click at [924, 401] on span at bounding box center [926, 403] width 13 height 13
click at [925, 410] on input "Include Sold Historic Conversations" at bounding box center [925, 410] width 1 height 1
checkbox input "false"
click at [923, 373] on span at bounding box center [926, 370] width 13 height 13
click at [925, 378] on input "Exclude Temporary List" at bounding box center [925, 378] width 1 height 1
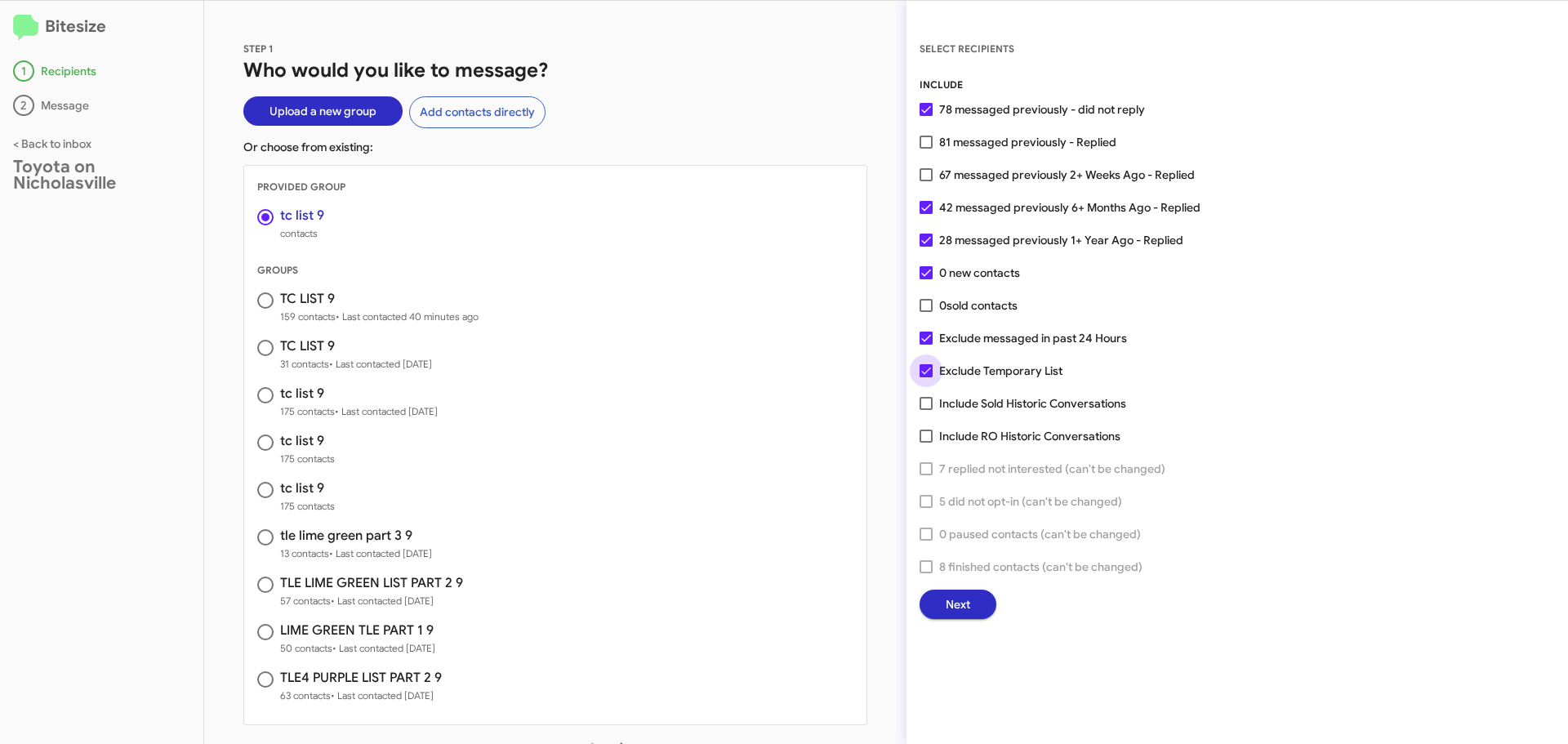
checkbox input "false"
click at [957, 597] on span "Next" at bounding box center [957, 604] width 25 height 29
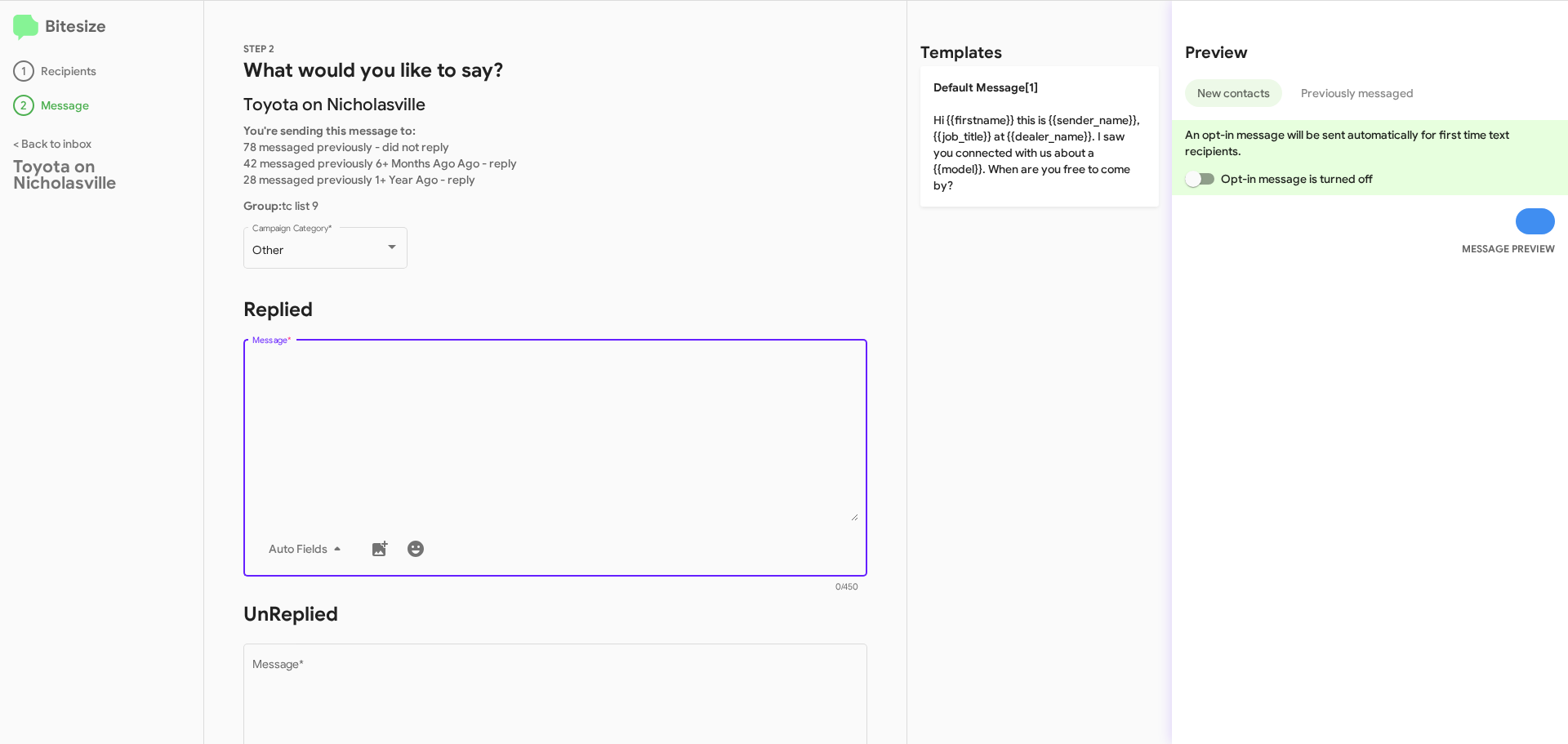
paste textarea "Hi {{firstname}}, this is Faith with Toyota on Nicholasville. Your {{make}} {{m…"
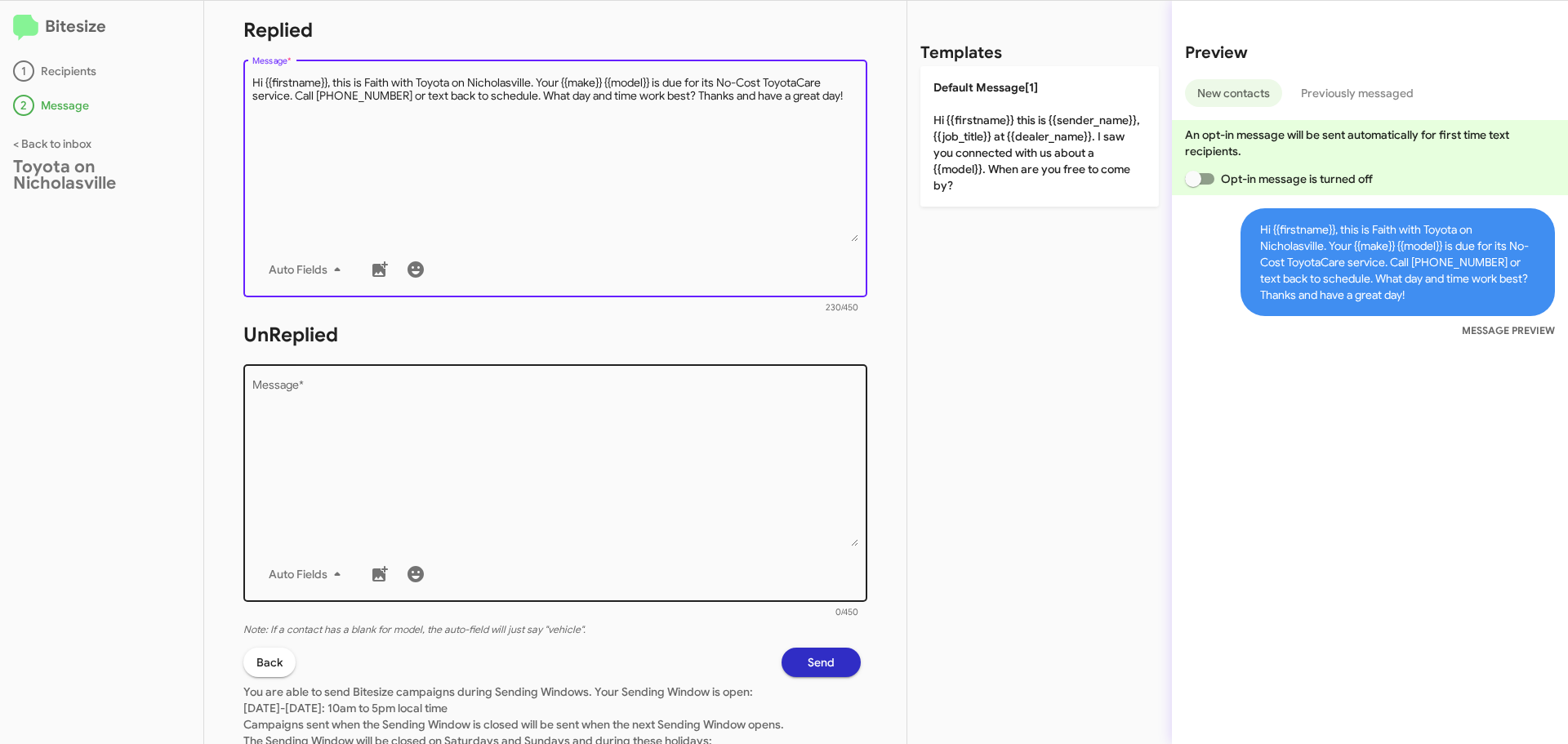
scroll to position [383, 0]
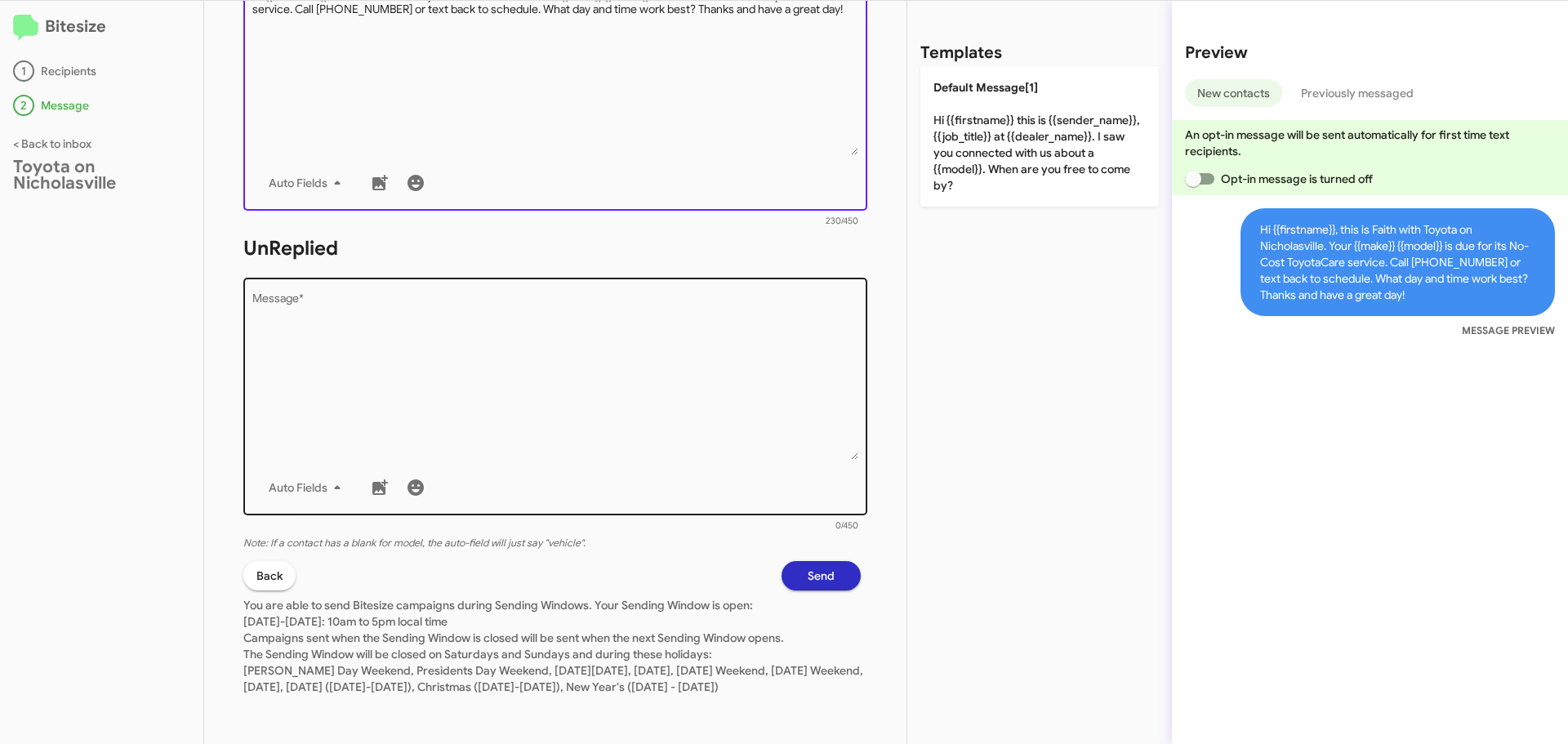
type textarea "Hi {{firstname}}, this is Faith with Toyota on Nicholasville. Your {{make}} {{m…"
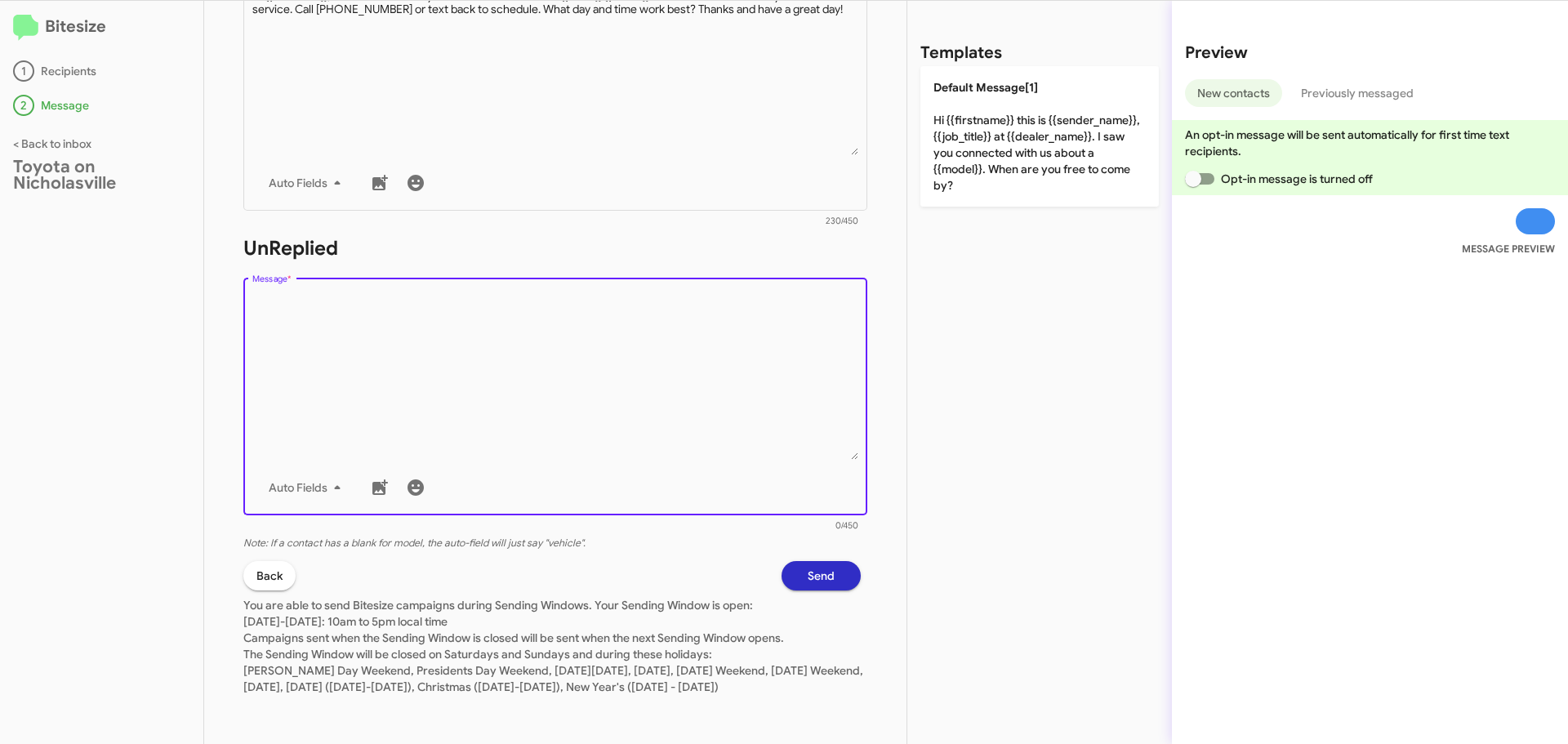
paste textarea "Hi {{firstname}}, this is Faith with Toyota on Nicholasville. Your {{make}} {{m…"
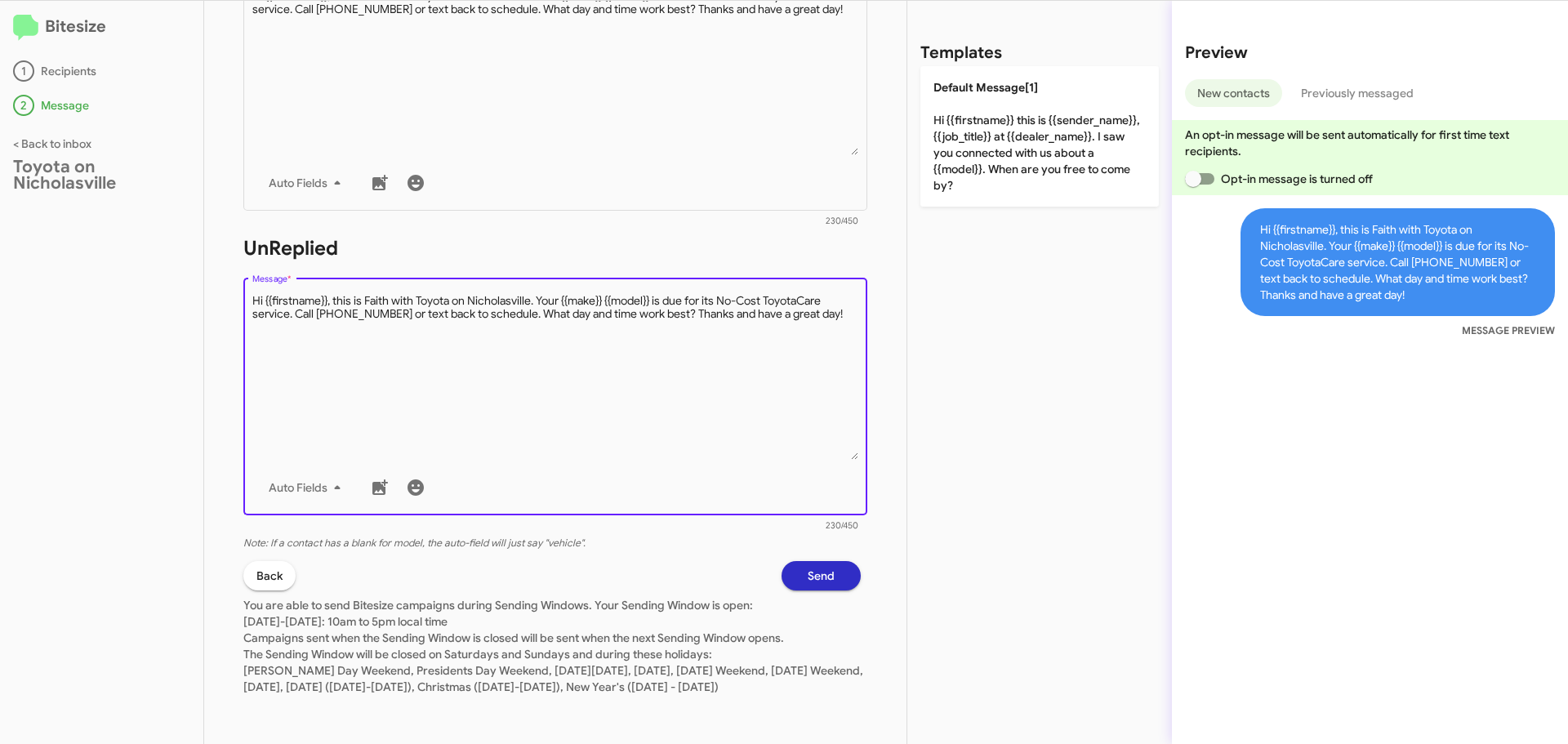
type textarea "Hi {{firstname}}, this is Faith with Toyota on Nicholasville. Your {{make}} {{m…"
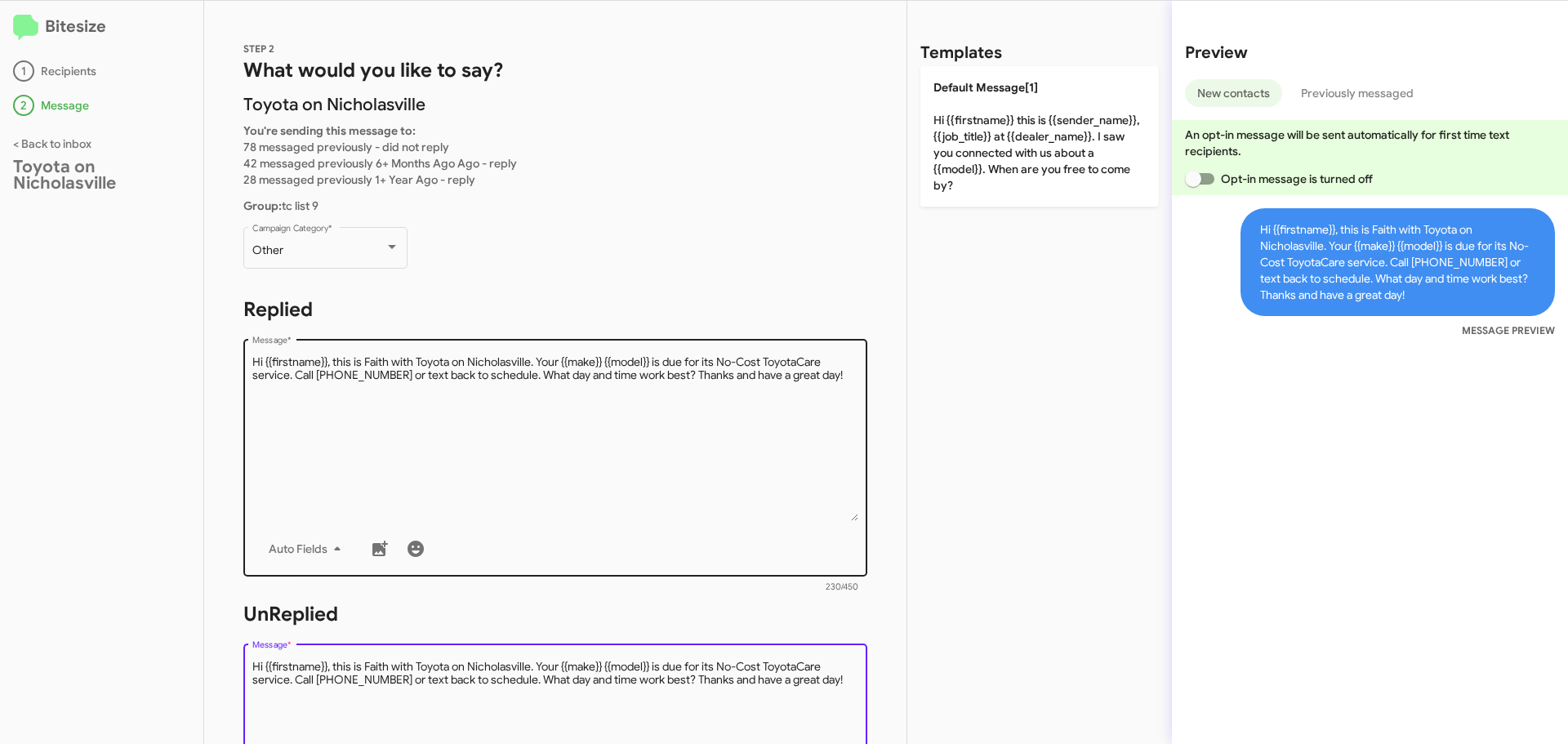
scroll to position [272, 0]
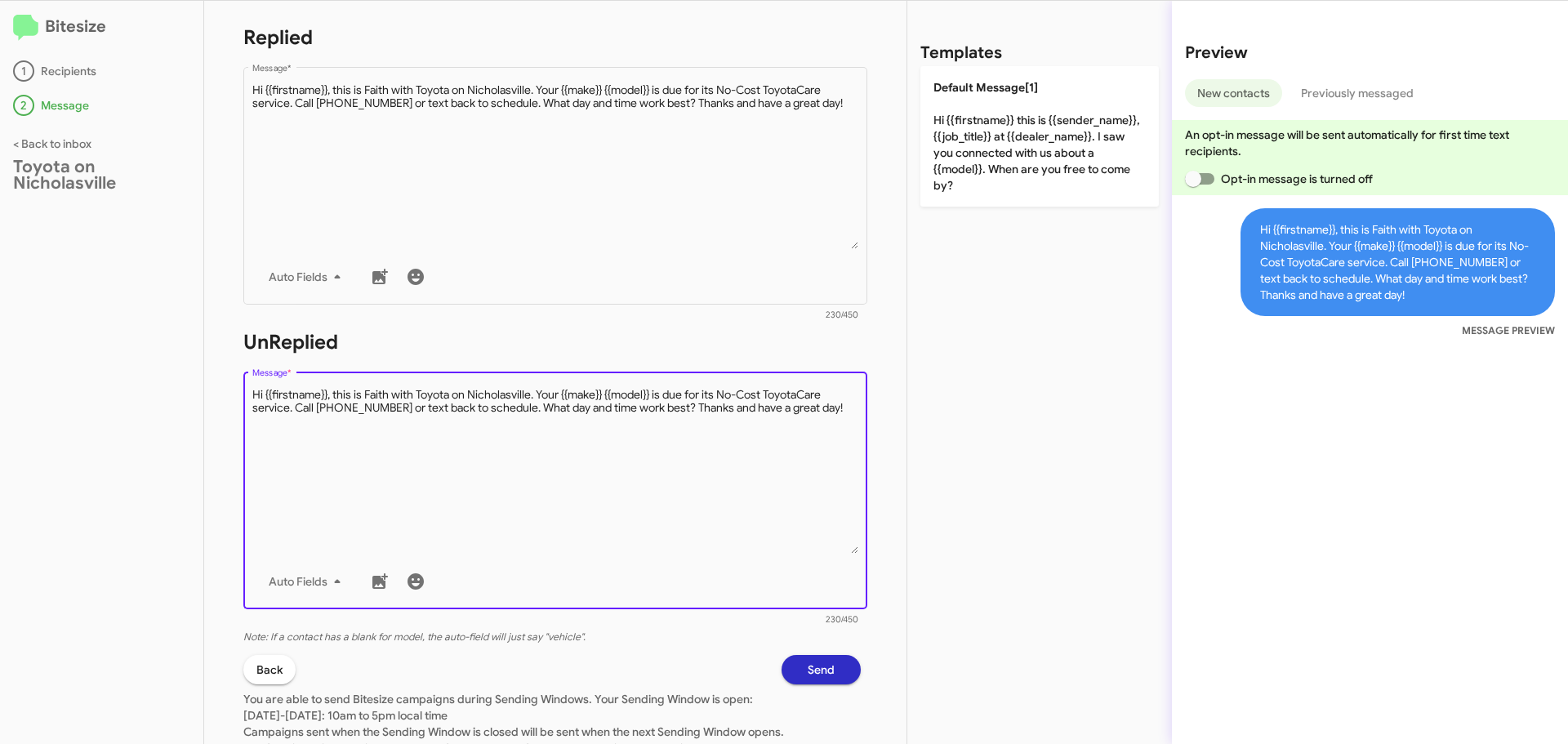
click at [808, 664] on span "Send" at bounding box center [822, 670] width 27 height 29
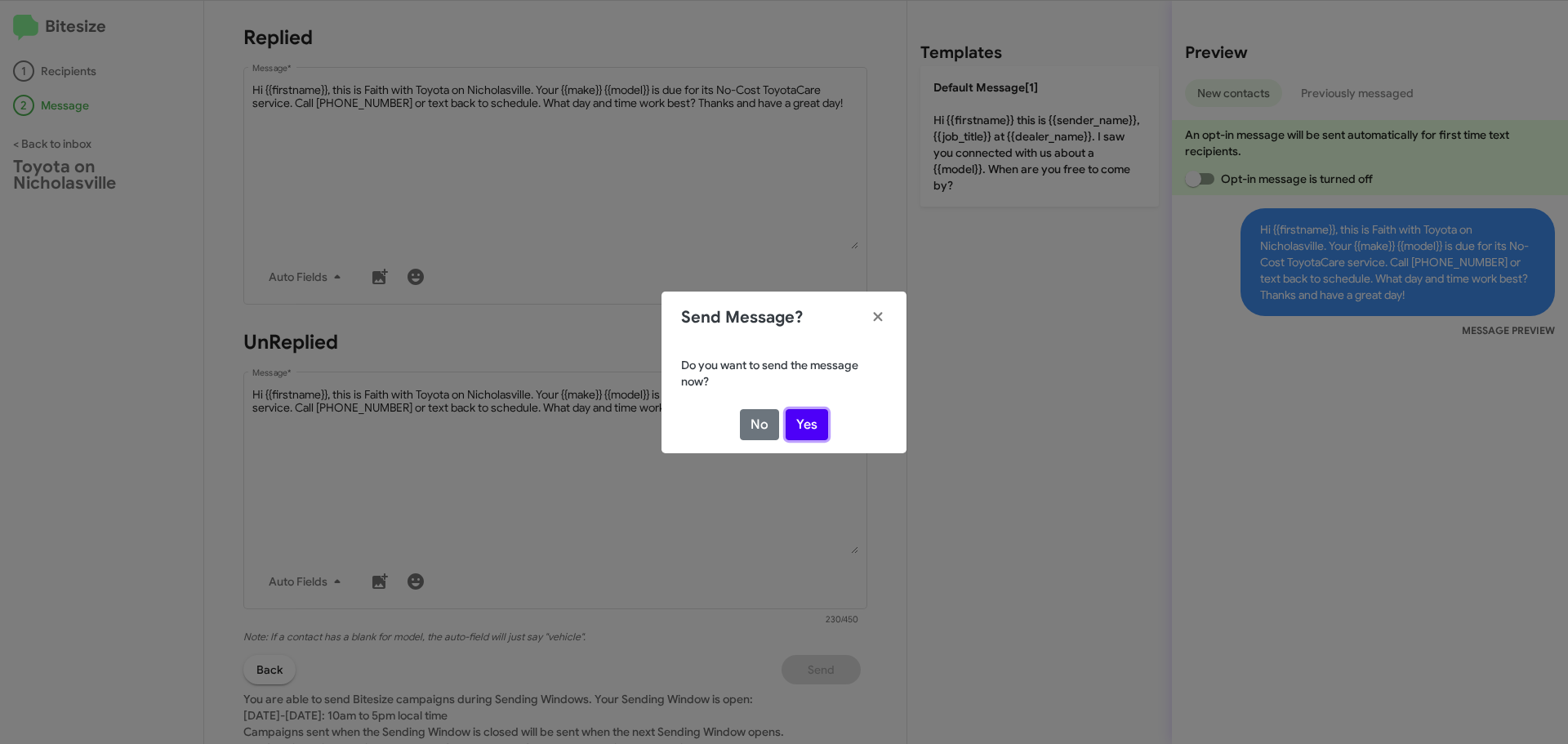
click at [819, 430] on button "Yes" at bounding box center [807, 425] width 43 height 31
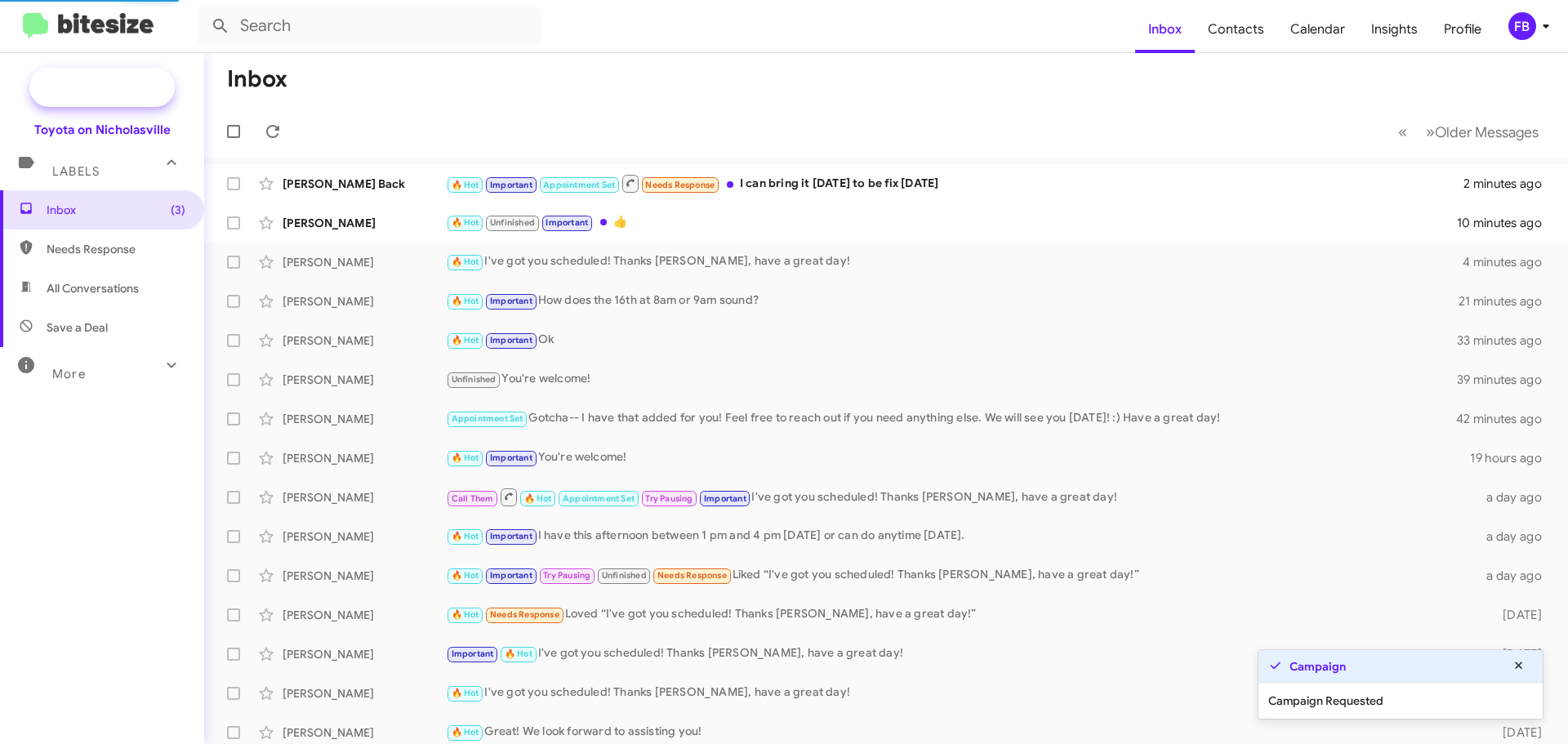
click at [143, 84] on span "New Campaign" at bounding box center [120, 87] width 84 height 16
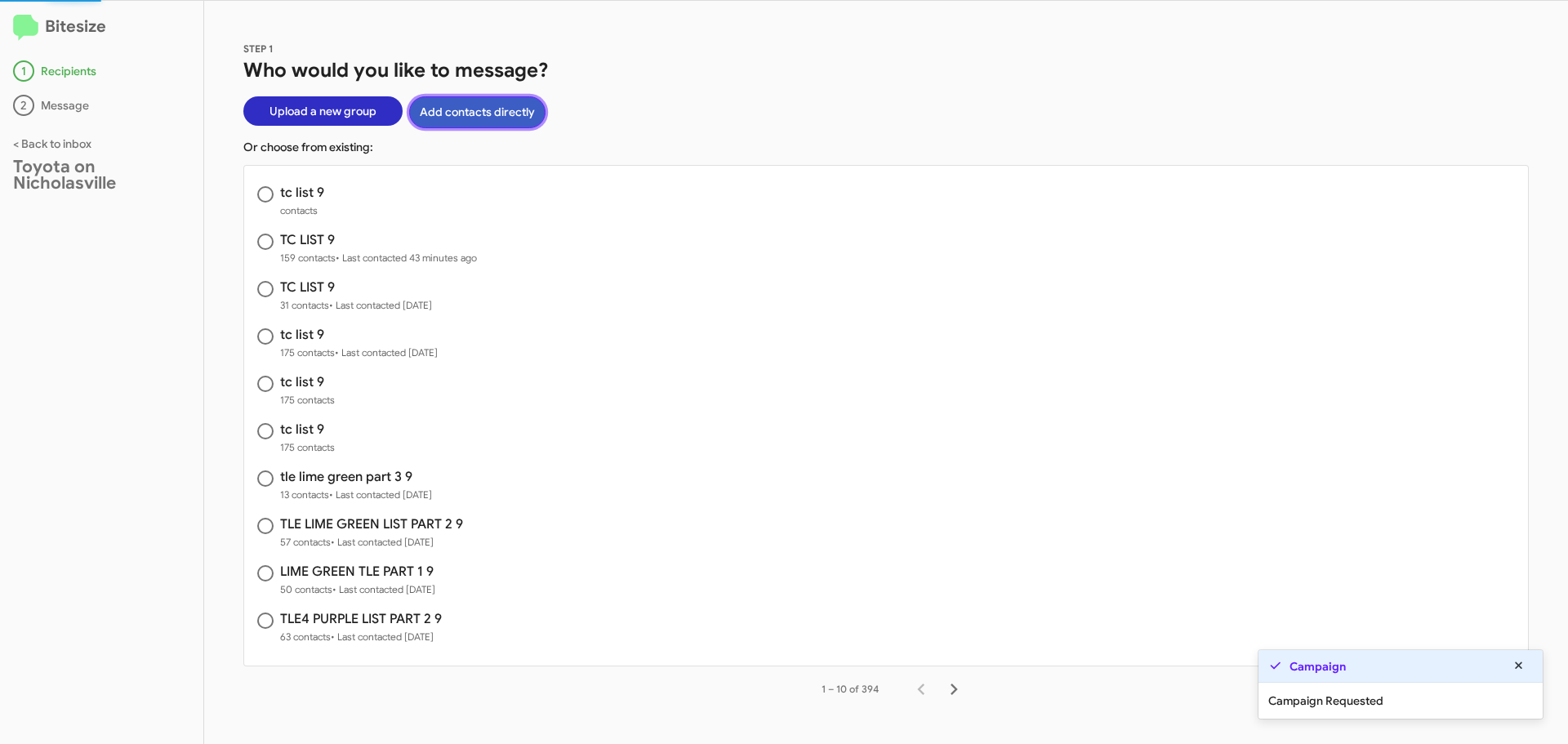
click at [490, 116] on button "Add contacts directly" at bounding box center [477, 112] width 137 height 32
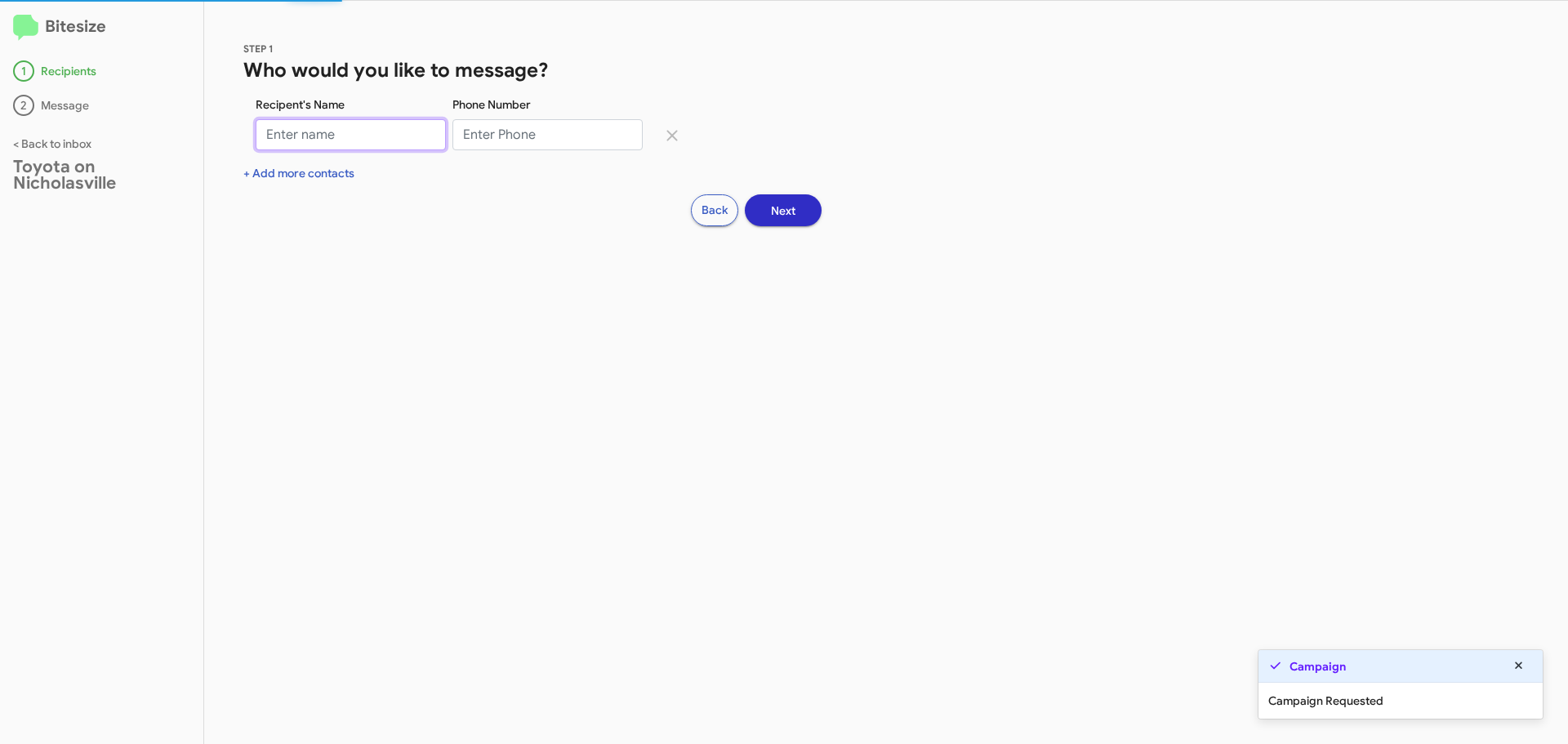
click at [308, 141] on input "Recipent's Name" at bounding box center [350, 135] width 190 height 31
type input "Faith"
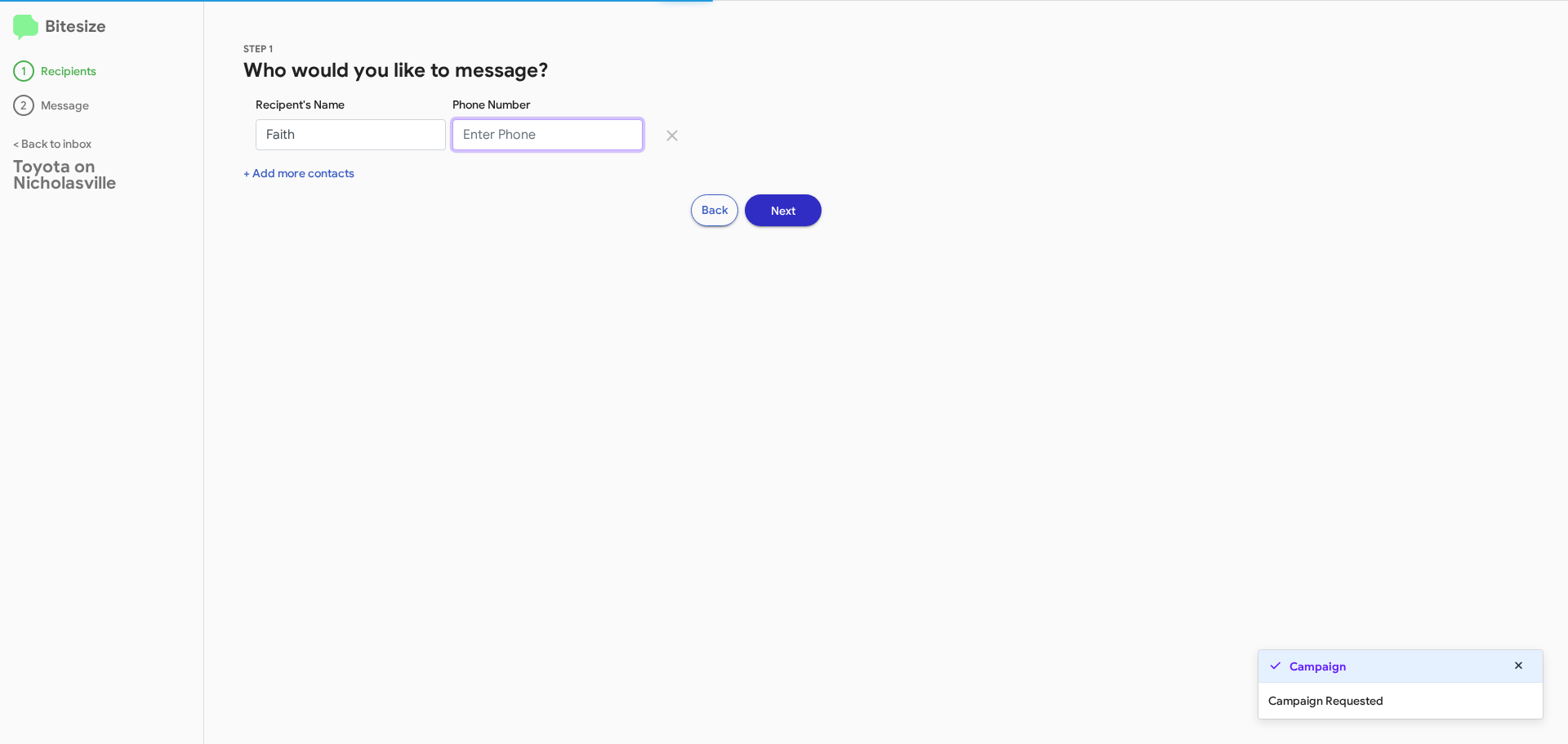
click at [574, 139] on input "Phone Number" at bounding box center [547, 135] width 190 height 31
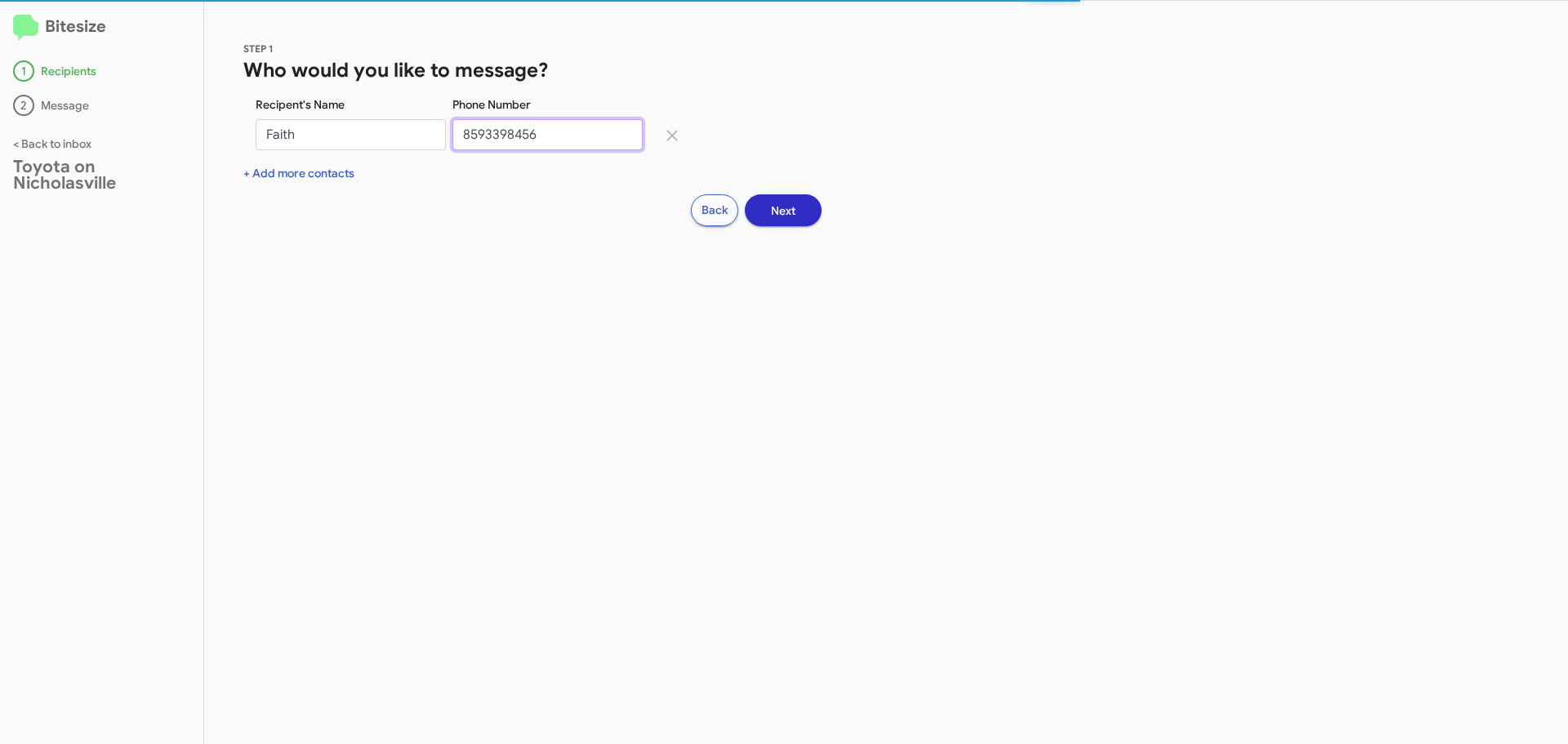
type input "8593398456"
click at [788, 212] on span "Next" at bounding box center [783, 210] width 25 height 29
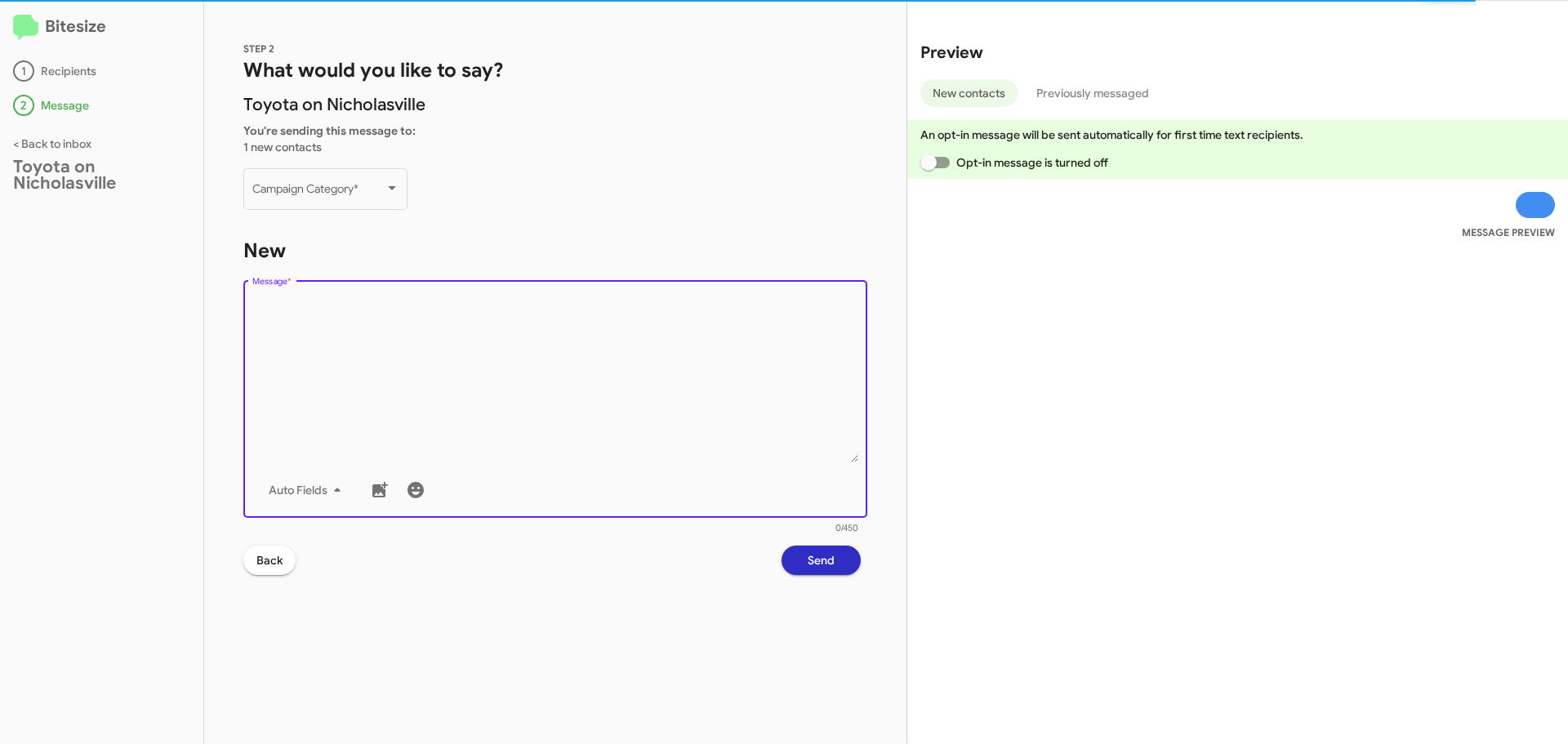
click at [322, 319] on textarea "Message *" at bounding box center [555, 378] width 606 height 167
paste textarea "Hi {{firstname}}, this is Faith with Toyota on Nicholasville. Your {{make}} {{m…"
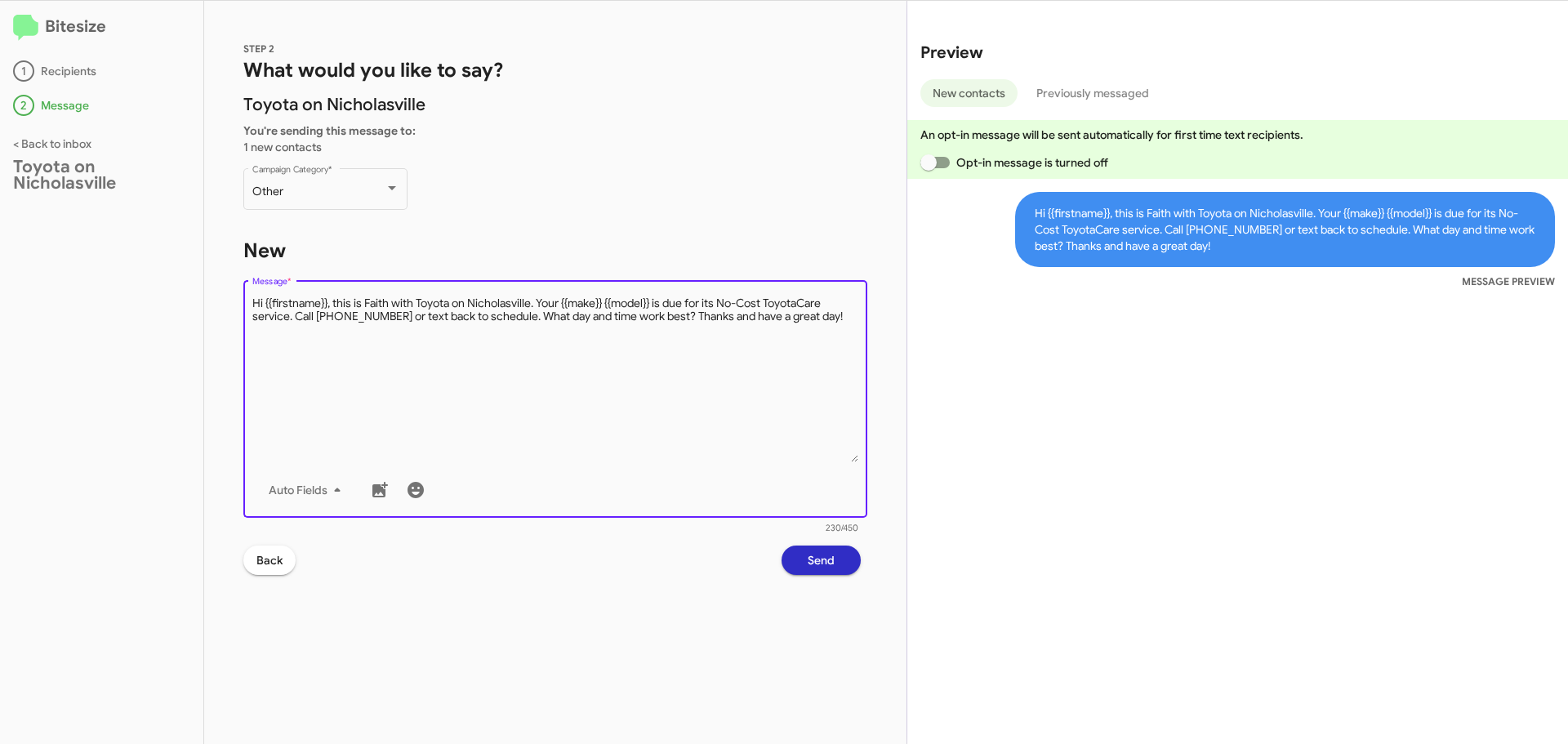
drag, startPoint x: 656, startPoint y: 303, endPoint x: 565, endPoint y: 306, distance: 91.0
click at [565, 306] on textarea "Message *" at bounding box center [555, 378] width 606 height 167
type textarea "Hi {{firstname}}, this is Faith with Toyota on Nicholasville. Your 2014 [MEDICA…"
click at [828, 553] on span "Send" at bounding box center [822, 560] width 27 height 29
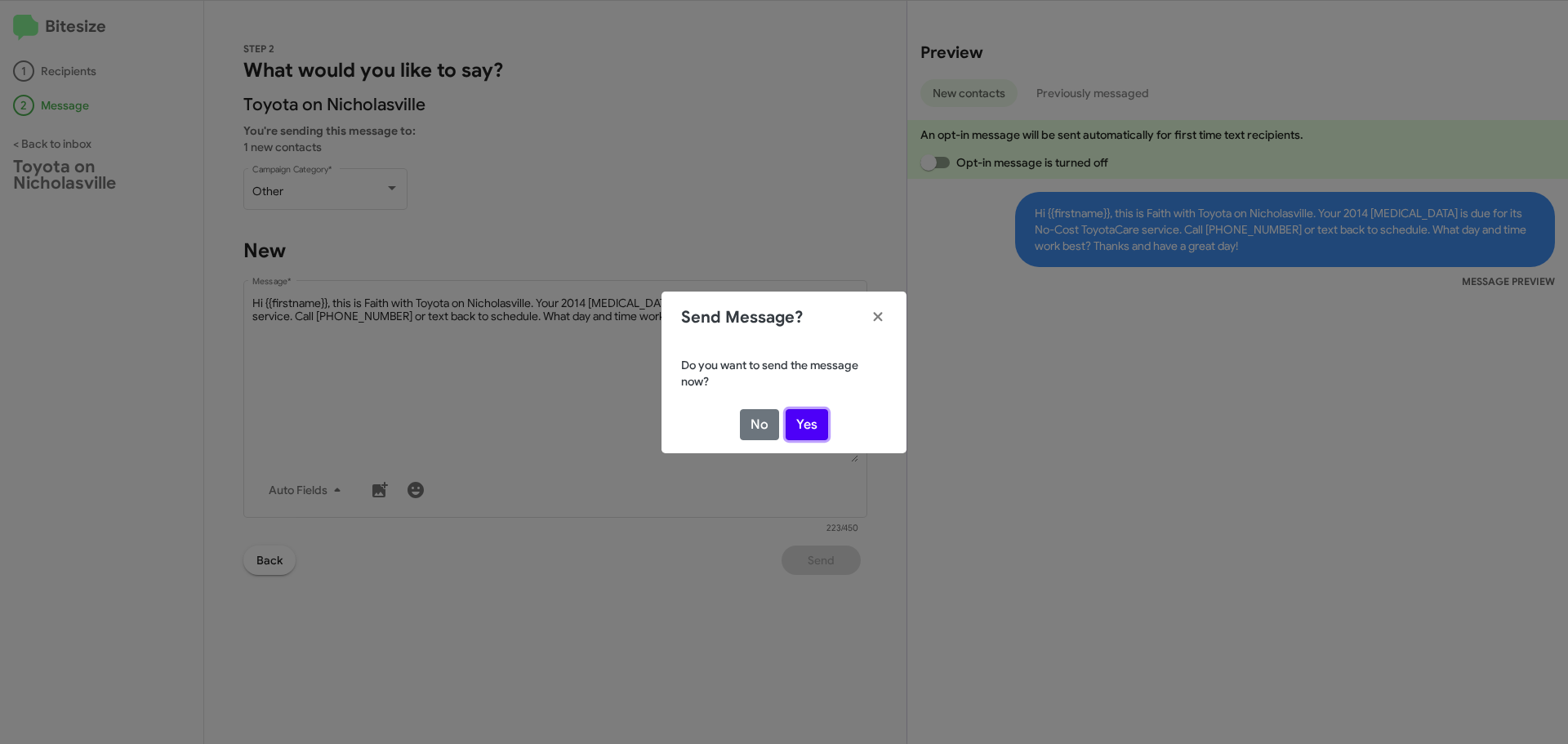
click at [806, 423] on button "Yes" at bounding box center [807, 425] width 43 height 31
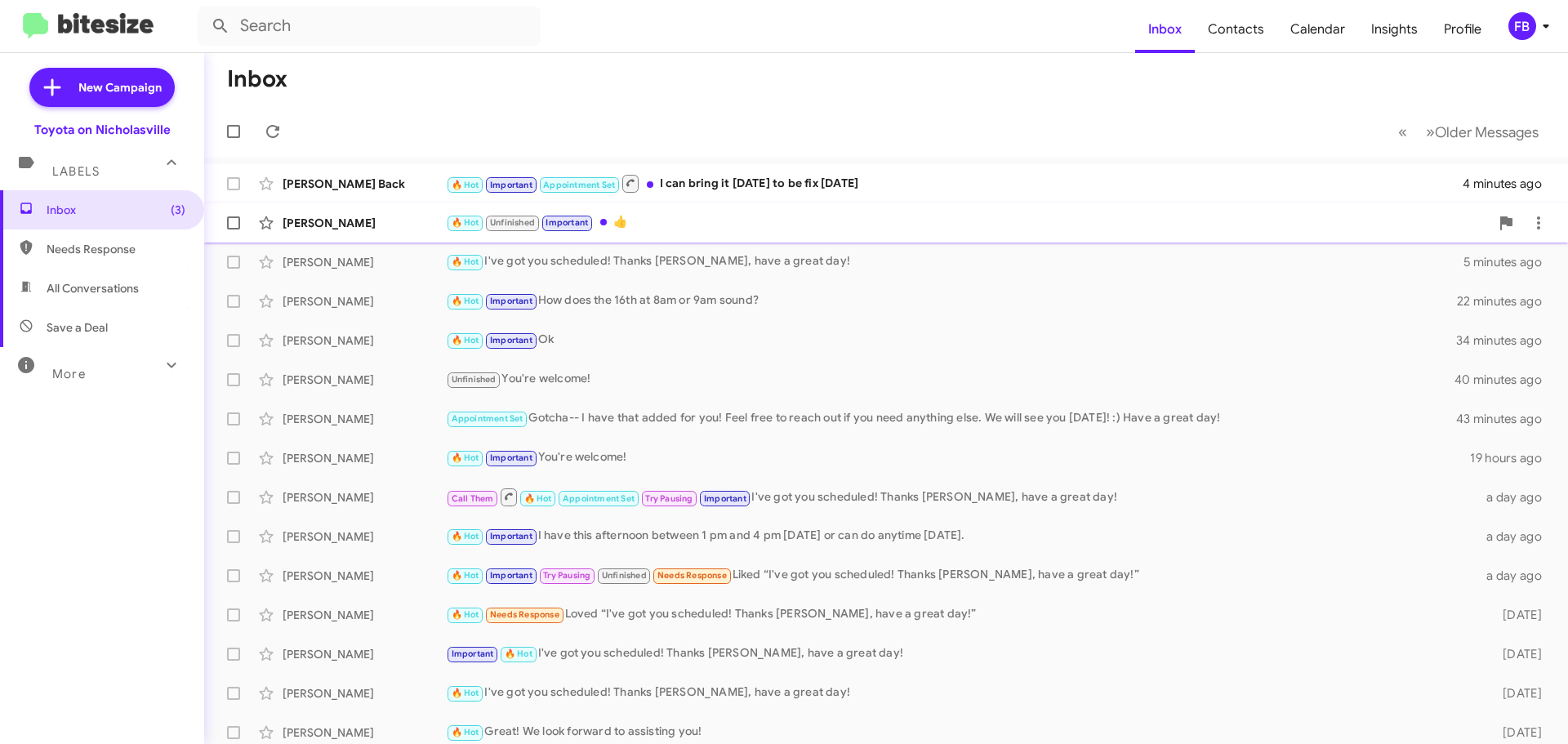
click at [684, 222] on div "🔥 Hot Unfinished Important 👍" at bounding box center [968, 223] width 1044 height 19
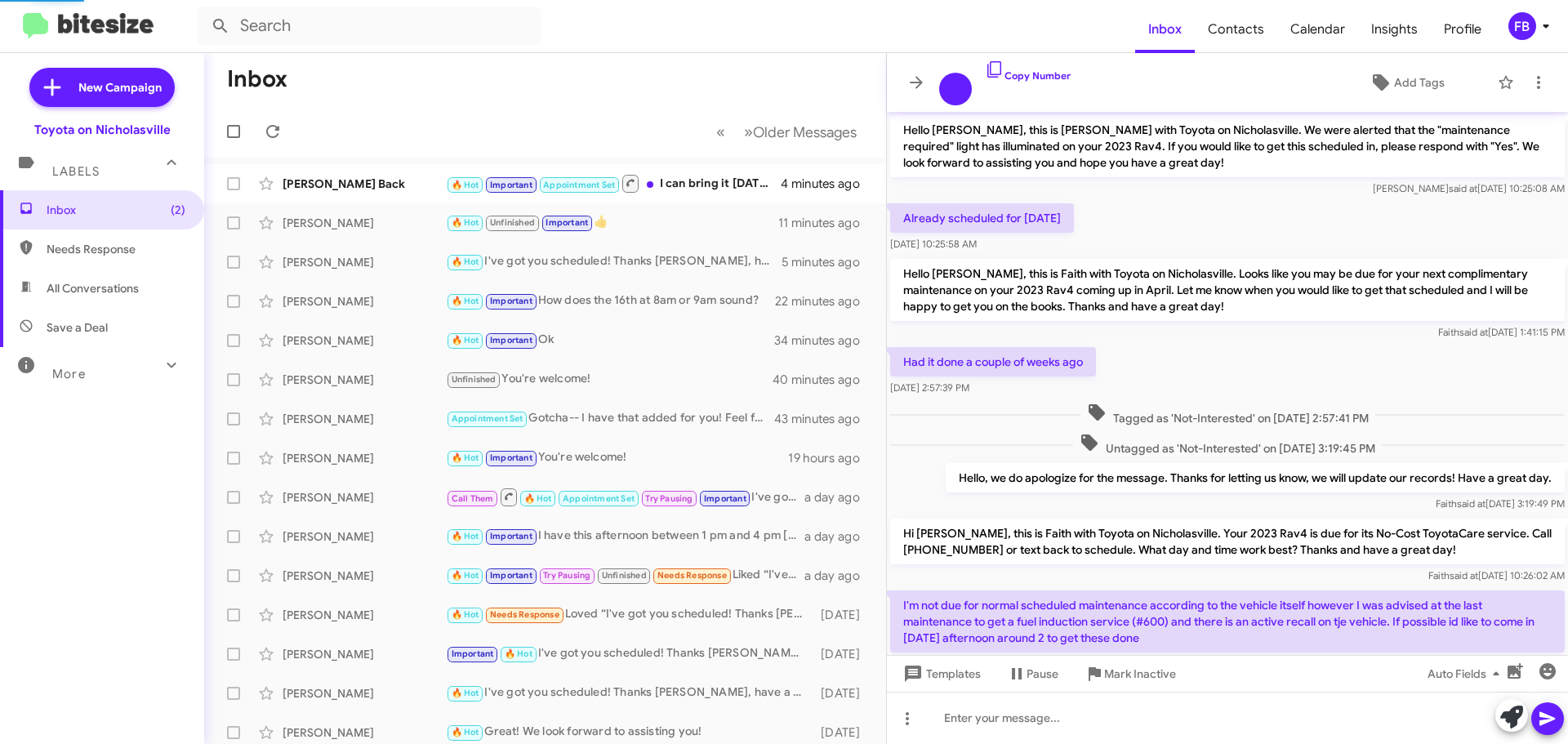
scroll to position [296, 0]
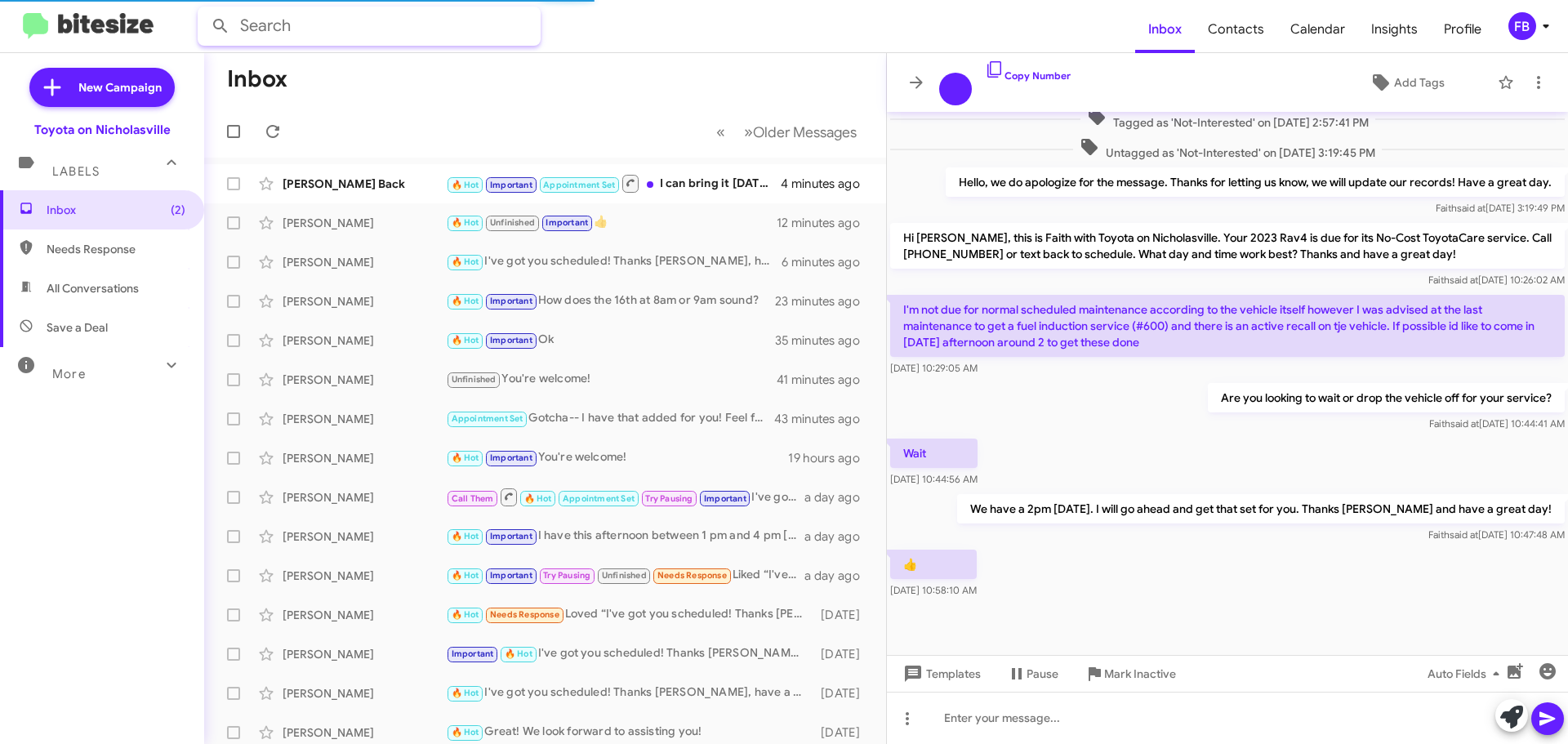
click at [336, 31] on input "text" at bounding box center [369, 26] width 343 height 39
type input "faith"
click at [204, 9] on button at bounding box center [220, 26] width 32 height 32
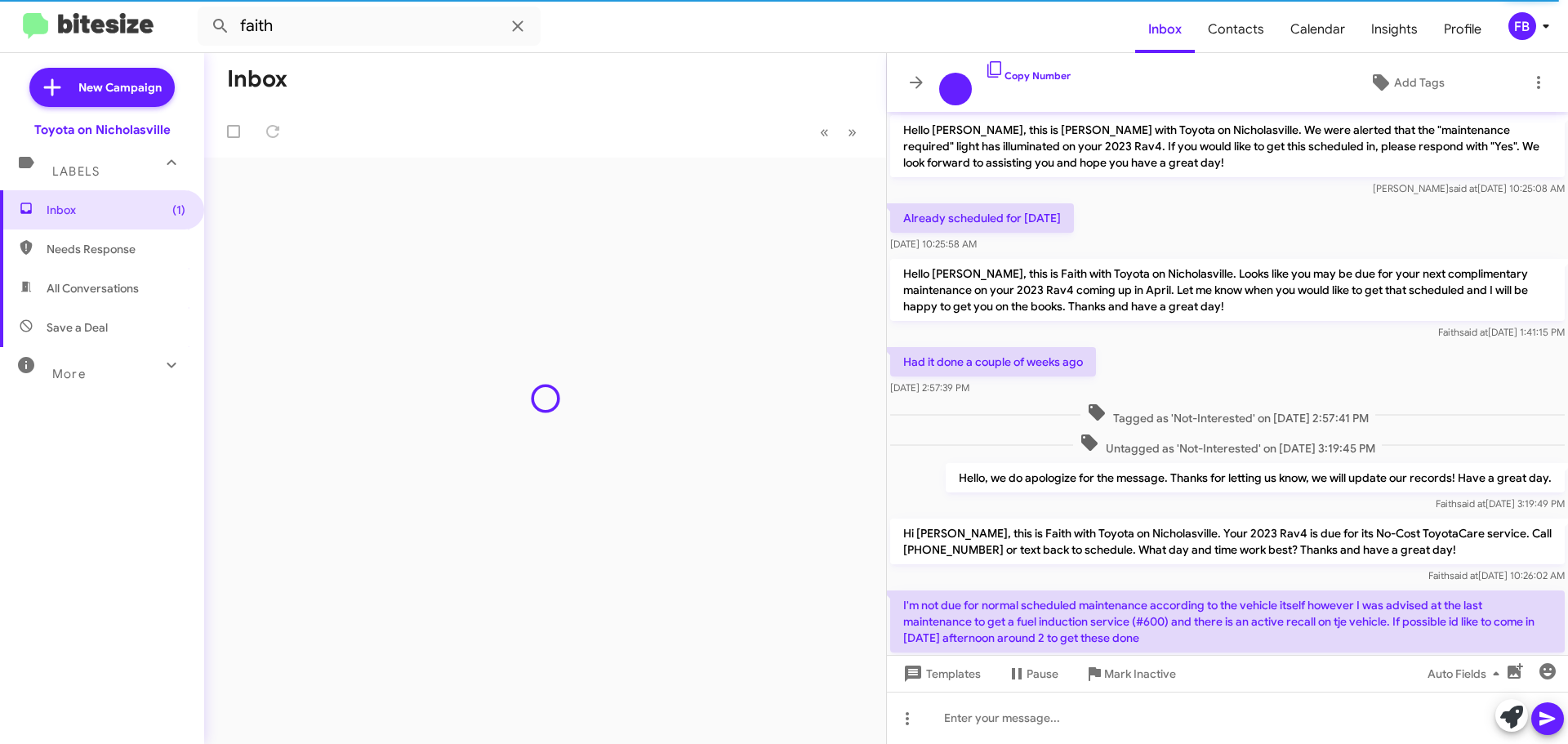
scroll to position [296, 0]
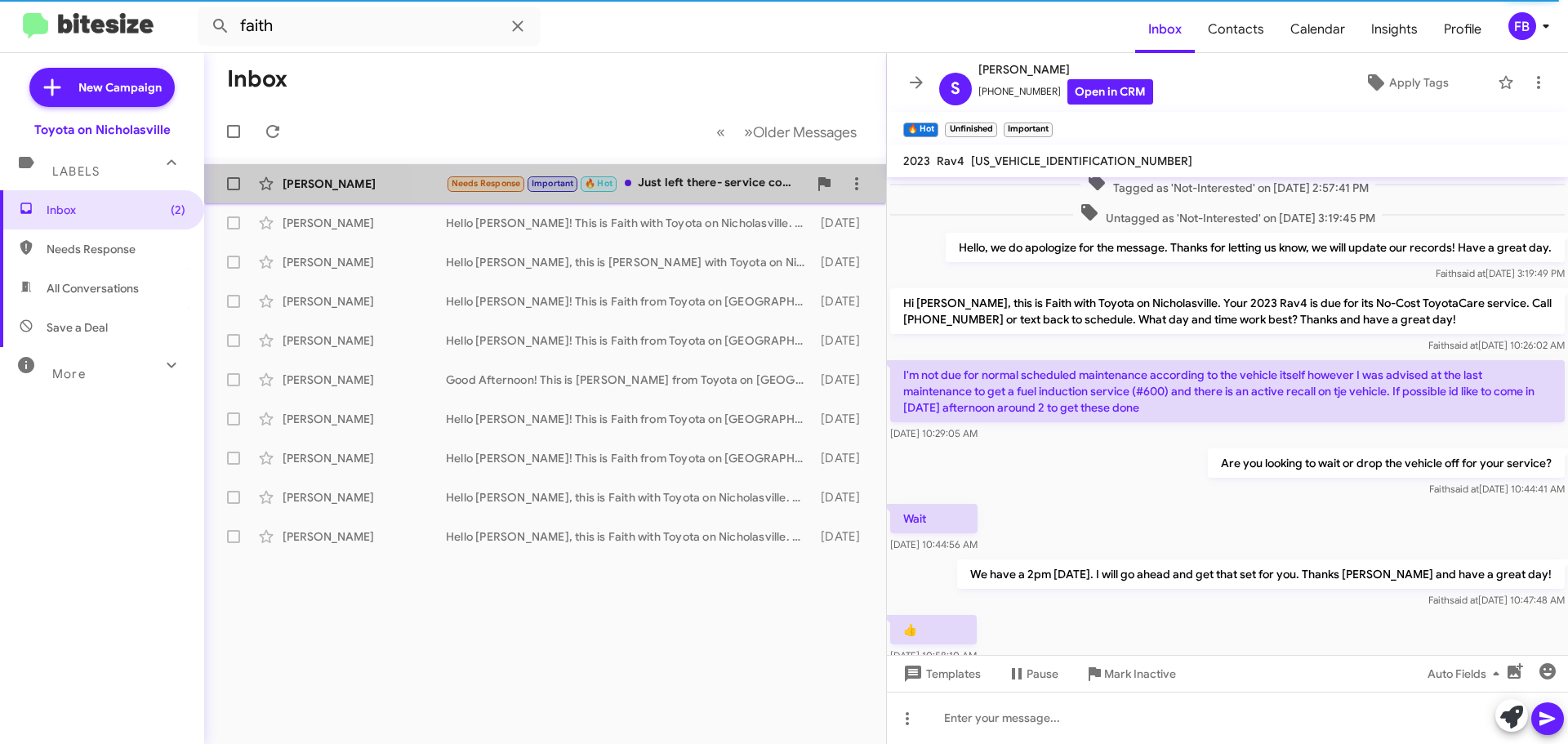
click at [705, 185] on div "Needs Response Important 🔥 Hot Just left there- service complete!" at bounding box center [627, 184] width 362 height 19
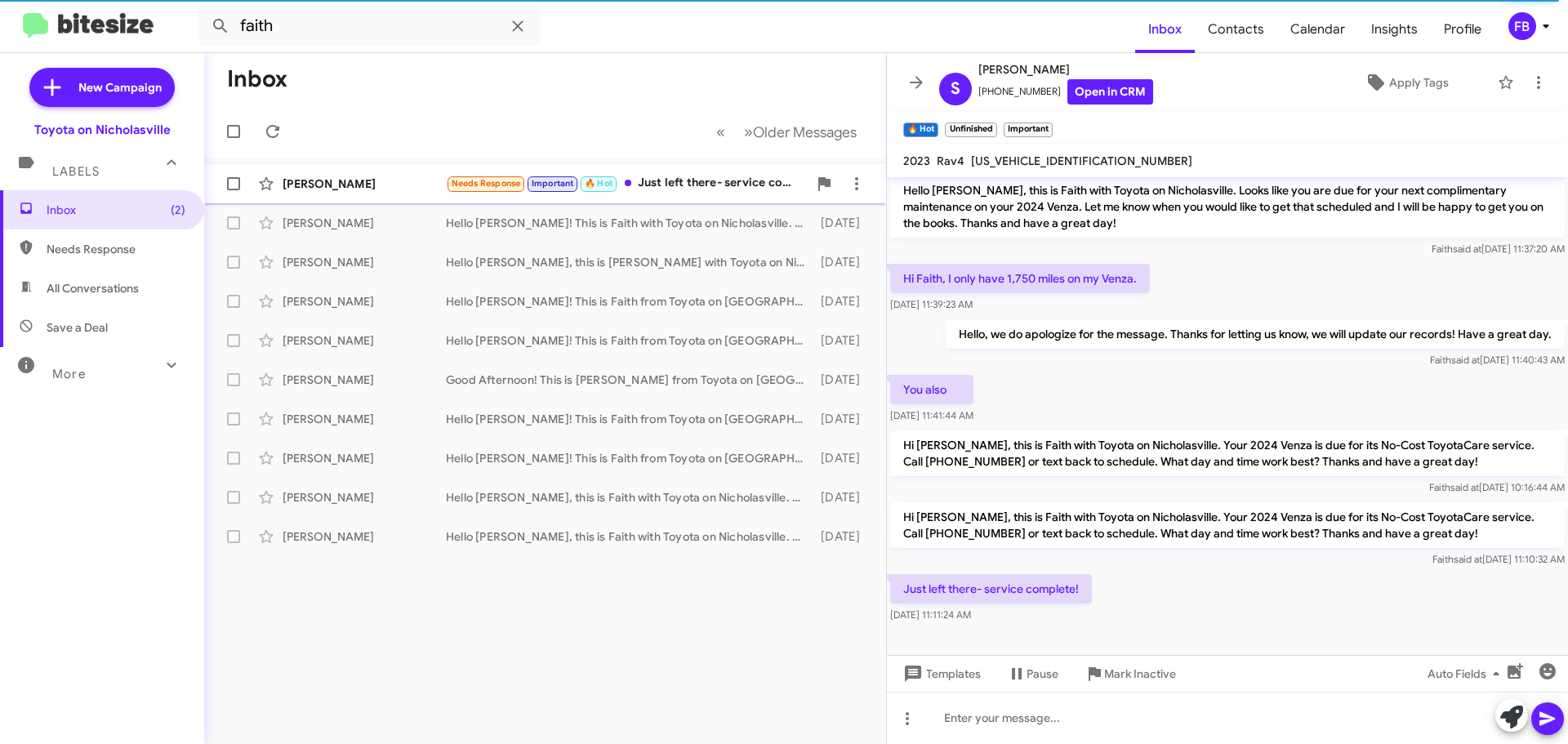
scroll to position [5, 0]
click at [958, 661] on span "Templates" at bounding box center [940, 674] width 81 height 29
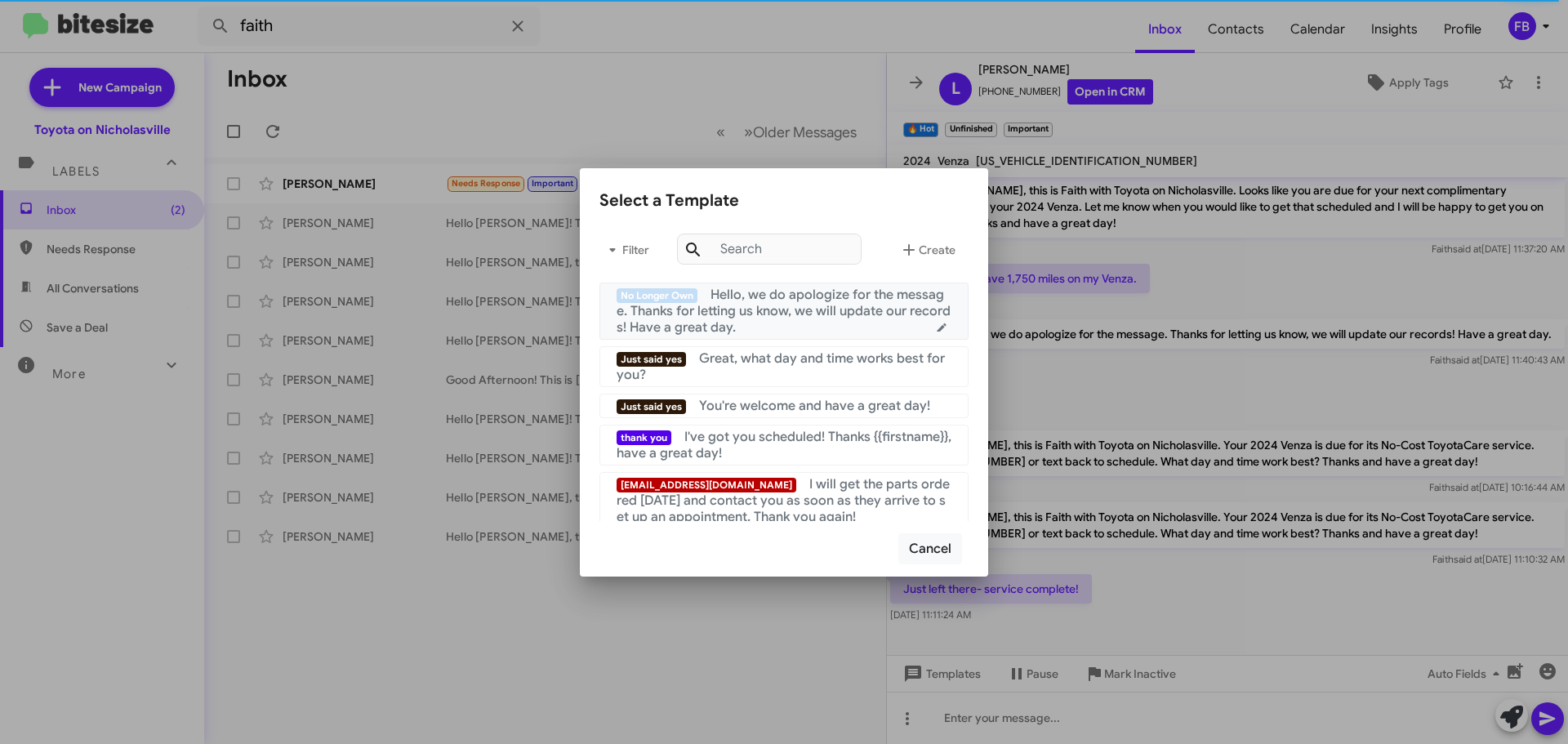
click at [772, 313] on span "Hello, we do apologize for the message. Thanks for letting us know, we will upd…" at bounding box center [783, 311] width 334 height 49
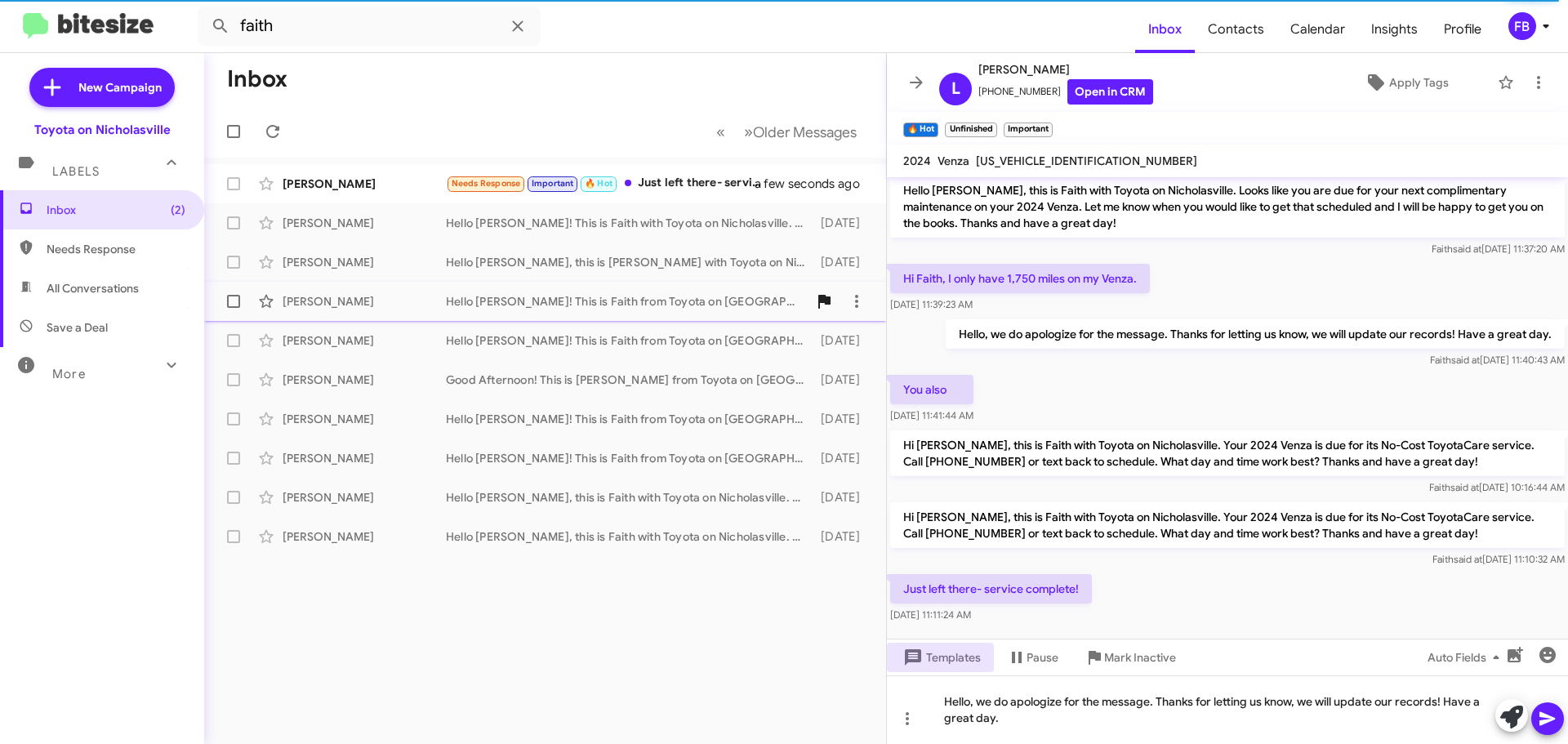
scroll to position [21, 0]
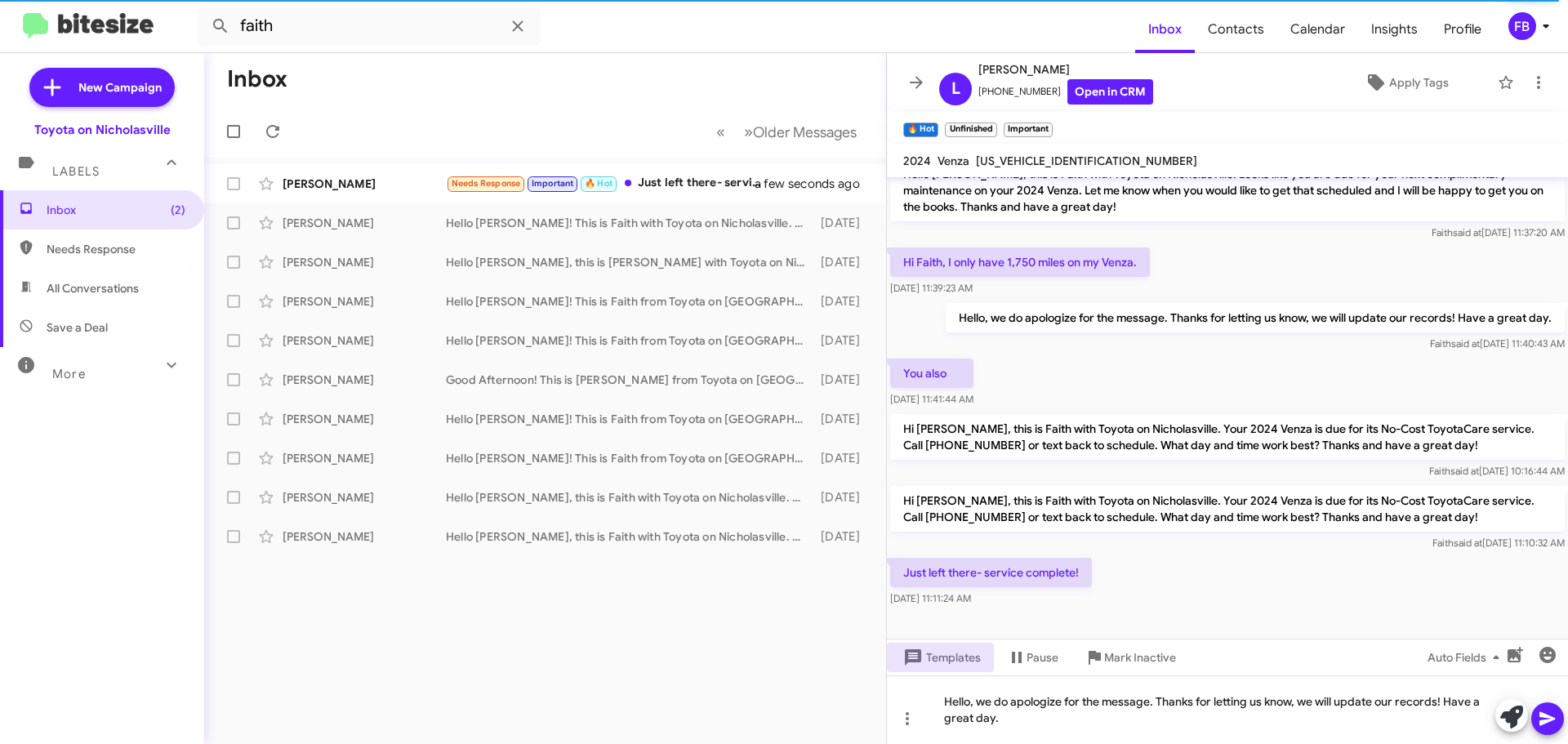
click at [1545, 723] on icon at bounding box center [1548, 719] width 15 height 14
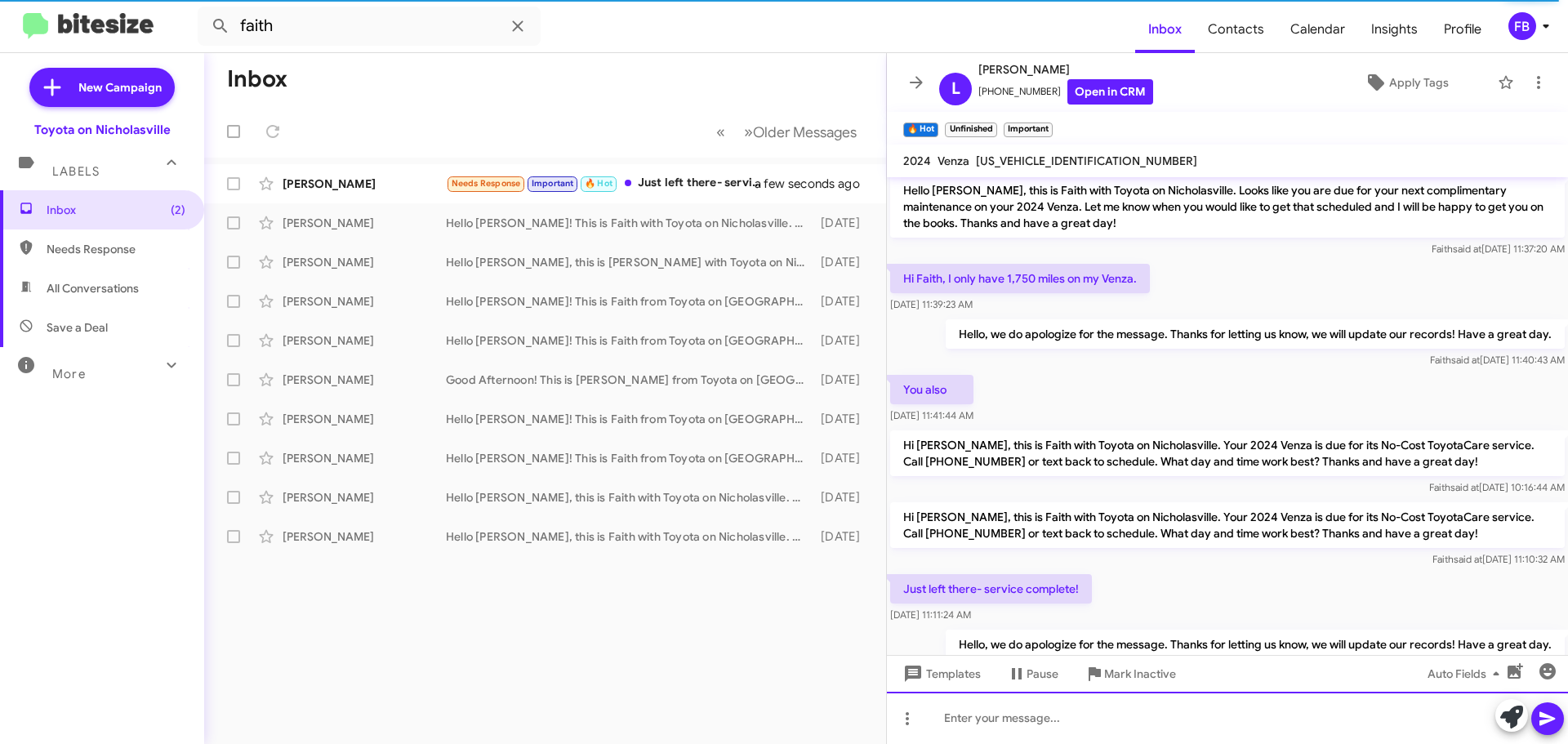
scroll to position [65, 0]
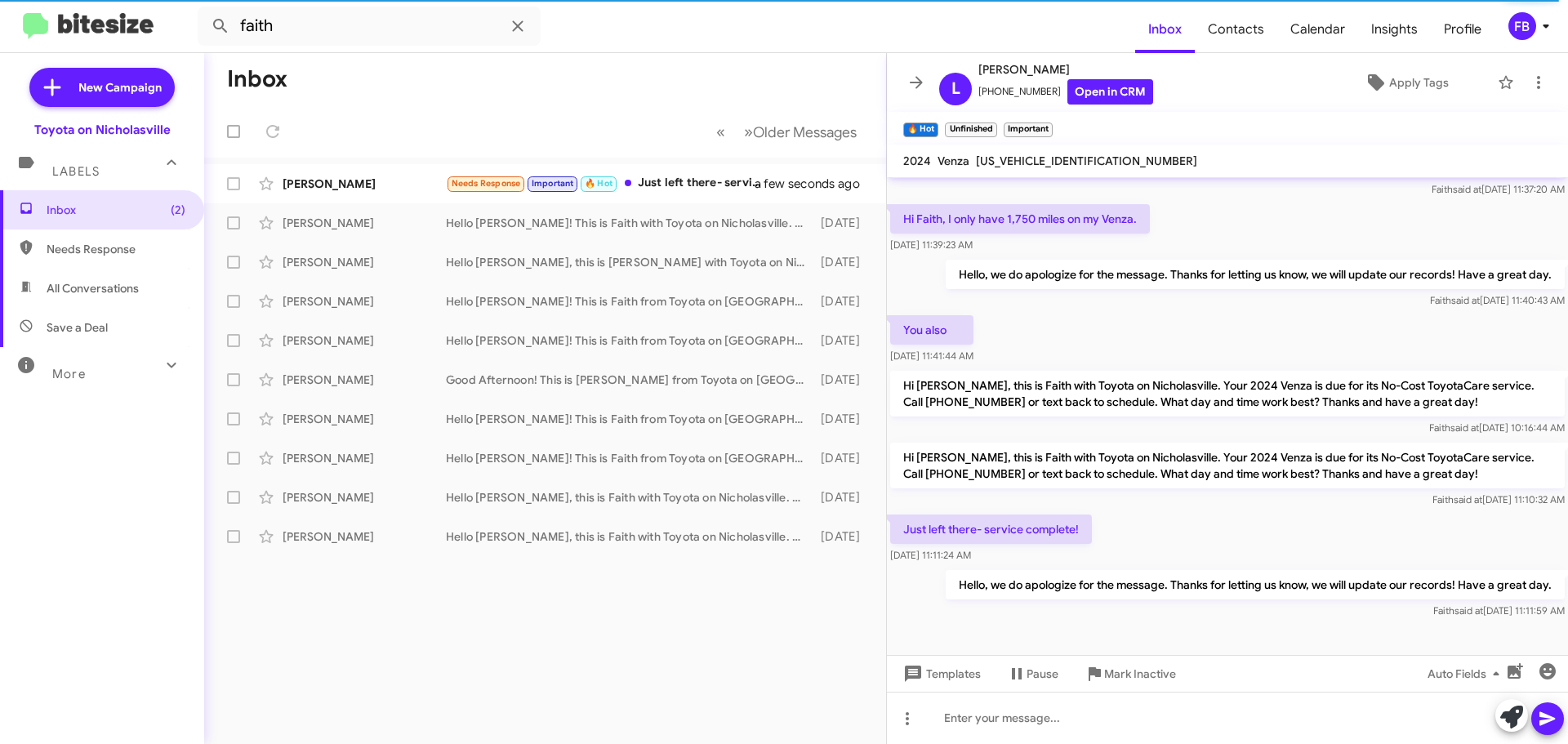
click at [1059, 155] on span "JTEAAAAH1RJ177770" at bounding box center [1086, 161] width 221 height 15
click at [1062, 155] on span "JTEAAAAH1RJ177770" at bounding box center [1086, 161] width 221 height 15
copy span "JTEAAAAH1RJ177770"
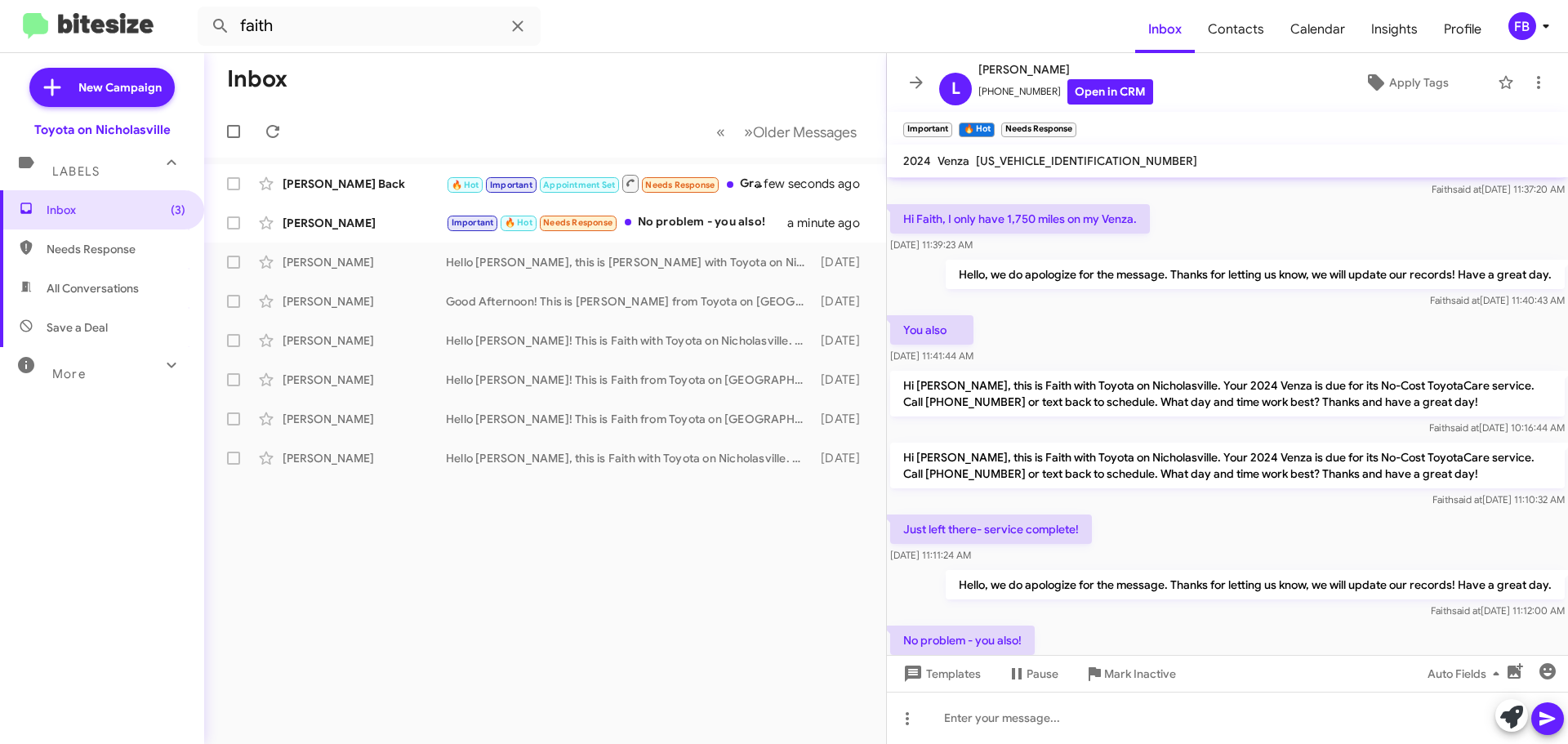
scroll to position [124, 0]
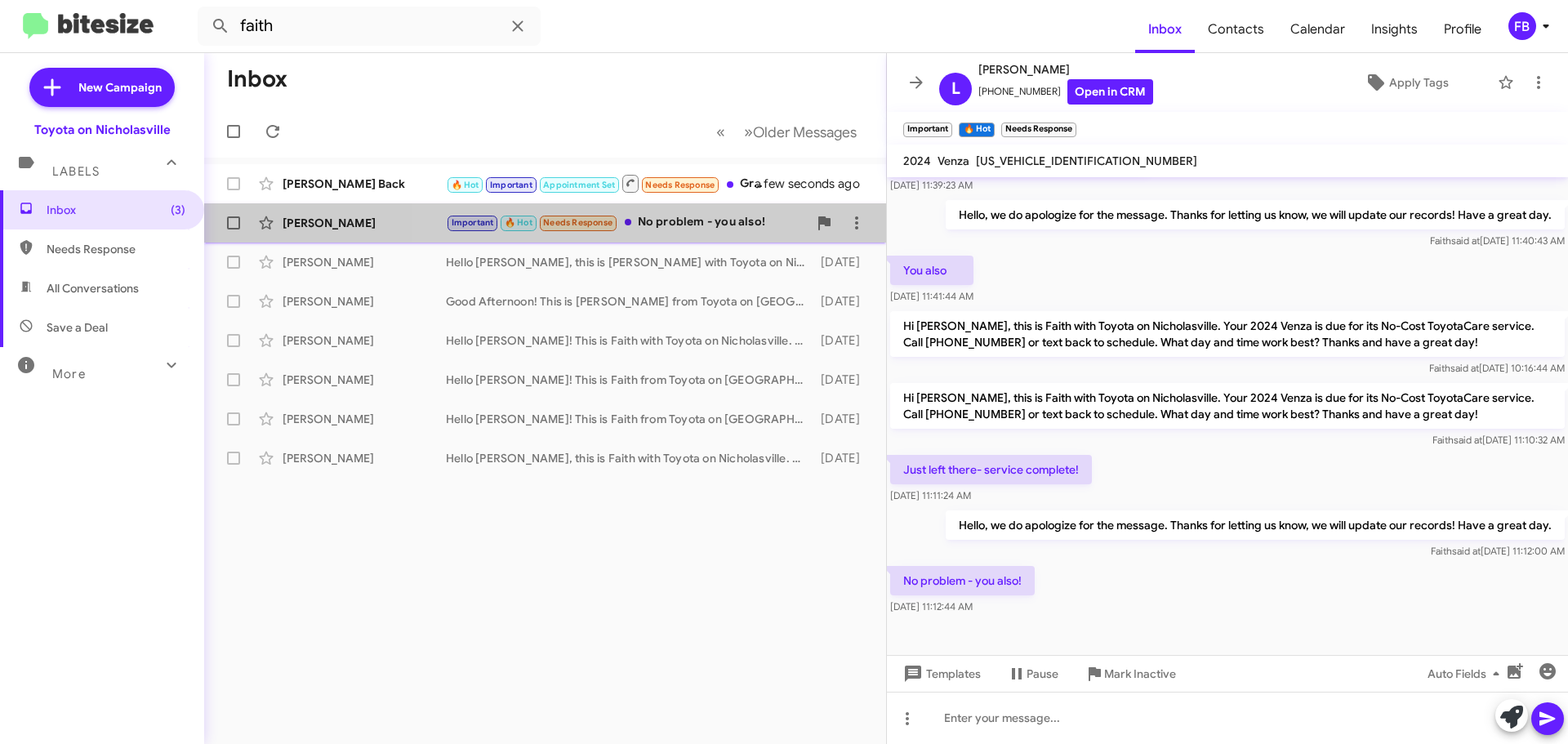
click at [741, 220] on div "Important 🔥 Hot Needs Response No problem - you also!" at bounding box center [627, 223] width 362 height 19
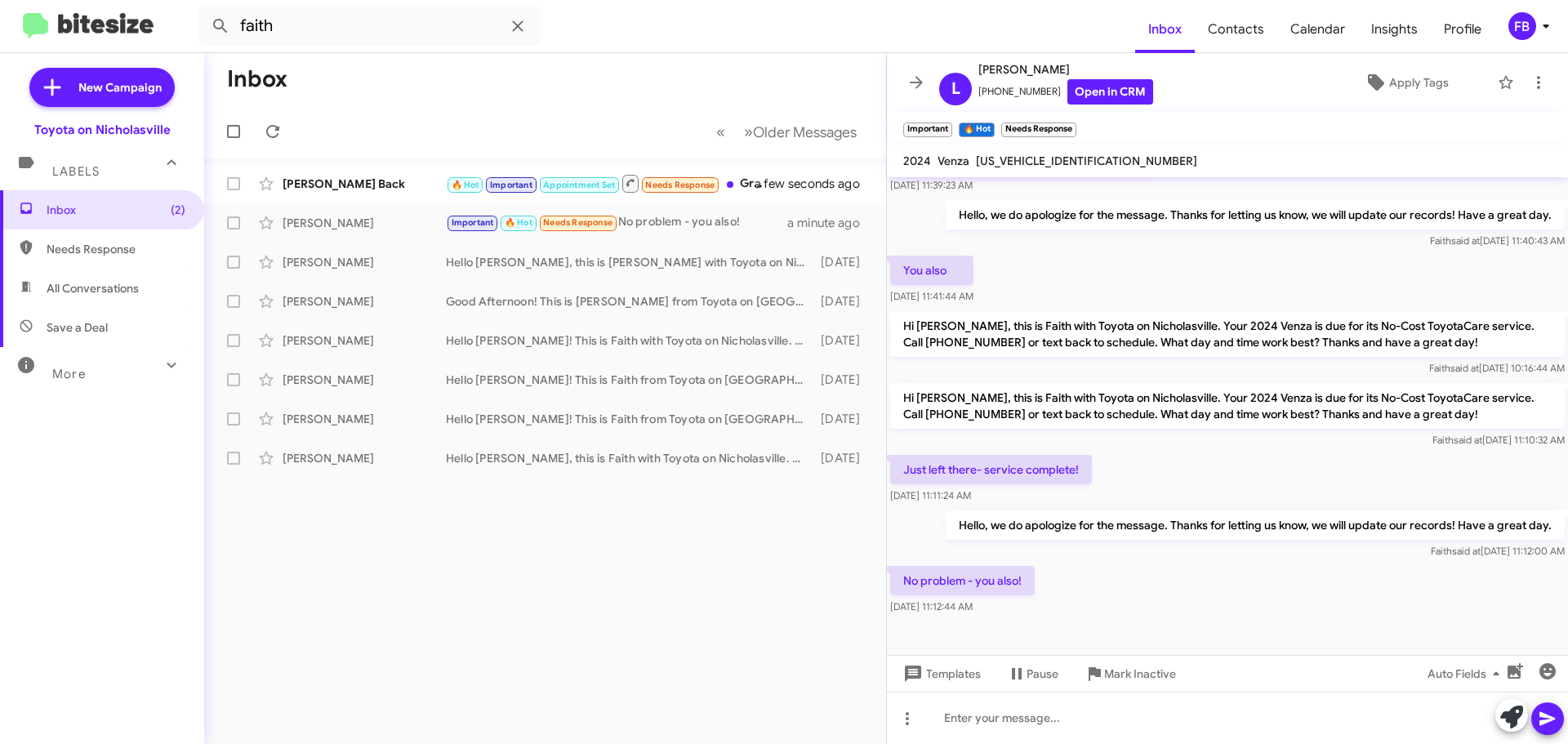
click at [92, 249] on span "Needs Response" at bounding box center [116, 249] width 139 height 16
type input "in:needs-response"
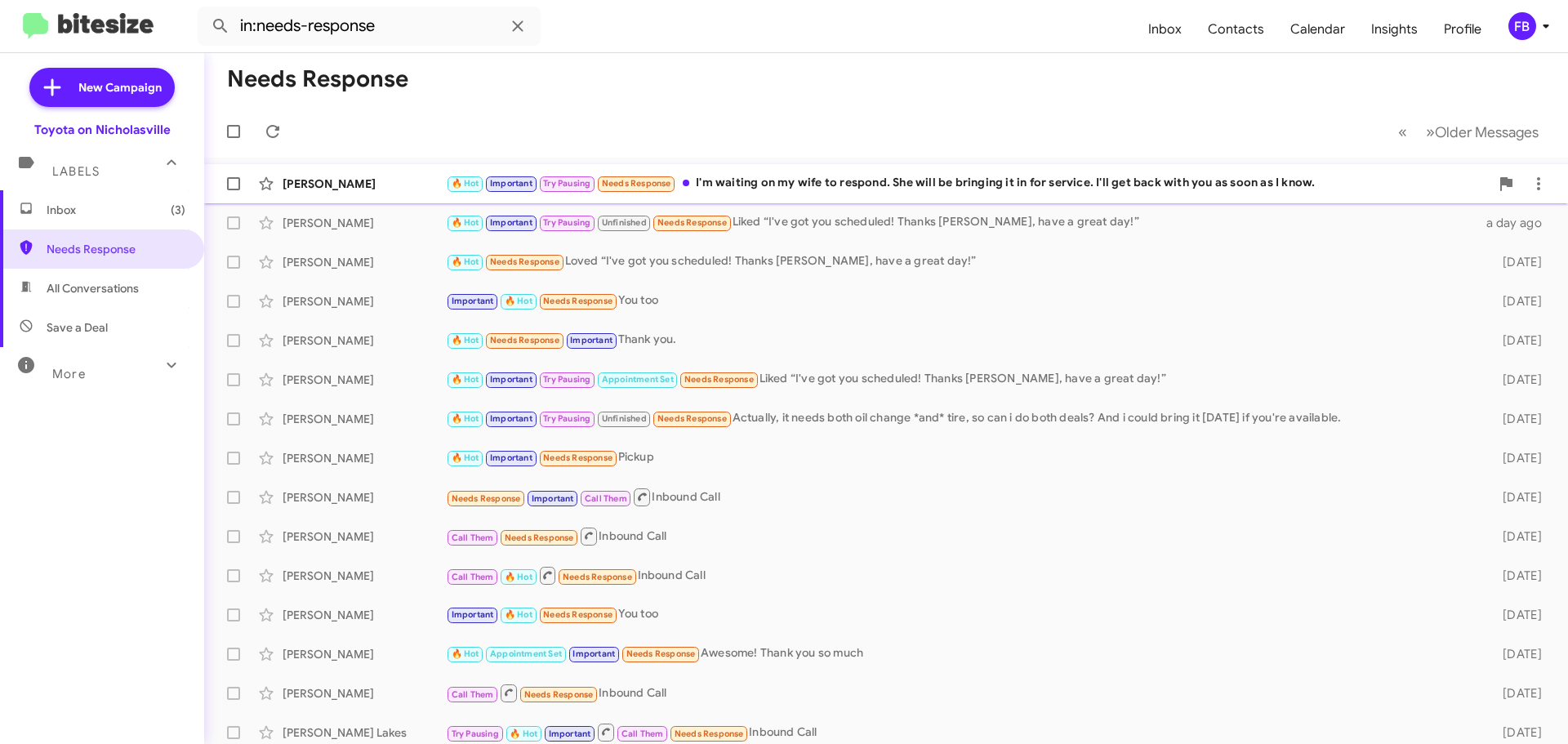
click at [849, 178] on div "🔥 Hot Important Try Pausing Needs Response I'm waiting on my wife to respond. S…" at bounding box center [968, 184] width 1044 height 19
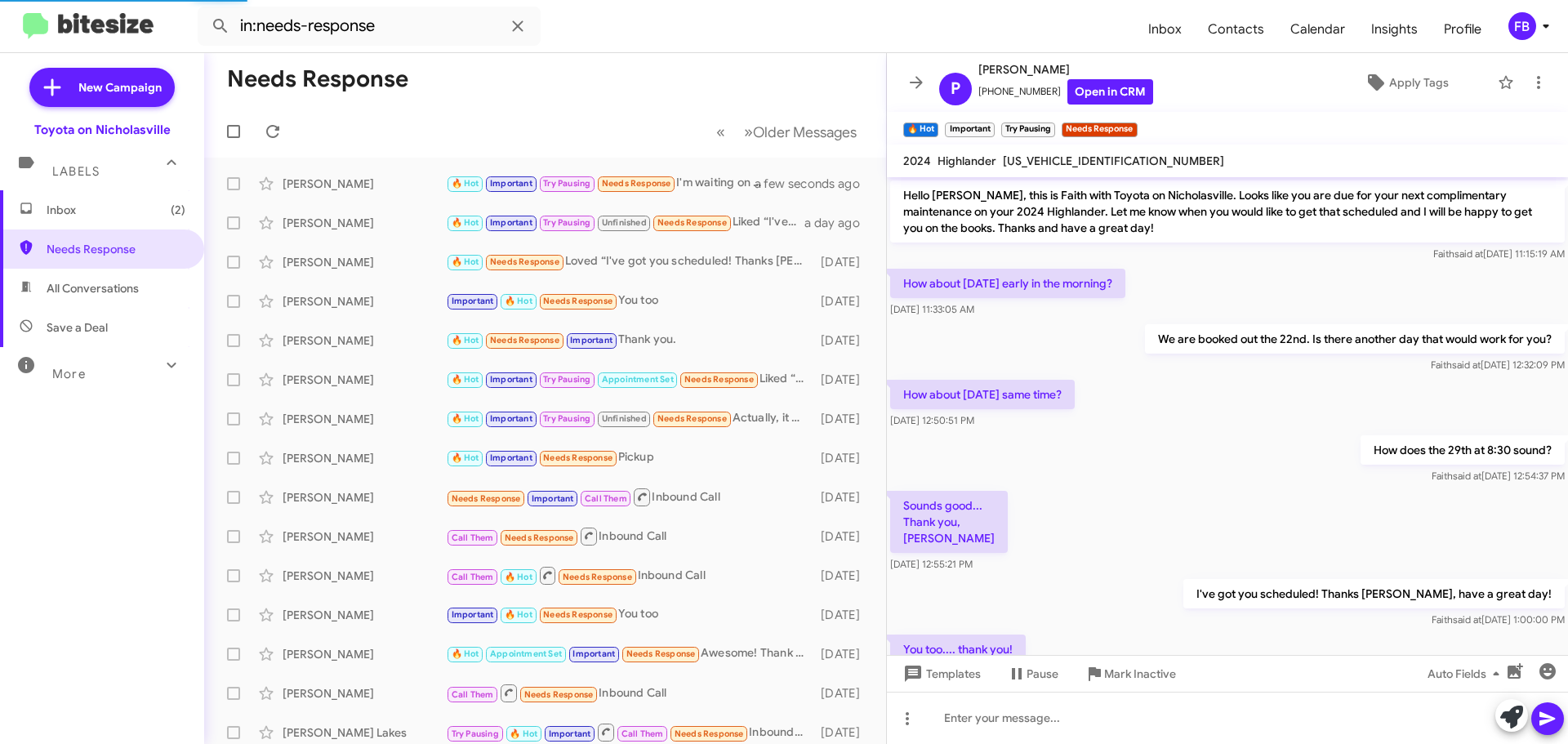
scroll to position [395, 0]
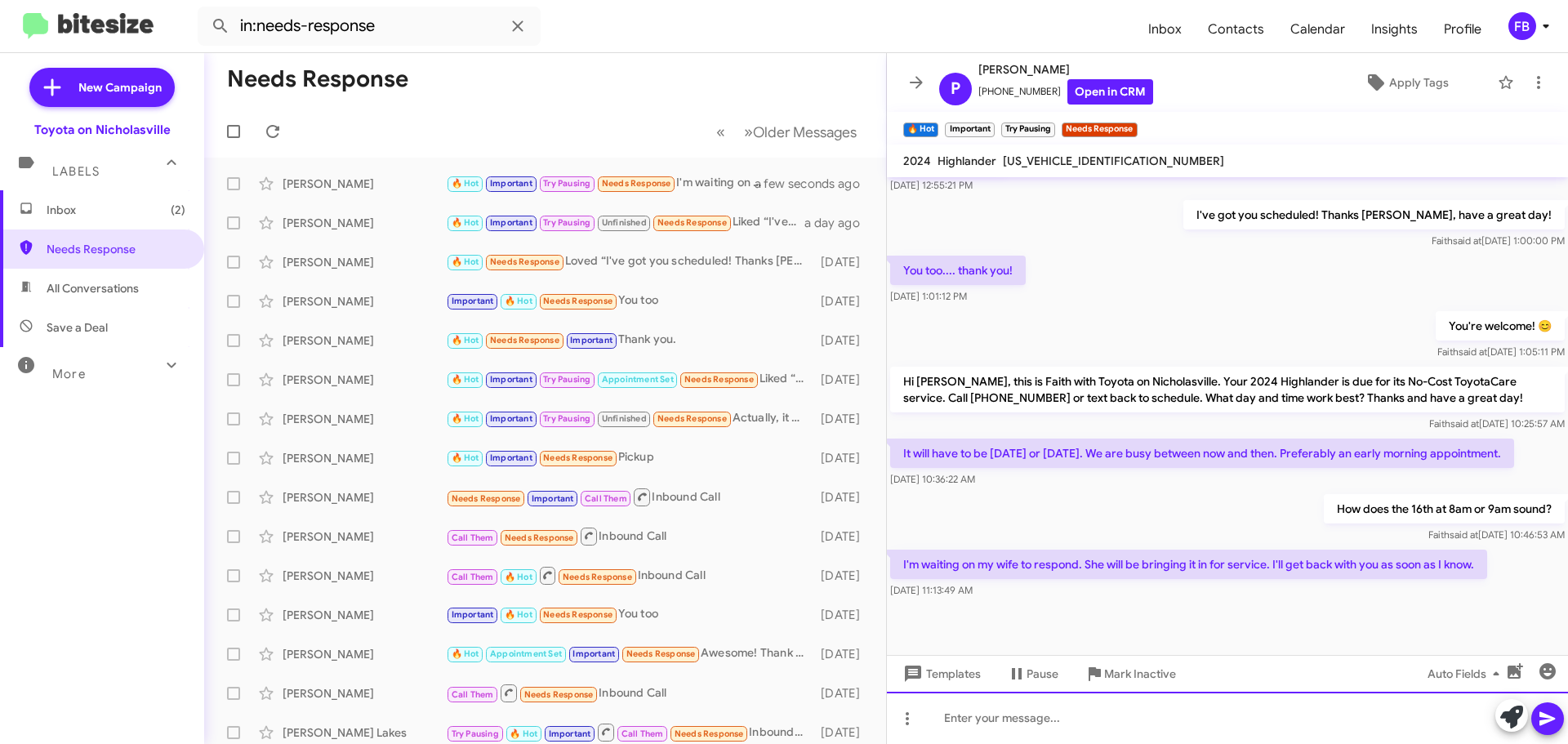
click at [1068, 697] on div at bounding box center [1227, 718] width 682 height 52
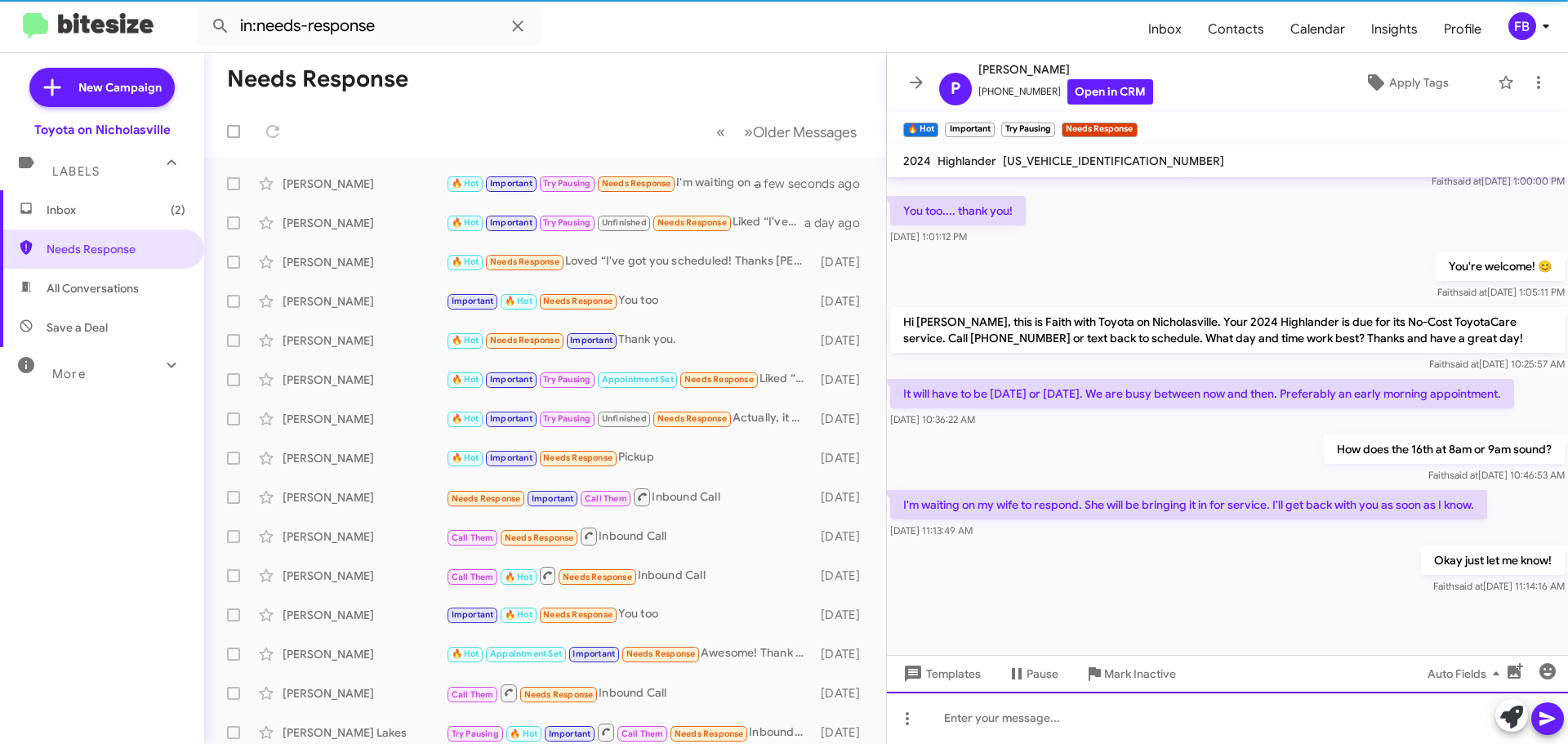
scroll to position [455, 0]
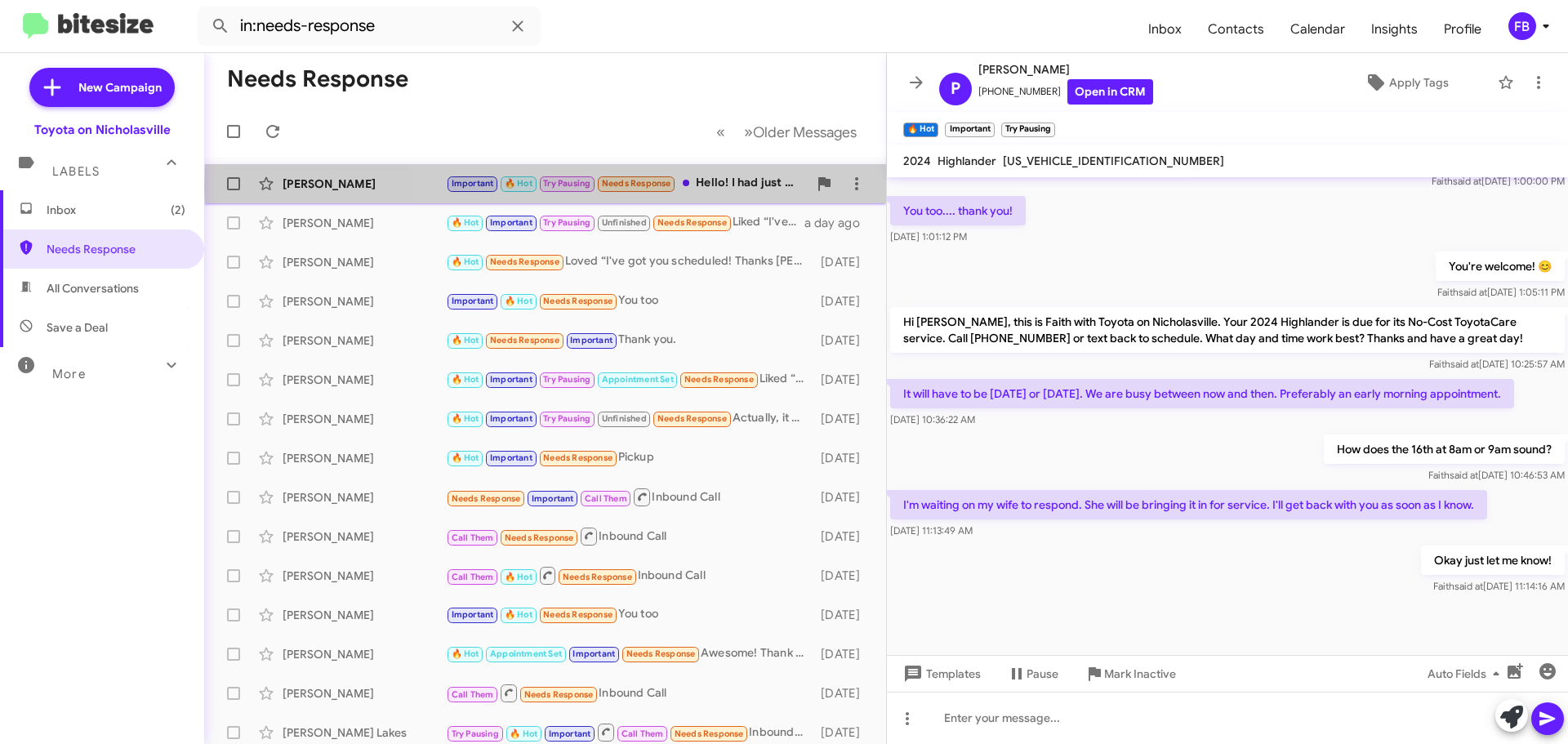
click at [740, 185] on div "Important 🔥 Hot Try Pausing Needs Response Hello! I had just actually had an ap…" at bounding box center [627, 184] width 362 height 19
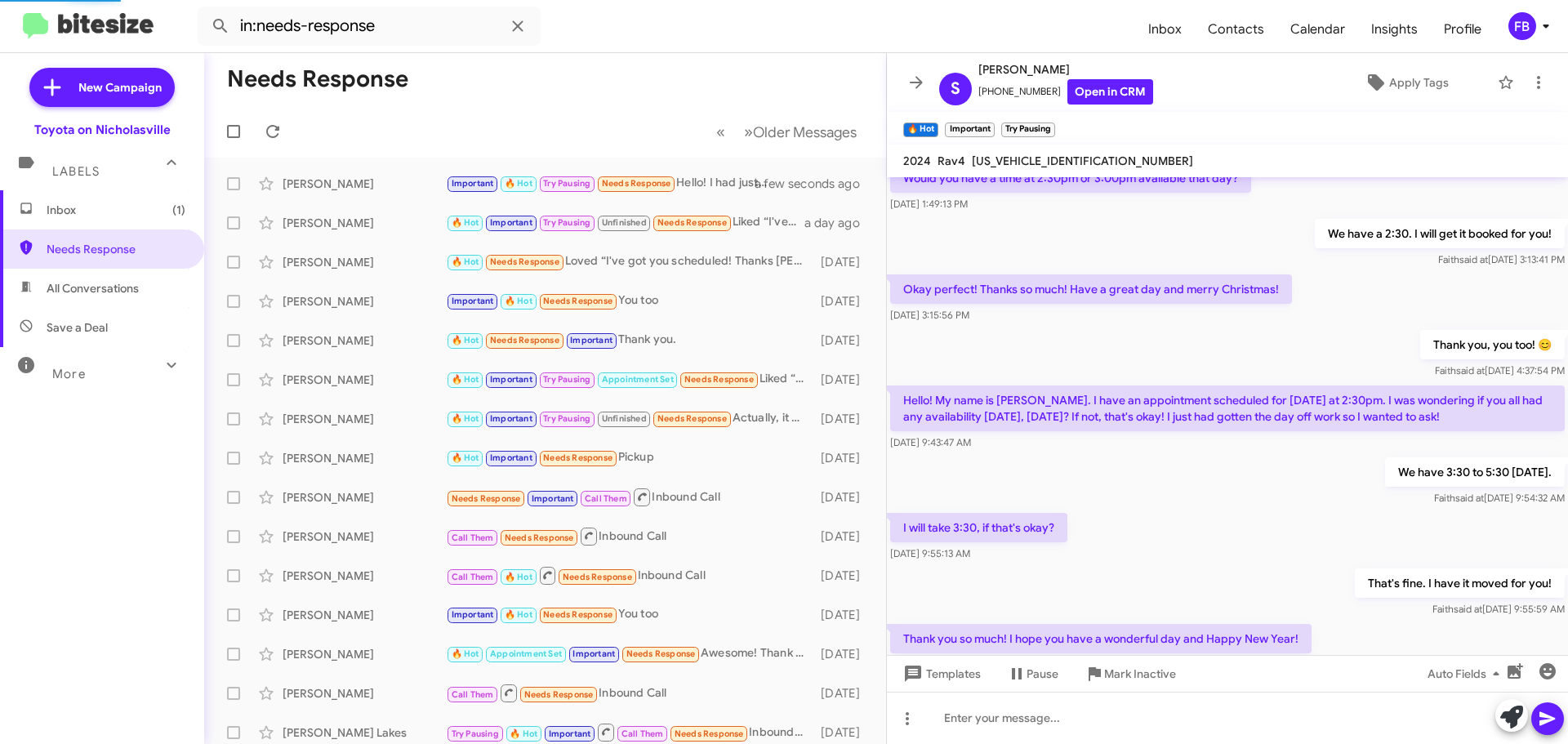
scroll to position [812, 0]
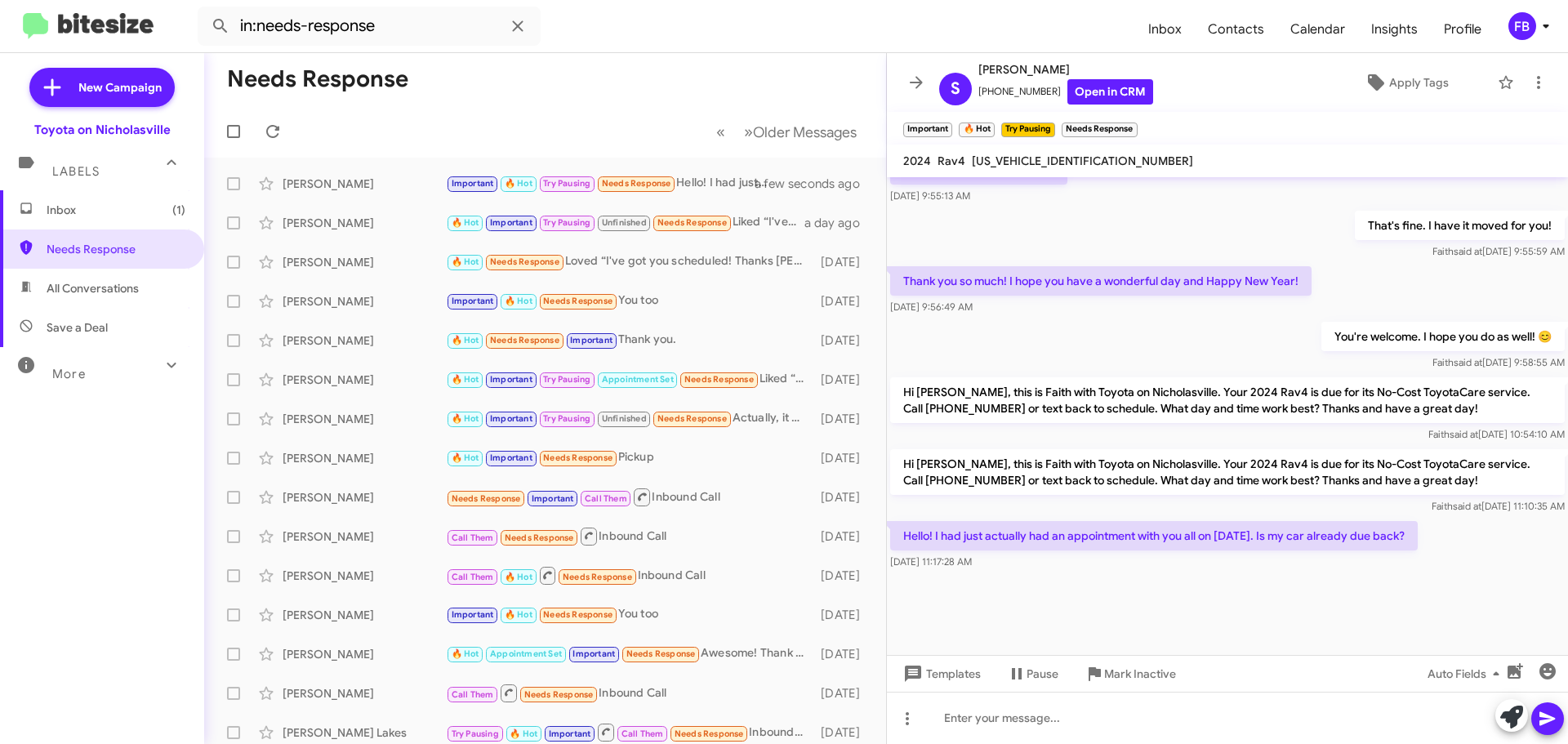
click at [1046, 155] on span "2T3F1RFV4RC393753" at bounding box center [1082, 161] width 221 height 15
copy span "2T3F1RFV4RC393753"
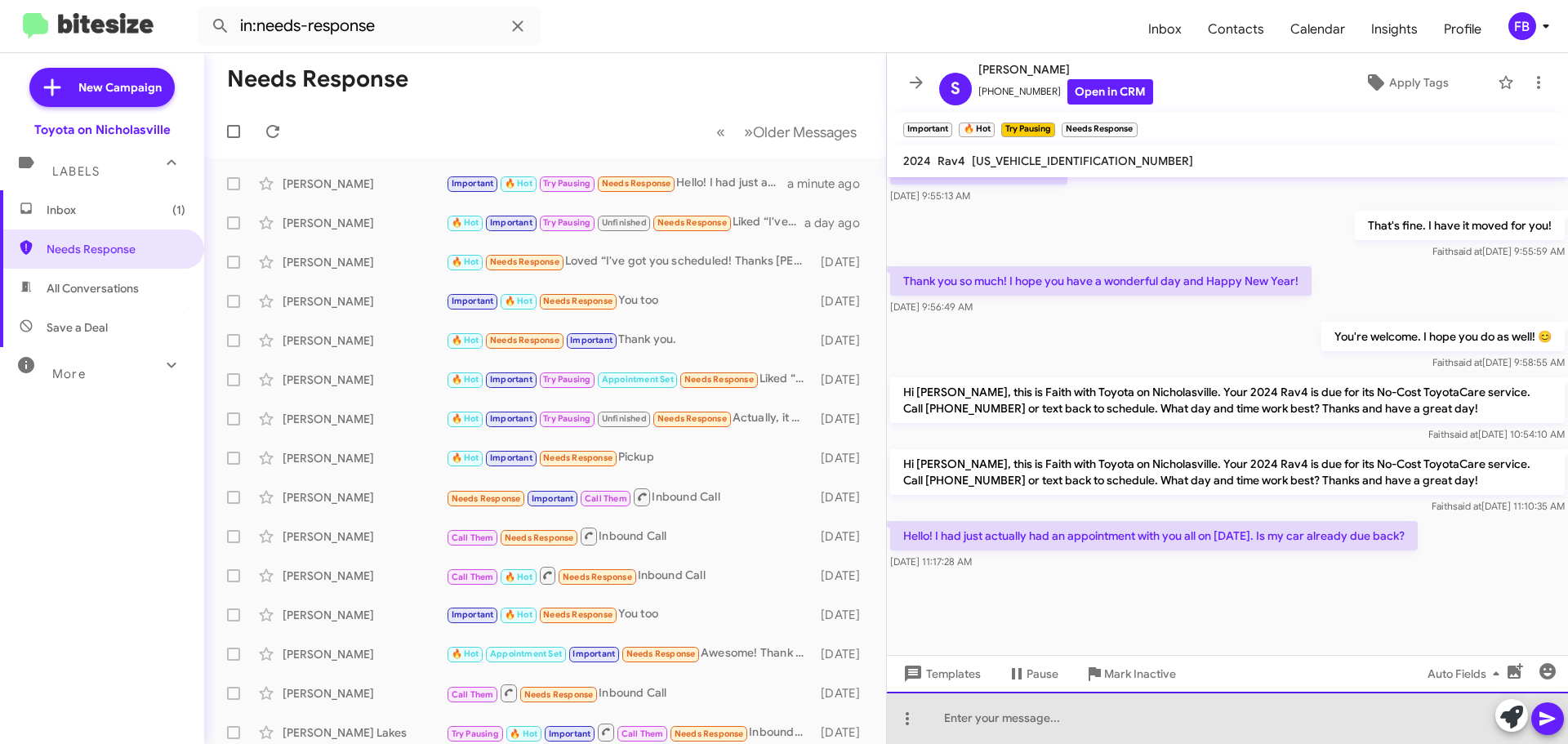
click at [949, 718] on div at bounding box center [1227, 718] width 682 height 52
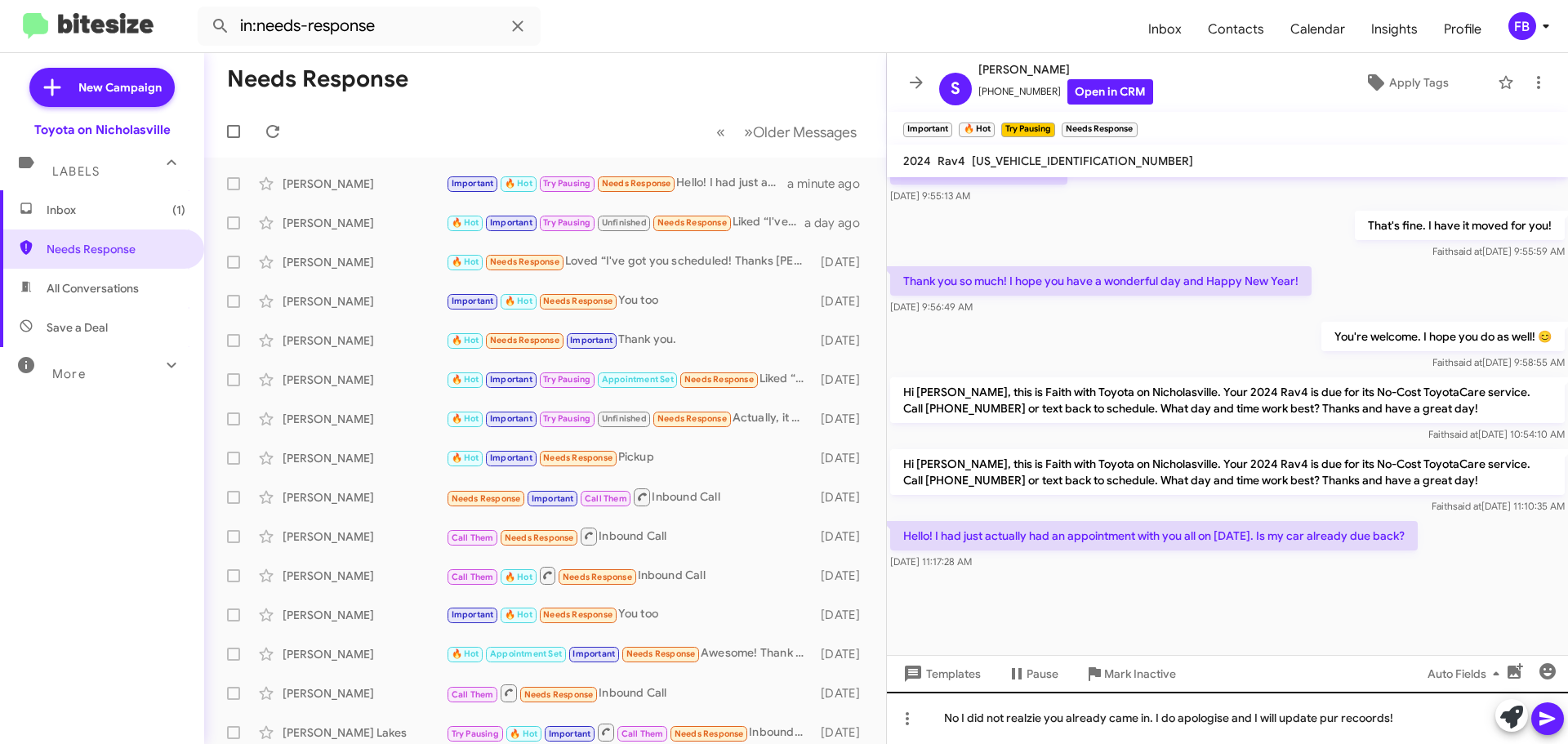
drag, startPoint x: 1328, startPoint y: 719, endPoint x: 1295, endPoint y: 700, distance: 38.1
click at [1281, 689] on div "Templates Pause Mark Inactive Auto Fields" at bounding box center [1227, 673] width 682 height 37
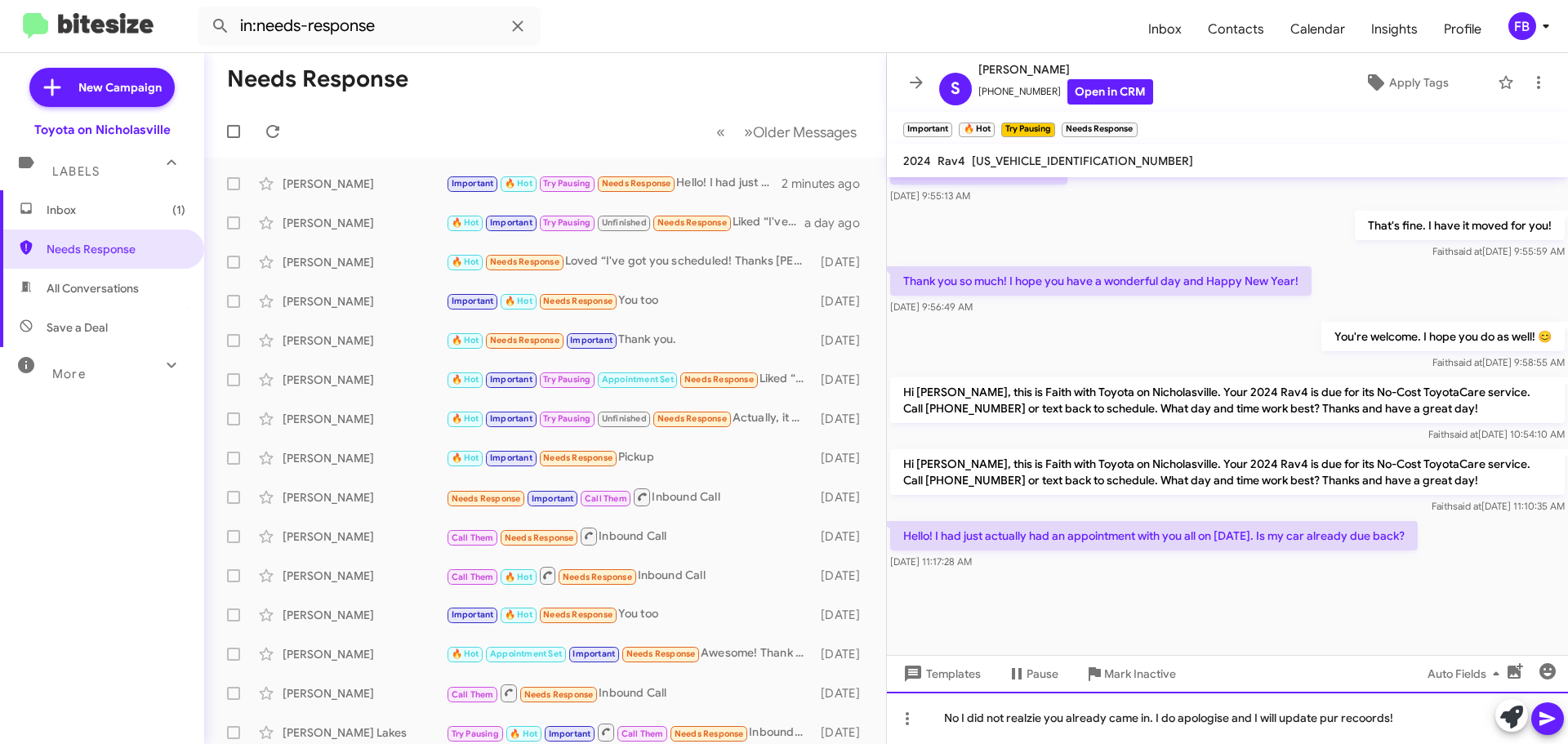
click at [1325, 717] on div "No I did not realzie you already came in. I do apologise and I will update pur …" at bounding box center [1227, 718] width 682 height 52
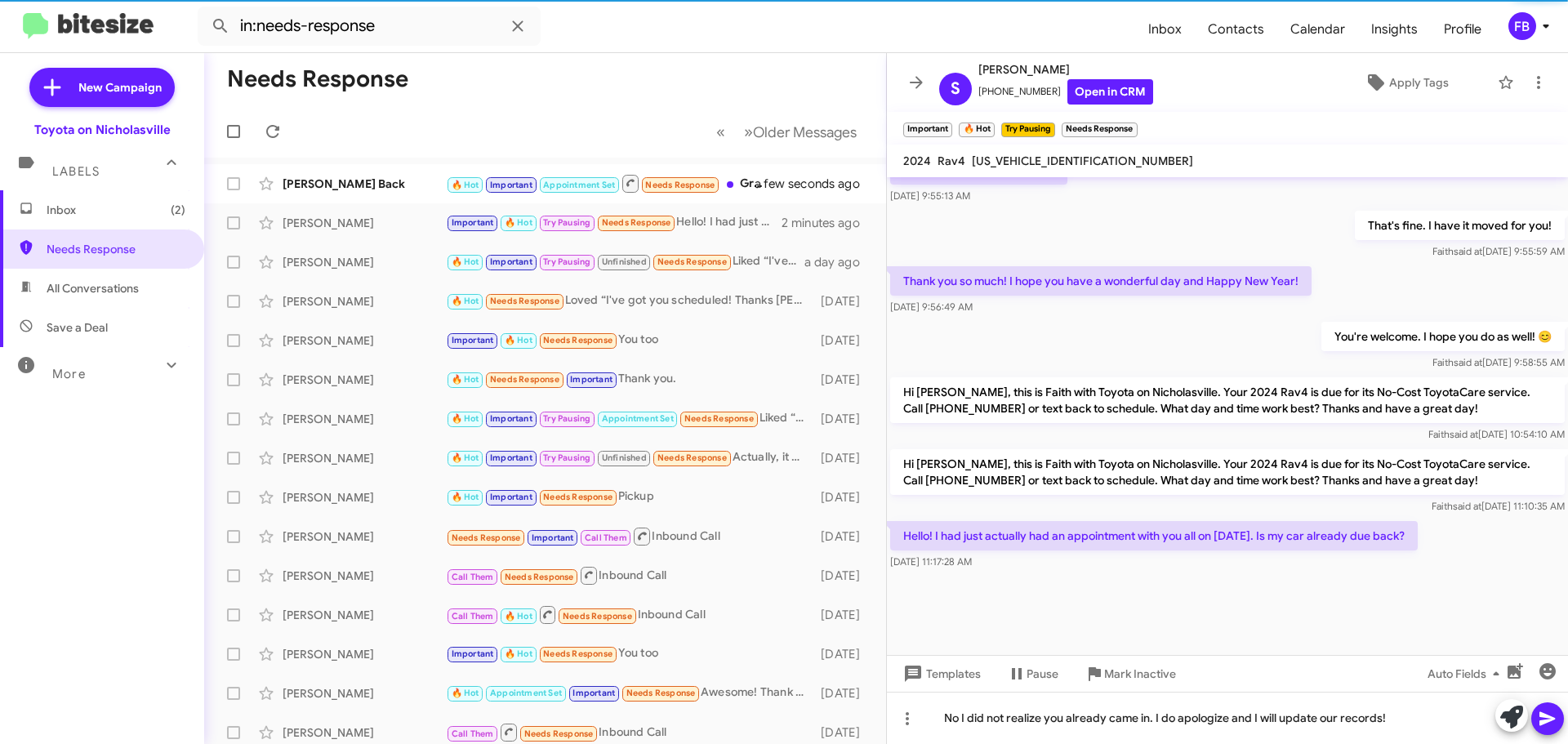
click at [1548, 718] on icon at bounding box center [1548, 718] width 20 height 20
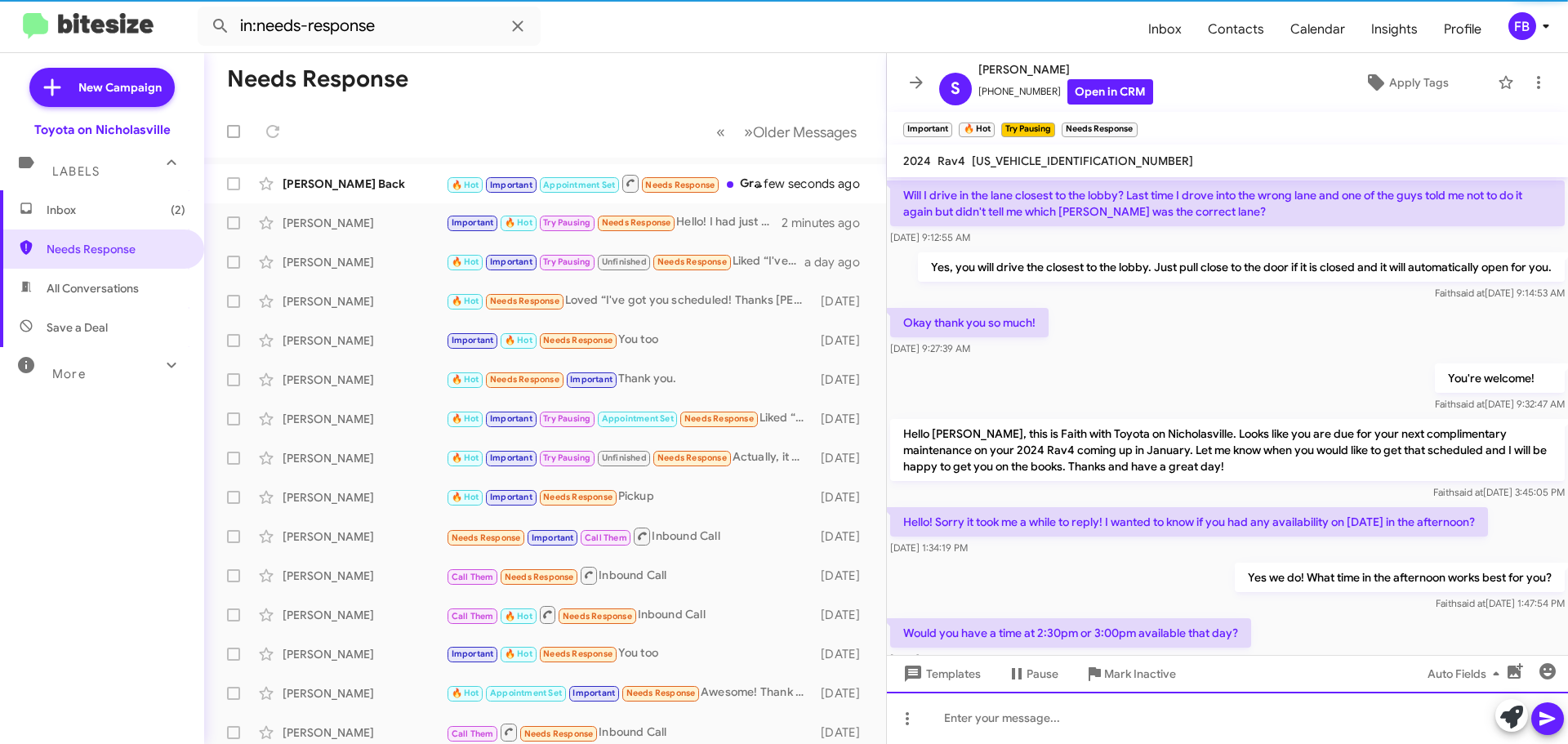
scroll to position [82, 0]
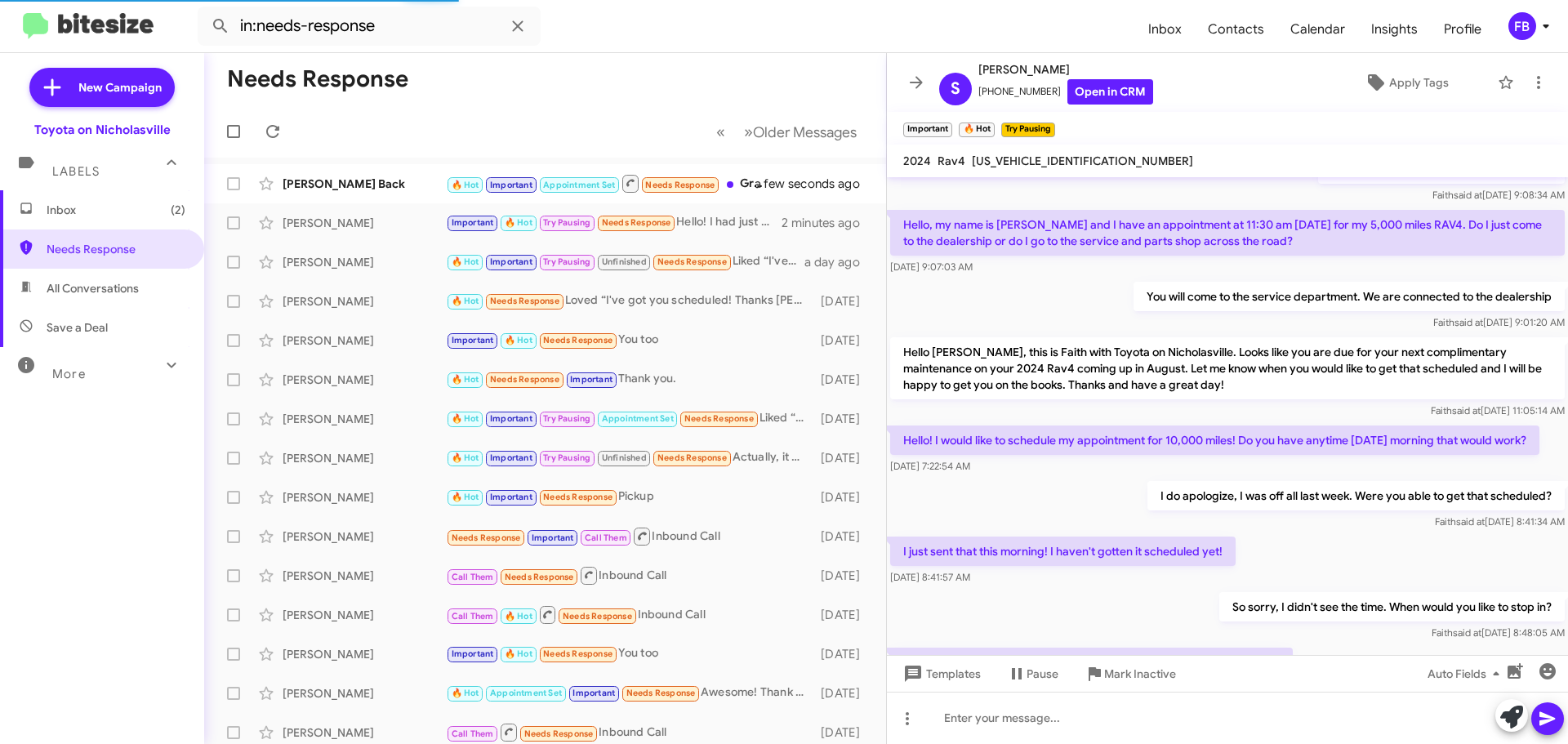
click at [1046, 156] on span "2T3F1RFV4RC393753" at bounding box center [1082, 161] width 221 height 15
copy span "2T3F1RFV4RC393753"
click at [102, 213] on span "Inbox (2)" at bounding box center [116, 209] width 139 height 16
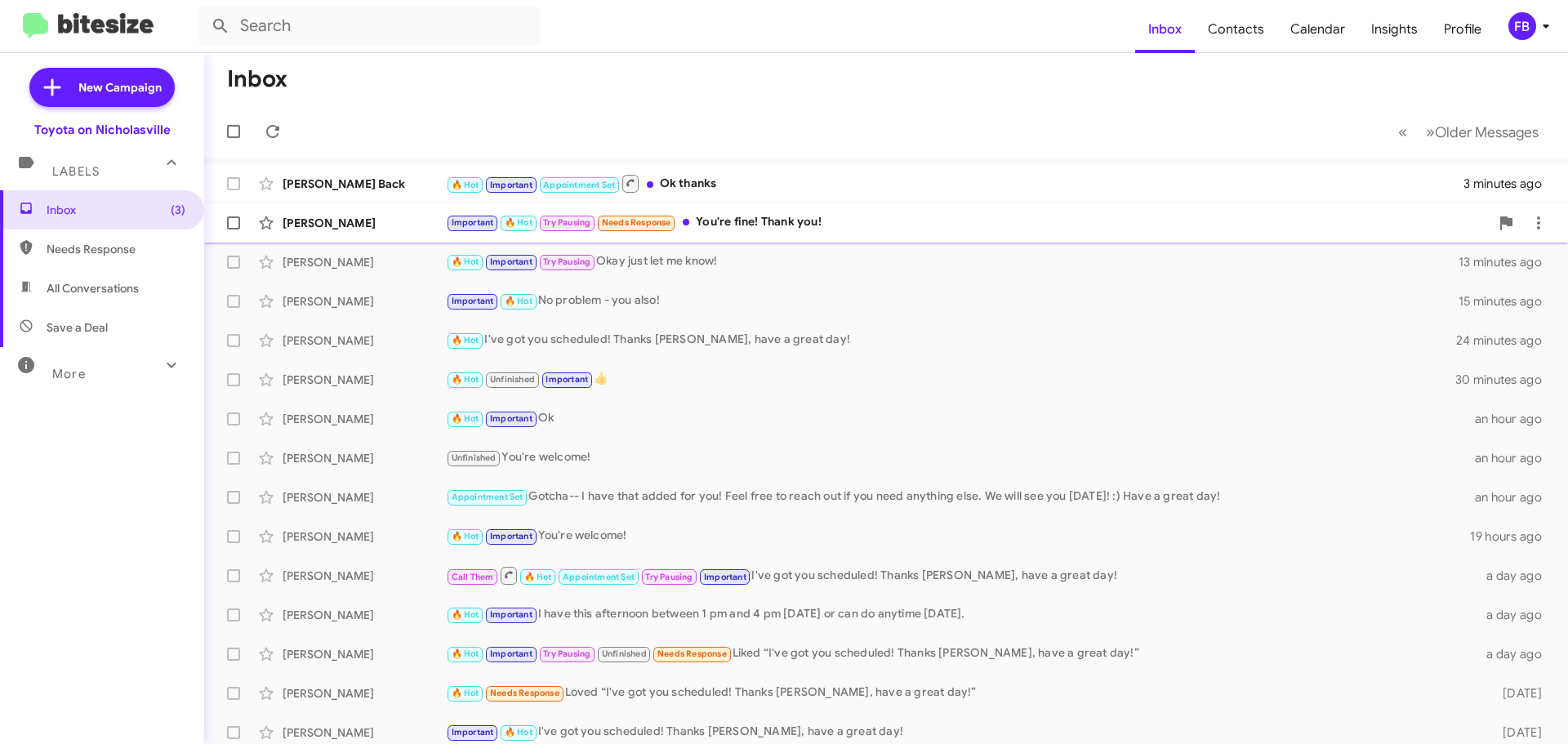
click at [778, 220] on div "Important 🔥 Hot Try Pausing Needs Response You're fine! Thank you!" at bounding box center [968, 223] width 1044 height 19
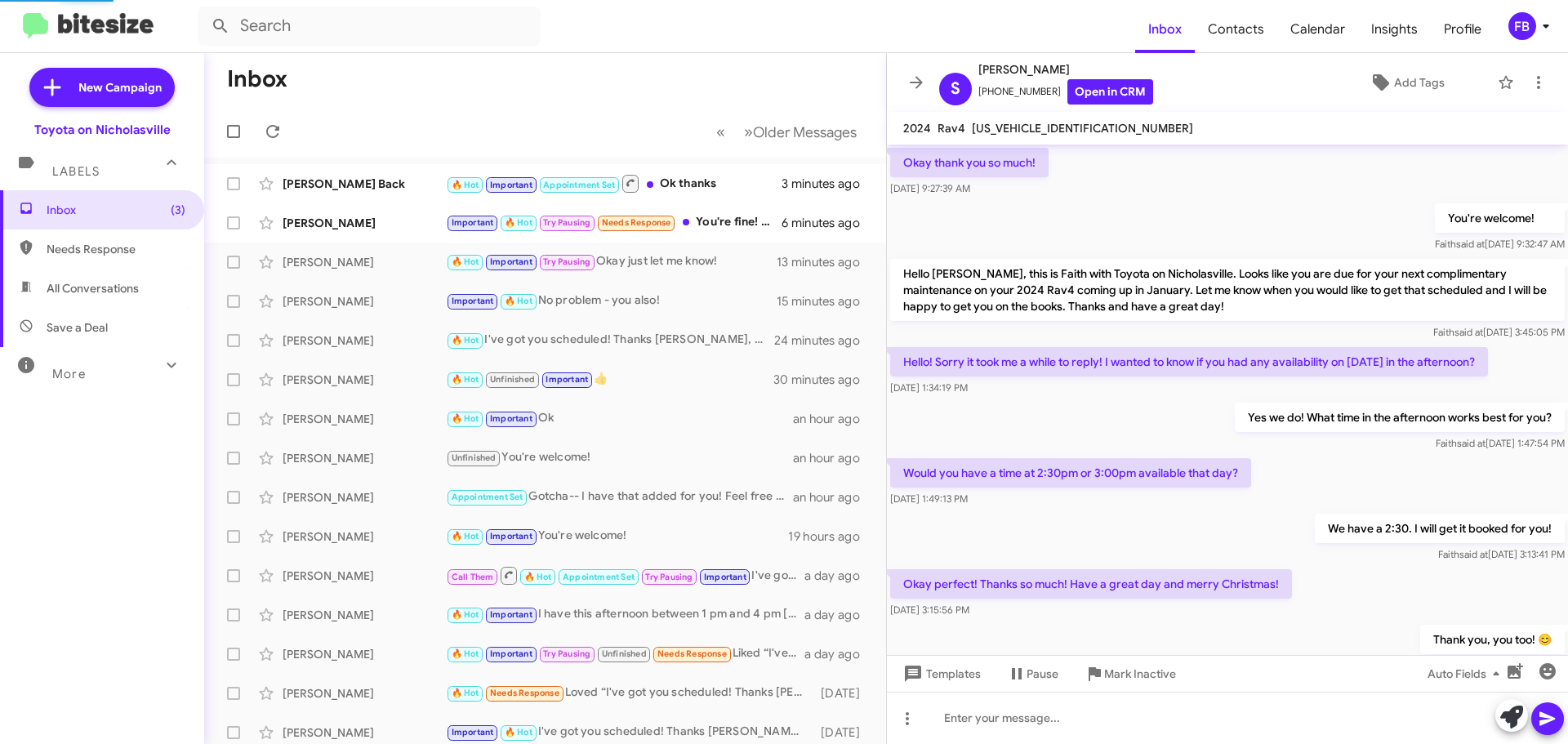
scroll to position [764, 0]
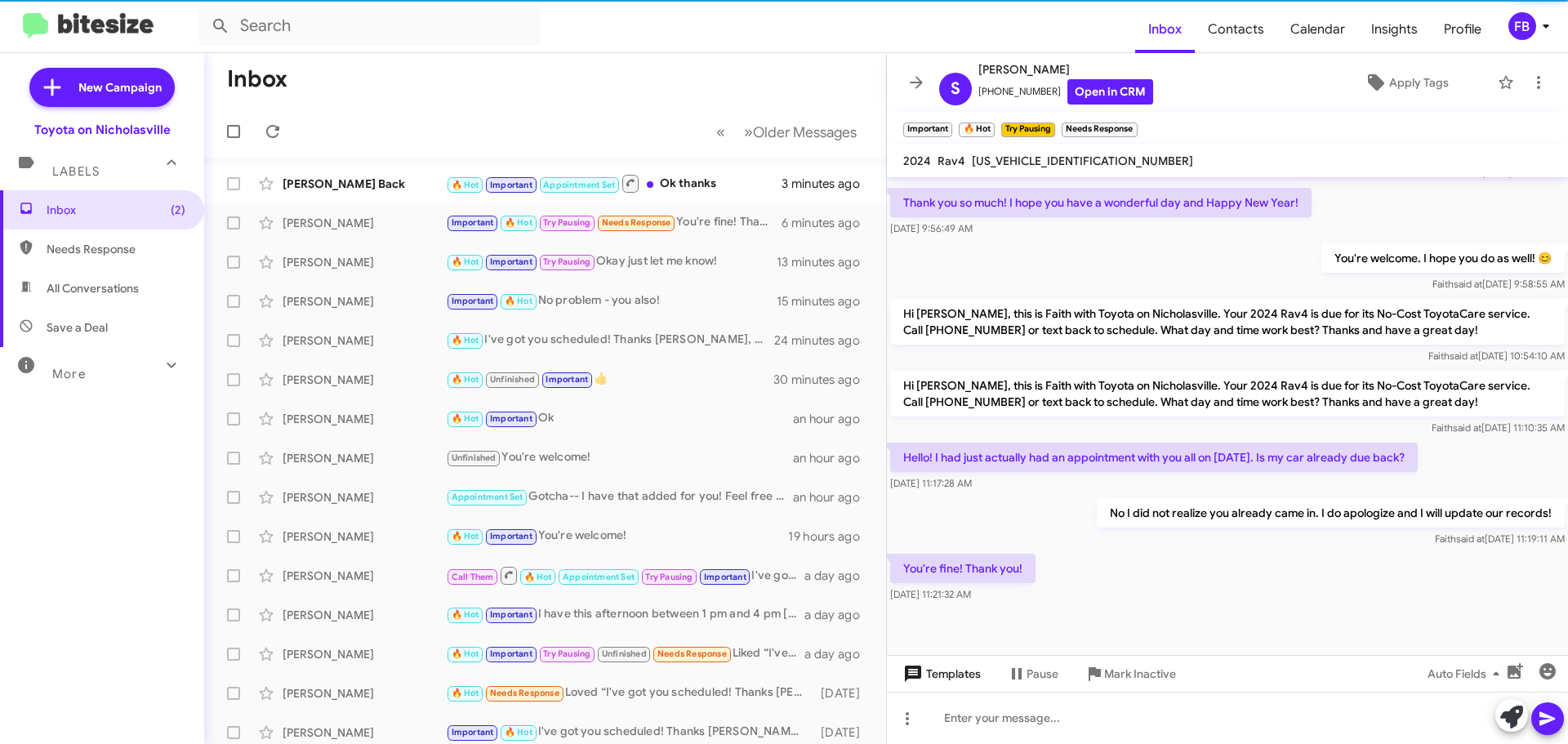
click at [951, 670] on span "Templates" at bounding box center [940, 674] width 81 height 29
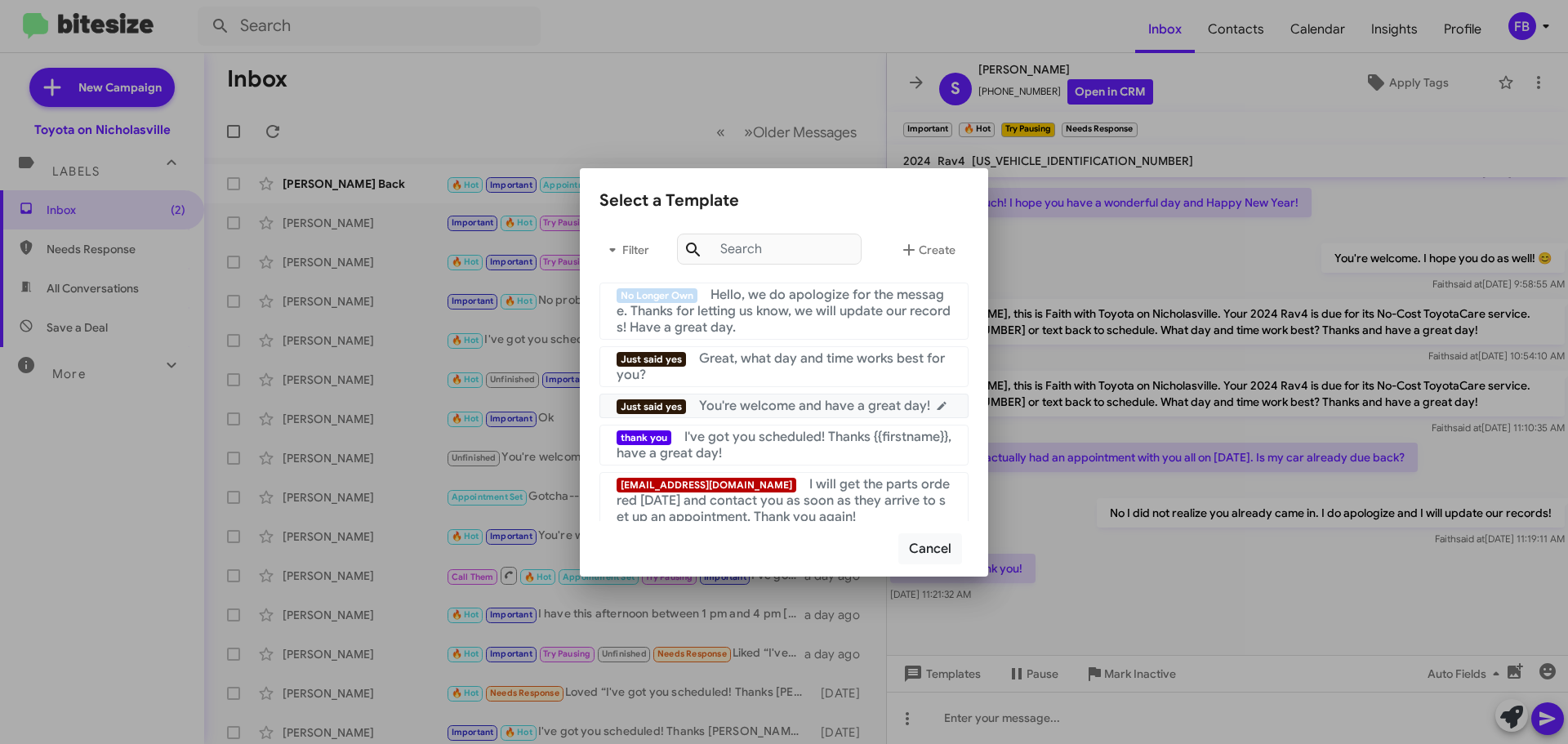
click at [789, 407] on span "You're welcome and have a great day!" at bounding box center [815, 406] width 231 height 16
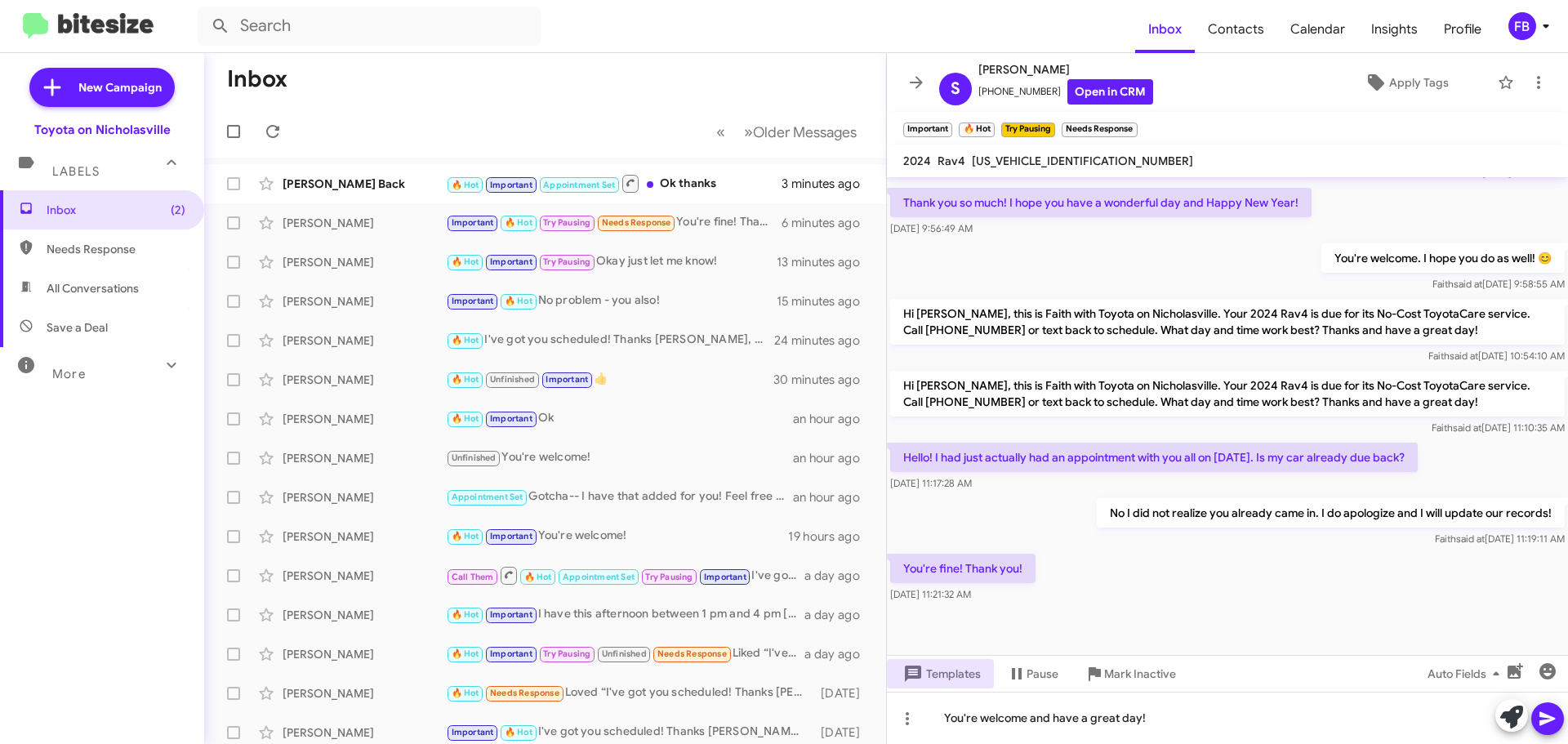
click at [1548, 715] on icon at bounding box center [1548, 718] width 20 height 20
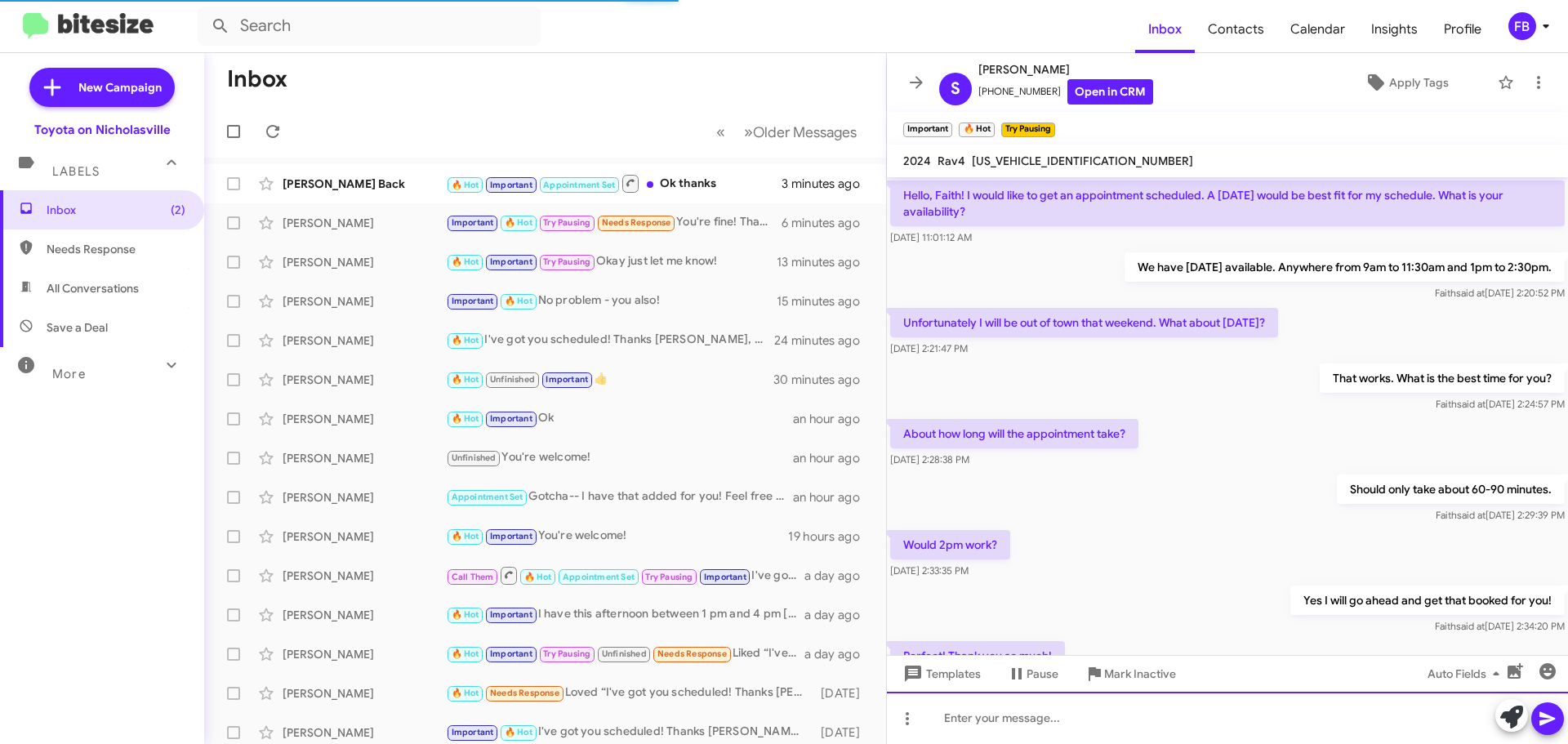
scroll to position [82, 0]
